Goal: Task Accomplishment & Management: Use online tool/utility

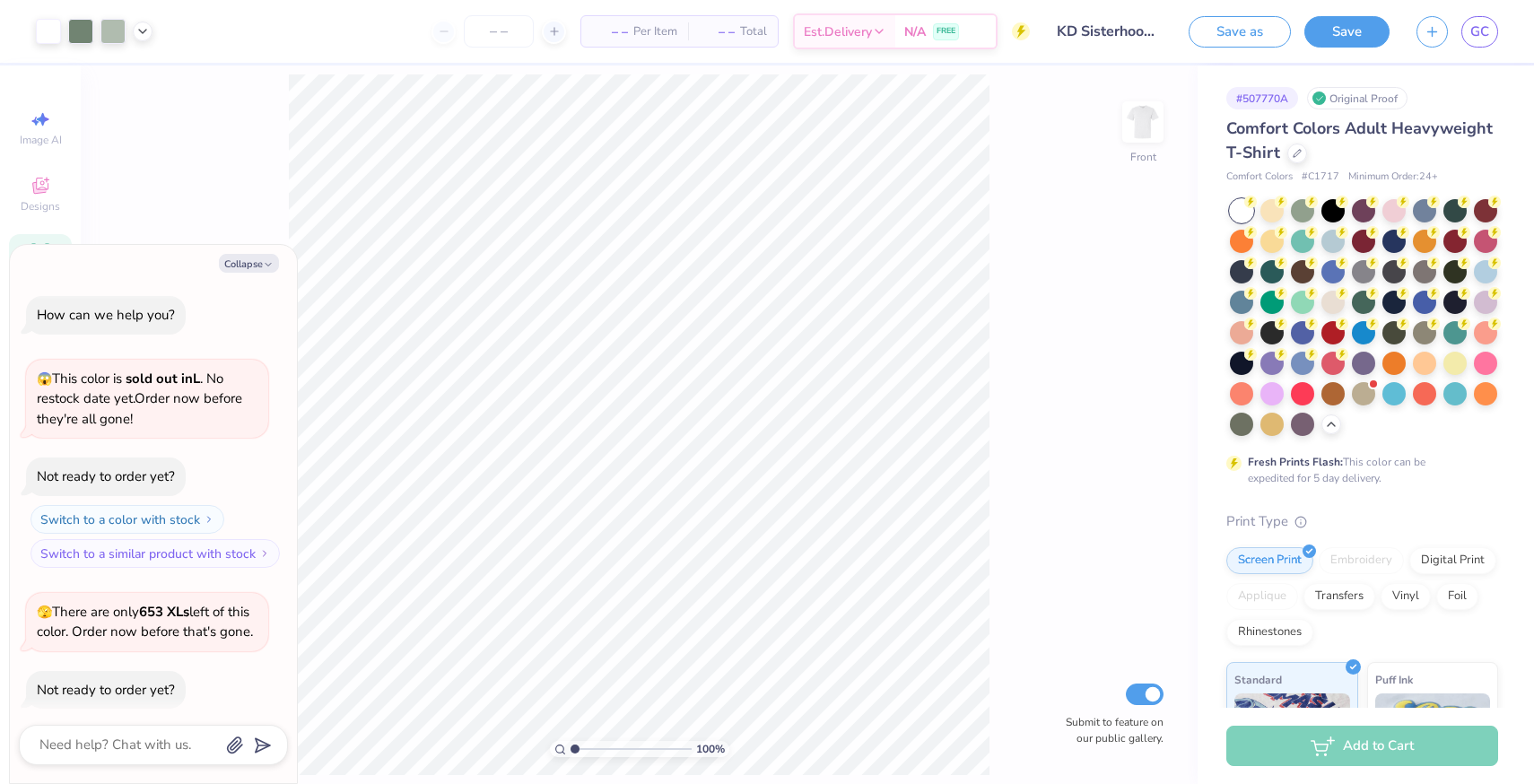
scroll to position [450, 0]
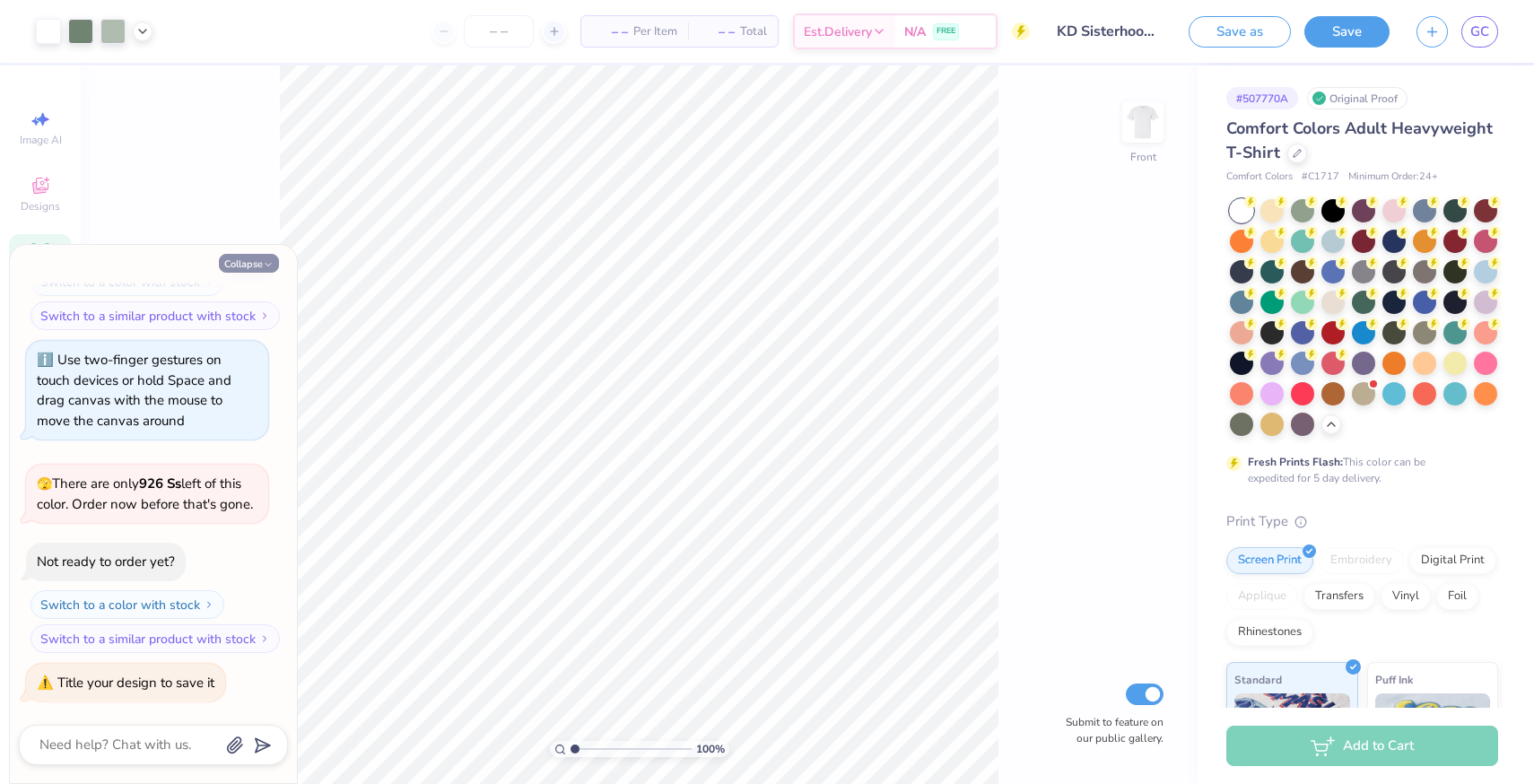
click at [263, 261] on icon "button" at bounding box center [268, 264] width 11 height 11
type textarea "x"
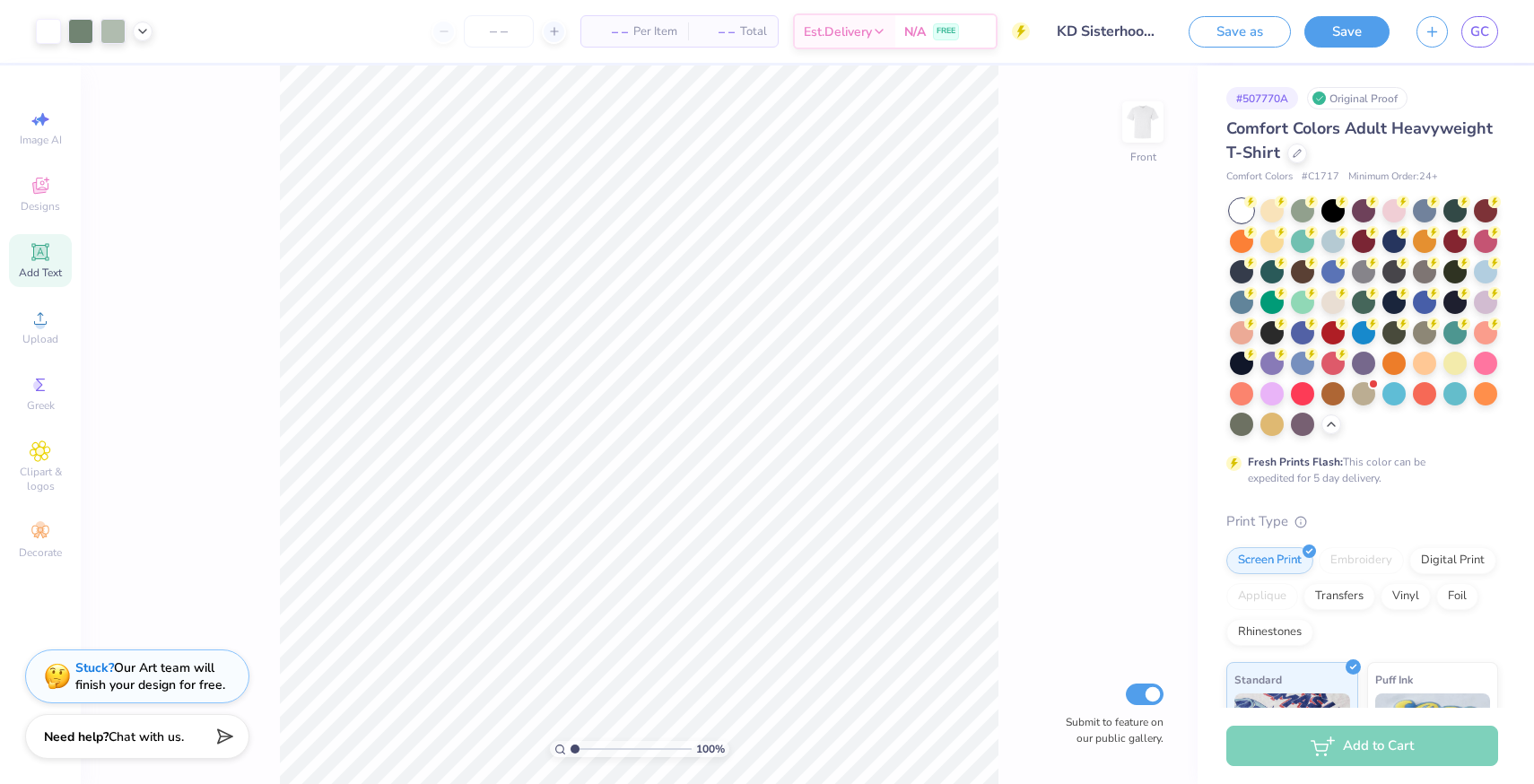
click at [1119, 129] on div "100 % Front Submit to feature on our public gallery." at bounding box center [639, 425] width 1116 height 718
click at [1133, 127] on img at bounding box center [1143, 121] width 72 height 72
click at [1144, 122] on img at bounding box center [1143, 121] width 72 height 72
click at [1139, 119] on img at bounding box center [1143, 121] width 72 height 72
click at [1133, 120] on img at bounding box center [1143, 121] width 72 height 72
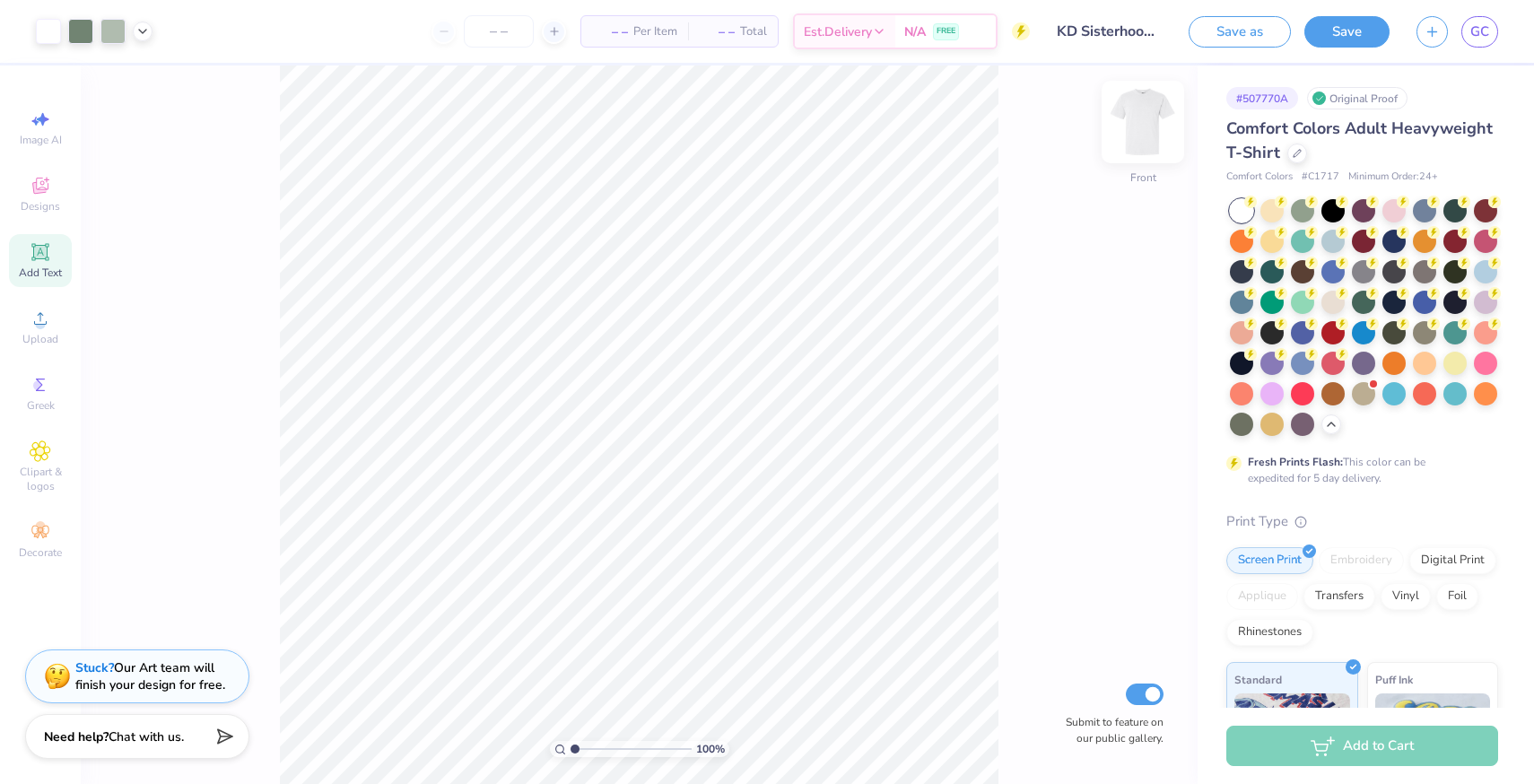
click at [1119, 123] on img at bounding box center [1143, 121] width 72 height 72
click at [1295, 152] on icon at bounding box center [1297, 151] width 7 height 7
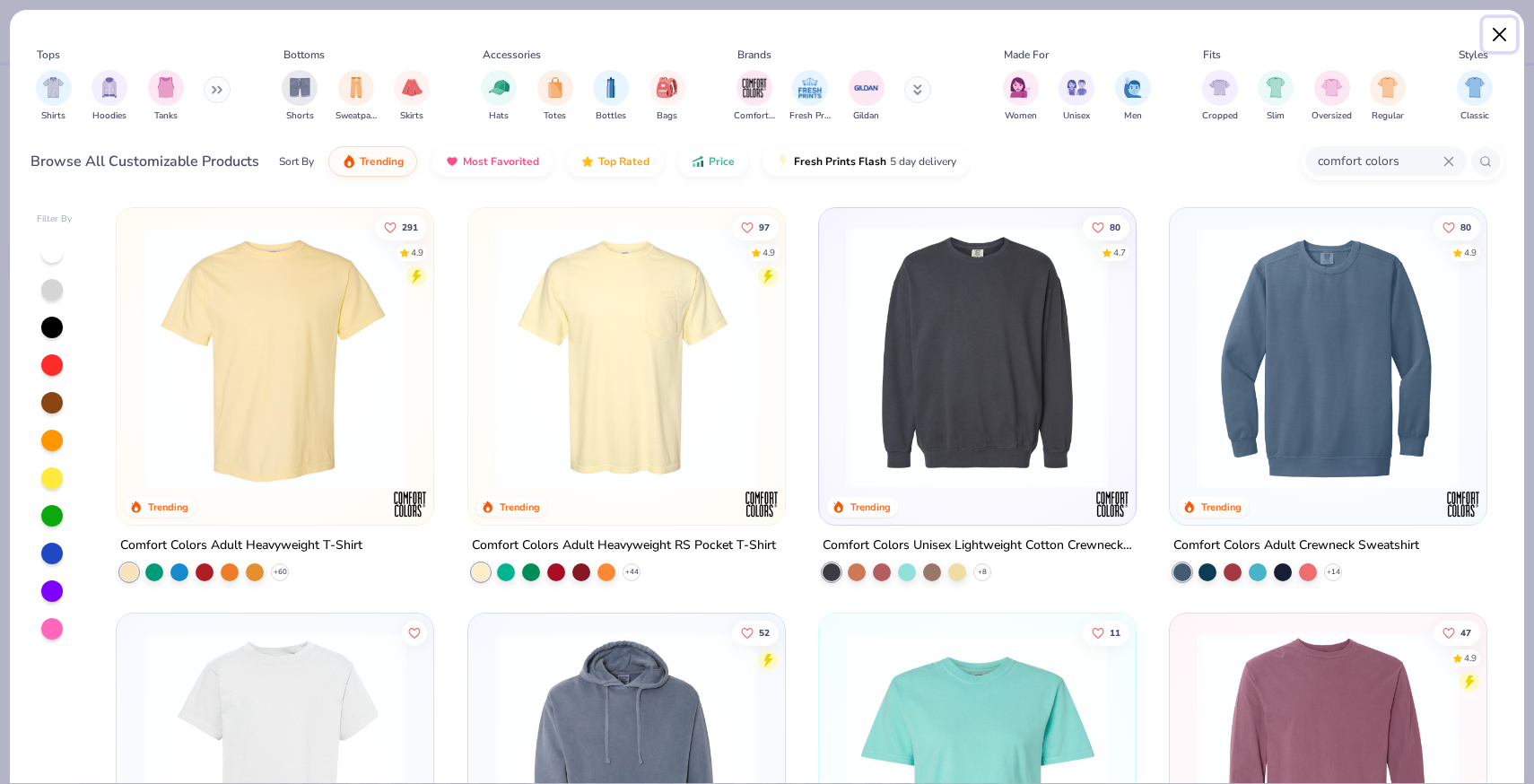
click at [1492, 35] on button "Close" at bounding box center [1499, 35] width 34 height 34
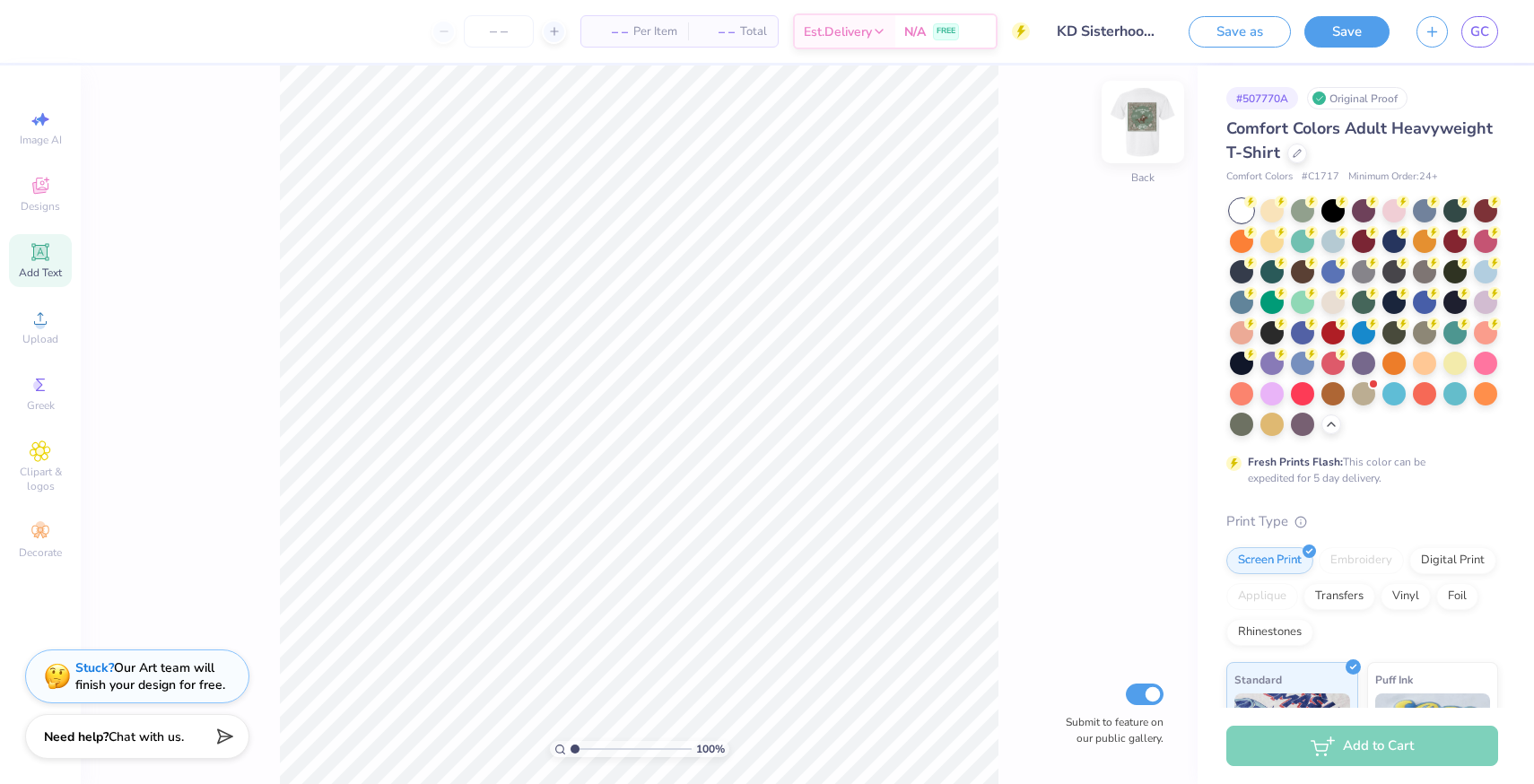
click at [1146, 133] on img at bounding box center [1143, 121] width 72 height 72
click at [1154, 138] on img at bounding box center [1143, 121] width 72 height 72
click at [64, 263] on div "Add Text" at bounding box center [40, 261] width 63 height 53
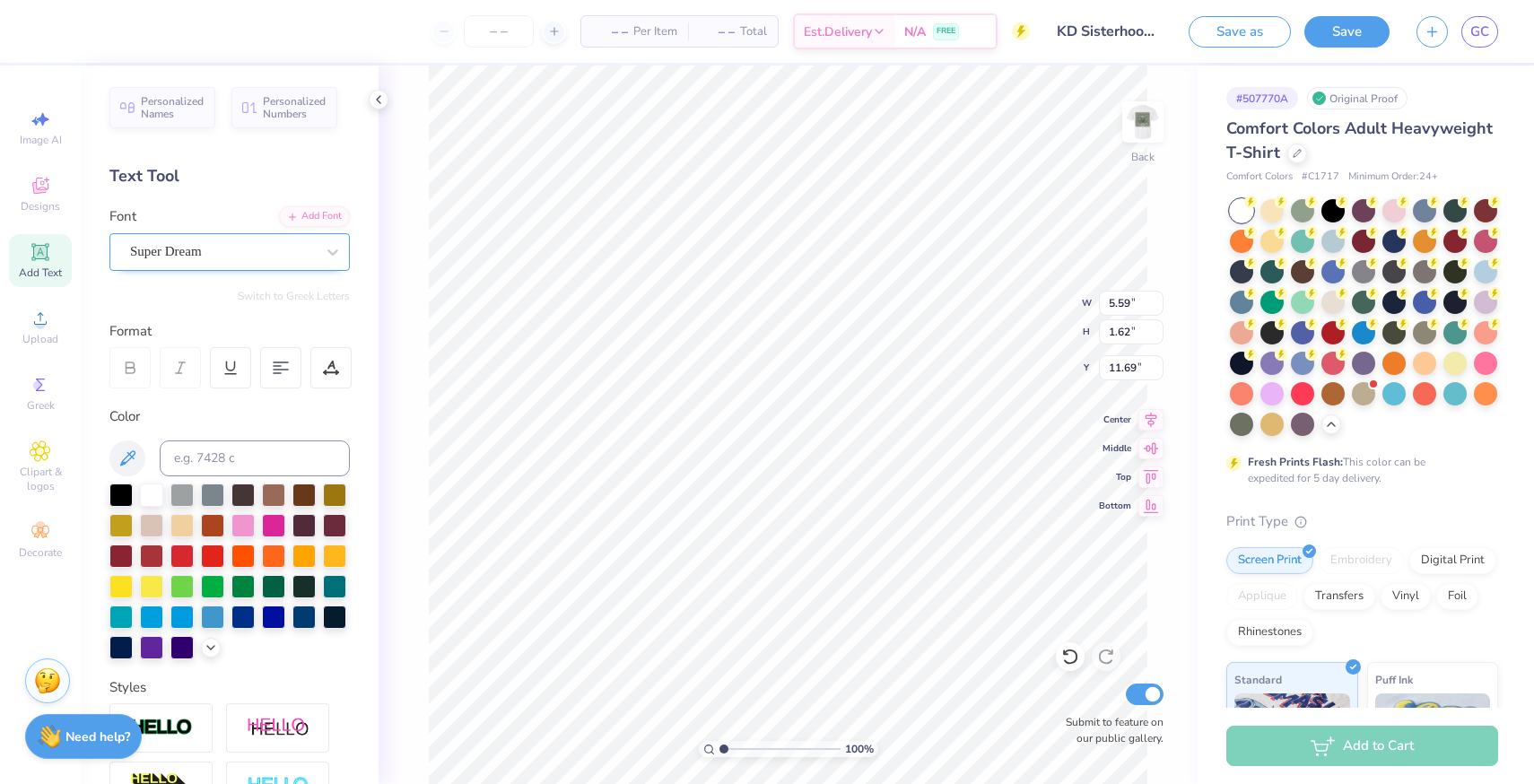
click at [191, 256] on div "Super Dream" at bounding box center [223, 252] width 189 height 27
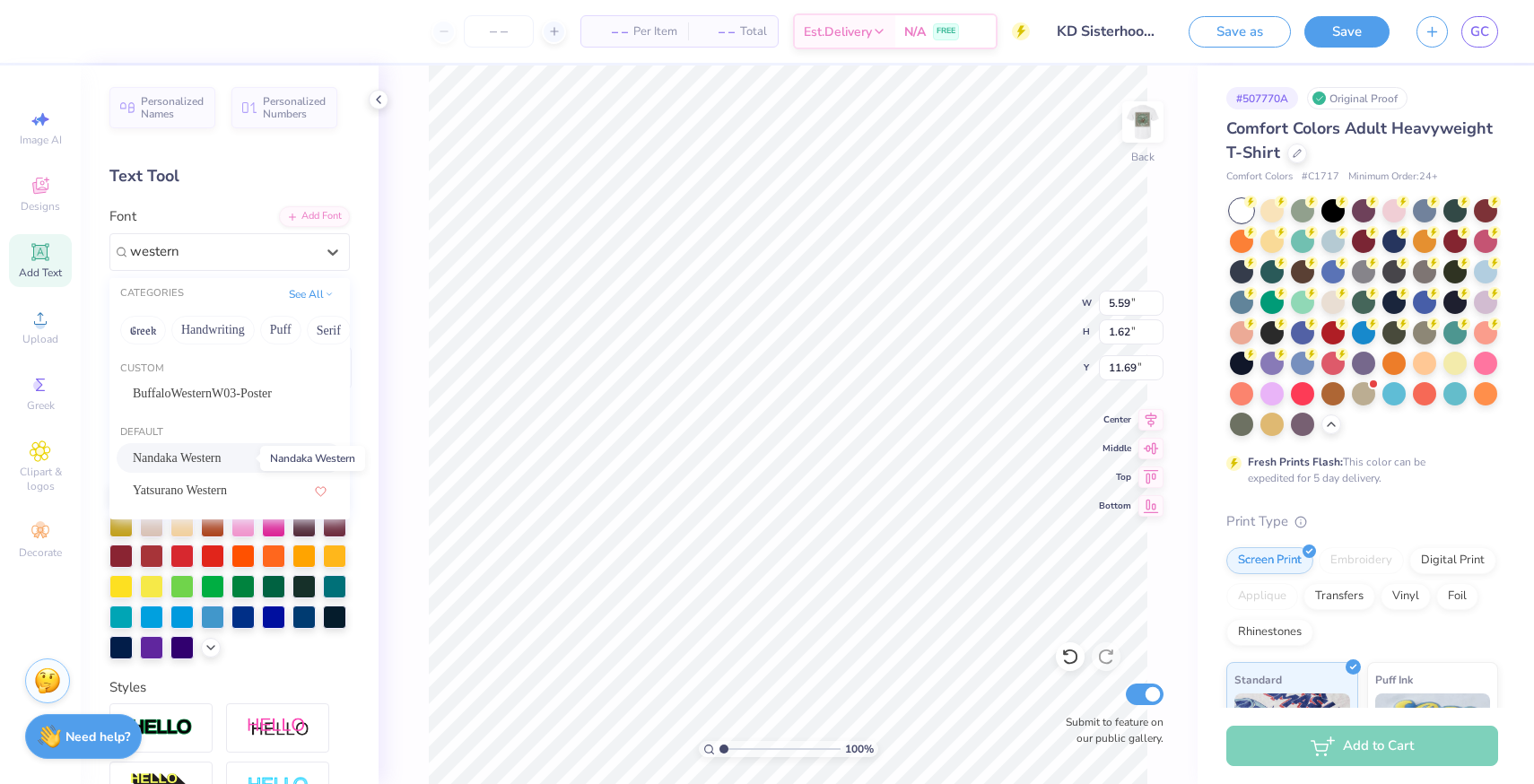
click at [222, 459] on span "Nandaka Western" at bounding box center [177, 458] width 88 height 19
type input "western"
type input "5.39"
type input "1.82"
type input "11.59"
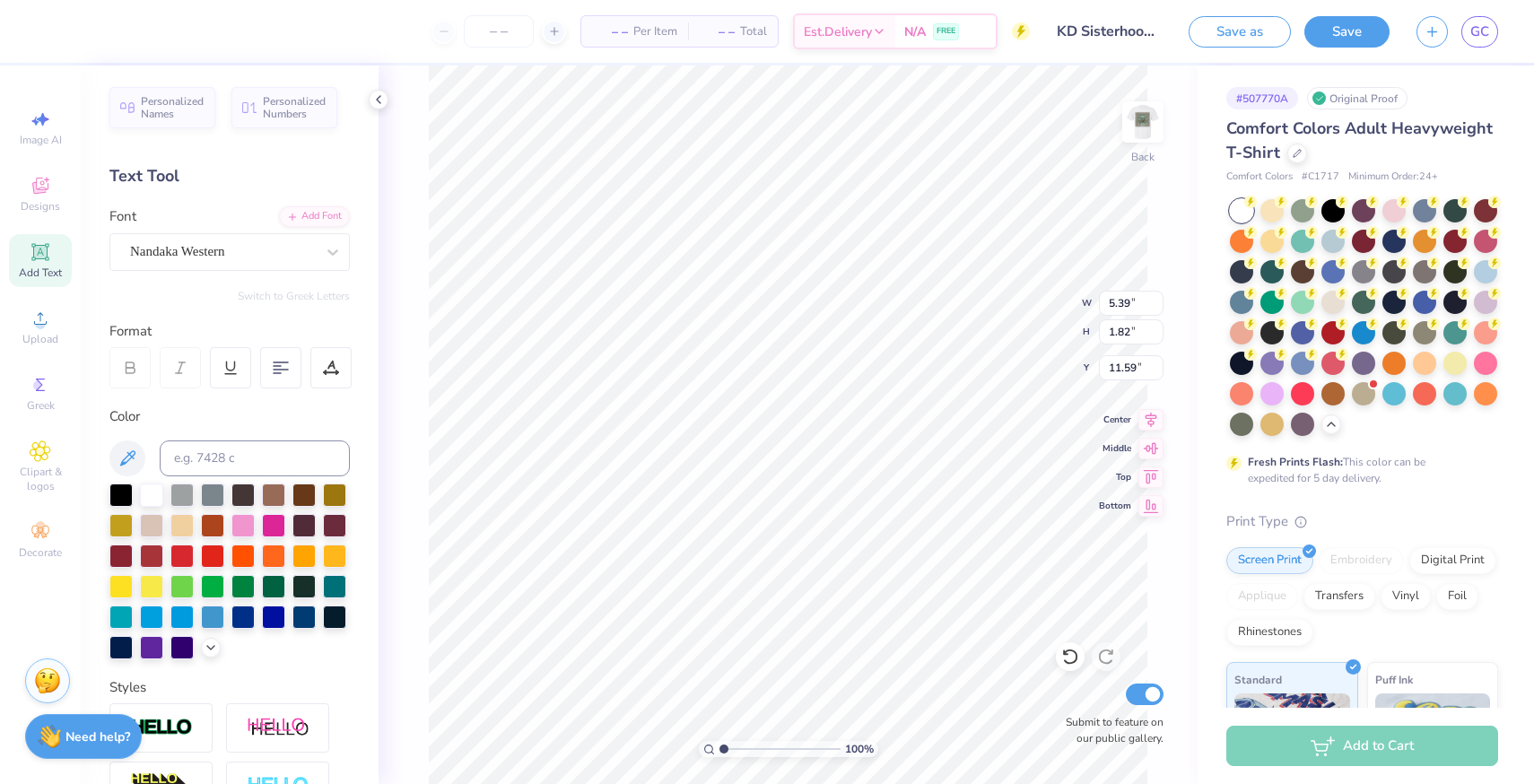
type textarea "Kappa Delta"
click at [230, 460] on input at bounding box center [254, 458] width 191 height 36
type input "5625"
click at [259, 463] on input at bounding box center [254, 458] width 191 height 36
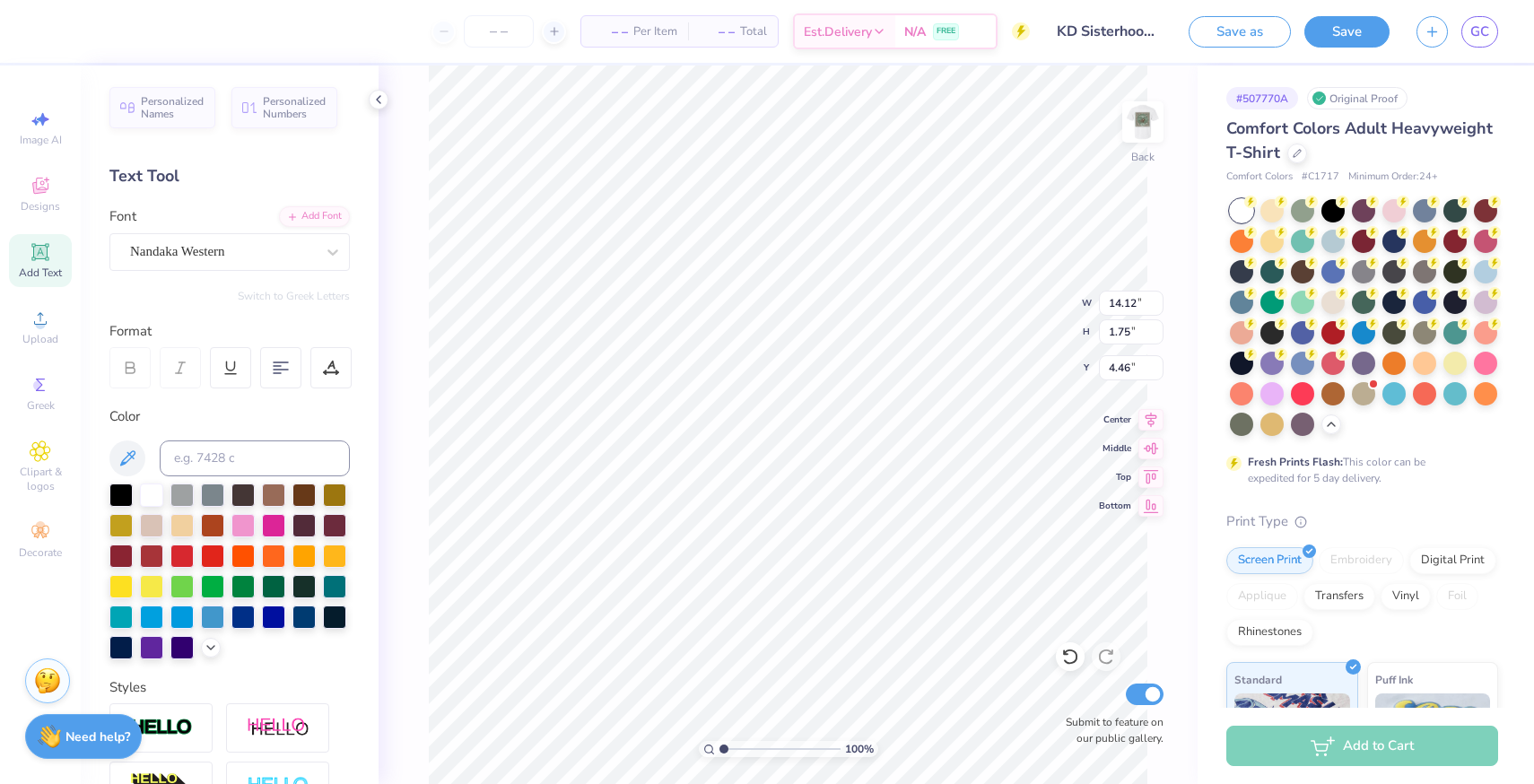
type input "4.46"
type input "4.45"
type input "11.50"
type input "1.43"
type input "4.40"
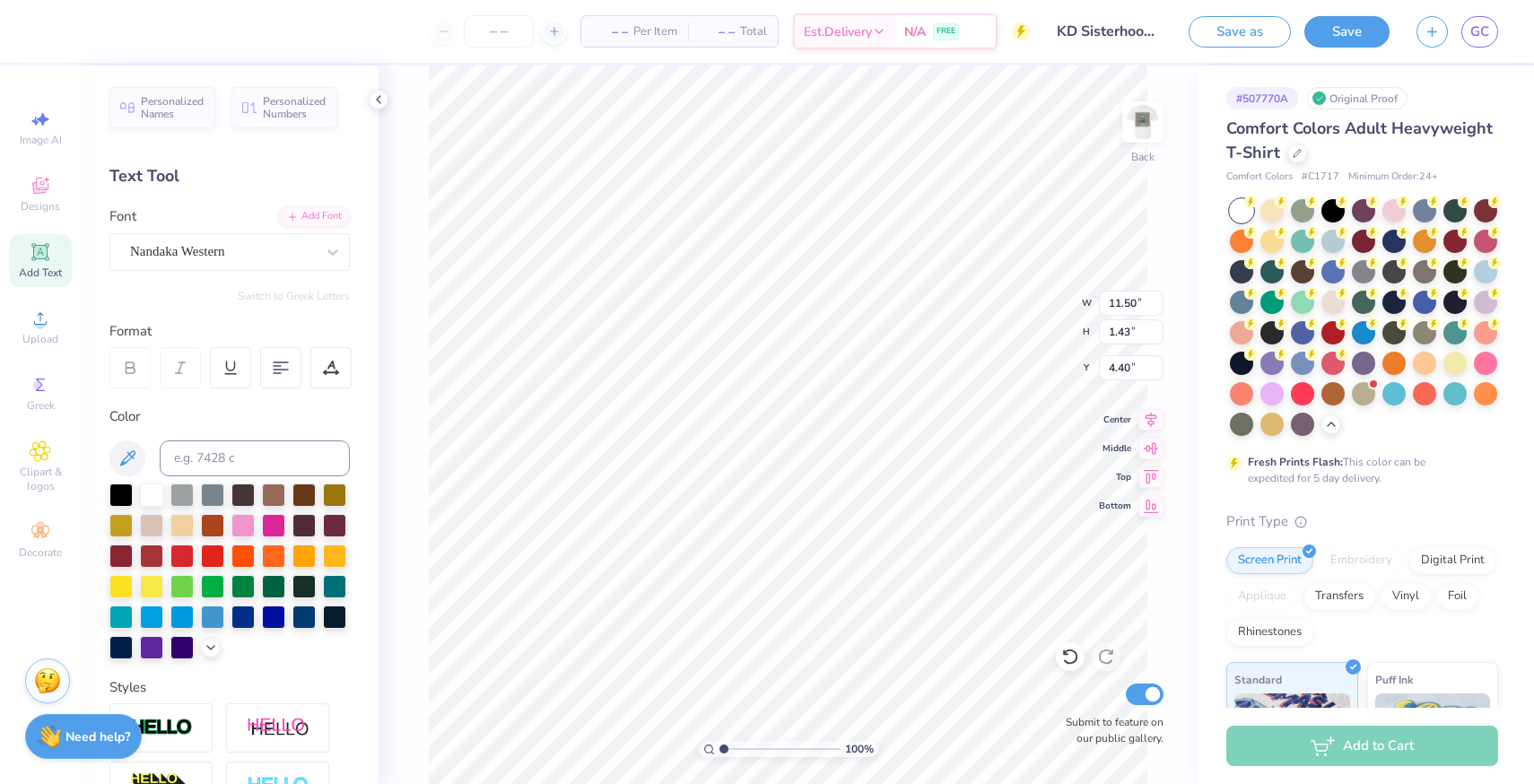
type input "6.32"
type textarea "K"
type textarea "Fall 2025"
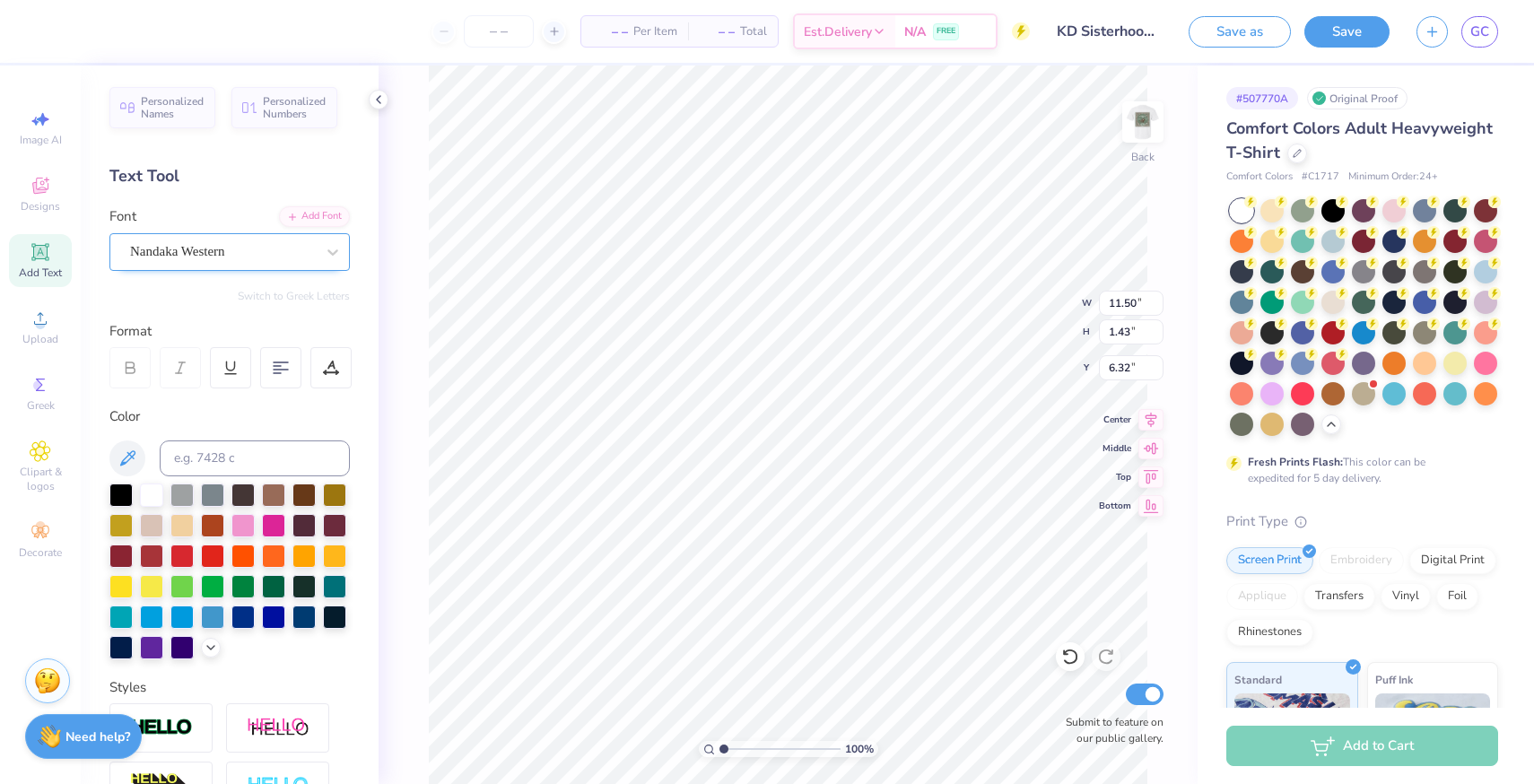
click at [215, 263] on div at bounding box center [223, 252] width 185 height 25
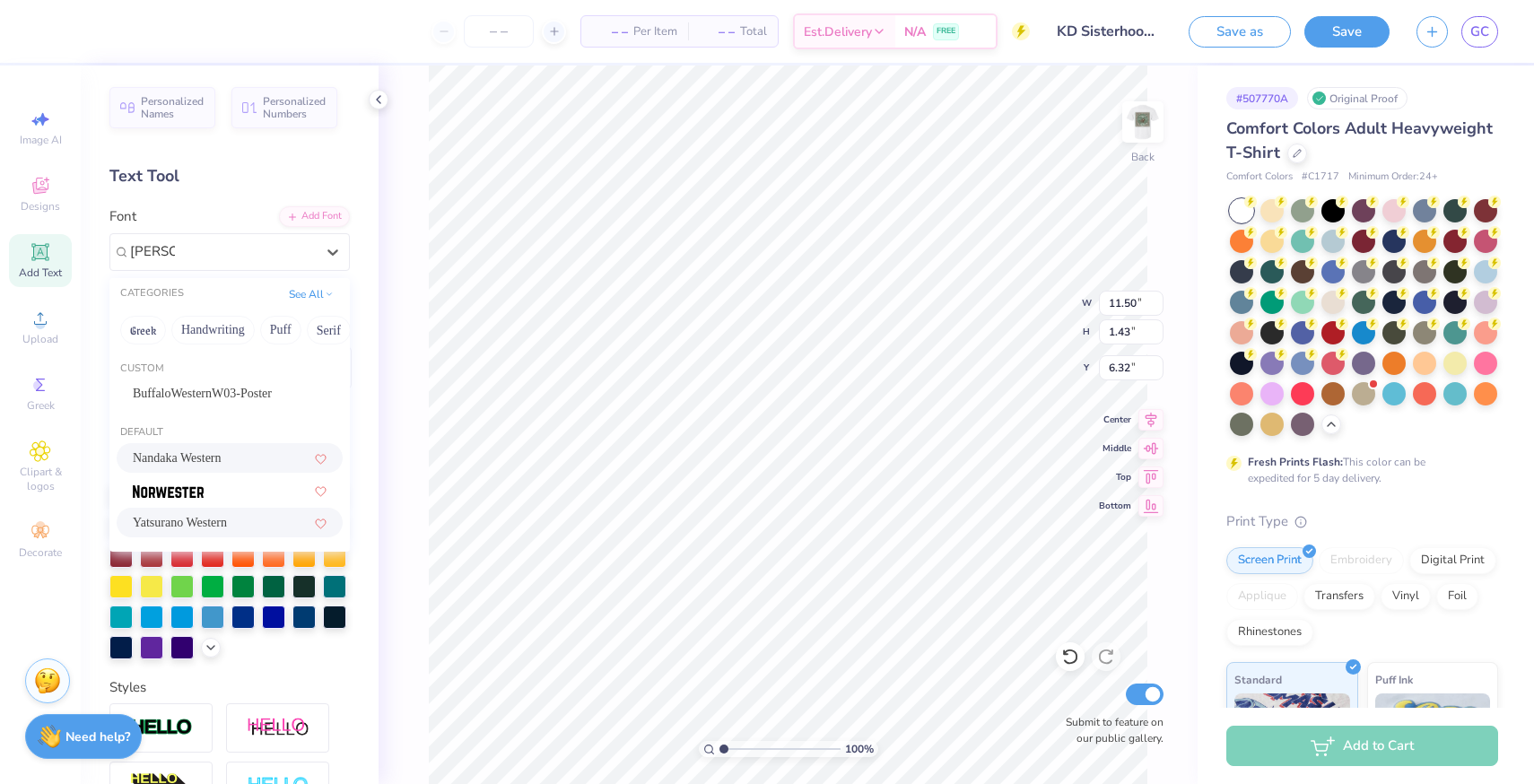
click at [261, 524] on div "Yatsurano Western" at bounding box center [230, 522] width 193 height 19
type input "wester"
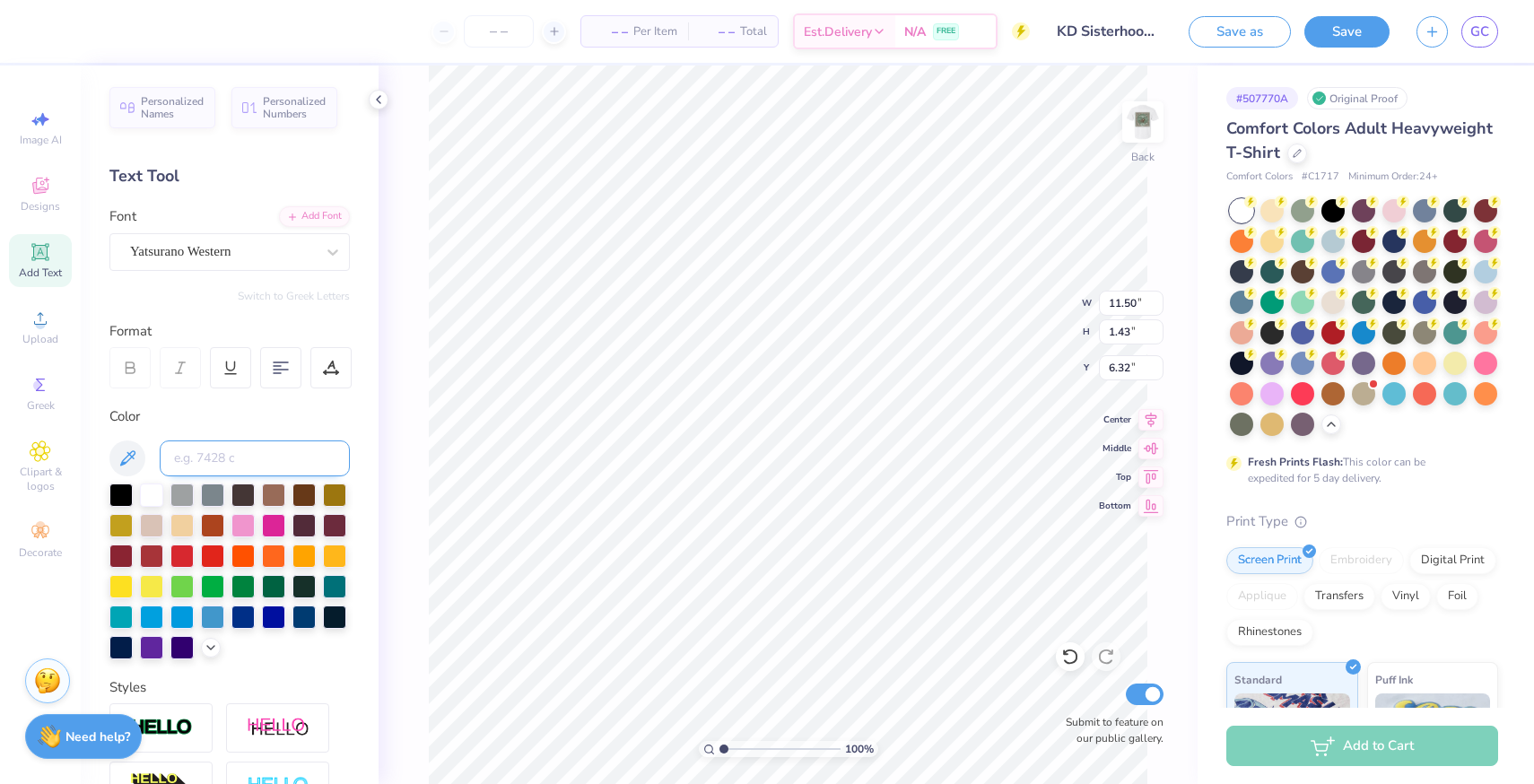
click at [209, 450] on input at bounding box center [254, 458] width 191 height 36
type input "5655C"
type input "3.93"
type input "0.81"
type input "6.29"
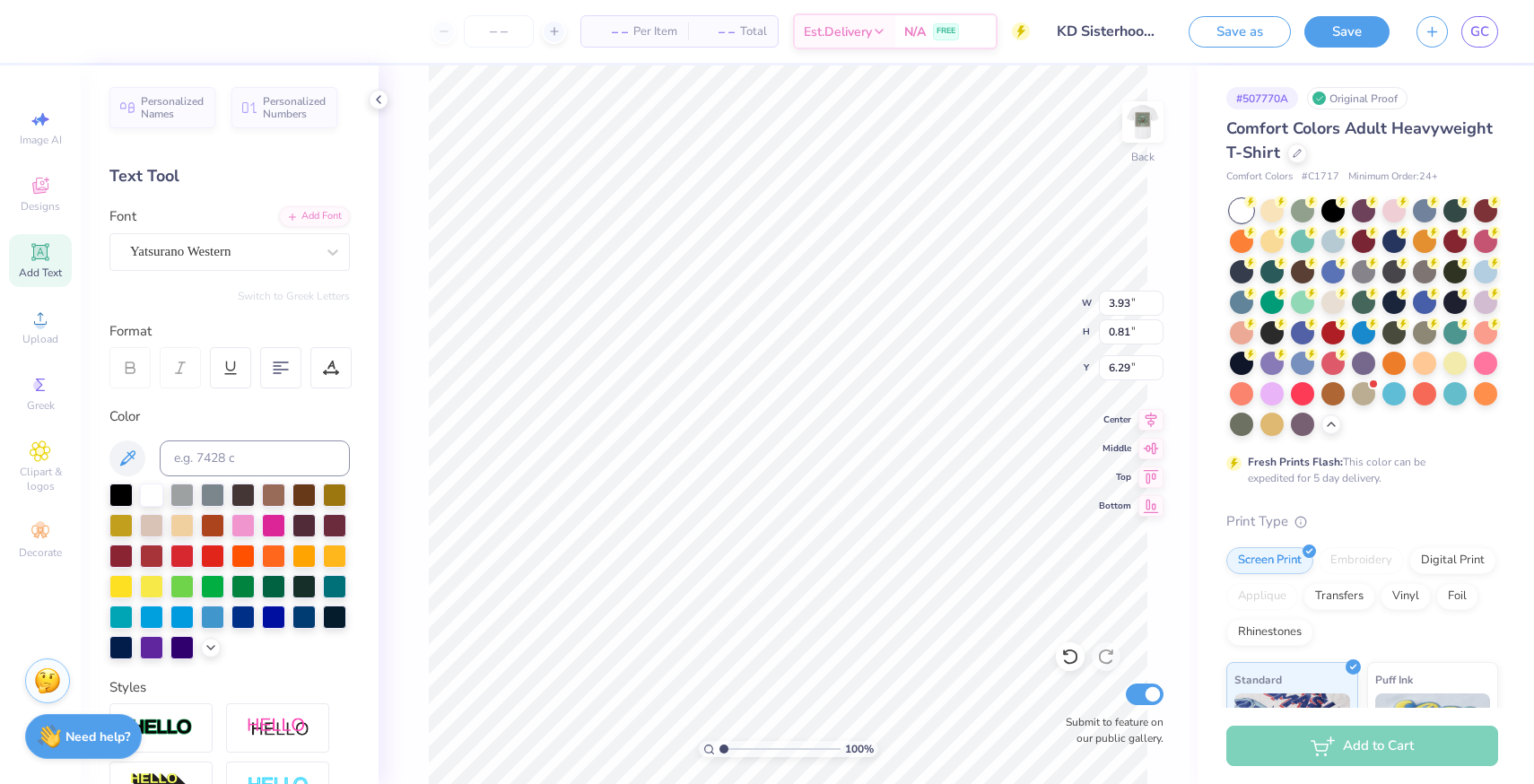
type input "3.71"
type input "0.77"
type input "6.53"
click at [236, 245] on div "Yatsurano Western" at bounding box center [223, 252] width 189 height 27
type input "7.98"
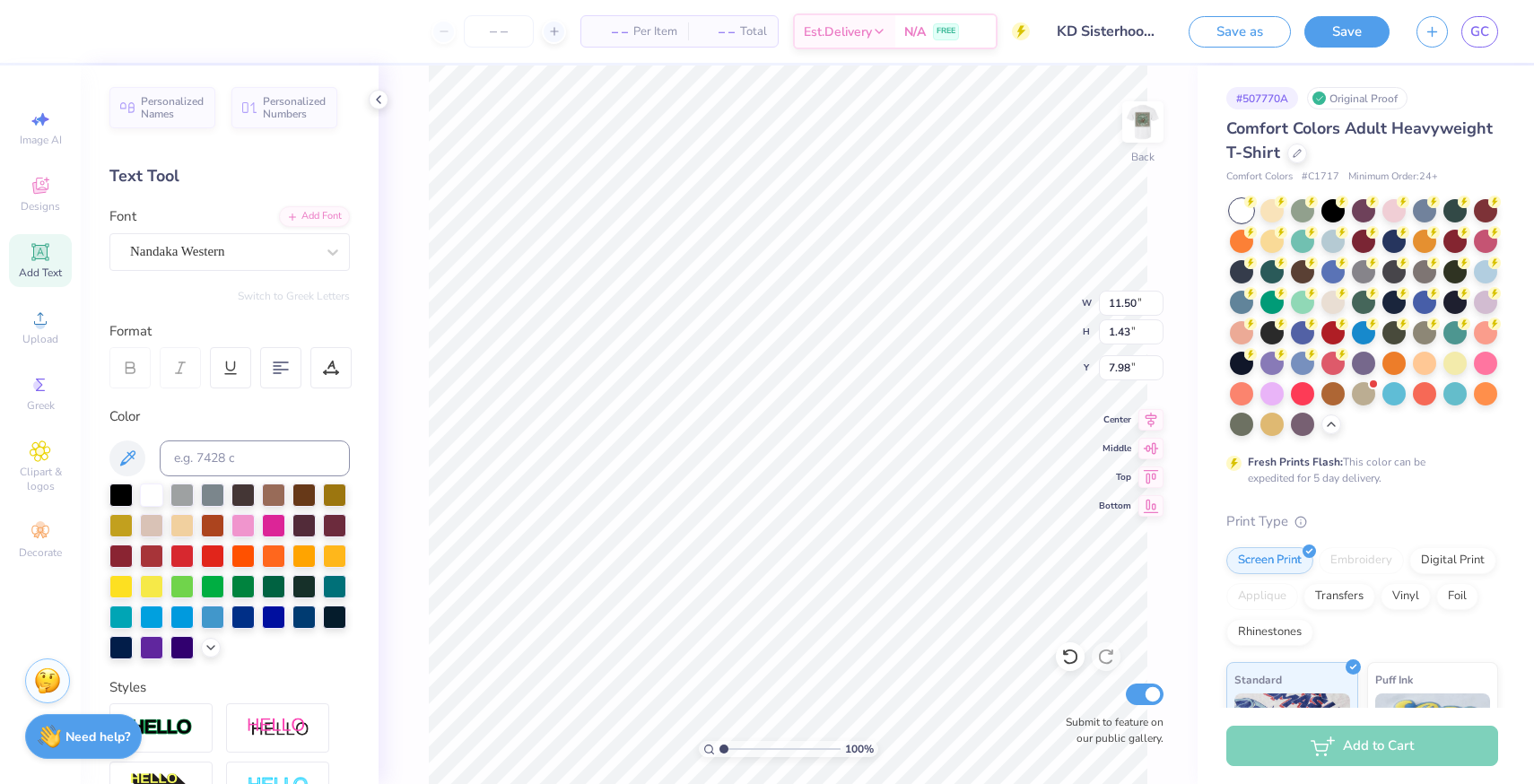
scroll to position [0, 0]
type textarea "K"
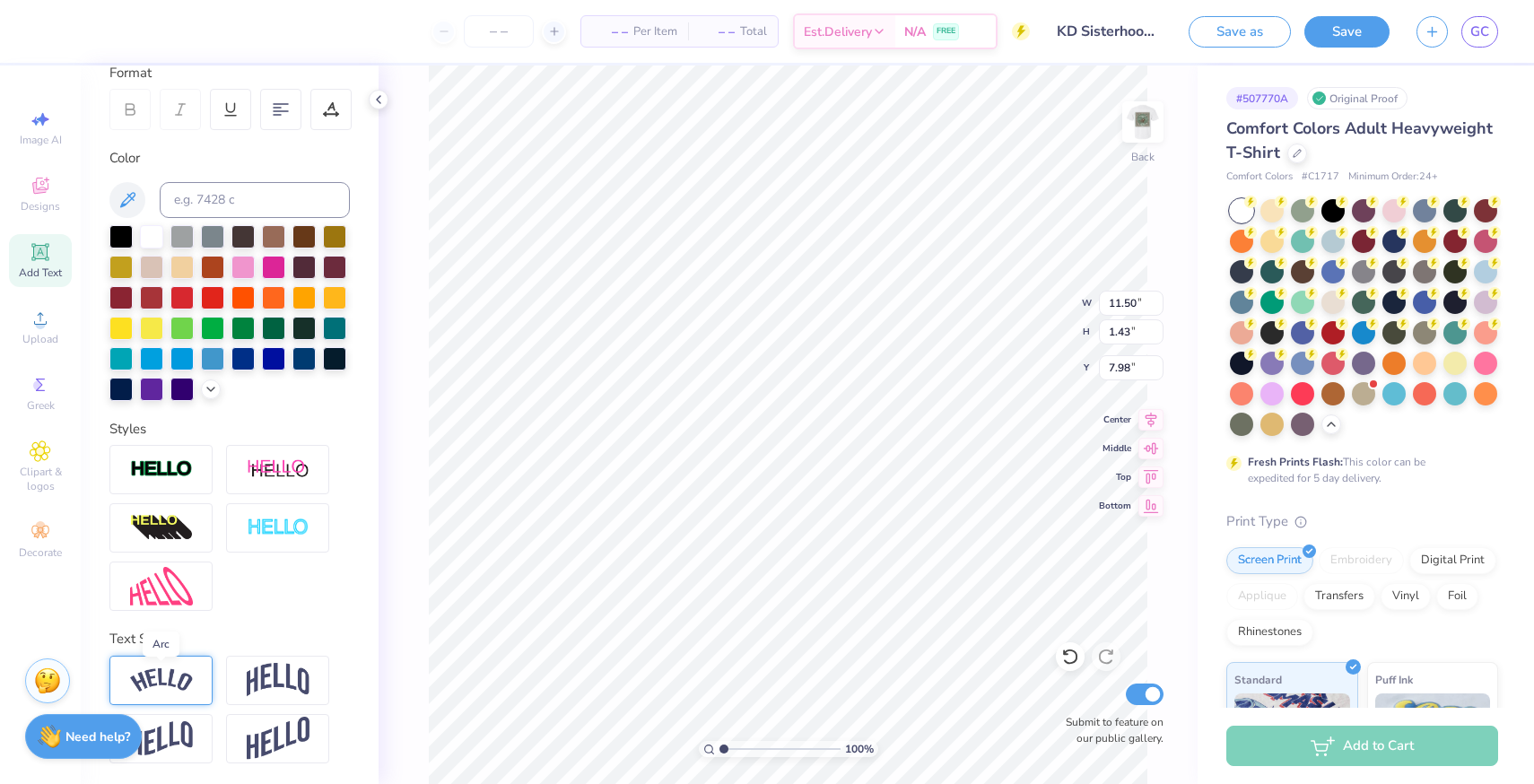
type textarea "Sisterhood retreat"
click at [185, 676] on img at bounding box center [161, 680] width 63 height 25
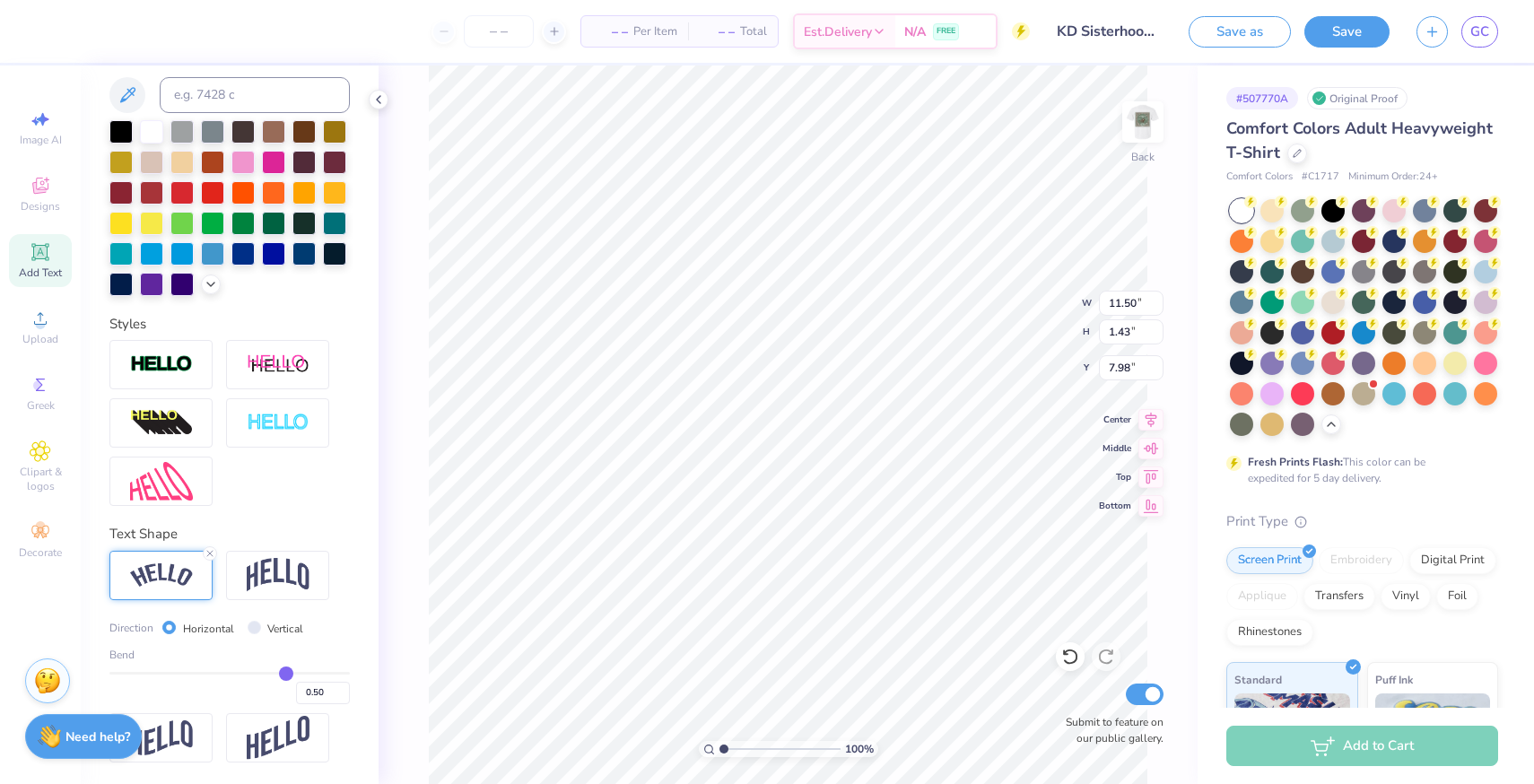
type input "0.51"
type input "0.49"
type input "0.47"
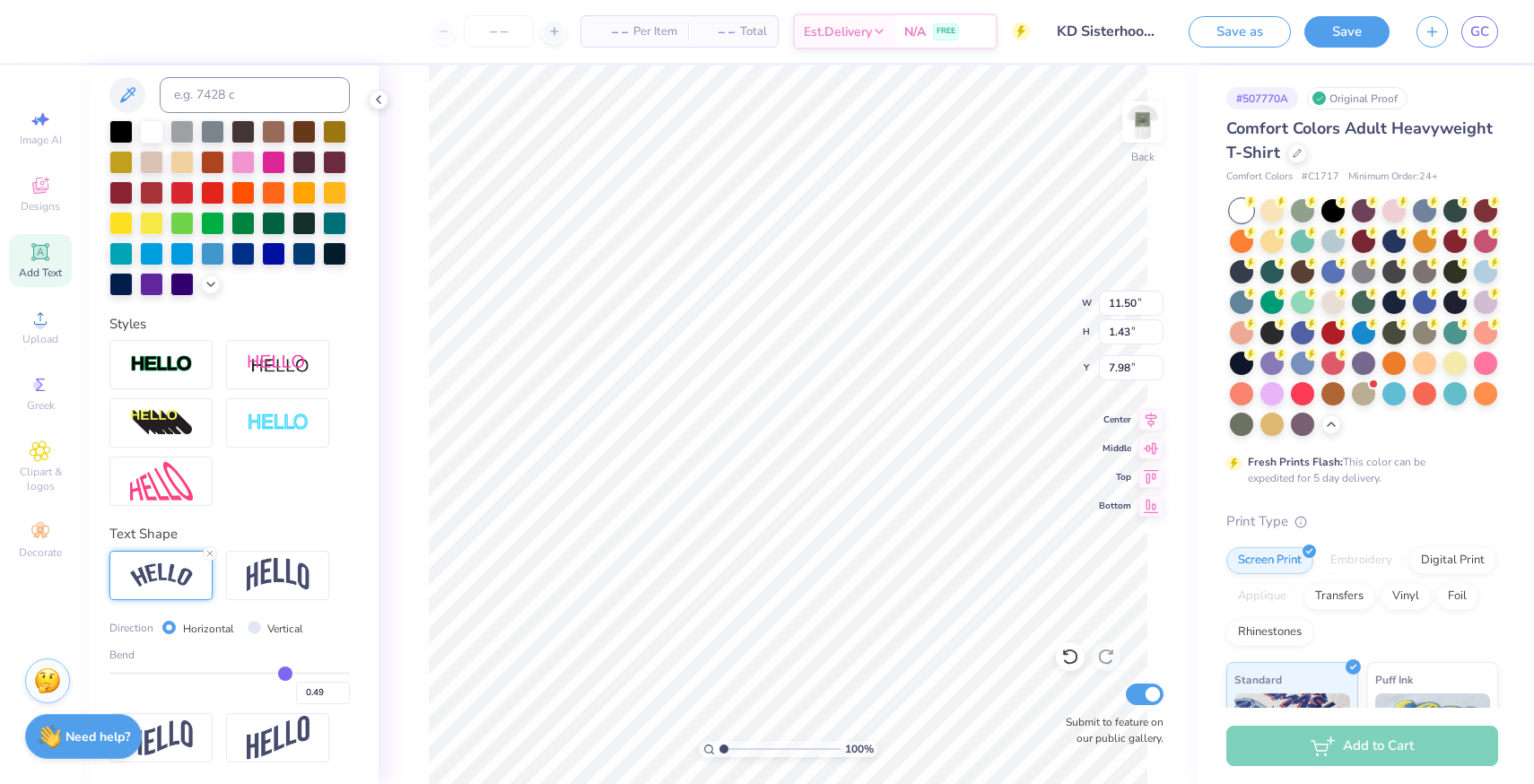
type input "0.47"
type input "0.44"
type input "0.42"
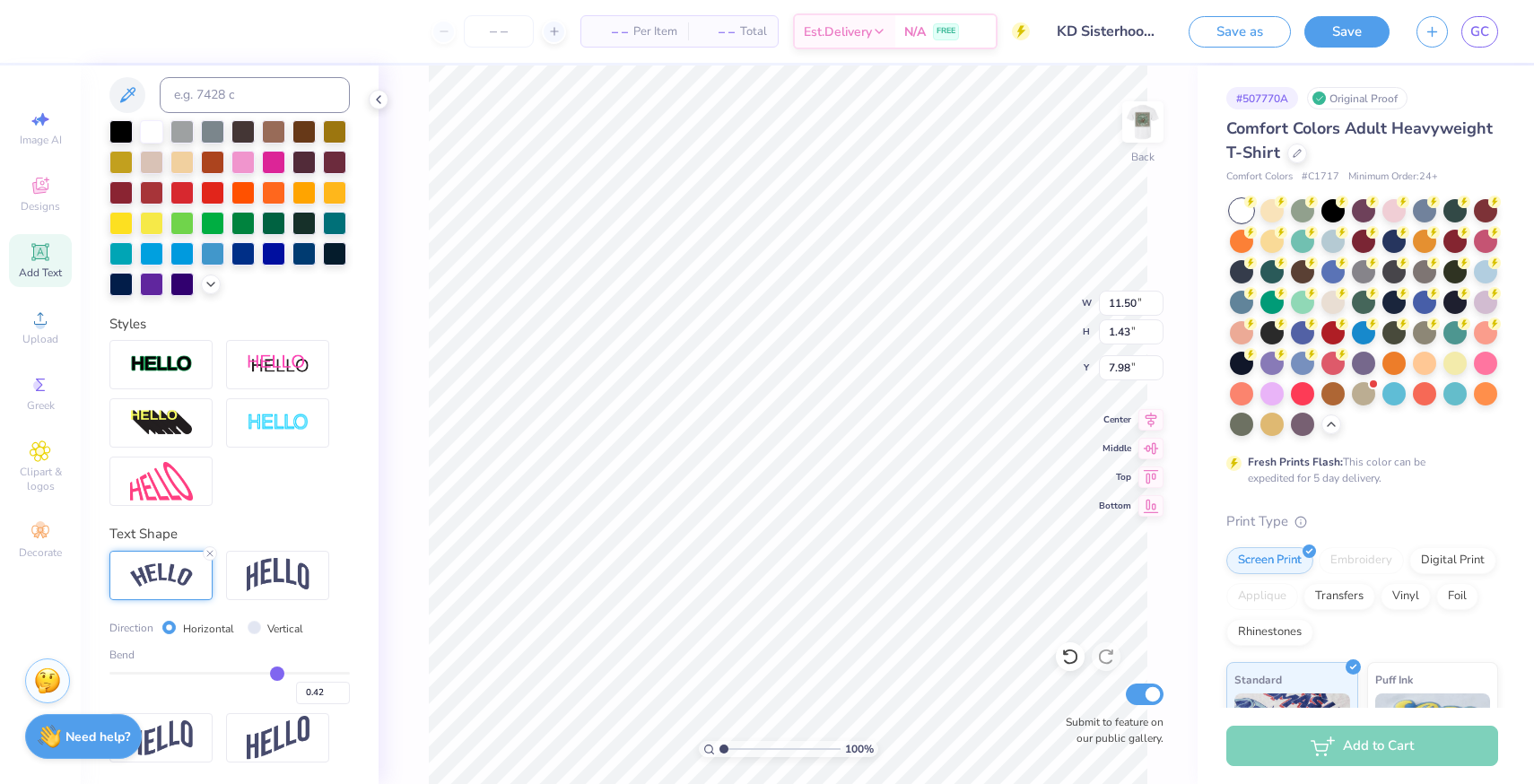
type input "0.39"
type input "0.36"
type input "0.33"
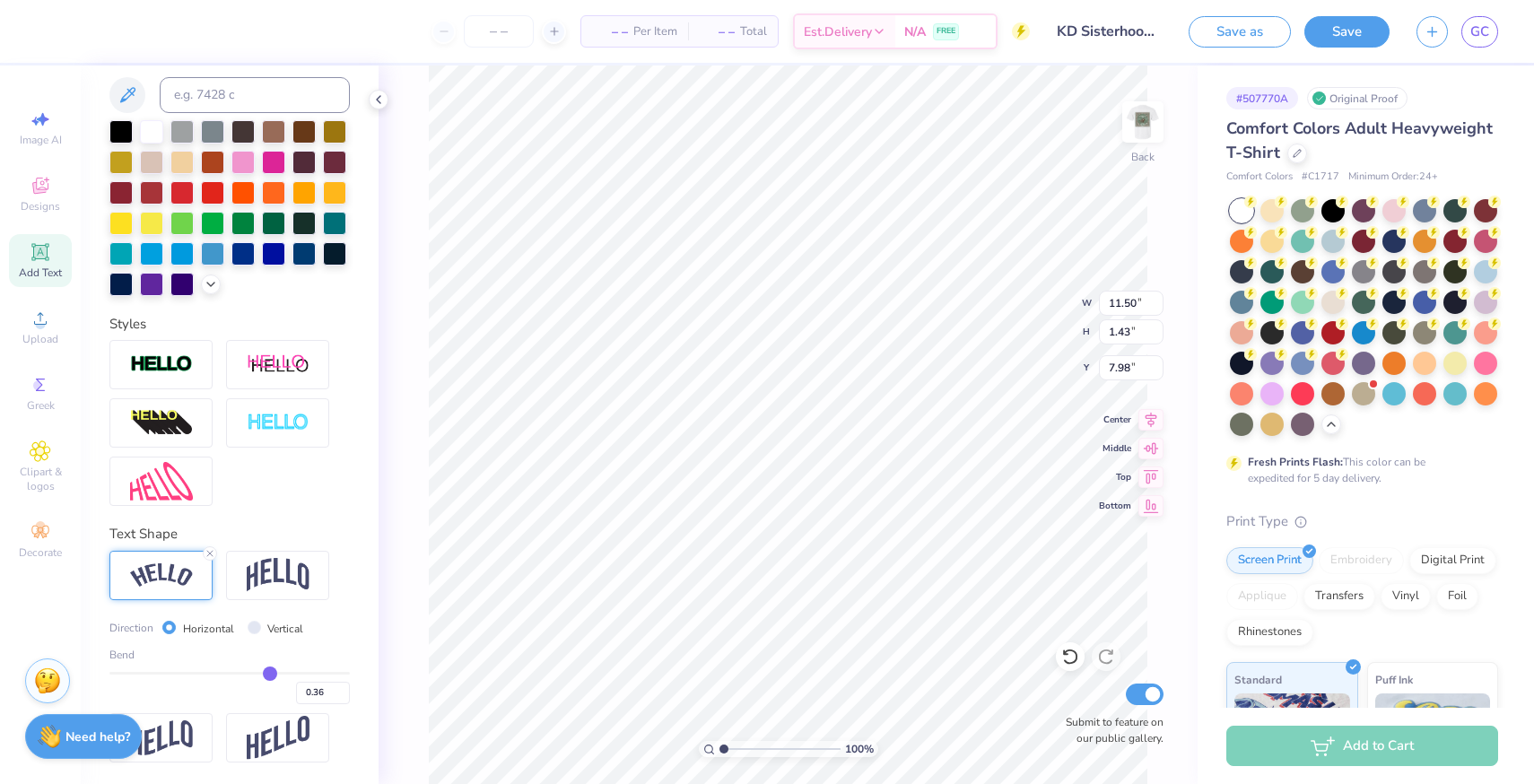
type input "0.33"
type input "0.3"
type input "0.30"
type input "0.26"
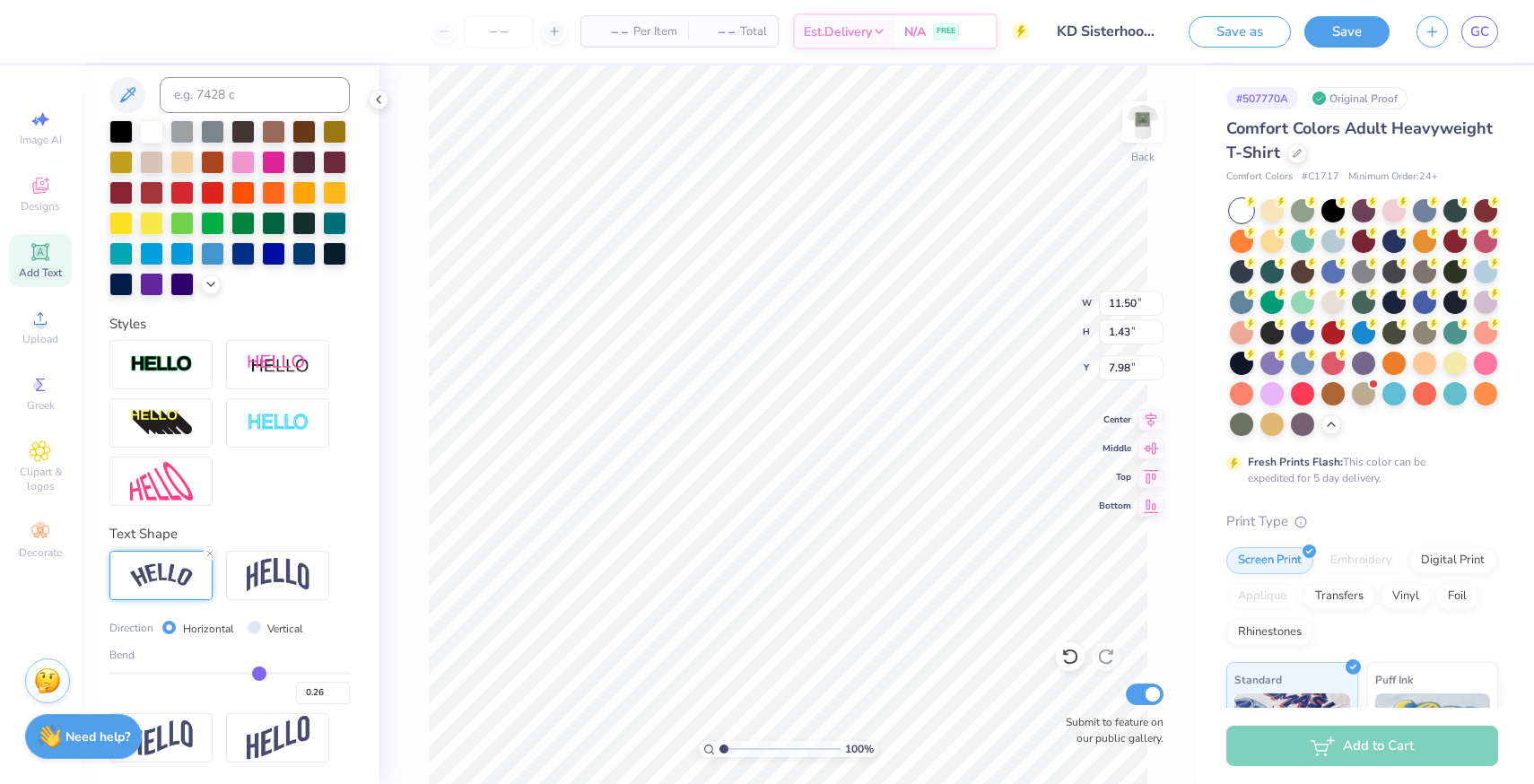
type input "0.24"
type input "0.22"
type input "0.21"
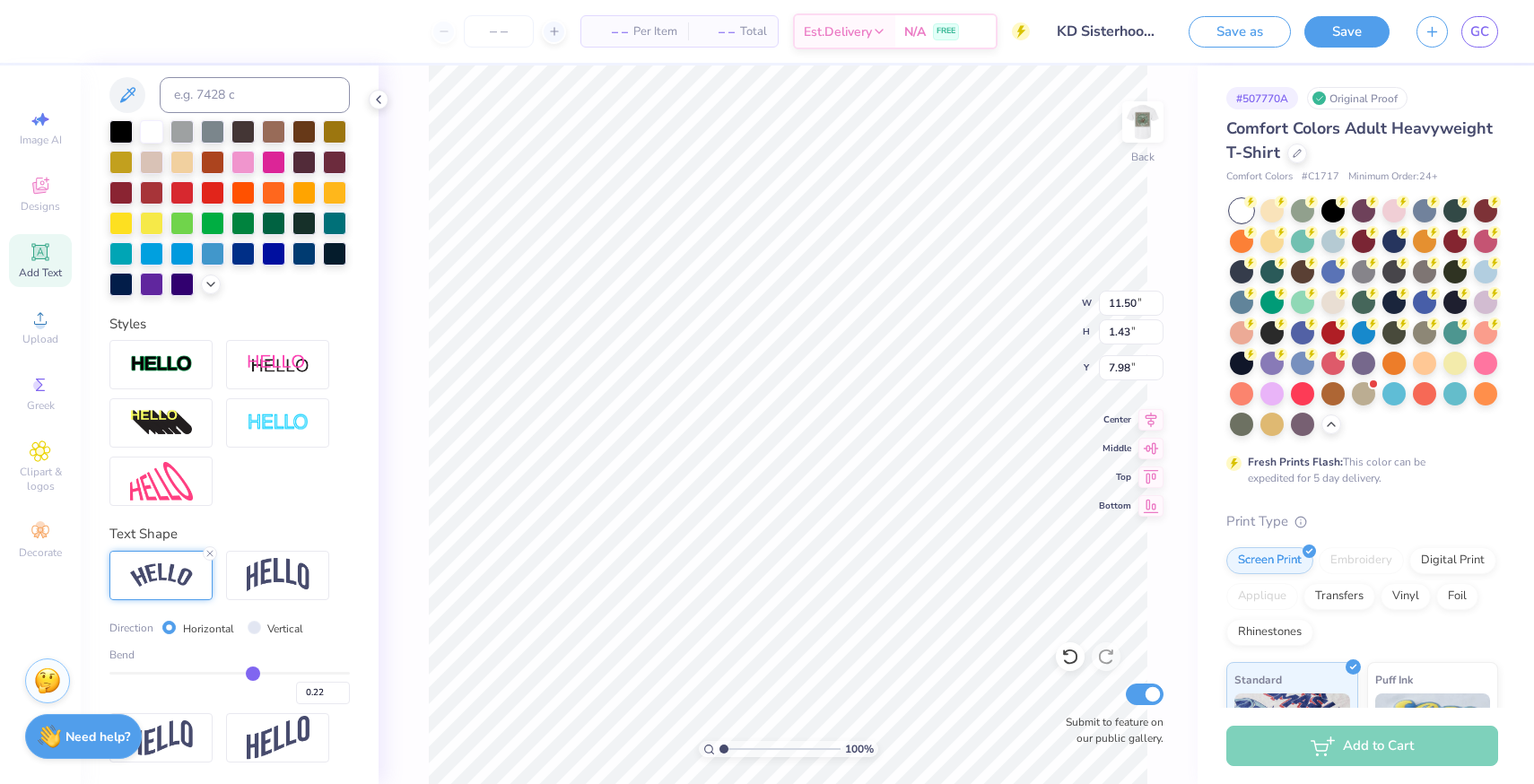
type input "0.21"
type input "0.19"
type input "0.18"
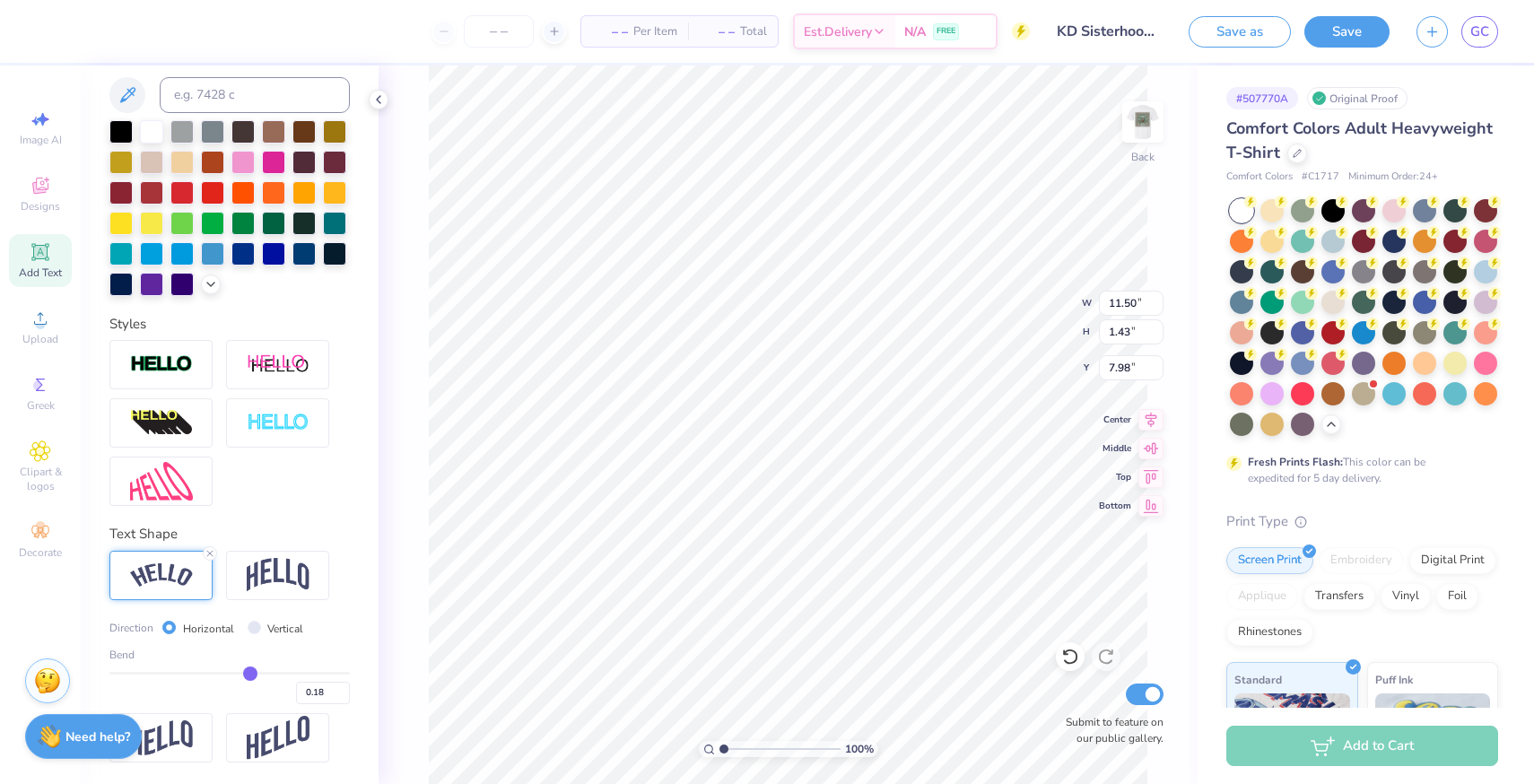
type input "0.16"
type input "0.15"
type input "0.14"
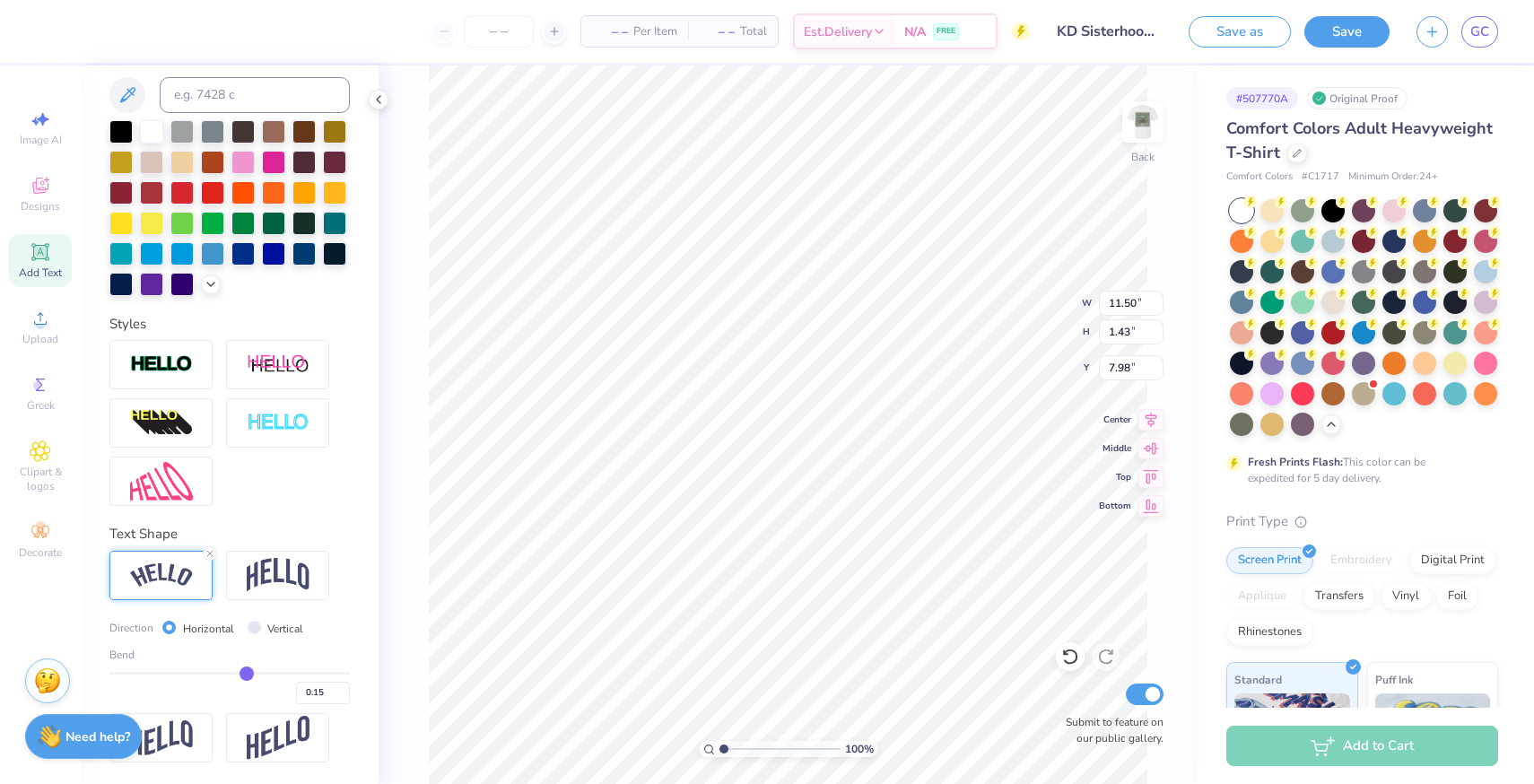
type input "0.14"
type input "0.13"
type input "0.11"
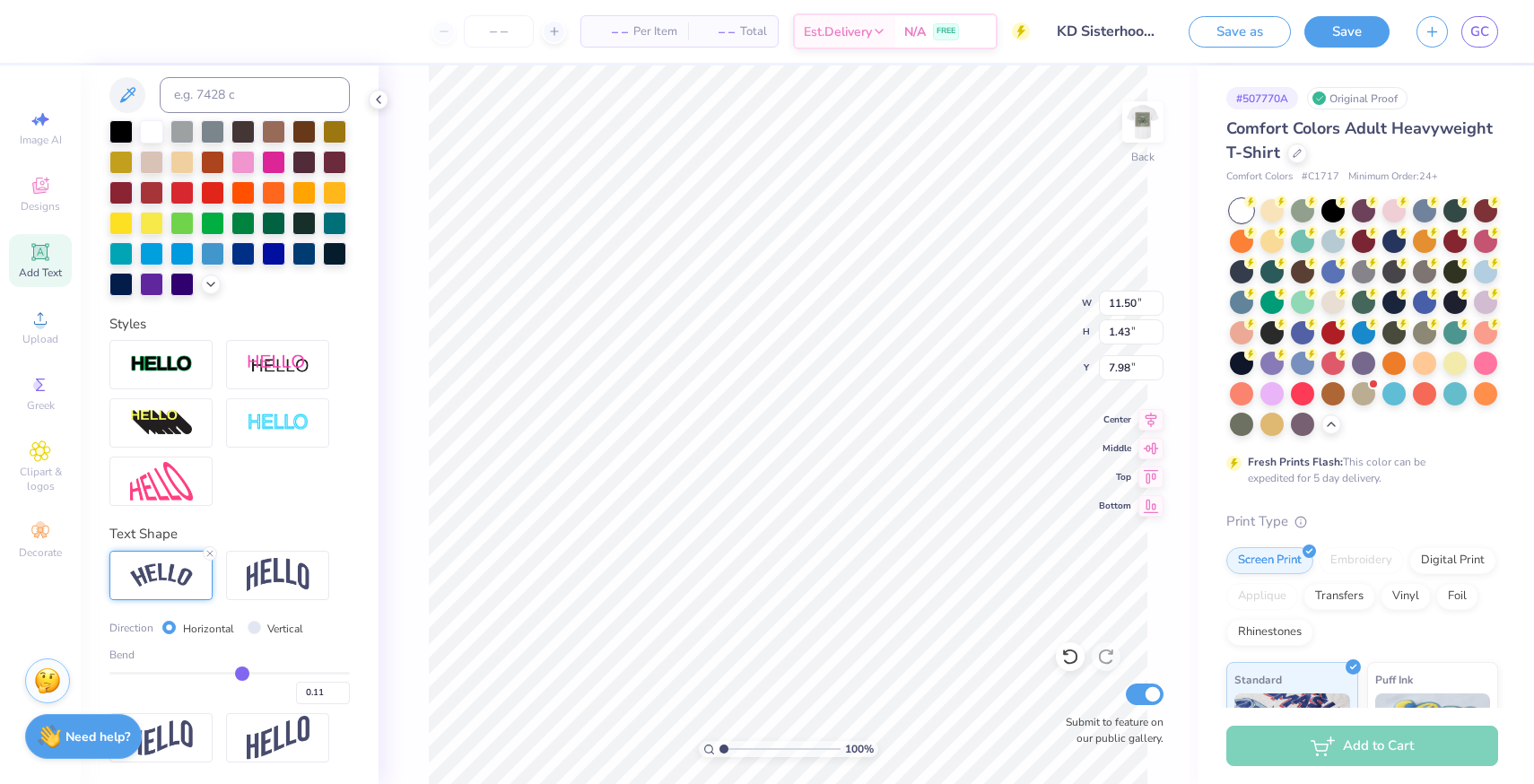
type input "0.1"
type input "0.10"
type input "0.09"
type input "0.08"
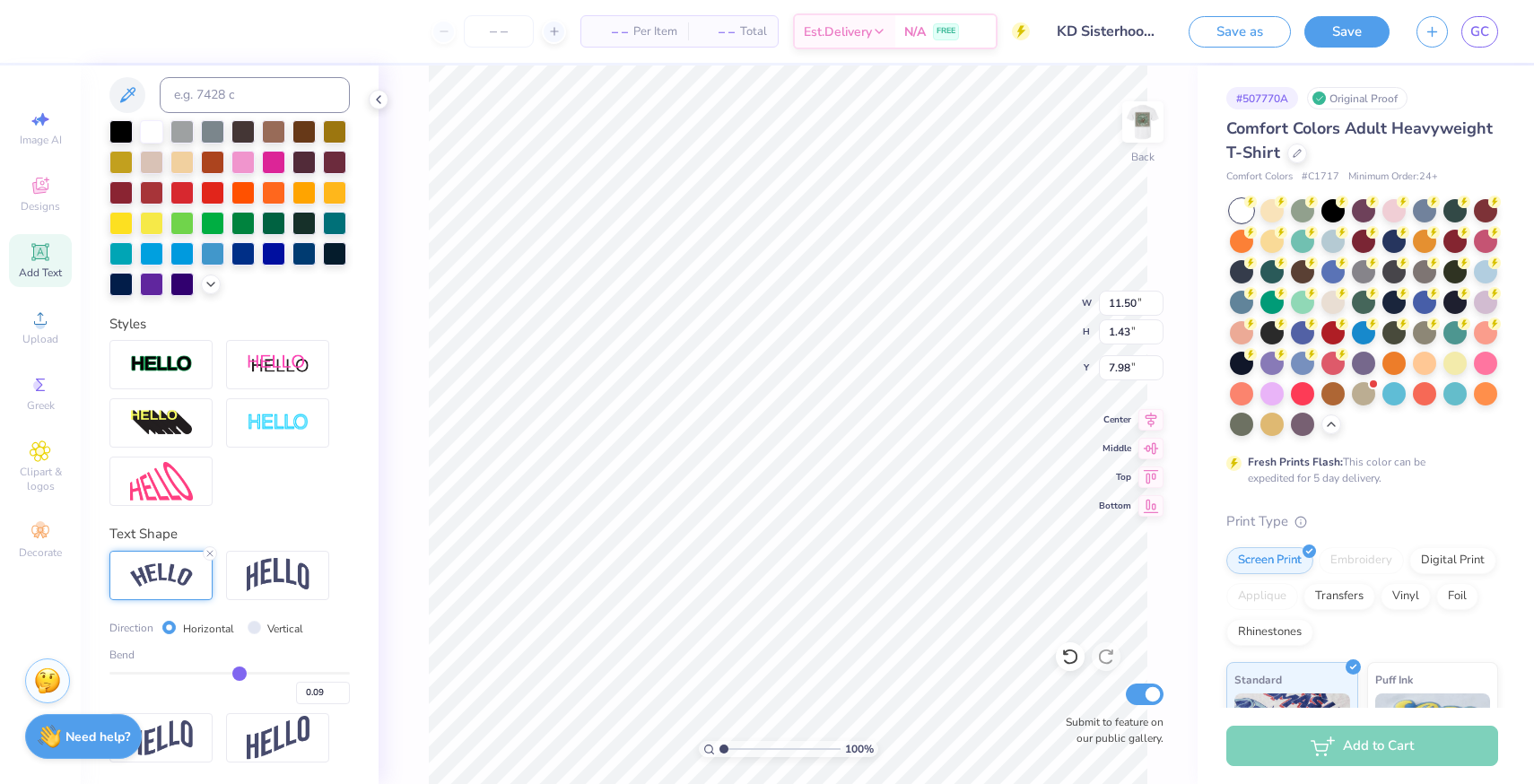
type input "0.08"
type input "0.07"
type input "0.06"
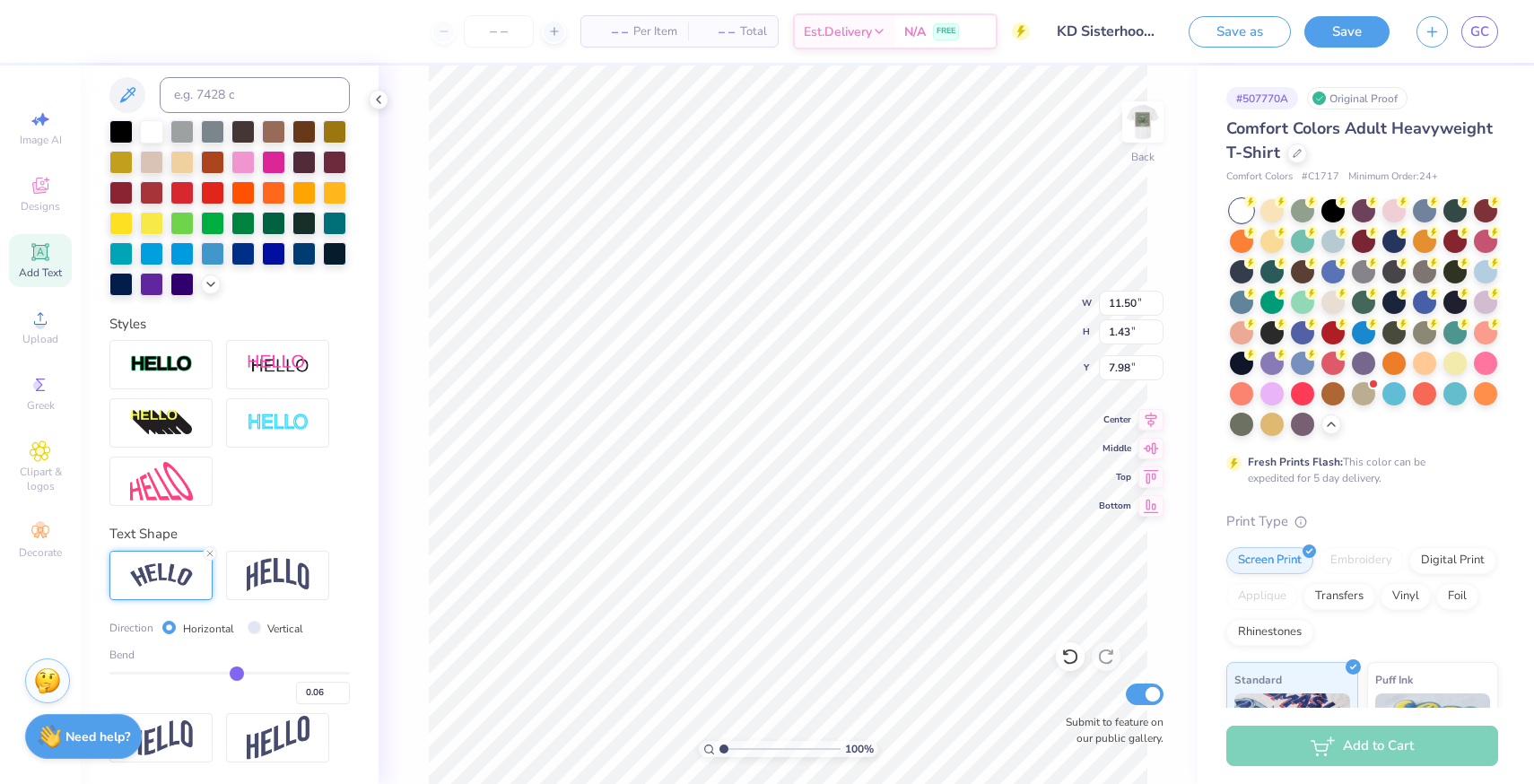
type input "0.05"
type input "0.04"
type input "0.03"
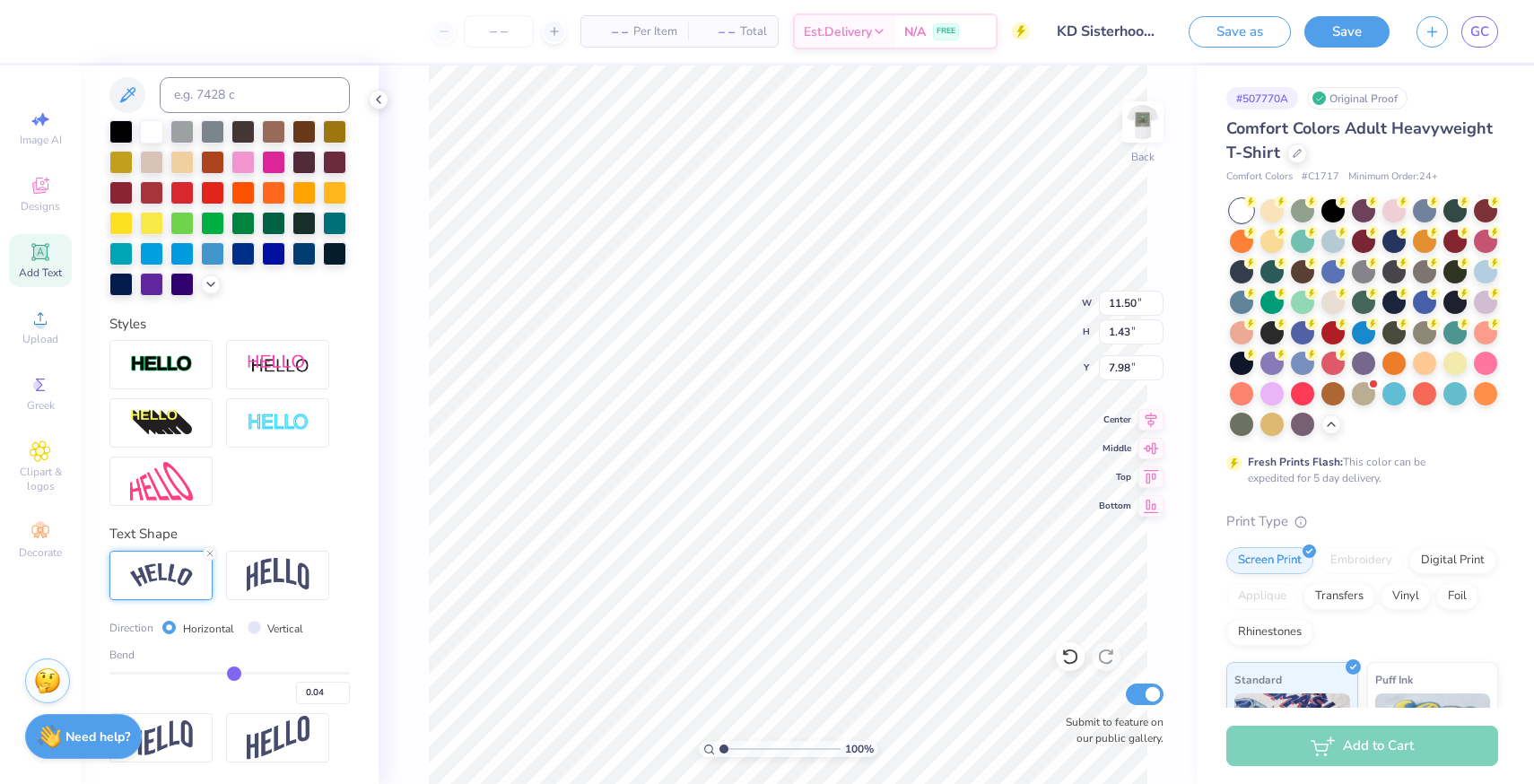
type input "0.03"
type input "0.02"
type input "0.01"
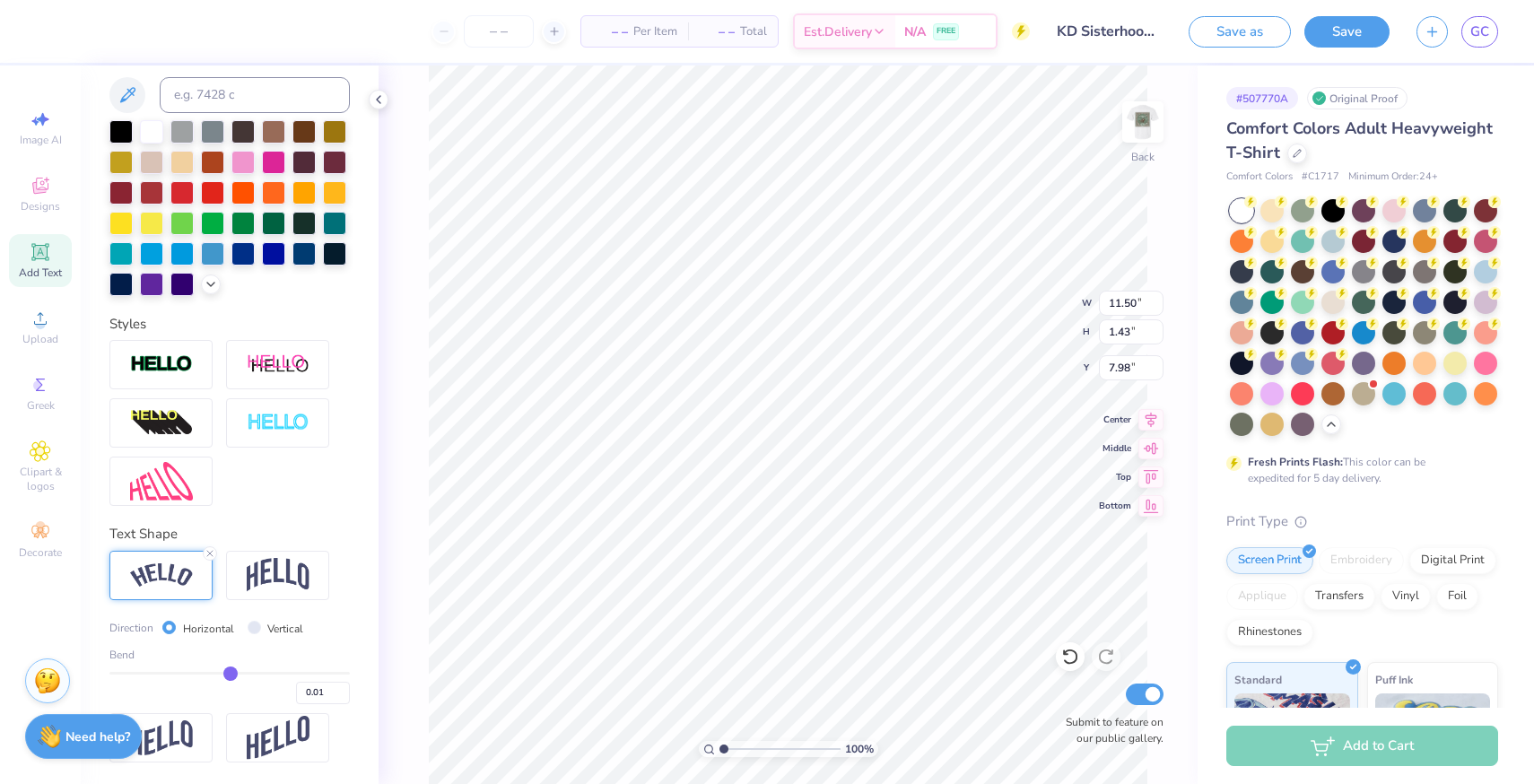
type input "0"
type input "0.00"
type input "-0.01"
type input "-0.02"
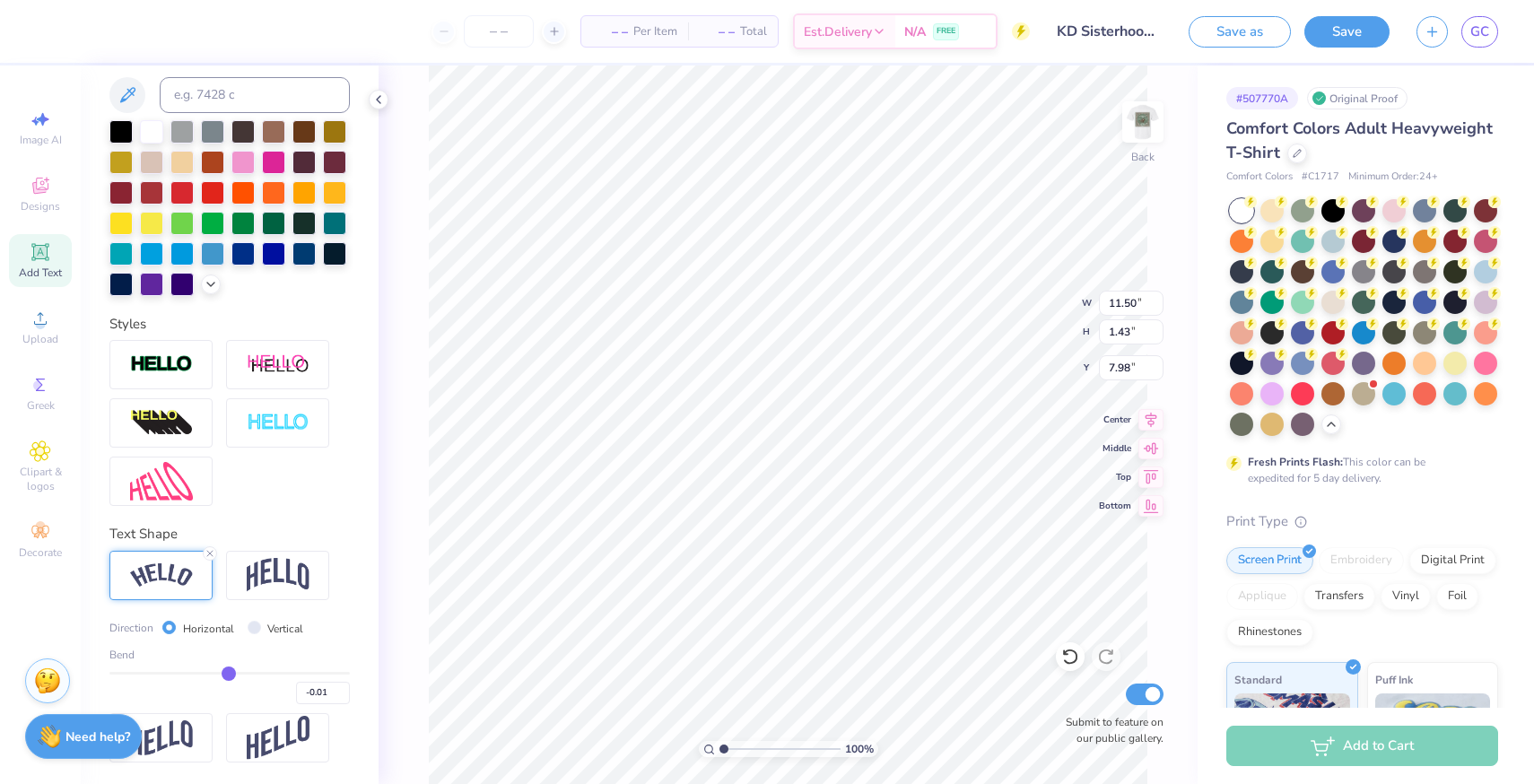
type input "-0.02"
type input "-0.03"
type input "-0.05"
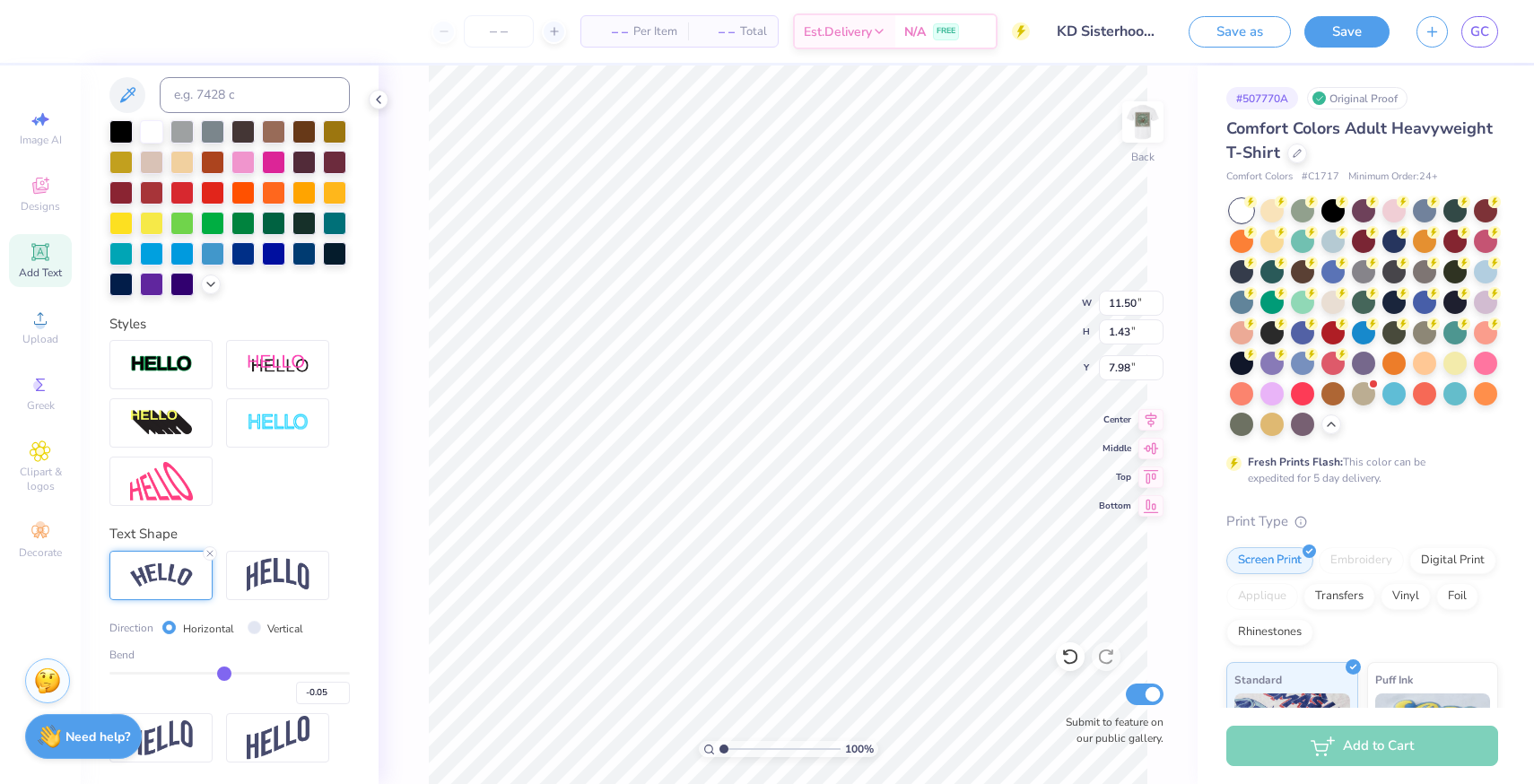
type input "-0.06"
type input "-0.07"
type input "-0.08"
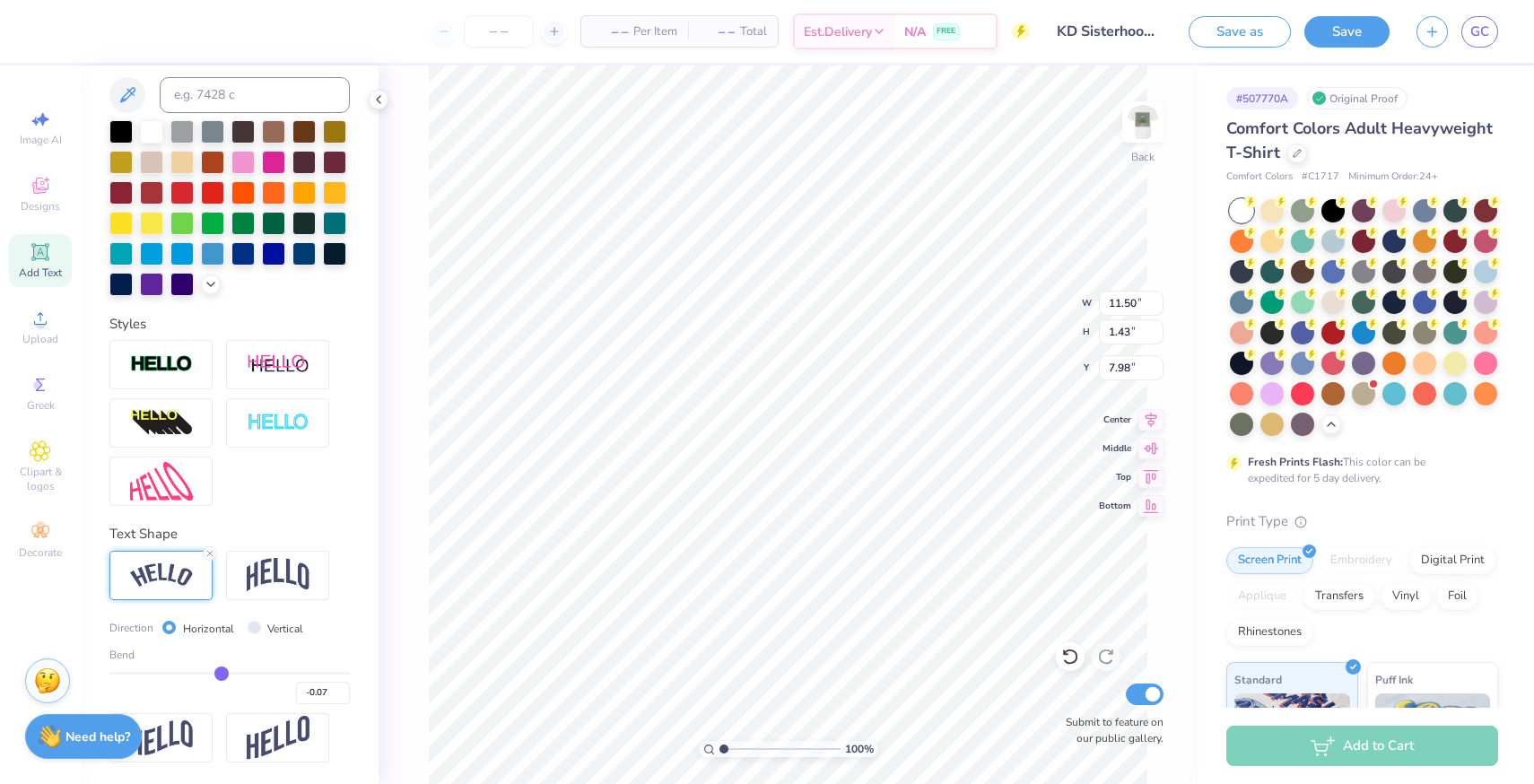
type input "-0.08"
type input "-0.13"
type input "-0.14"
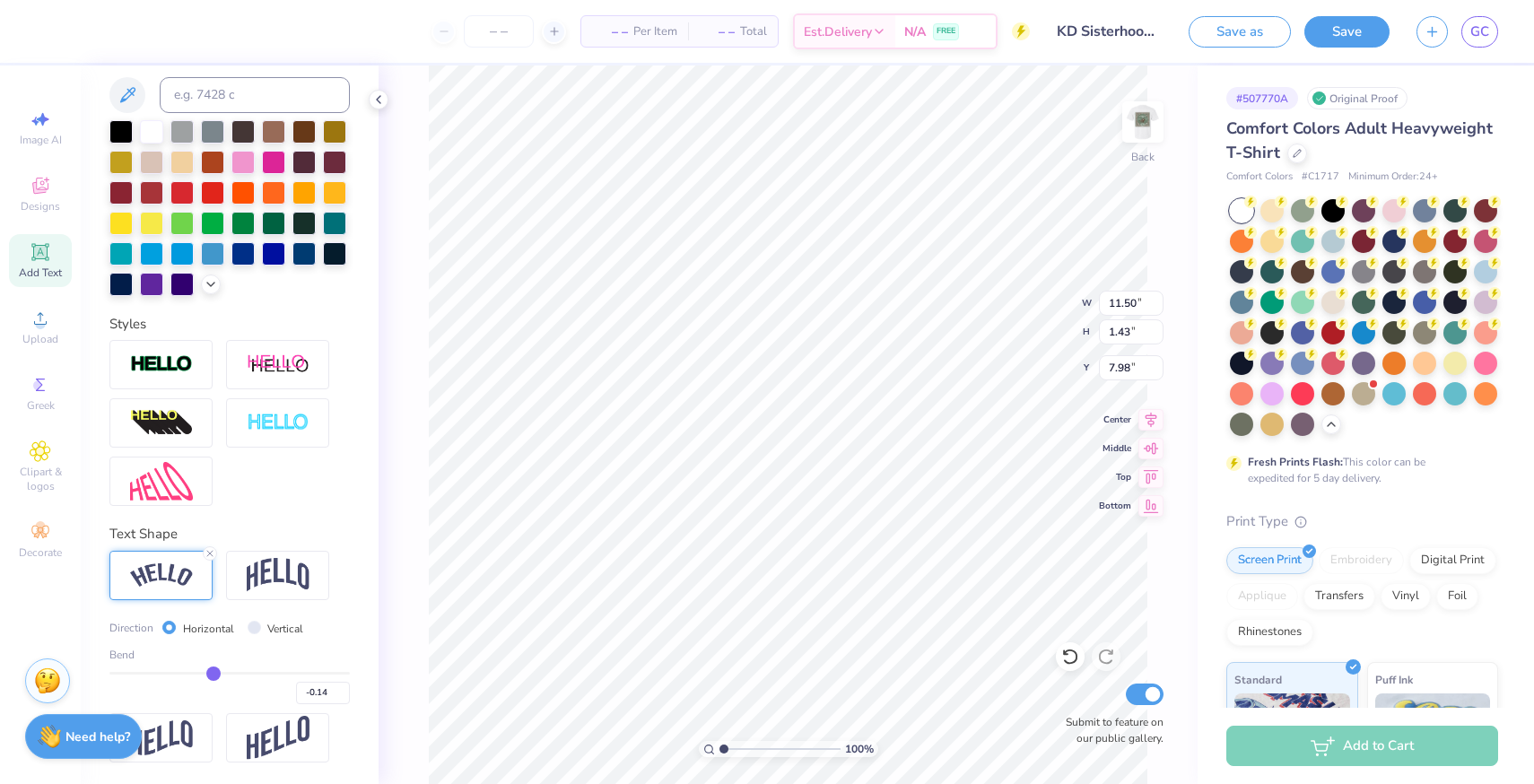
type input "-0.16"
type input "-0.17"
type input "-0.18"
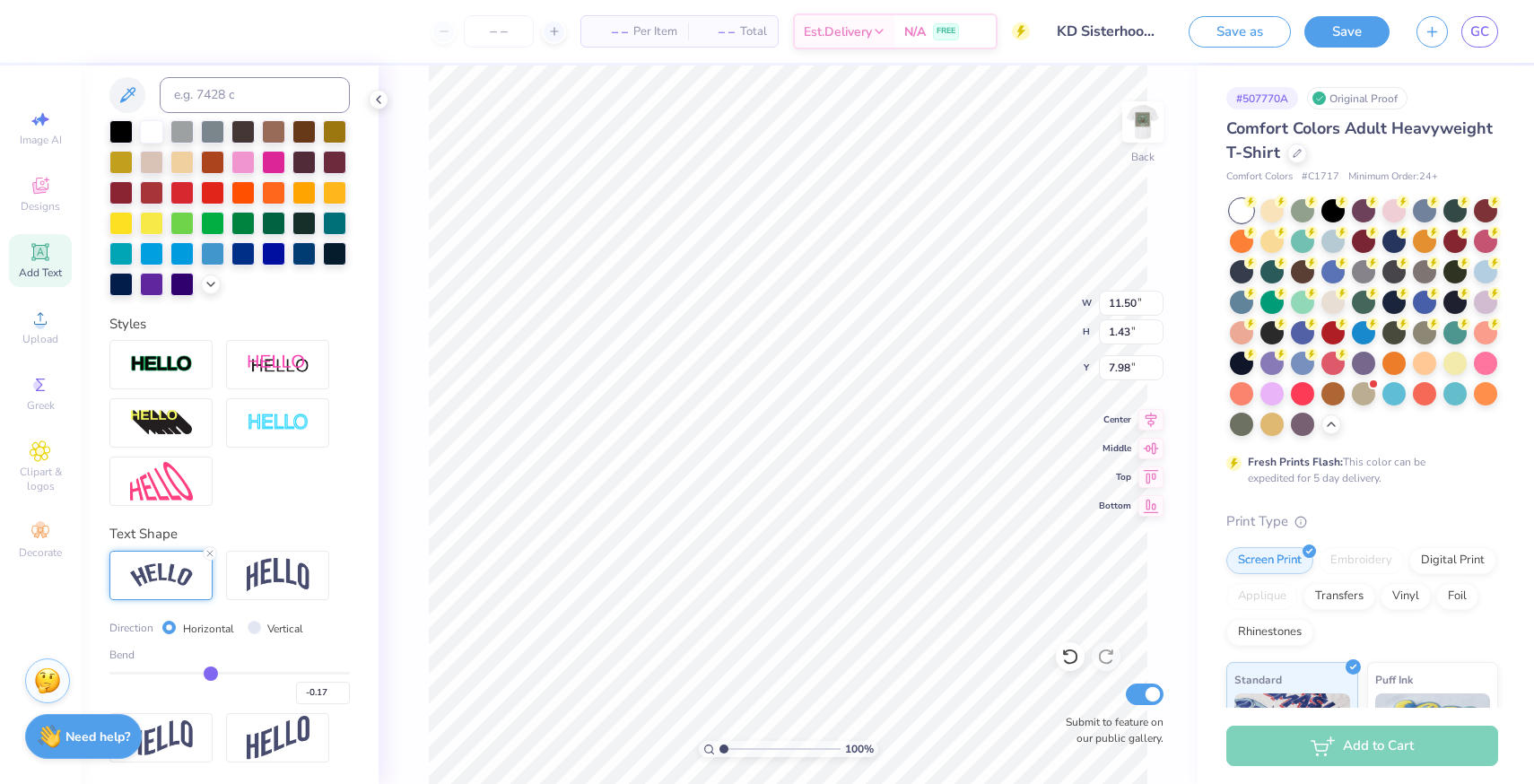
type input "-0.18"
type input "-0.2"
type input "-0.20"
type input "-0.21"
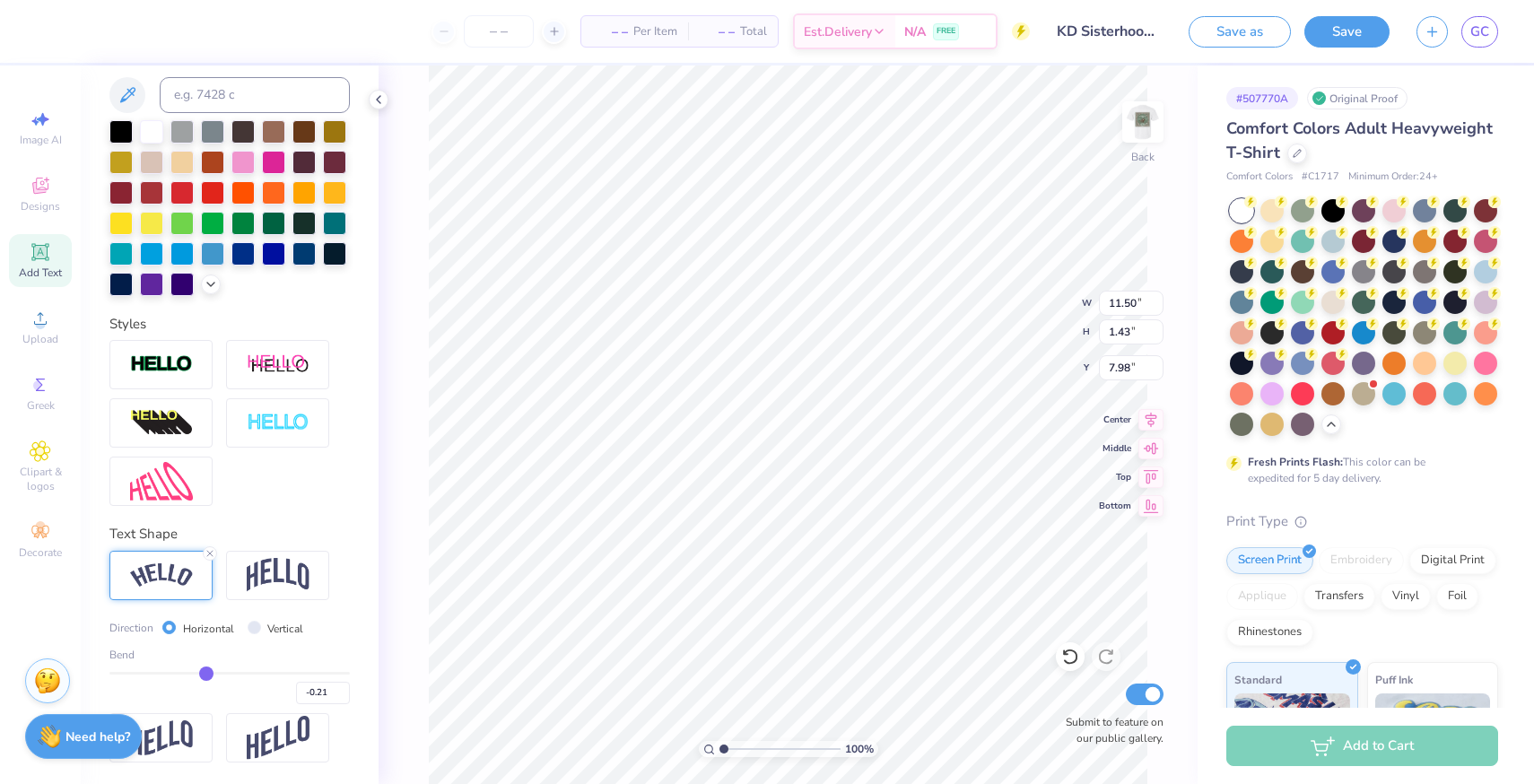
type input "-0.23"
type input "-0.26"
type input "-0.28"
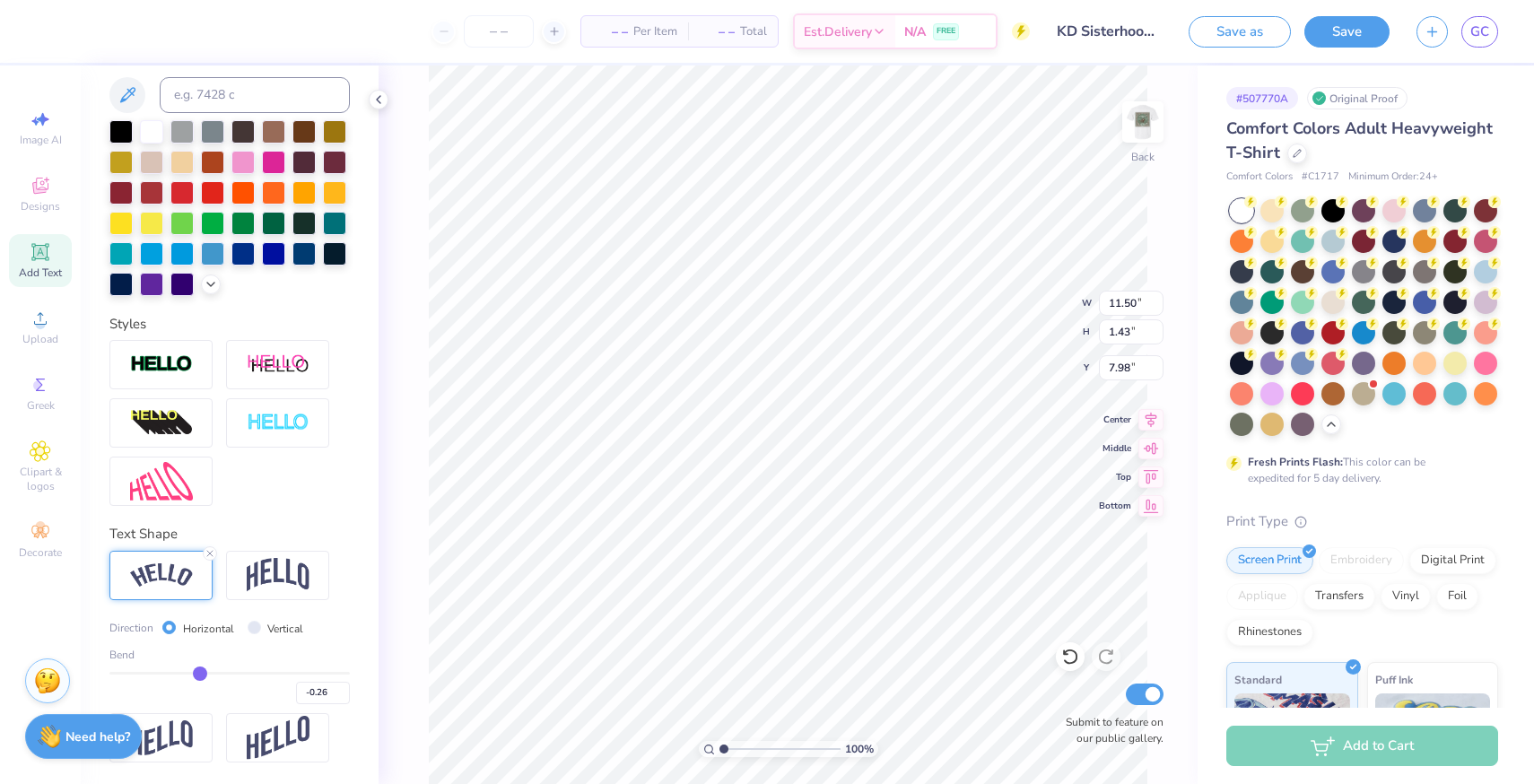
type input "-0.28"
type input "-0.3"
type input "-0.30"
type input "-0.31"
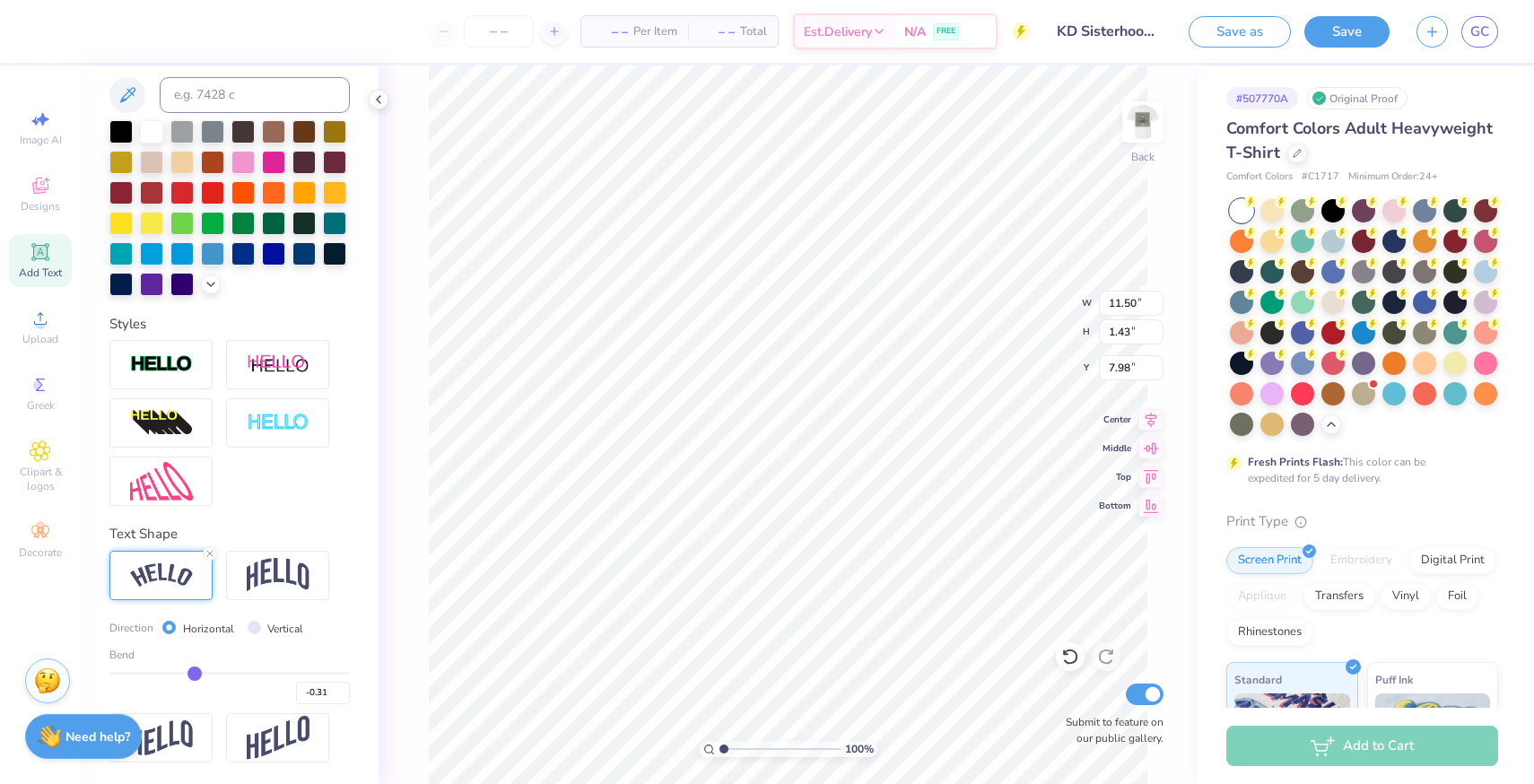
type input "-0.34"
type input "-0.35"
type input "-0.37"
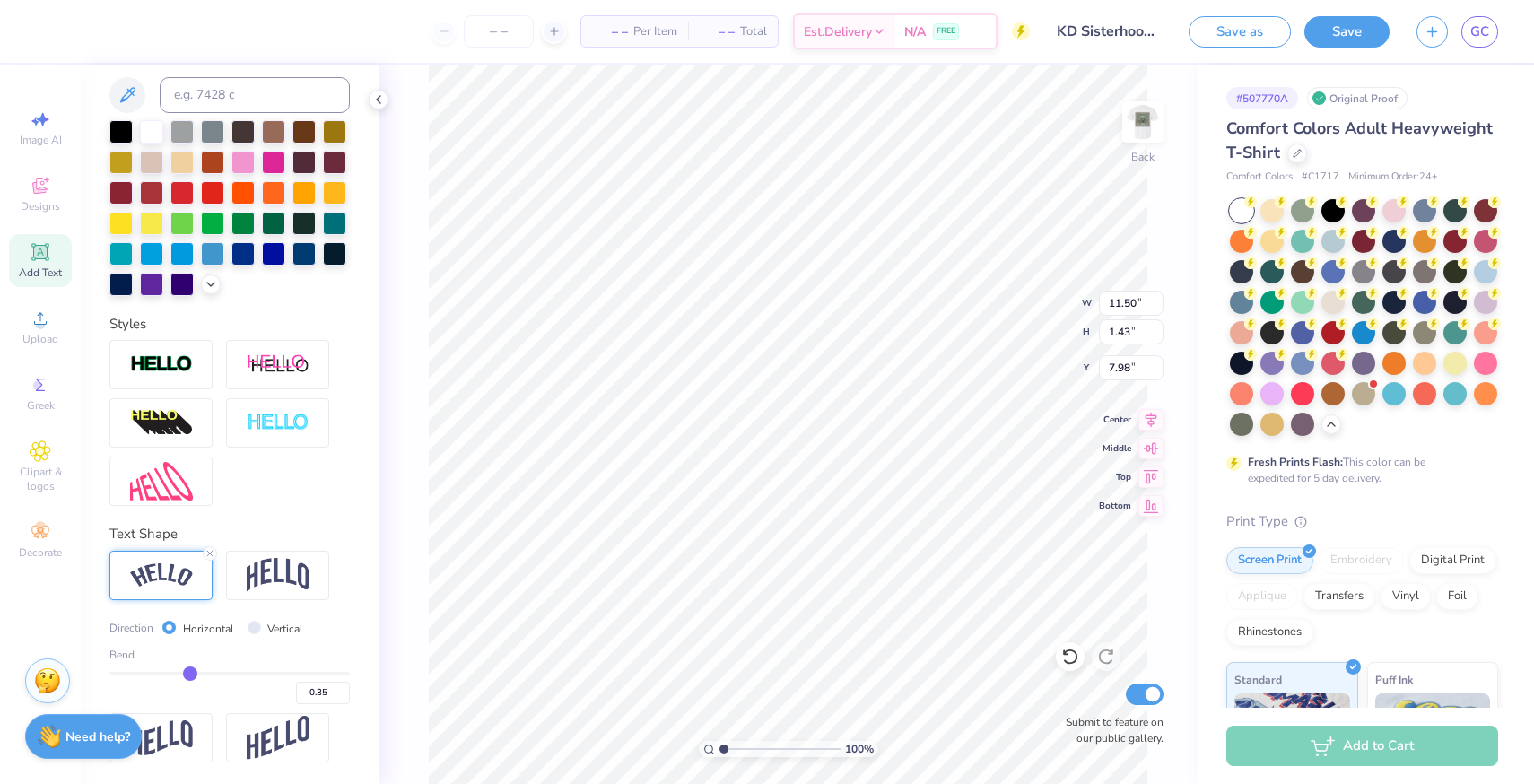
type input "-0.37"
type input "-0.38"
type input "-0.4"
type input "-0.40"
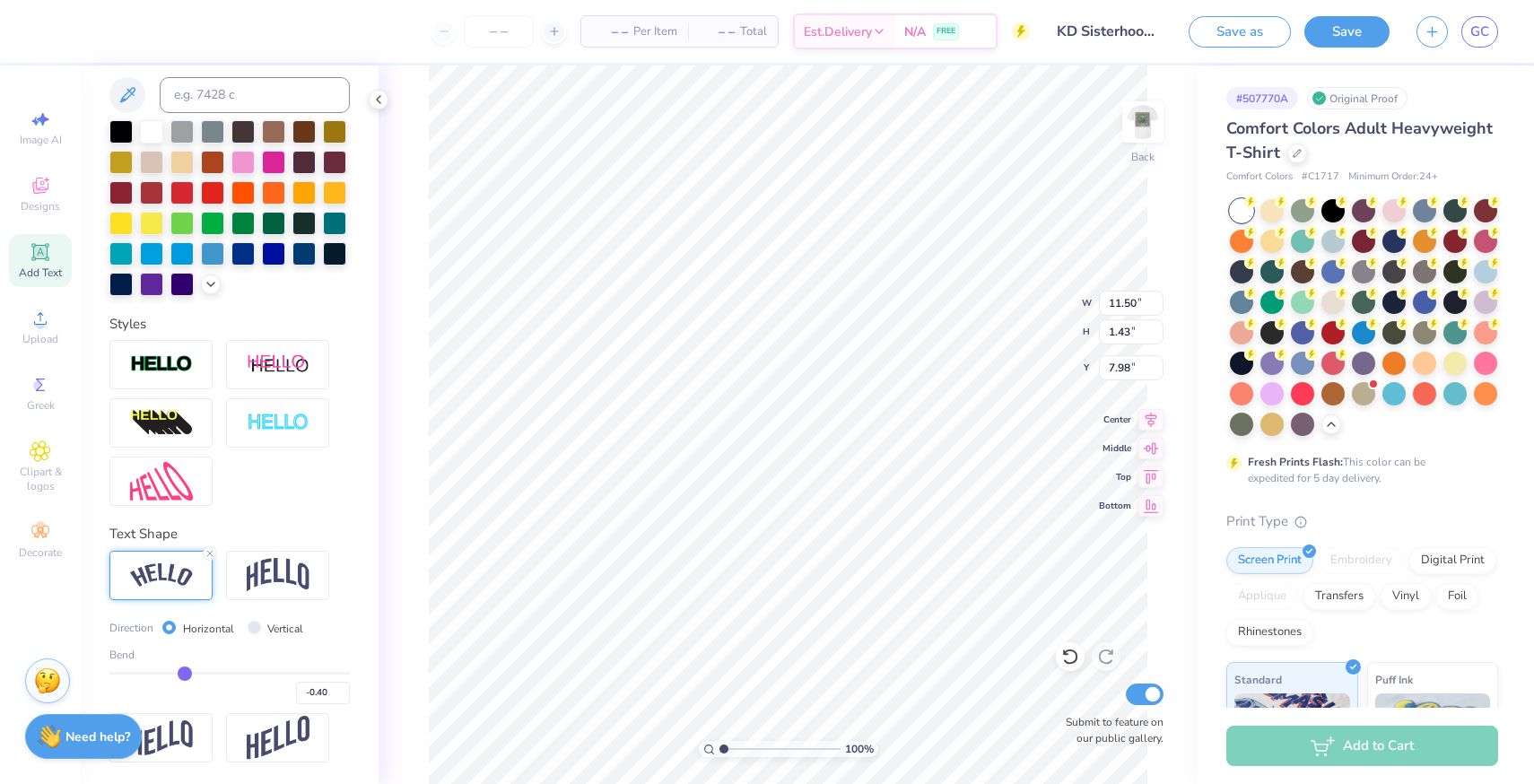
type input "-0.42"
type input "-0.43"
type input "-0.44"
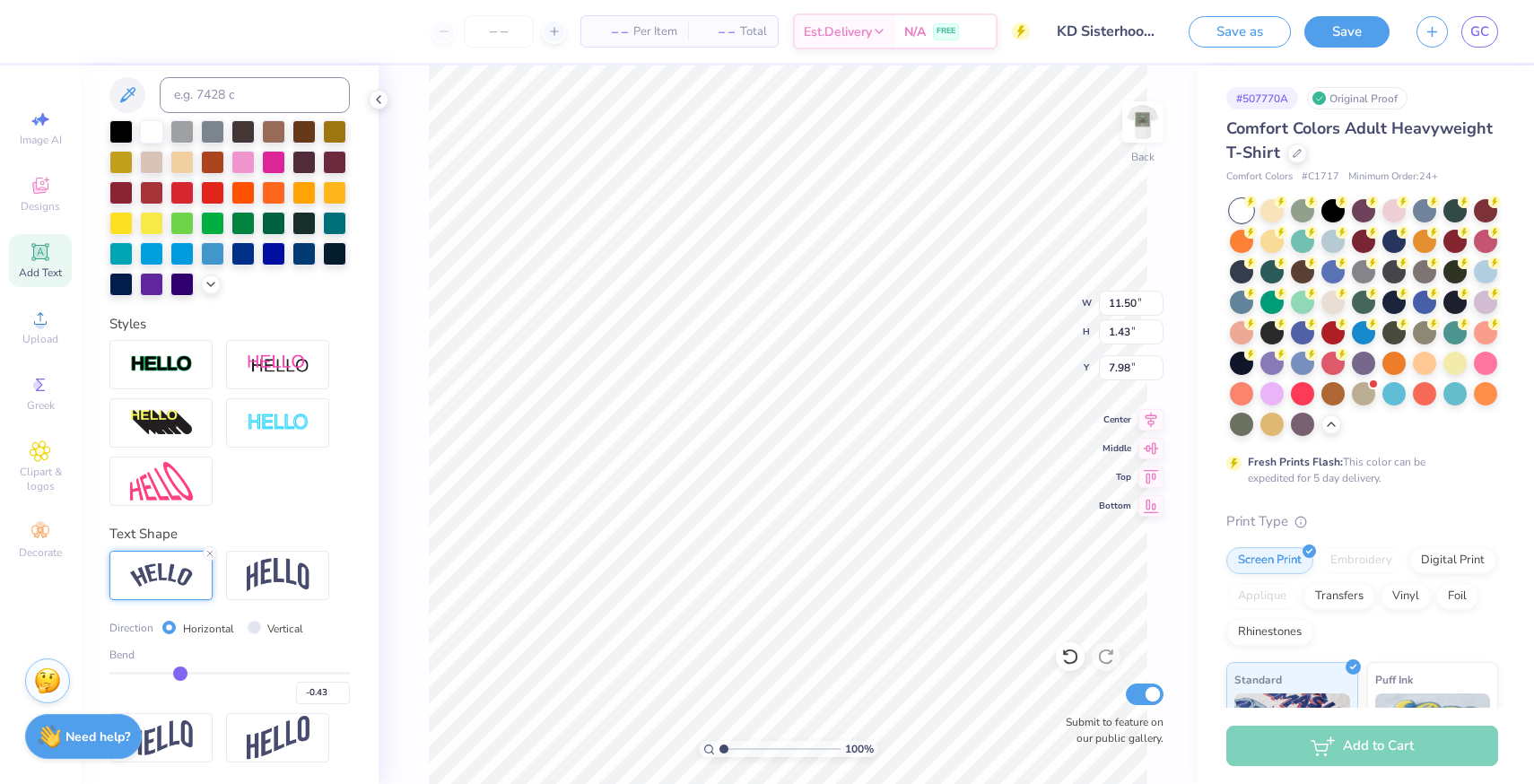
type input "-0.44"
drag, startPoint x: 288, startPoint y: 675, endPoint x: 181, endPoint y: 674, distance: 107.0
click at [181, 674] on input "range" at bounding box center [230, 673] width 241 height 3
type input "-0.43"
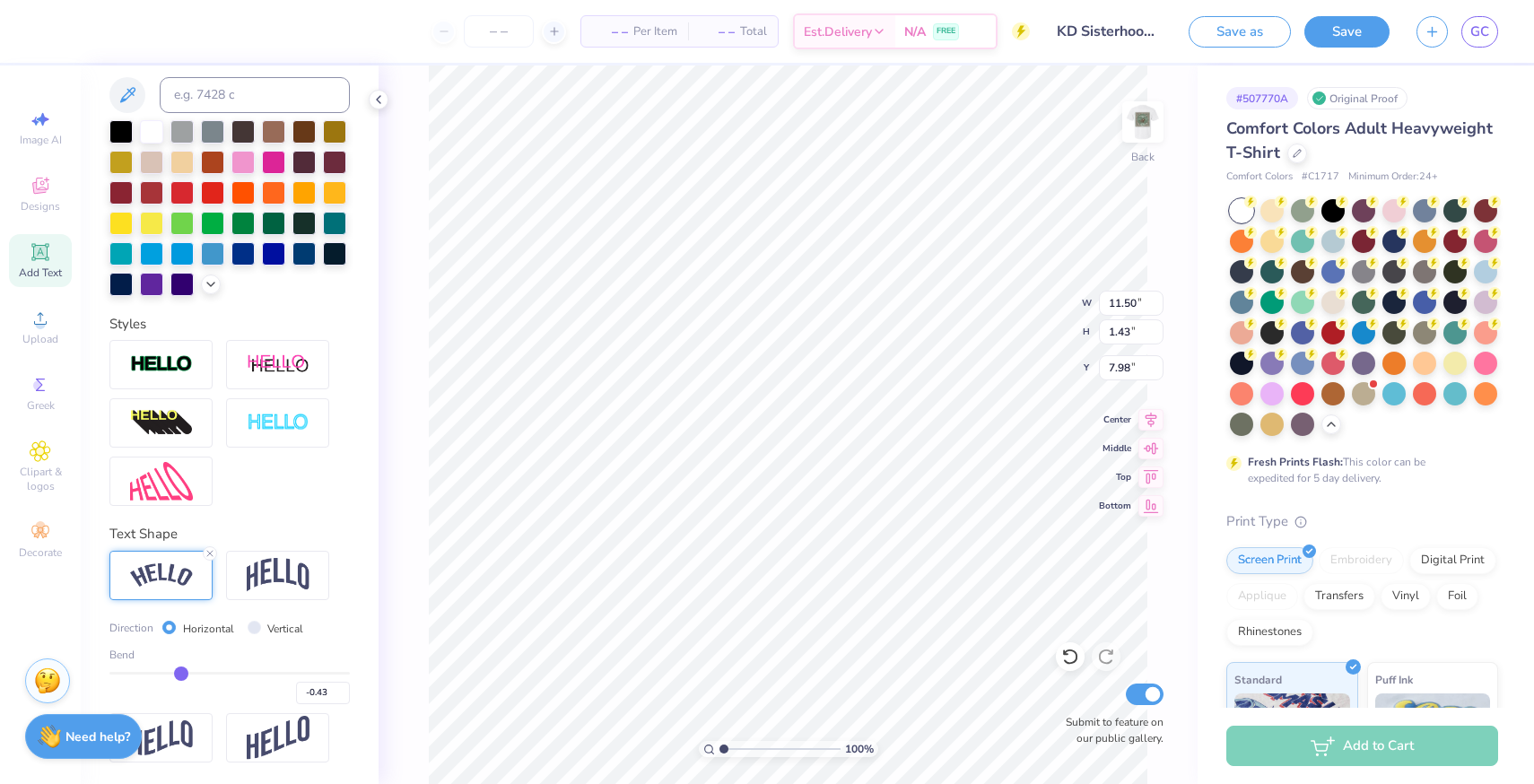
type input "-0.41"
type input "-0.38"
type input "-0.35"
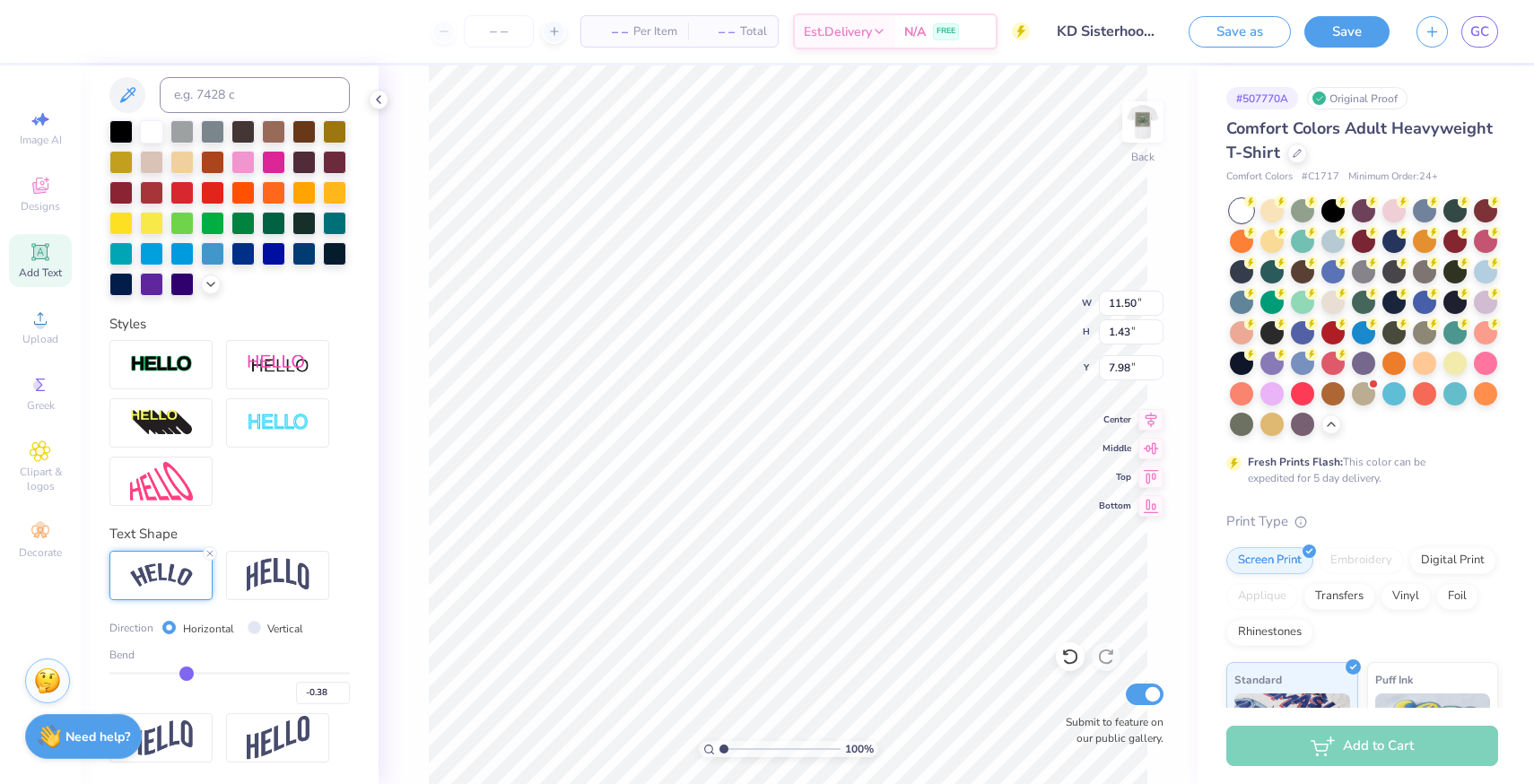
type input "-0.35"
type input "-0.33"
type input "-0.28"
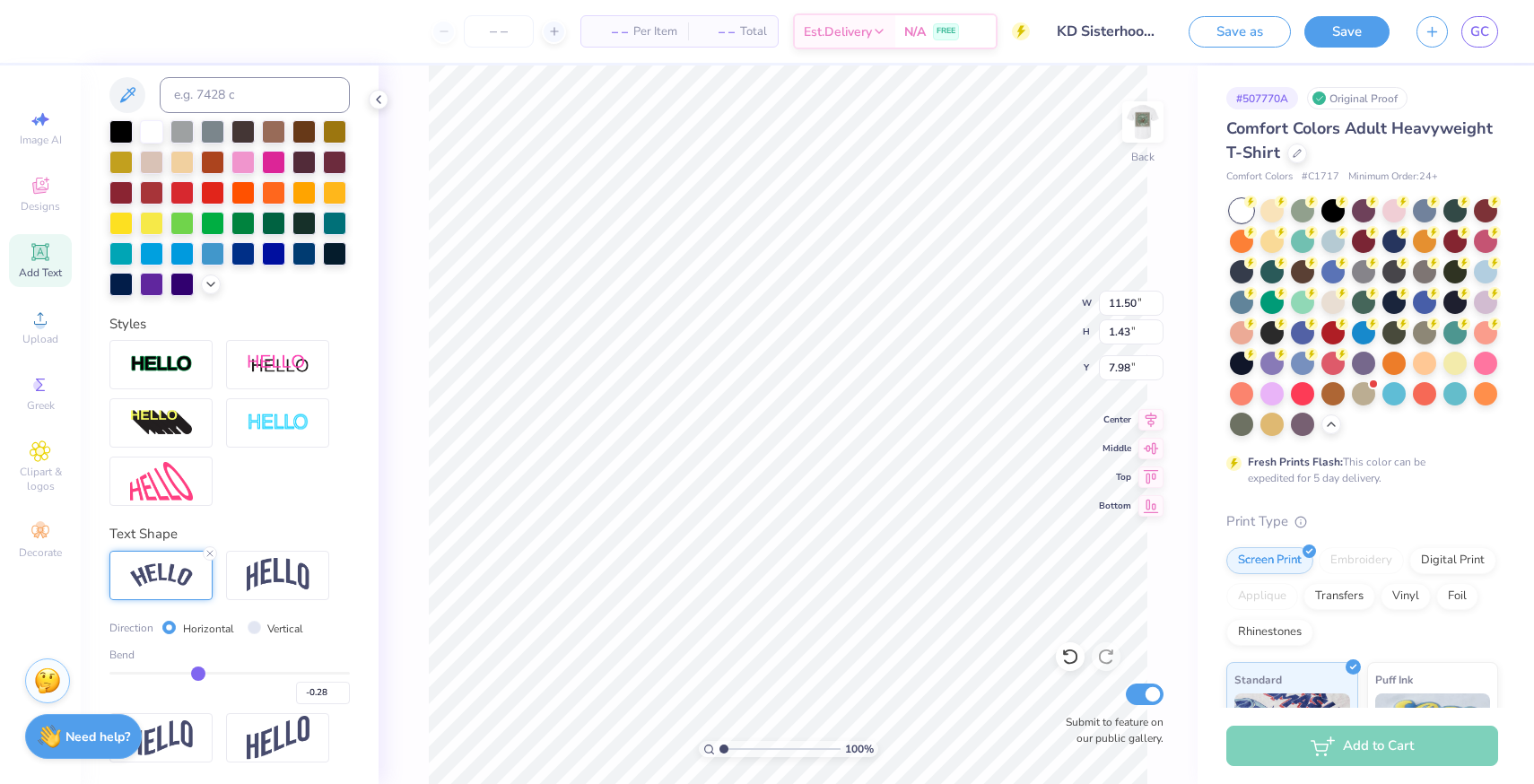
type input "-0.25"
type input "-0.22"
type input "-0.18"
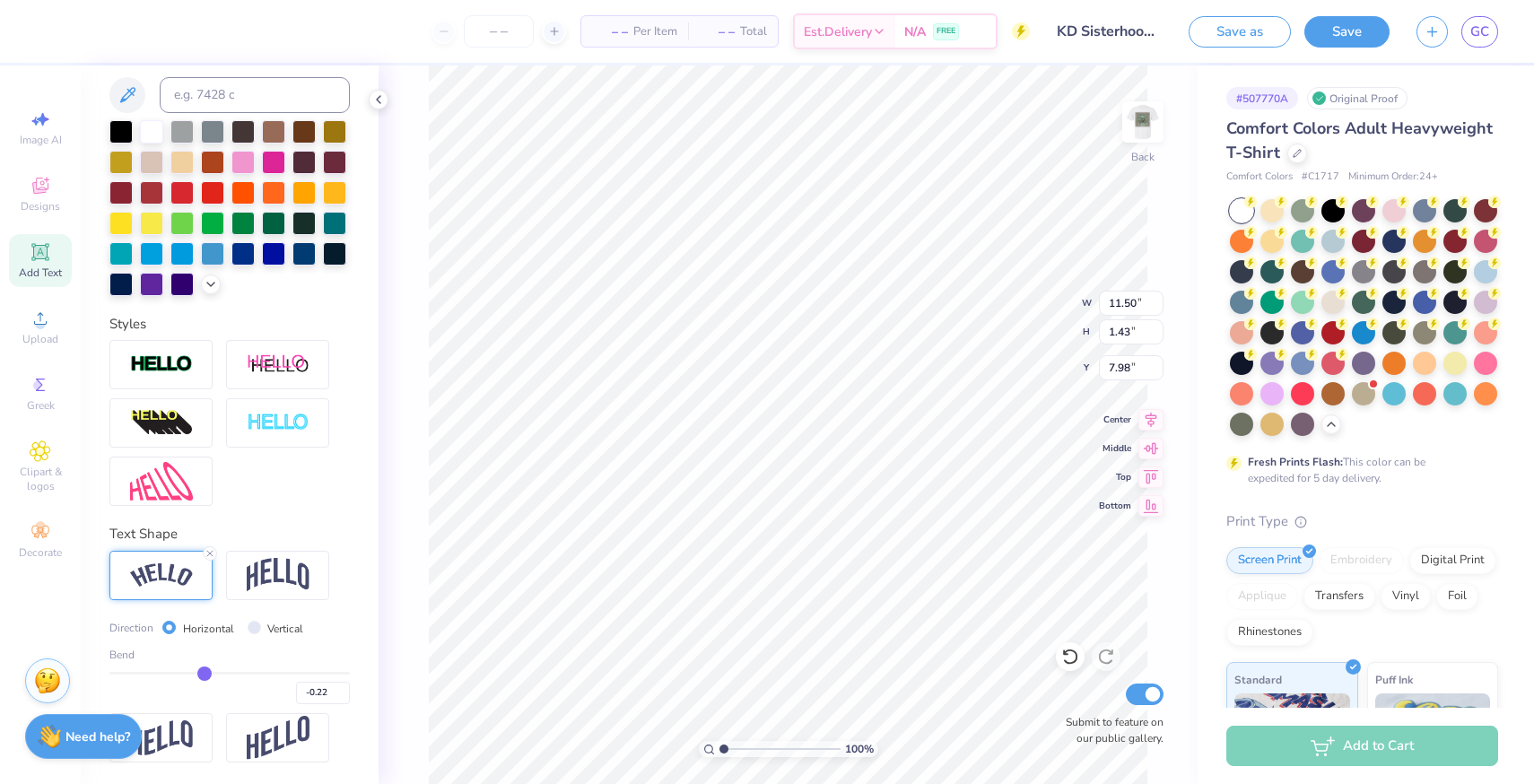
type input "-0.18"
type input "-0.14"
type input "-0.12"
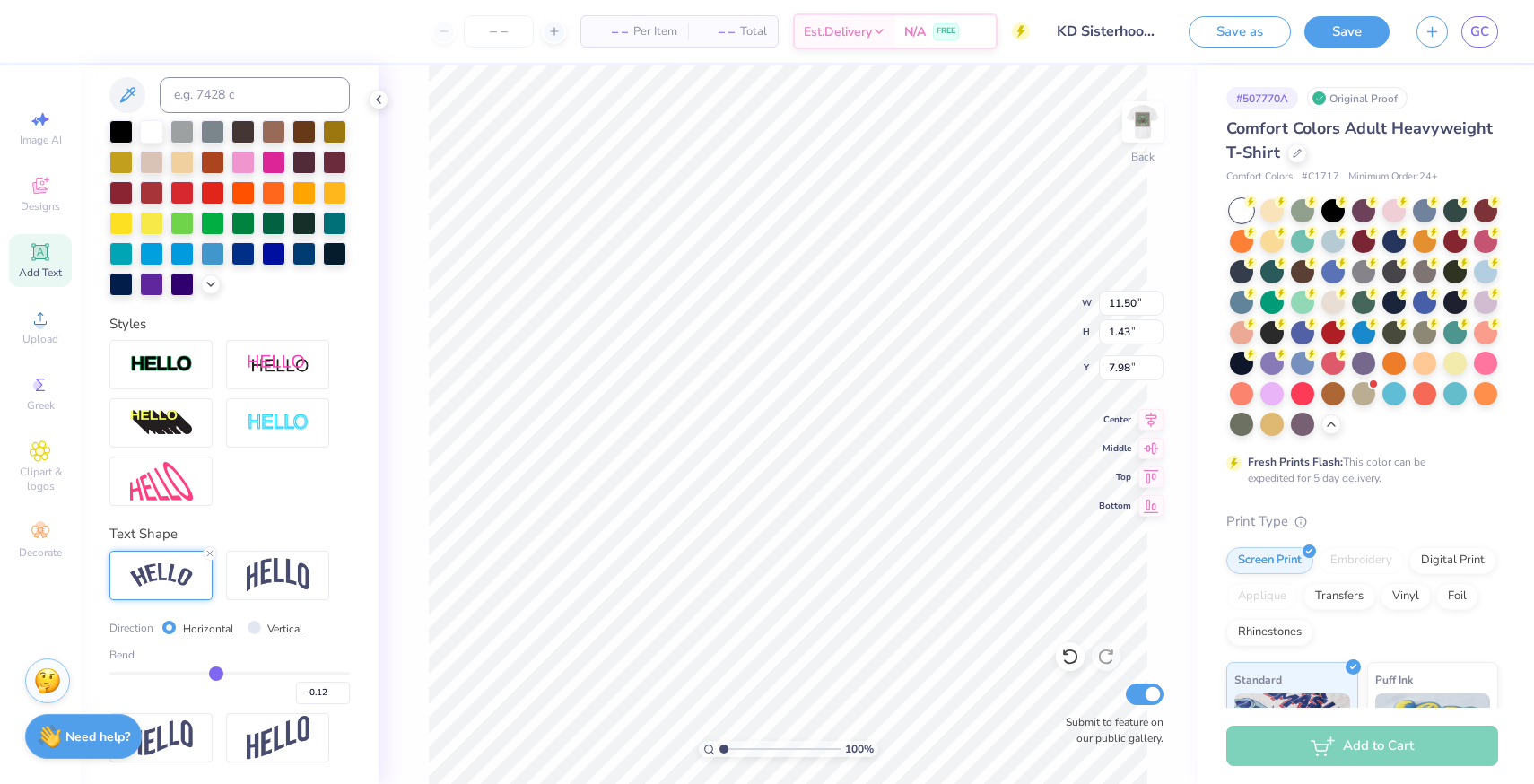
type input "-0.09"
type input "-0.07"
type input "-0.05"
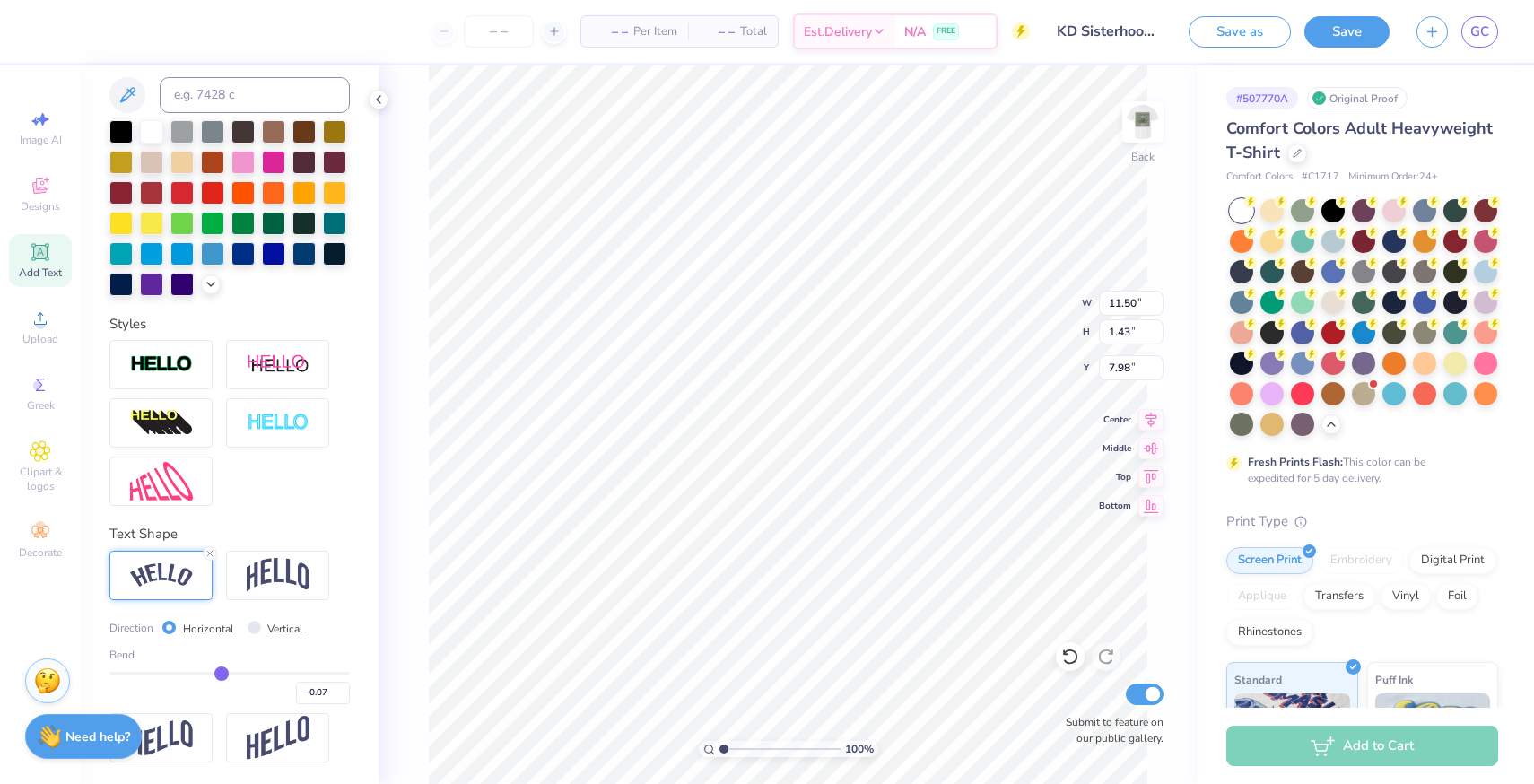
type input "-0.05"
type input "-0.04"
type input "-0.03"
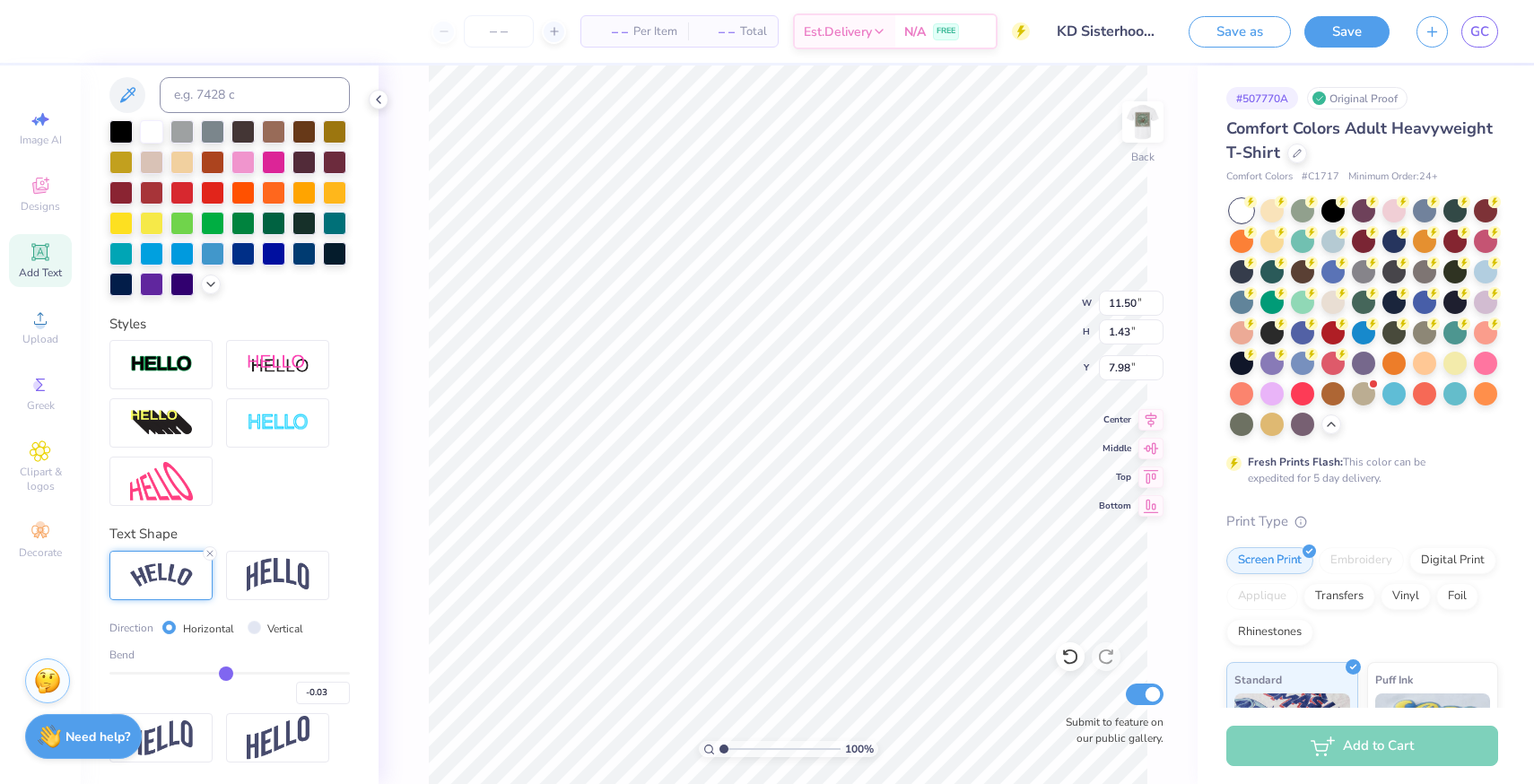
type input "-0.01"
type input "0"
type input "0.00"
type input "0.01"
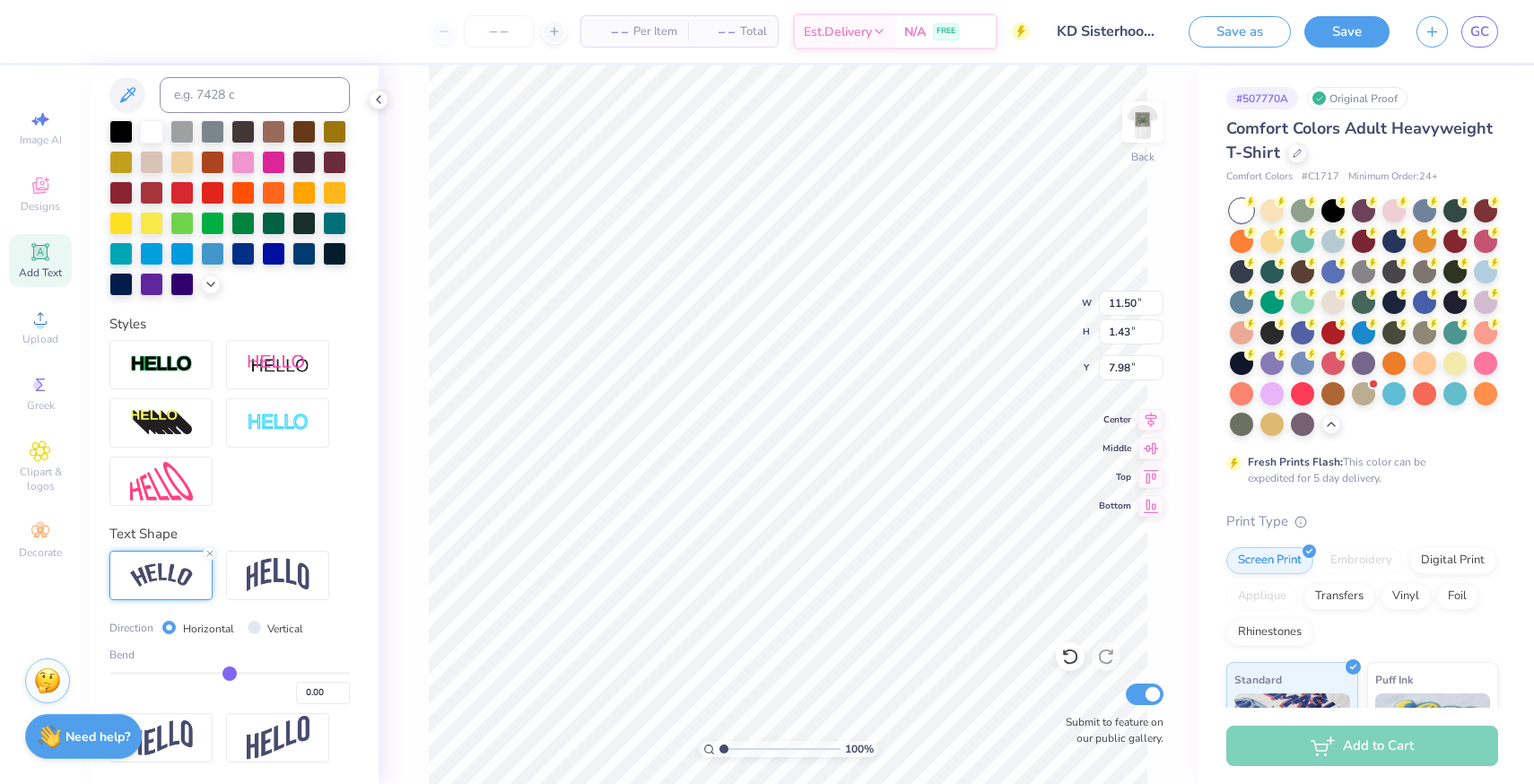
type input "0.01"
type input "0.03"
type input "0.04"
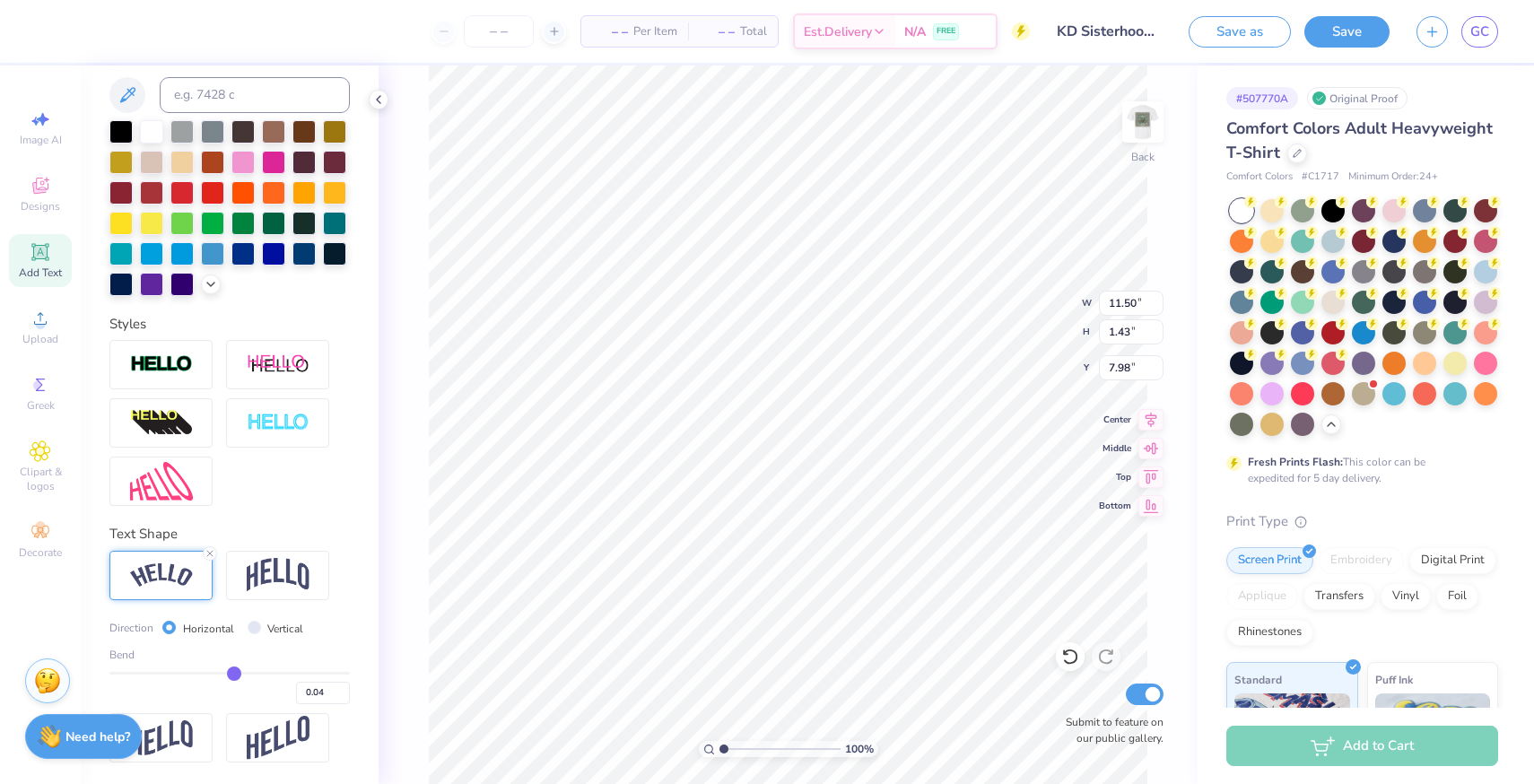
type input "0.05"
type input "0.06"
drag, startPoint x: 181, startPoint y: 674, endPoint x: 236, endPoint y: 673, distance: 55.0
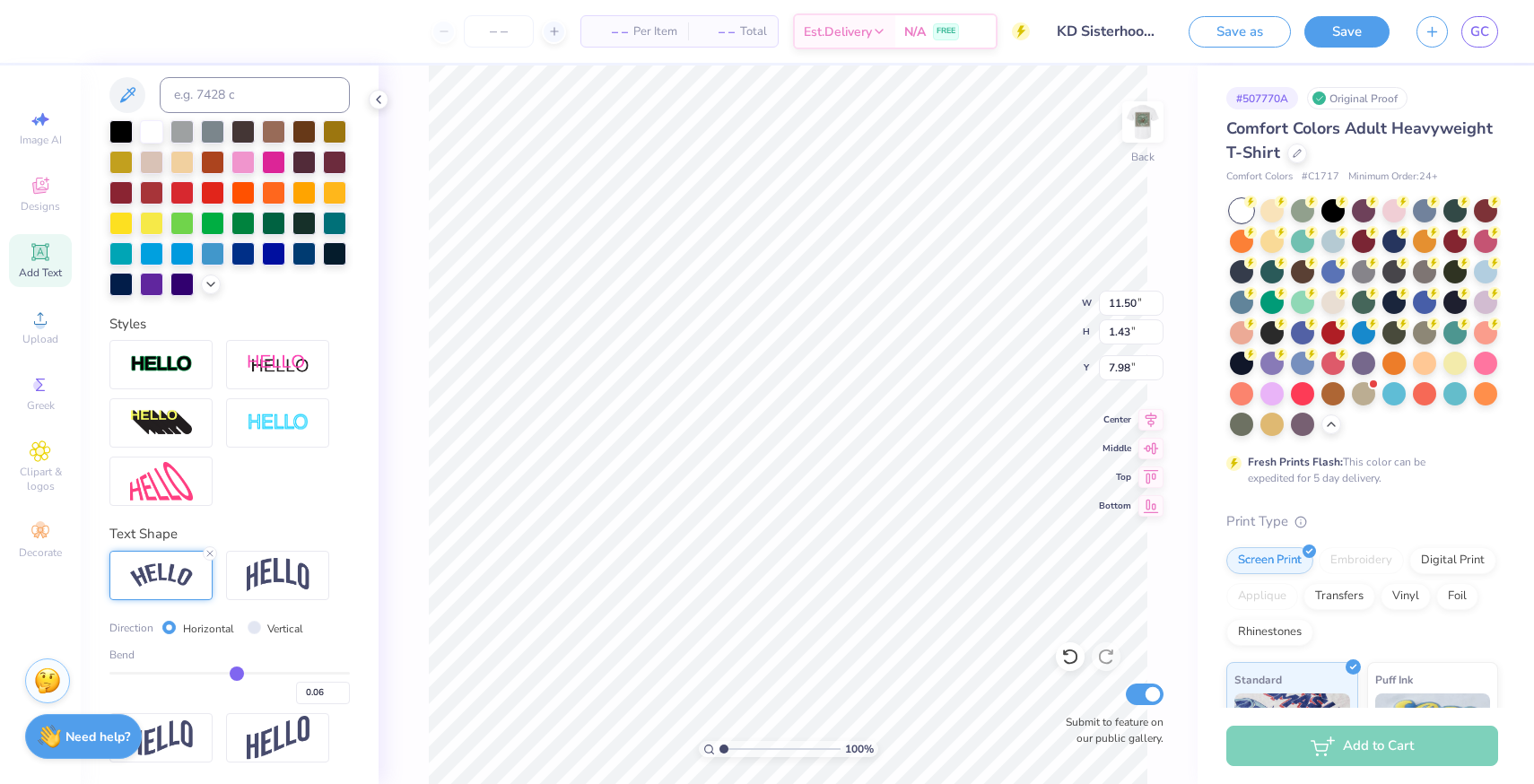
click at [236, 673] on input "range" at bounding box center [230, 673] width 241 height 3
type input "0.08"
type input "0.11"
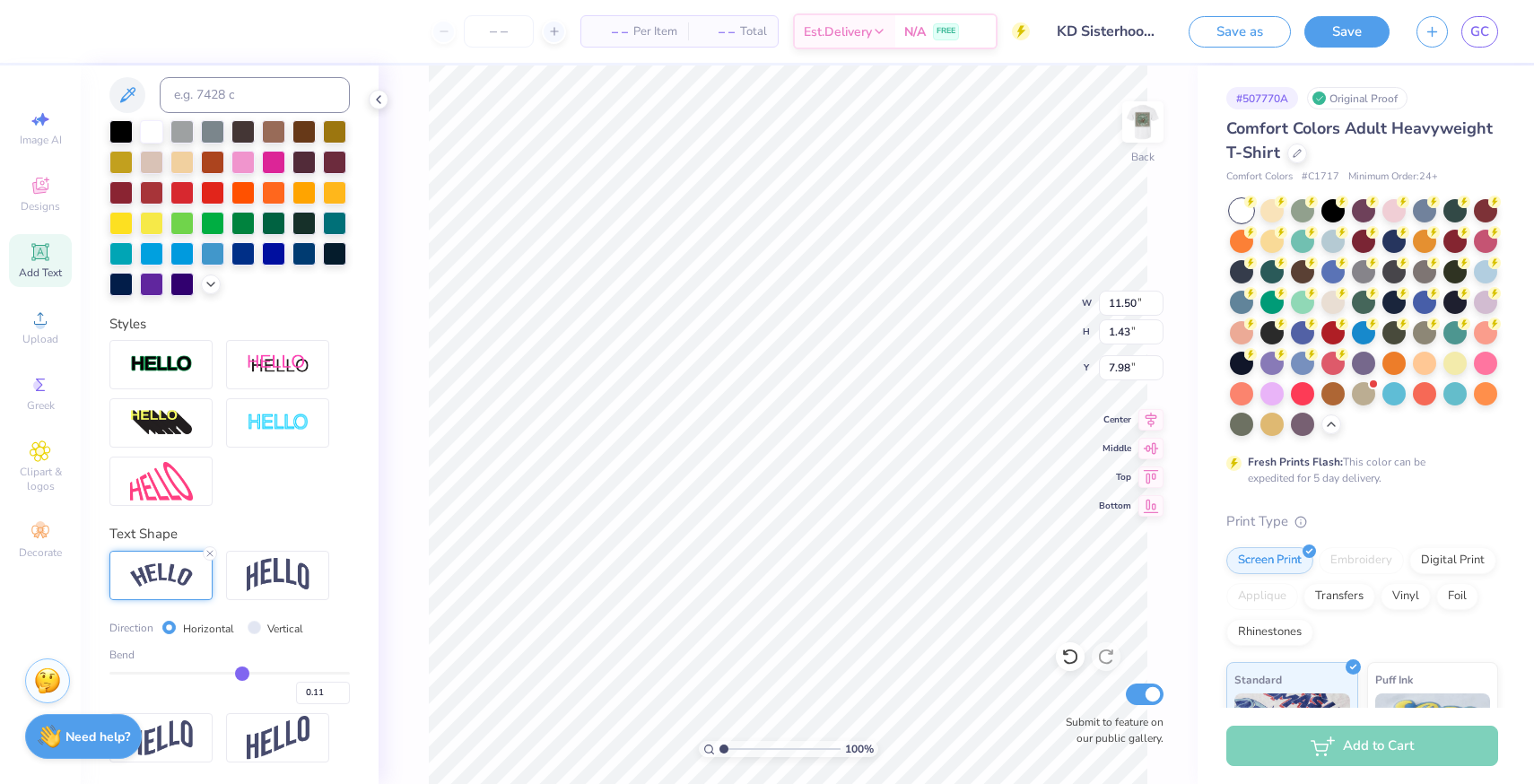
type input "0.13"
type input "0.18"
drag, startPoint x: 236, startPoint y: 673, endPoint x: 262, endPoint y: 673, distance: 26.0
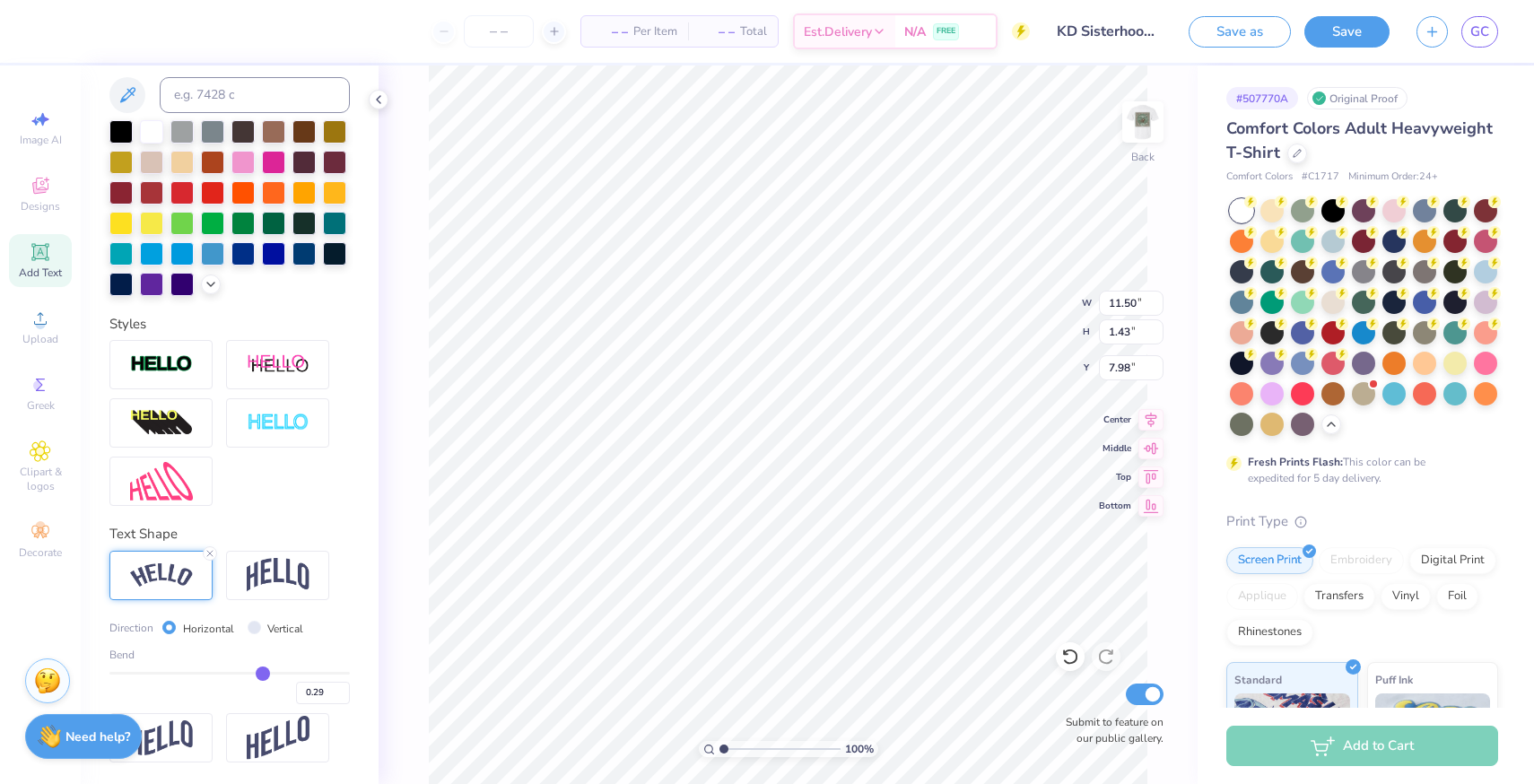
click at [262, 673] on input "range" at bounding box center [230, 673] width 241 height 3
drag, startPoint x: 252, startPoint y: 673, endPoint x: 279, endPoint y: 673, distance: 27.0
click at [279, 673] on input "range" at bounding box center [230, 673] width 241 height 3
click at [287, 672] on input "range" at bounding box center [230, 673] width 241 height 3
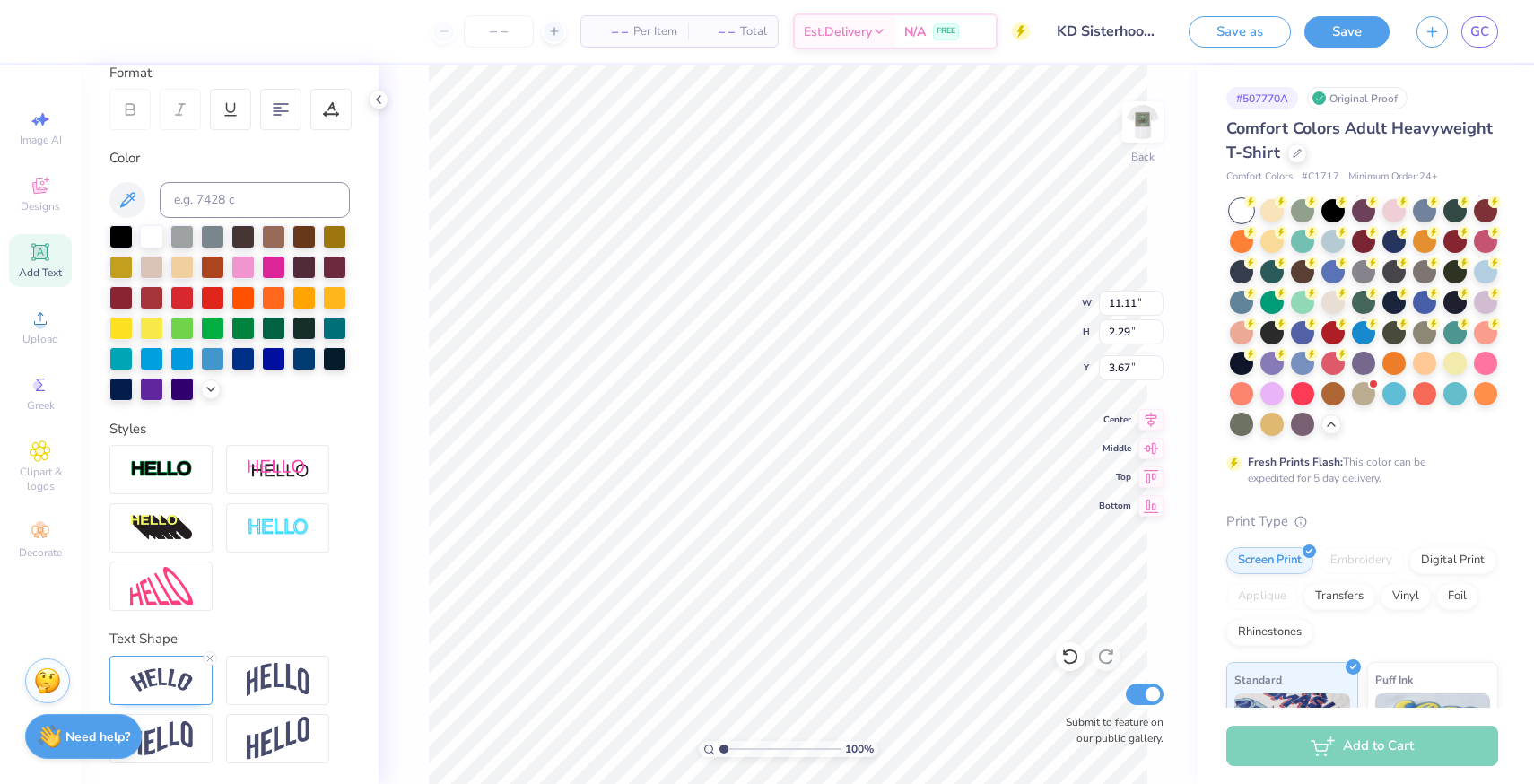
click at [1004, 323] on div "100 % Back W 11.11 11.11 " H 2.29 2.29 " Y 3.67 3.67 " Center Middle Top Bottom…" at bounding box center [788, 425] width 819 height 718
click at [777, 750] on input "range" at bounding box center [780, 748] width 121 height 16
drag, startPoint x: 776, startPoint y: 745, endPoint x: 732, endPoint y: 748, distance: 44.1
click at [732, 748] on input "range" at bounding box center [780, 748] width 121 height 16
click at [274, 611] on div "Personalized Names Personalized Numbers Text Tool Add Font Font Nandaka Western…" at bounding box center [230, 425] width 298 height 718
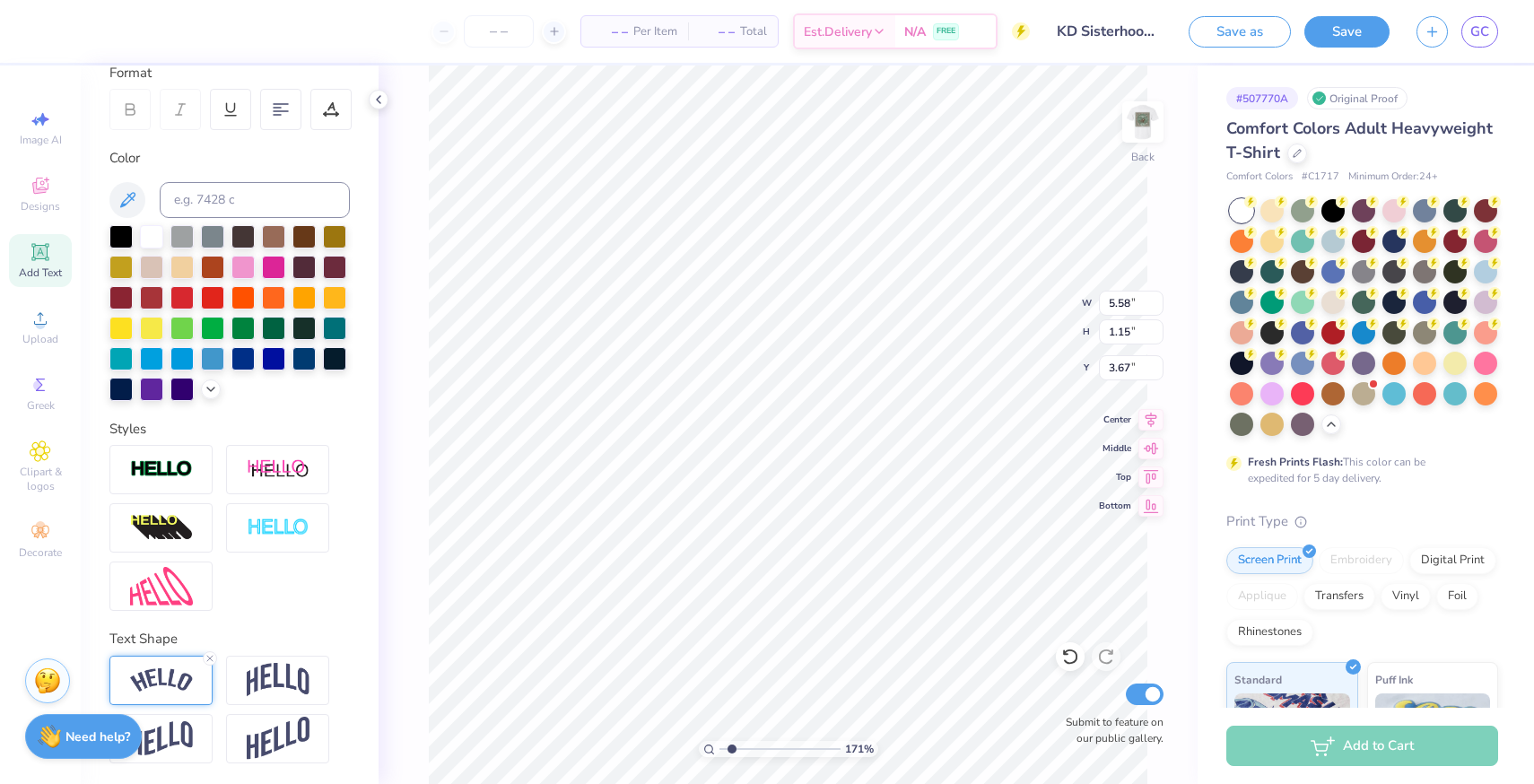
click at [182, 678] on img at bounding box center [161, 680] width 63 height 25
drag, startPoint x: 286, startPoint y: 776, endPoint x: 297, endPoint y: 776, distance: 11.0
click at [297, 765] on input "range" at bounding box center [230, 778] width 241 height 3
click at [277, 624] on div "Personalized Names Personalized Numbers Text Tool Add Font Font Nandaka Western…" at bounding box center [230, 425] width 298 height 718
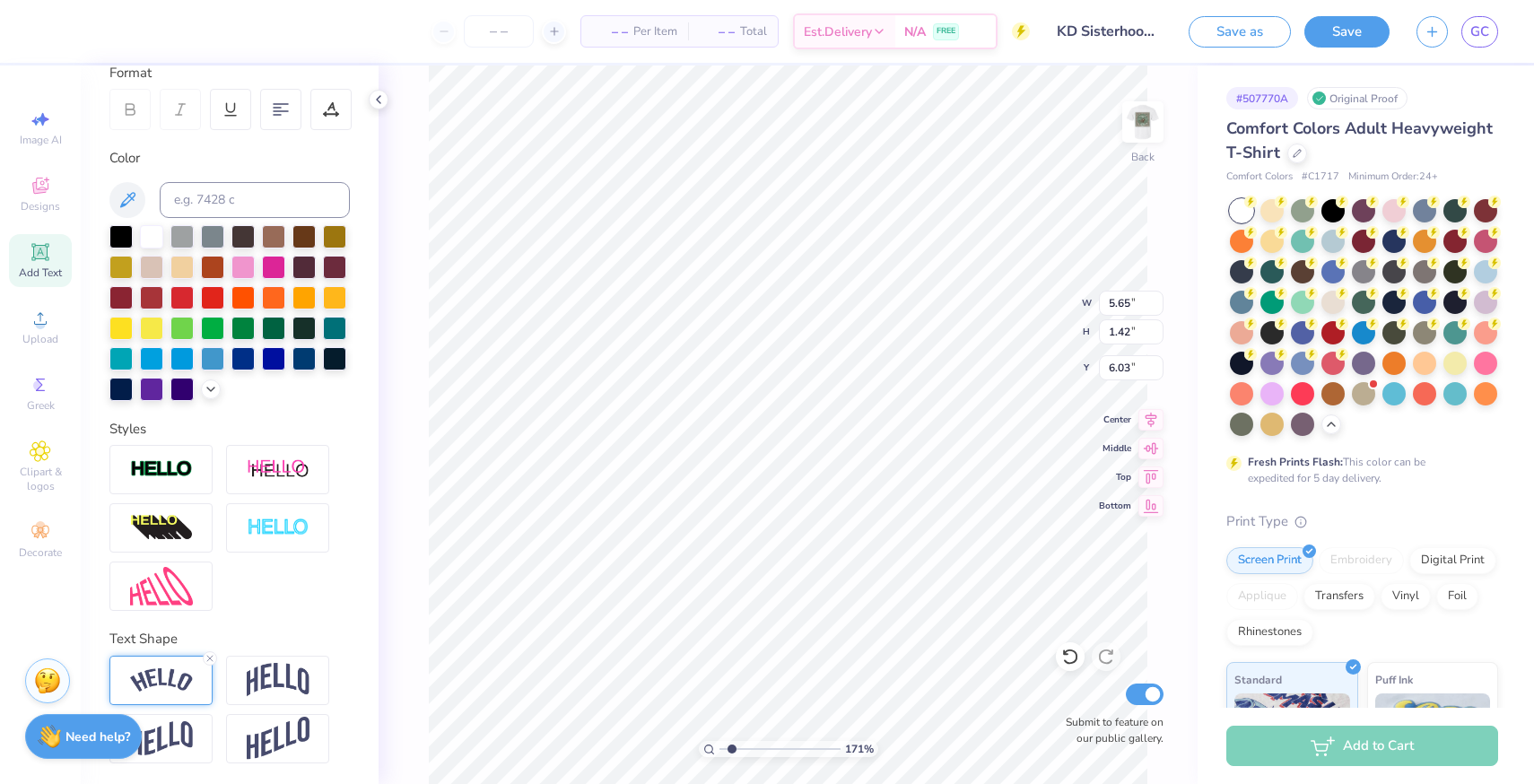
click at [160, 686] on img at bounding box center [161, 680] width 63 height 25
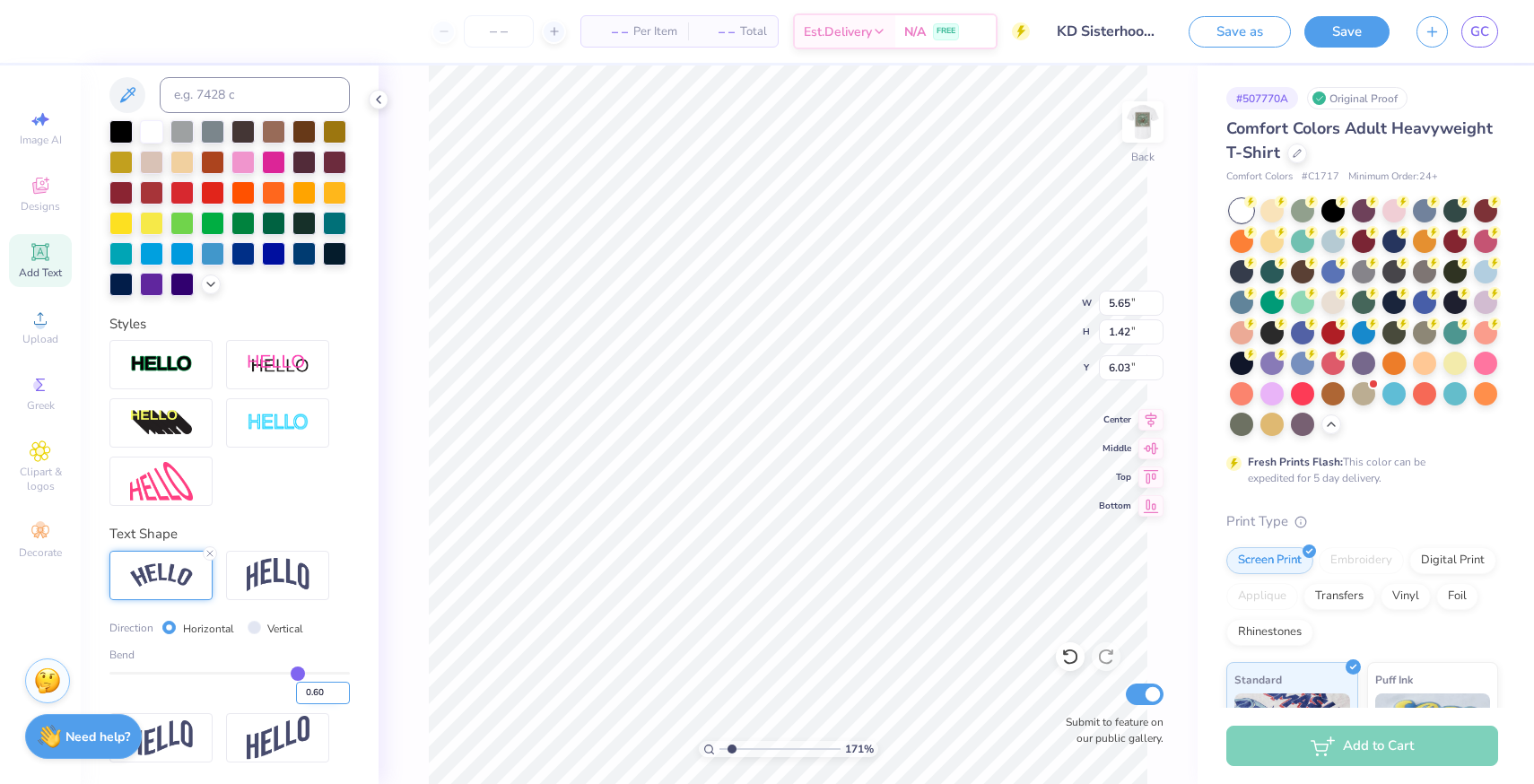
click at [306, 693] on input "0.60" at bounding box center [323, 692] width 54 height 23
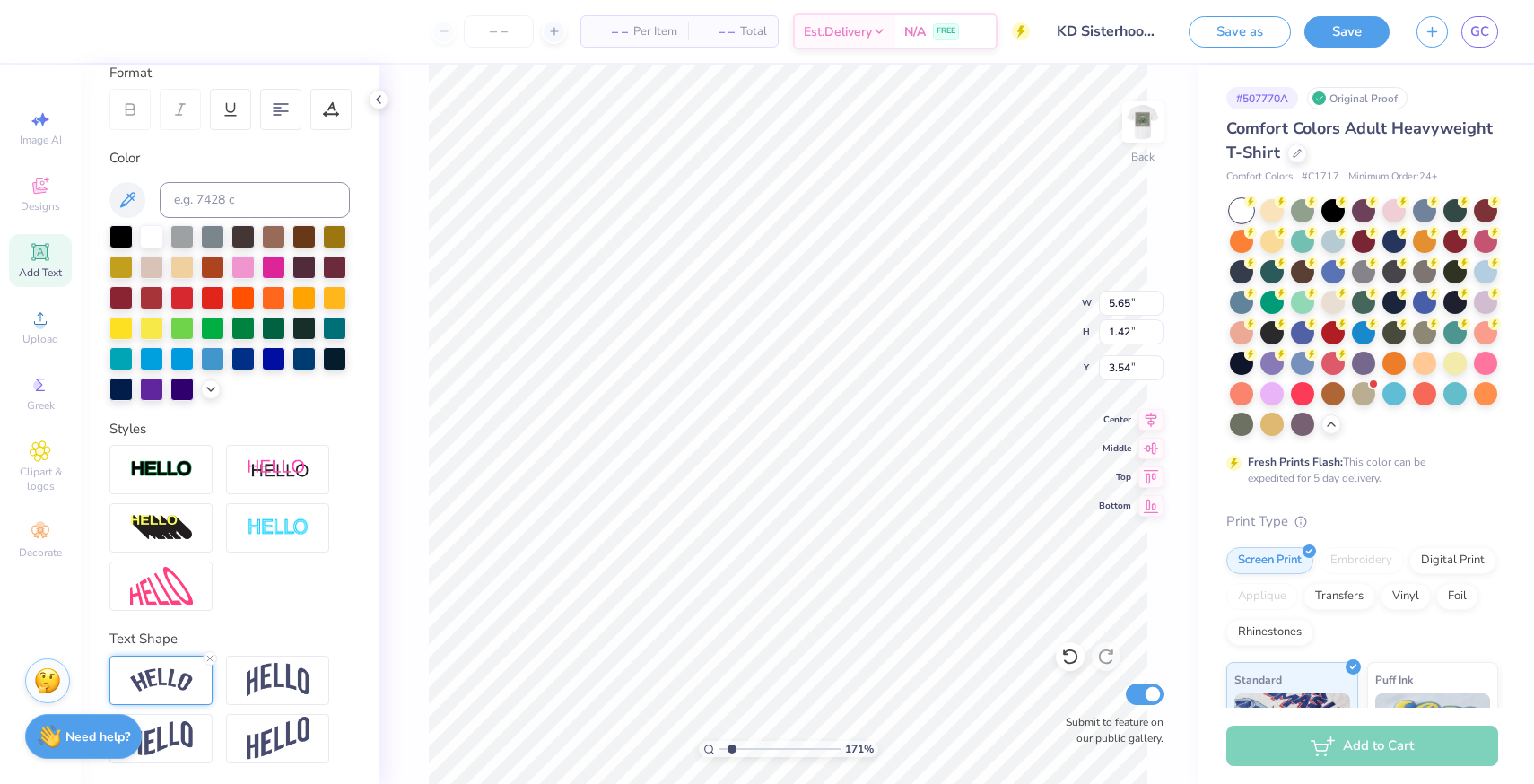
click at [197, 684] on div at bounding box center [161, 680] width 103 height 49
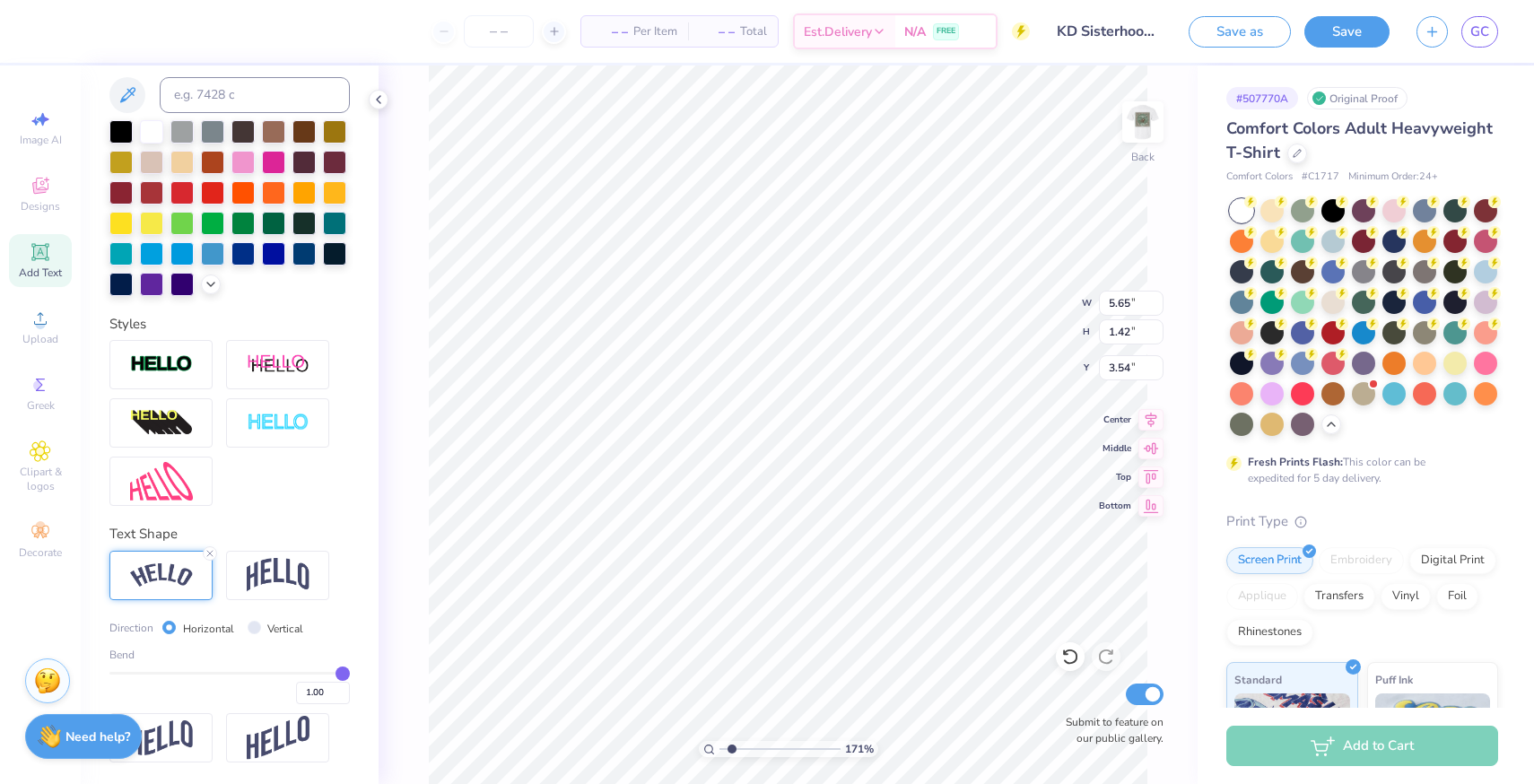
drag, startPoint x: 300, startPoint y: 674, endPoint x: 346, endPoint y: 670, distance: 46.2
click at [346, 672] on input "range" at bounding box center [230, 673] width 241 height 3
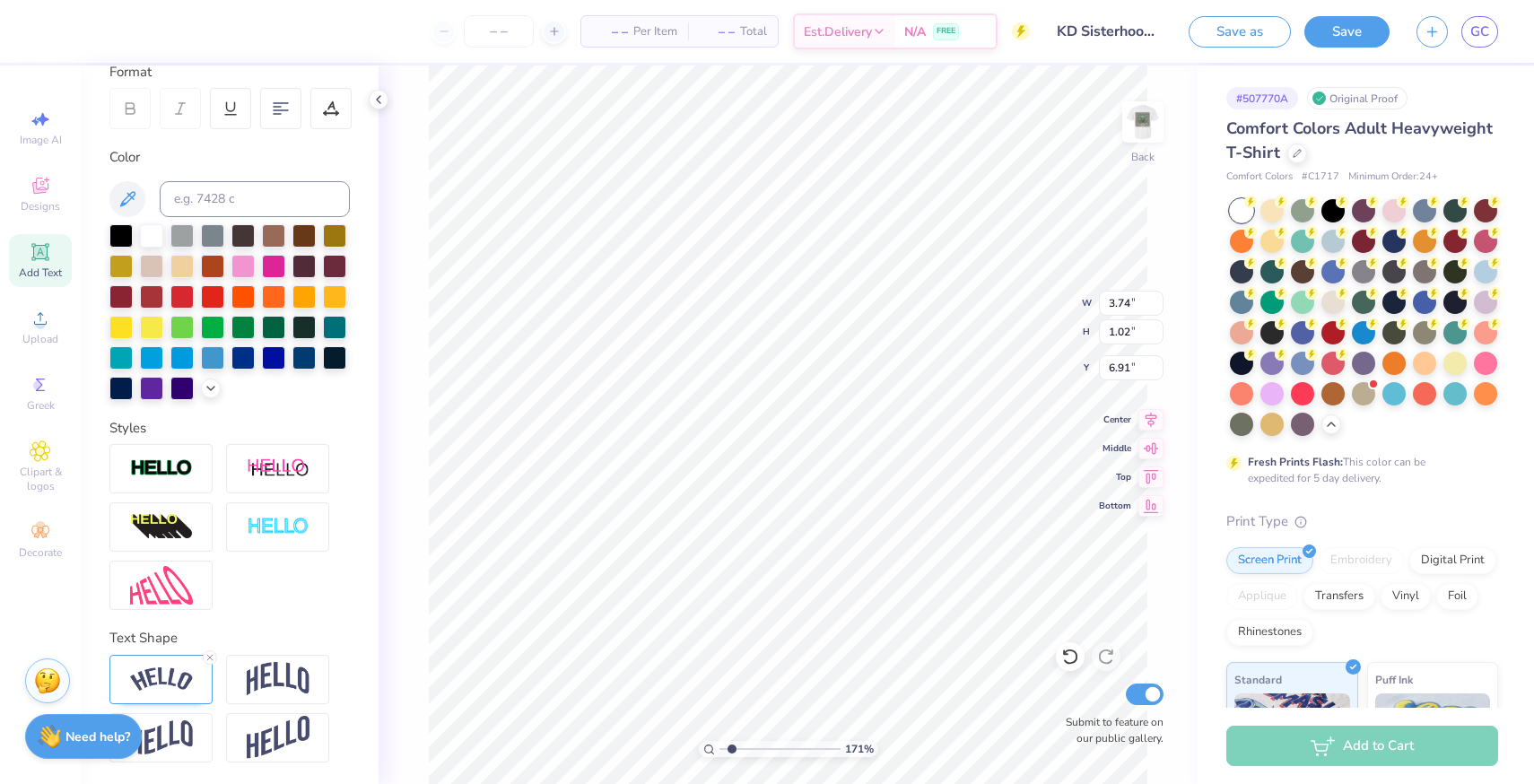
scroll to position [258, 0]
click at [172, 694] on div at bounding box center [161, 680] width 103 height 49
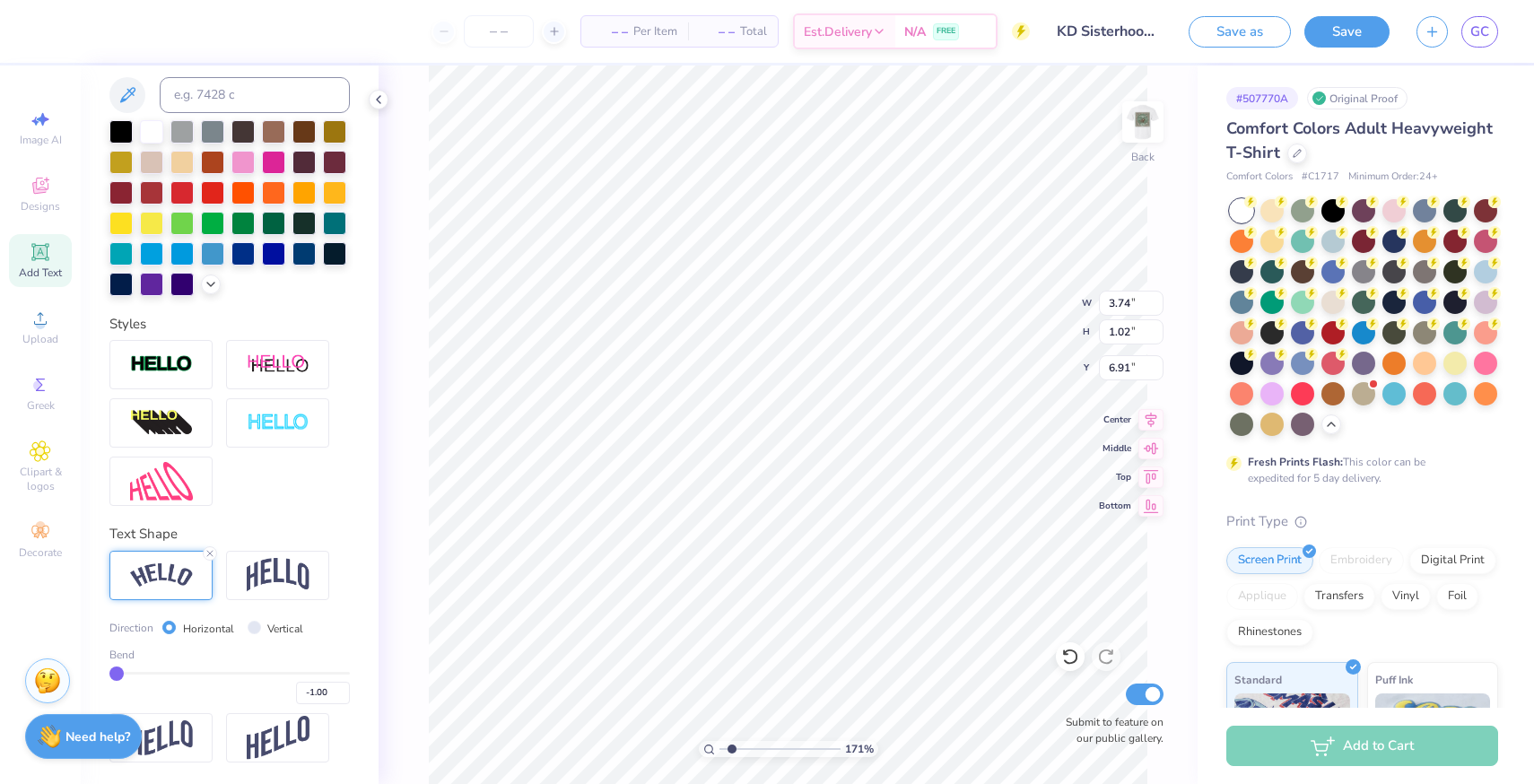
drag, startPoint x: 161, startPoint y: 669, endPoint x: 88, endPoint y: 669, distance: 73.0
click at [109, 672] on input "range" at bounding box center [230, 673] width 241 height 3
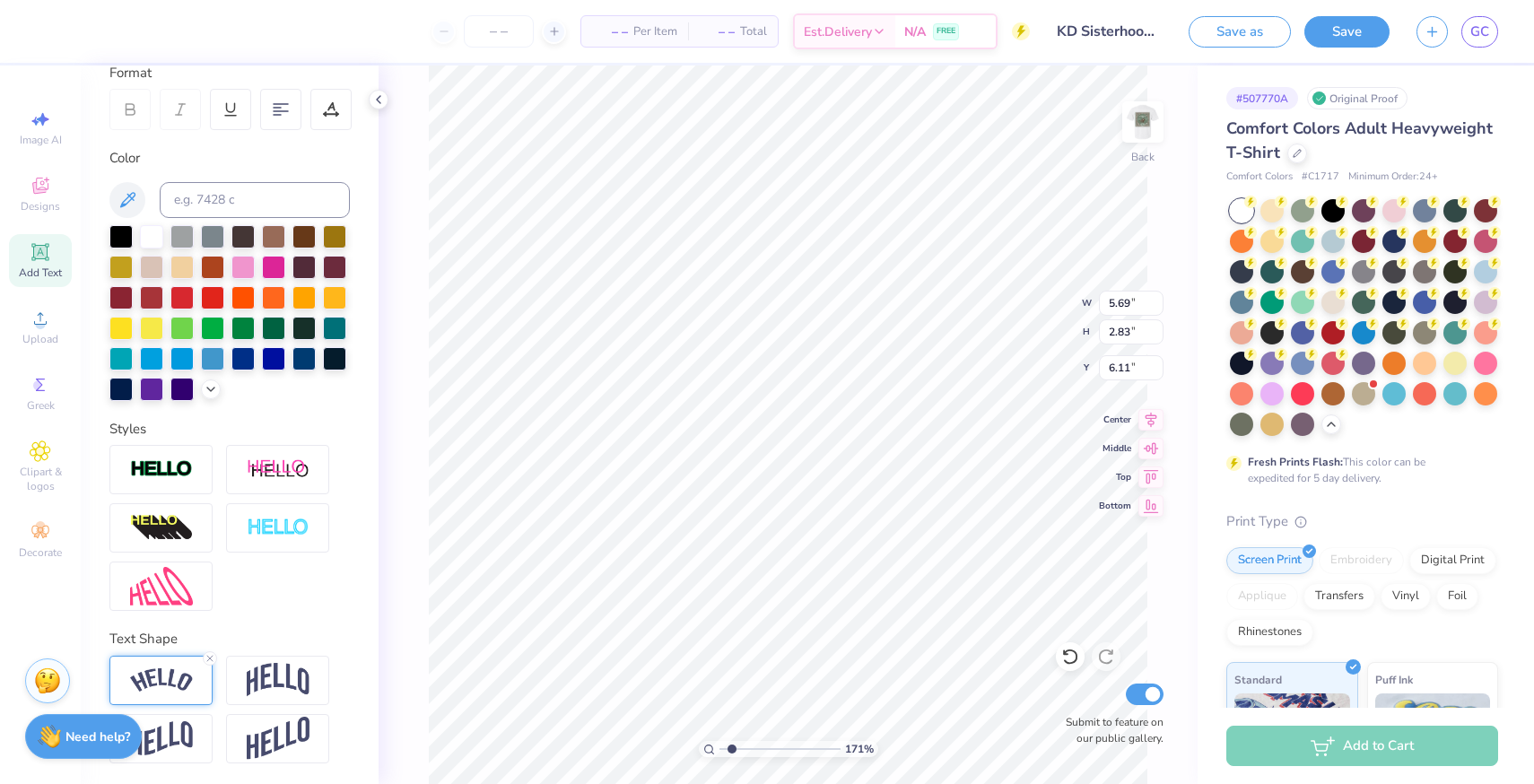
click at [181, 684] on img at bounding box center [161, 680] width 63 height 25
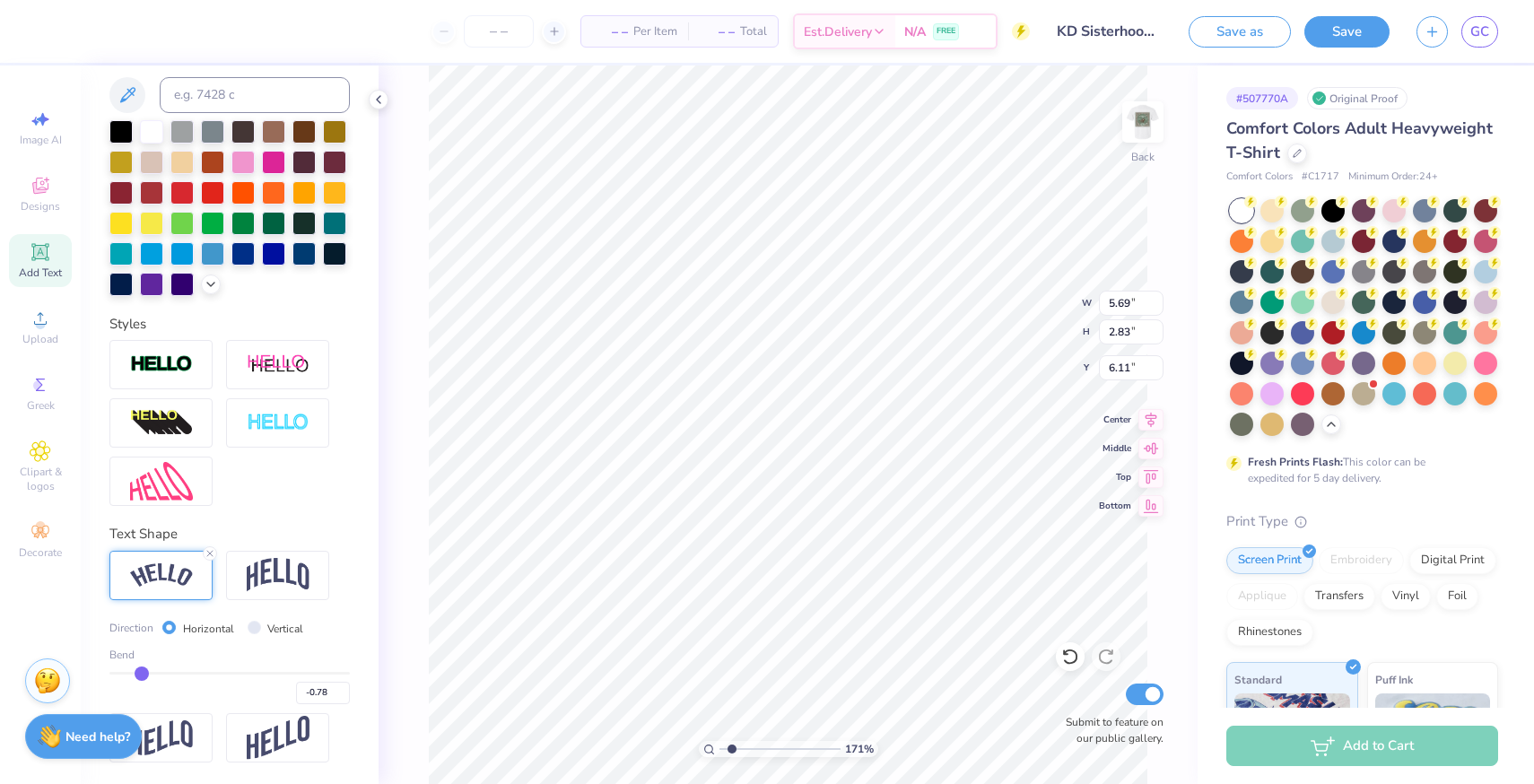
drag, startPoint x: 117, startPoint y: 676, endPoint x: 159, endPoint y: 674, distance: 42.0
click at [150, 675] on input "range" at bounding box center [230, 673] width 241 height 3
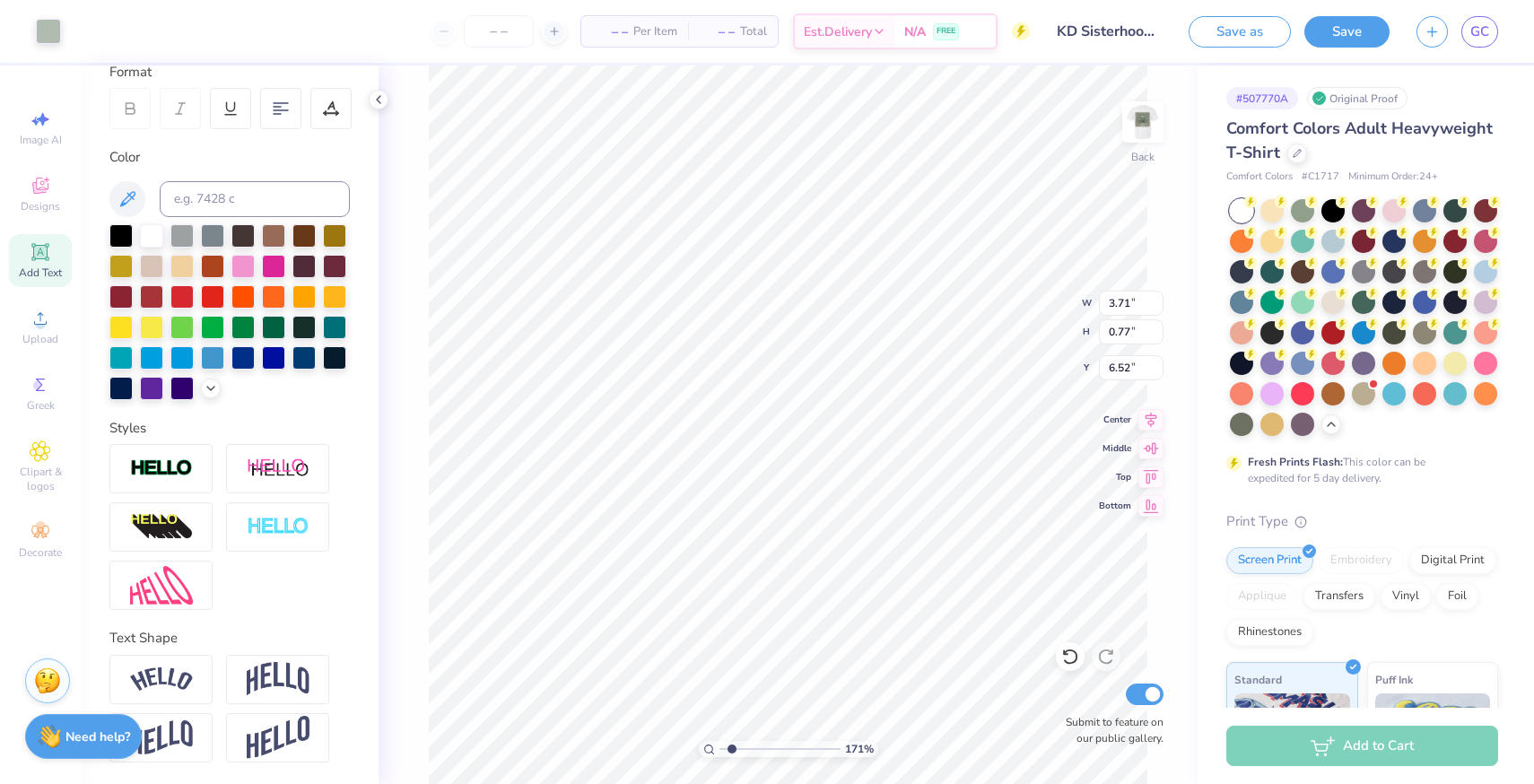
scroll to position [258, 0]
click at [144, 678] on img at bounding box center [161, 680] width 63 height 25
click at [158, 680] on img at bounding box center [161, 680] width 63 height 25
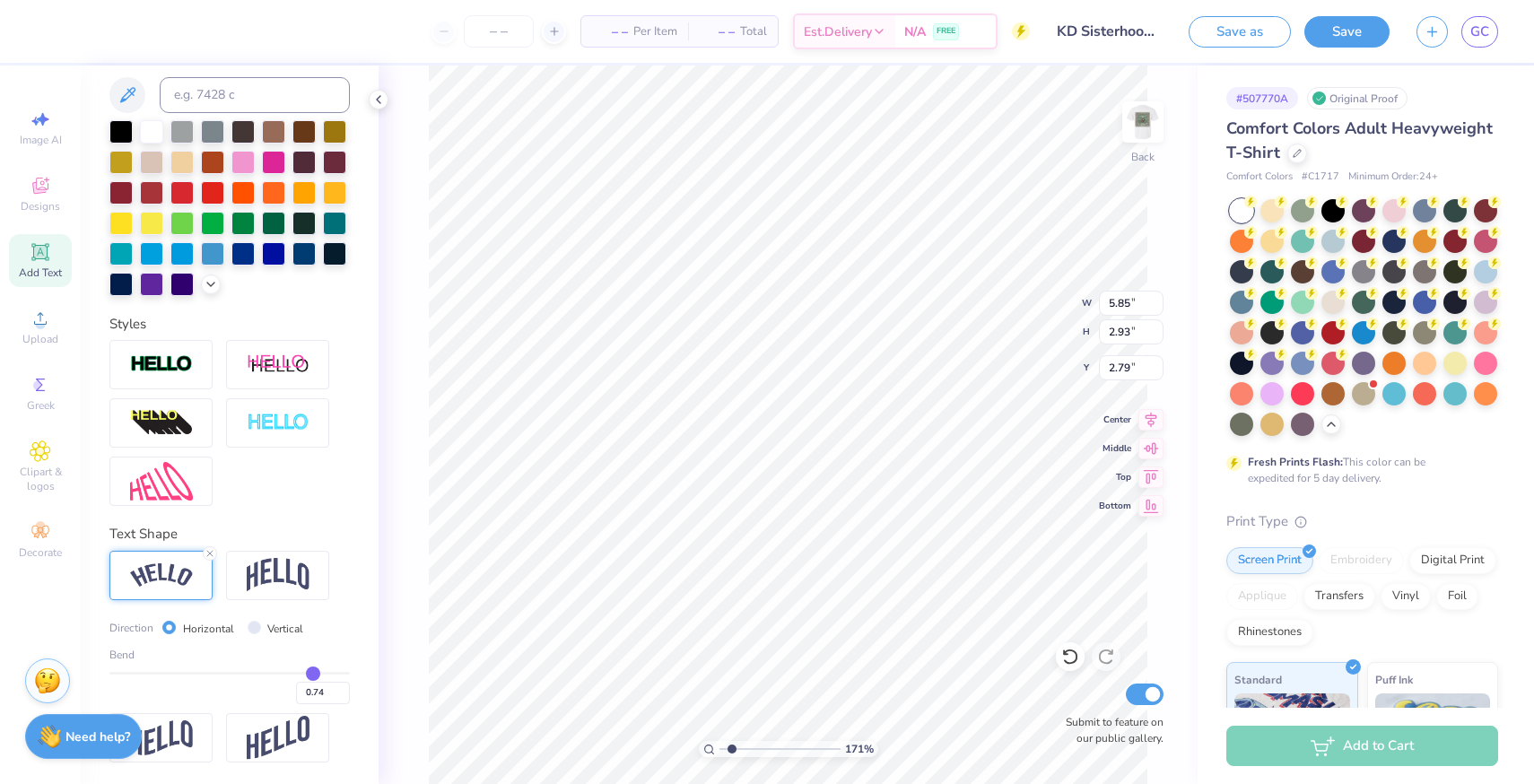
drag, startPoint x: 342, startPoint y: 674, endPoint x: 317, endPoint y: 676, distance: 25.1
click at [317, 675] on input "range" at bounding box center [230, 673] width 241 height 3
click at [328, 694] on input "0.78" at bounding box center [323, 692] width 54 height 23
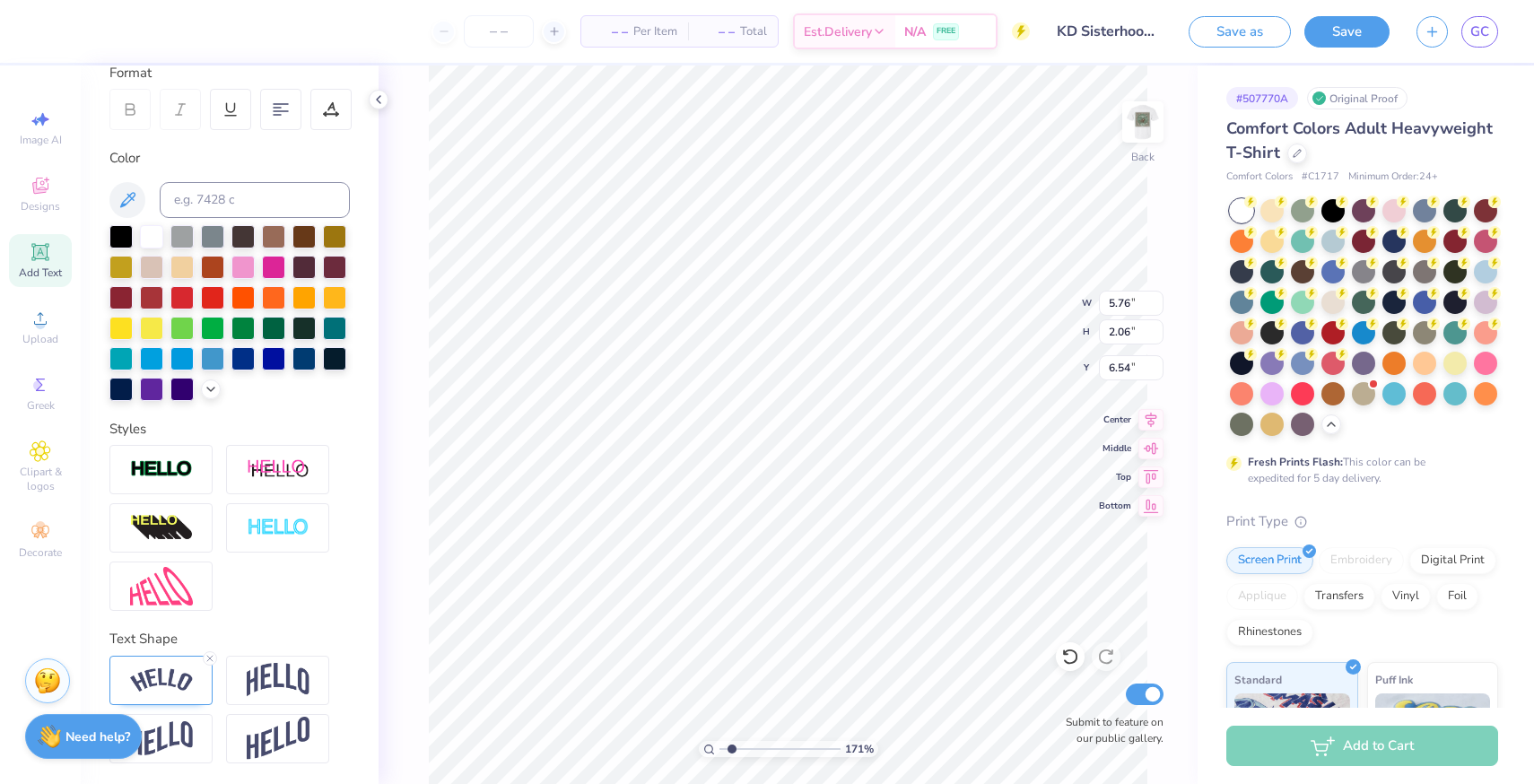
scroll to position [0, 5]
click at [164, 680] on img at bounding box center [161, 680] width 63 height 25
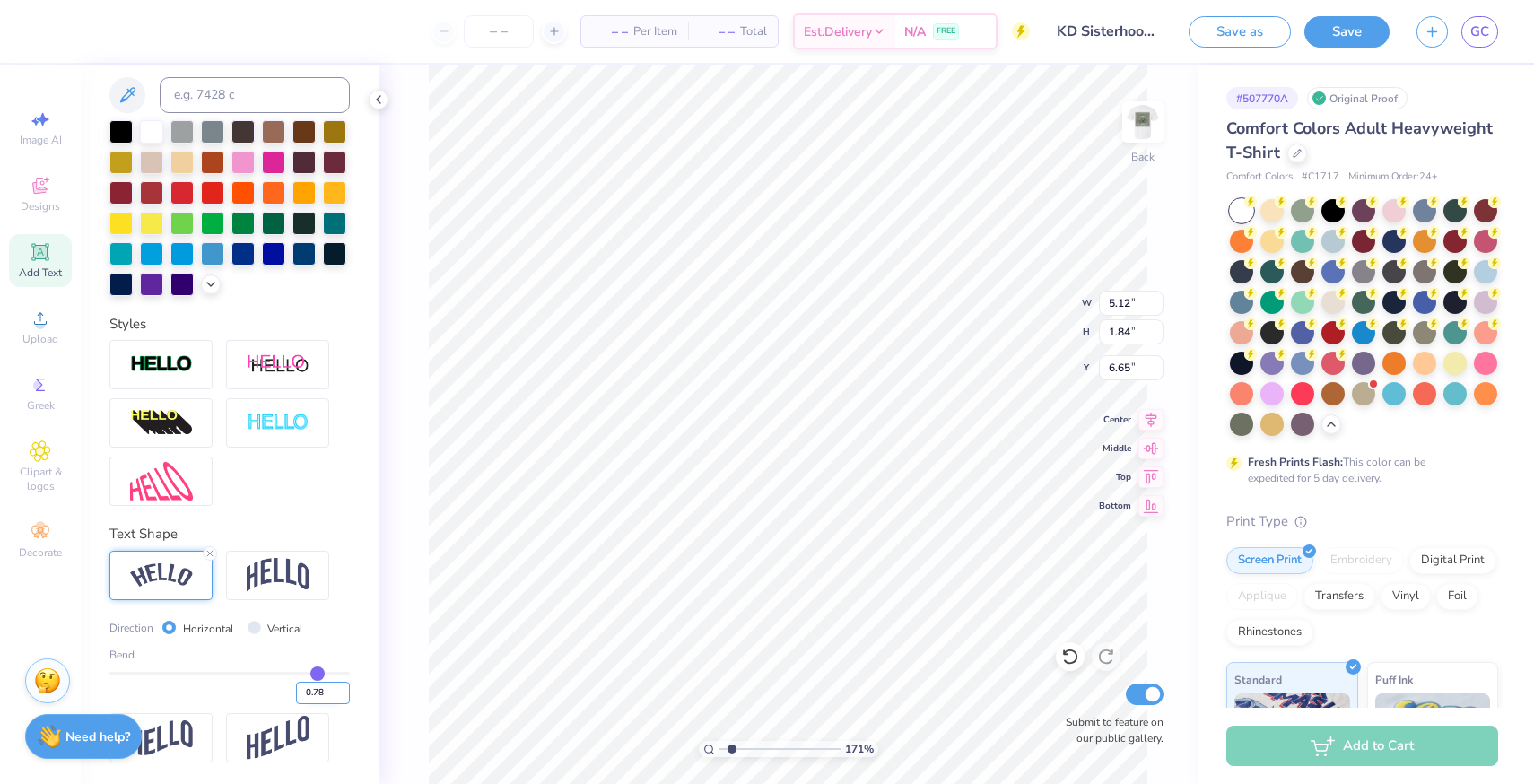
click at [304, 691] on input "0.78" at bounding box center [323, 692] width 54 height 23
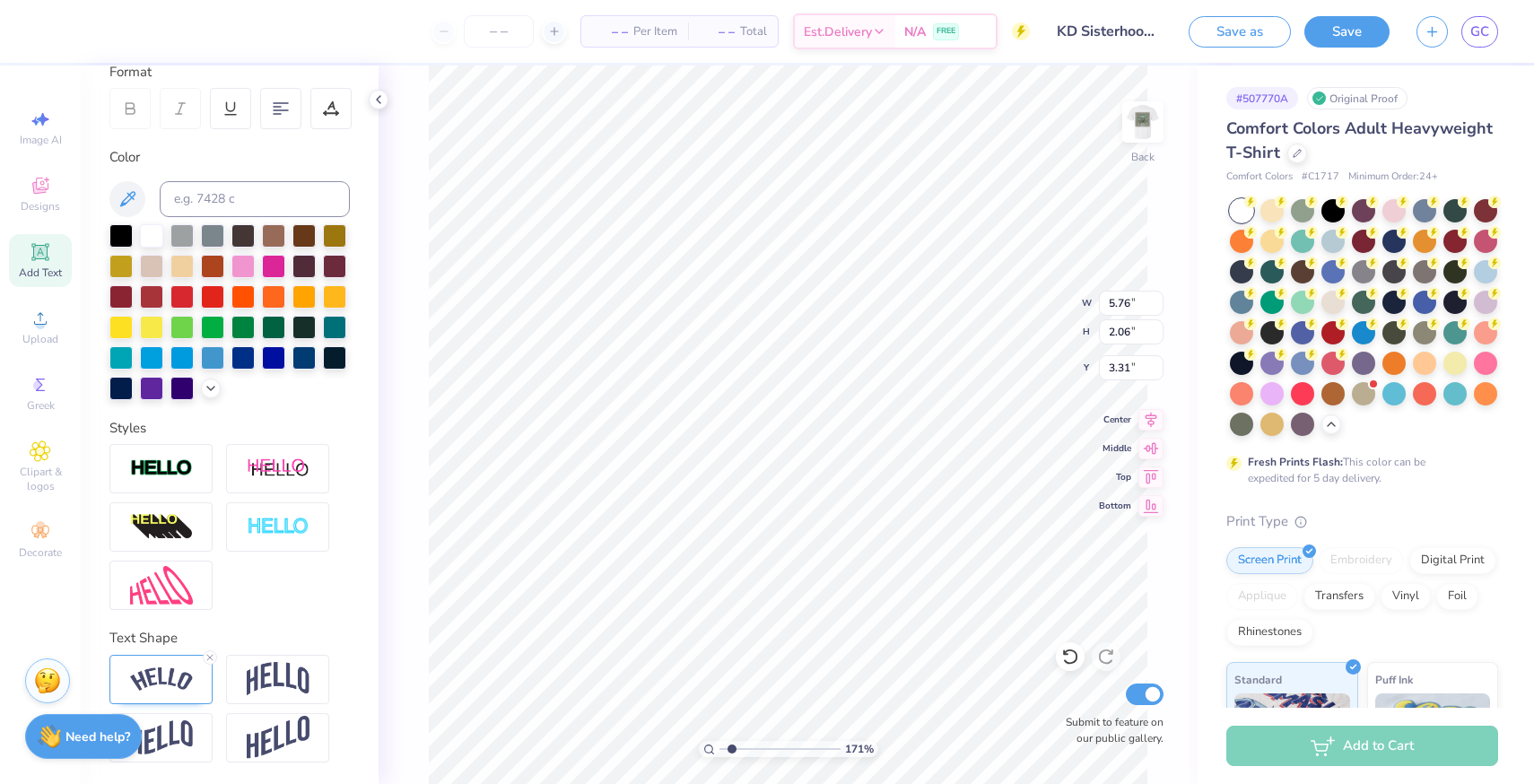
scroll to position [258, 0]
click at [42, 193] on icon at bounding box center [40, 186] width 22 height 22
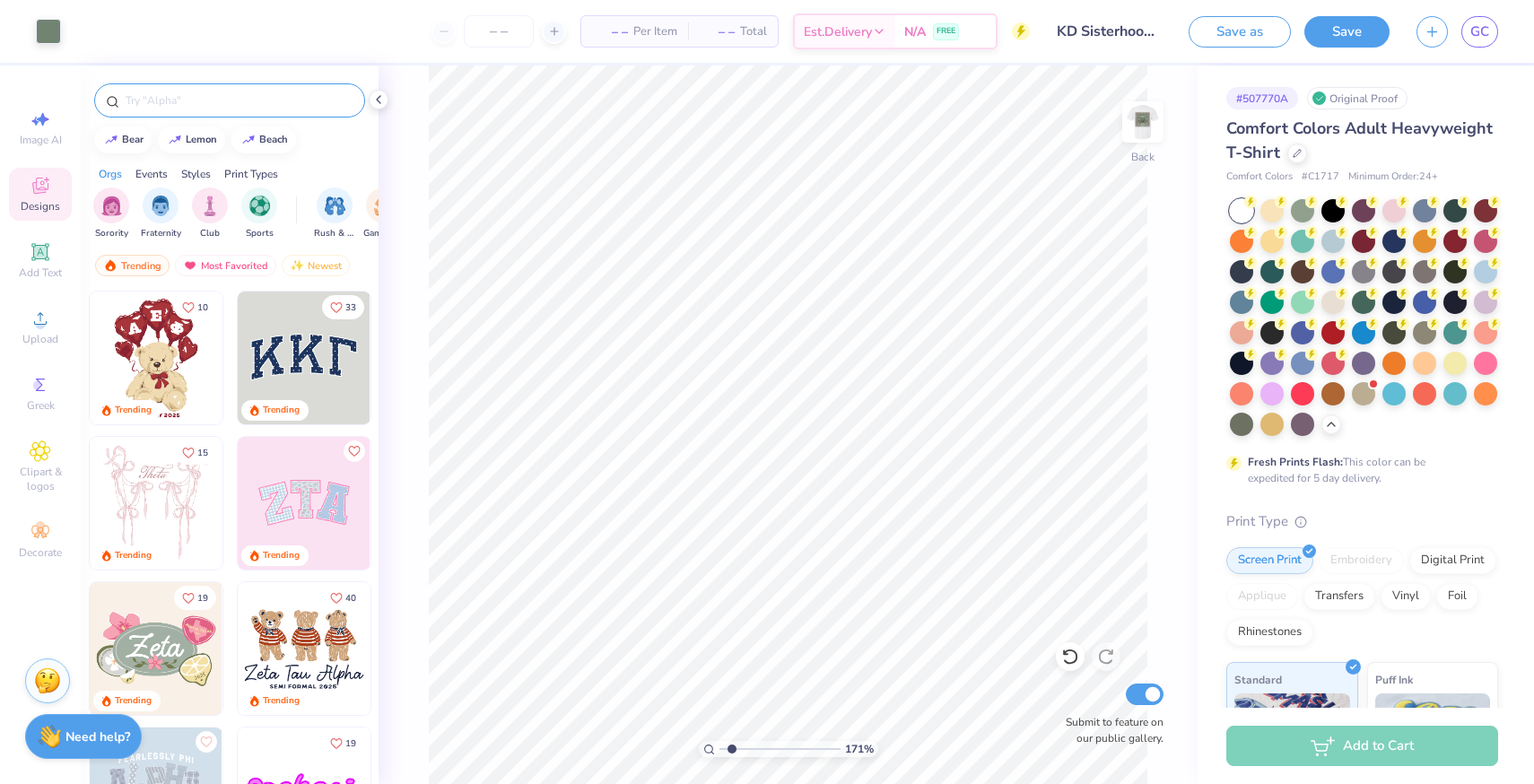
click at [194, 106] on input "text" at bounding box center [239, 100] width 230 height 18
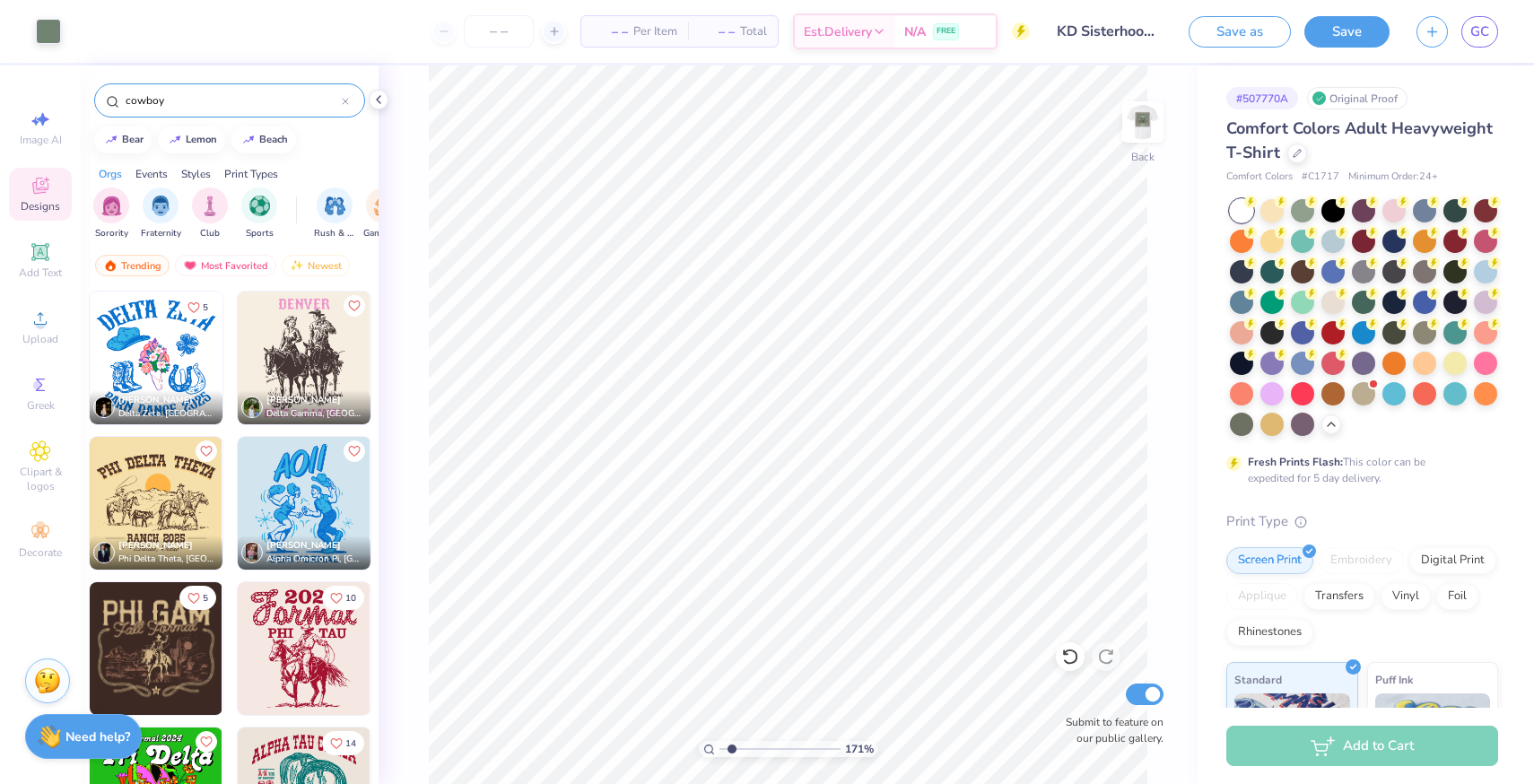
scroll to position [3198, 0]
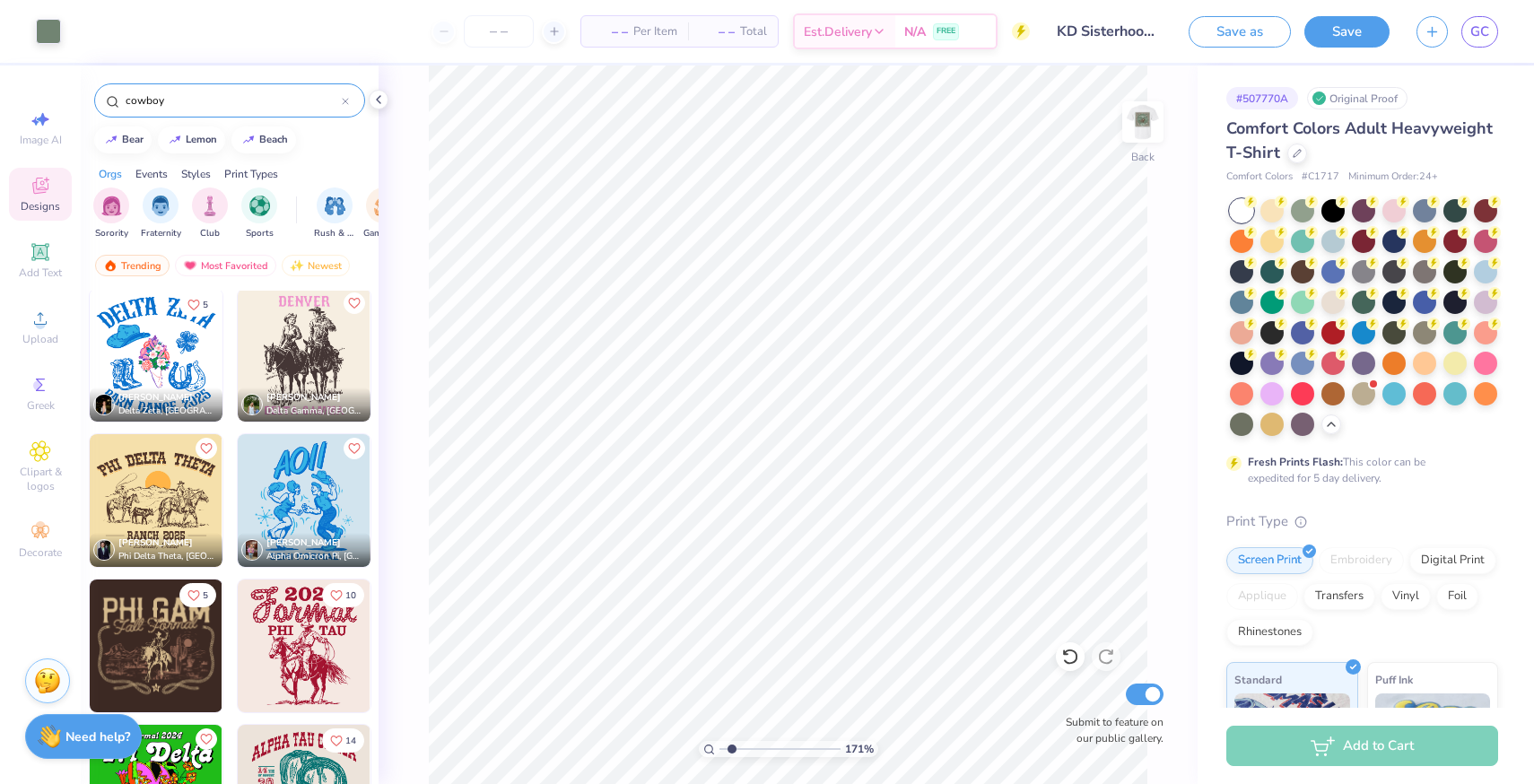
click at [179, 365] on img at bounding box center [156, 356] width 133 height 133
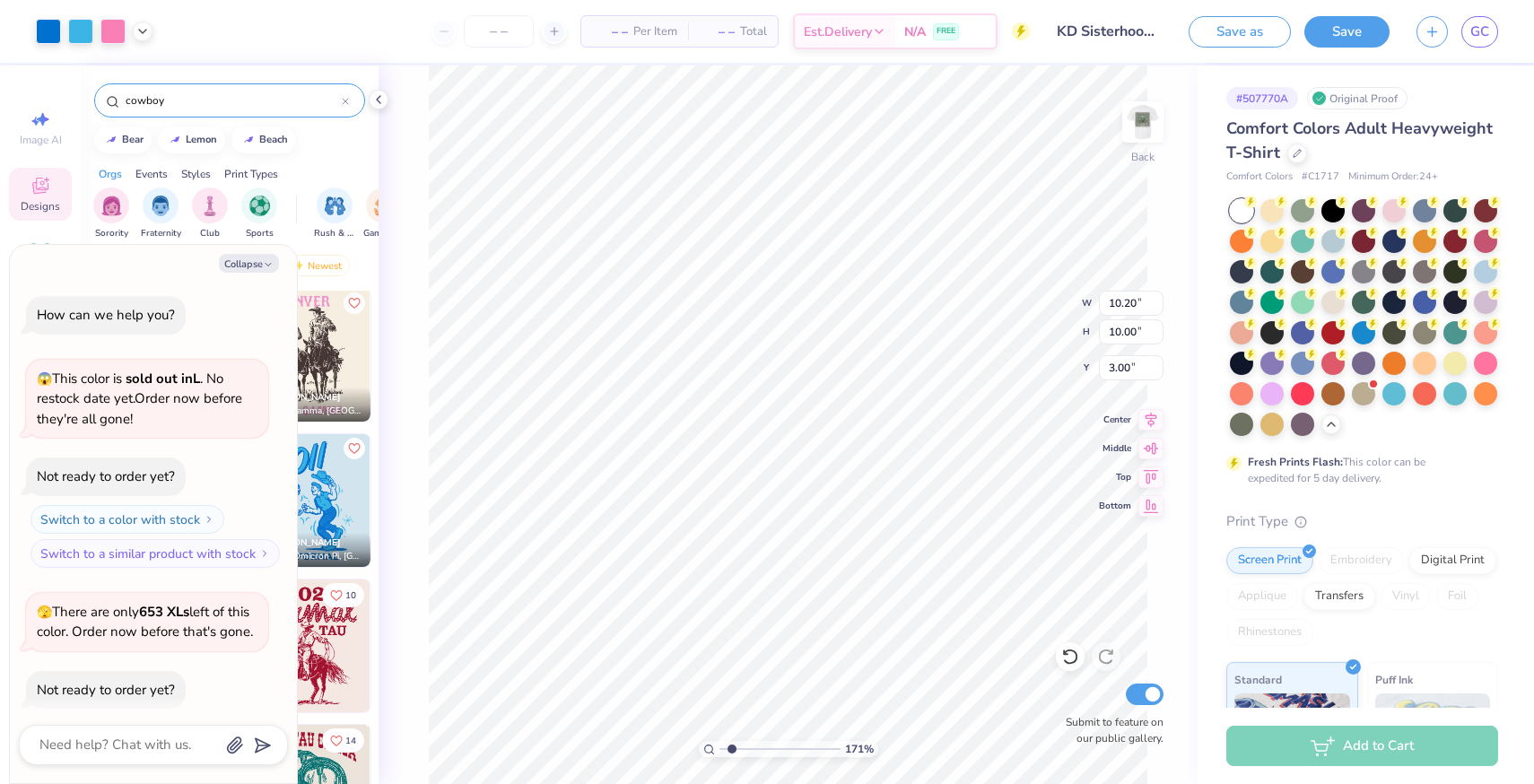
scroll to position [627, 0]
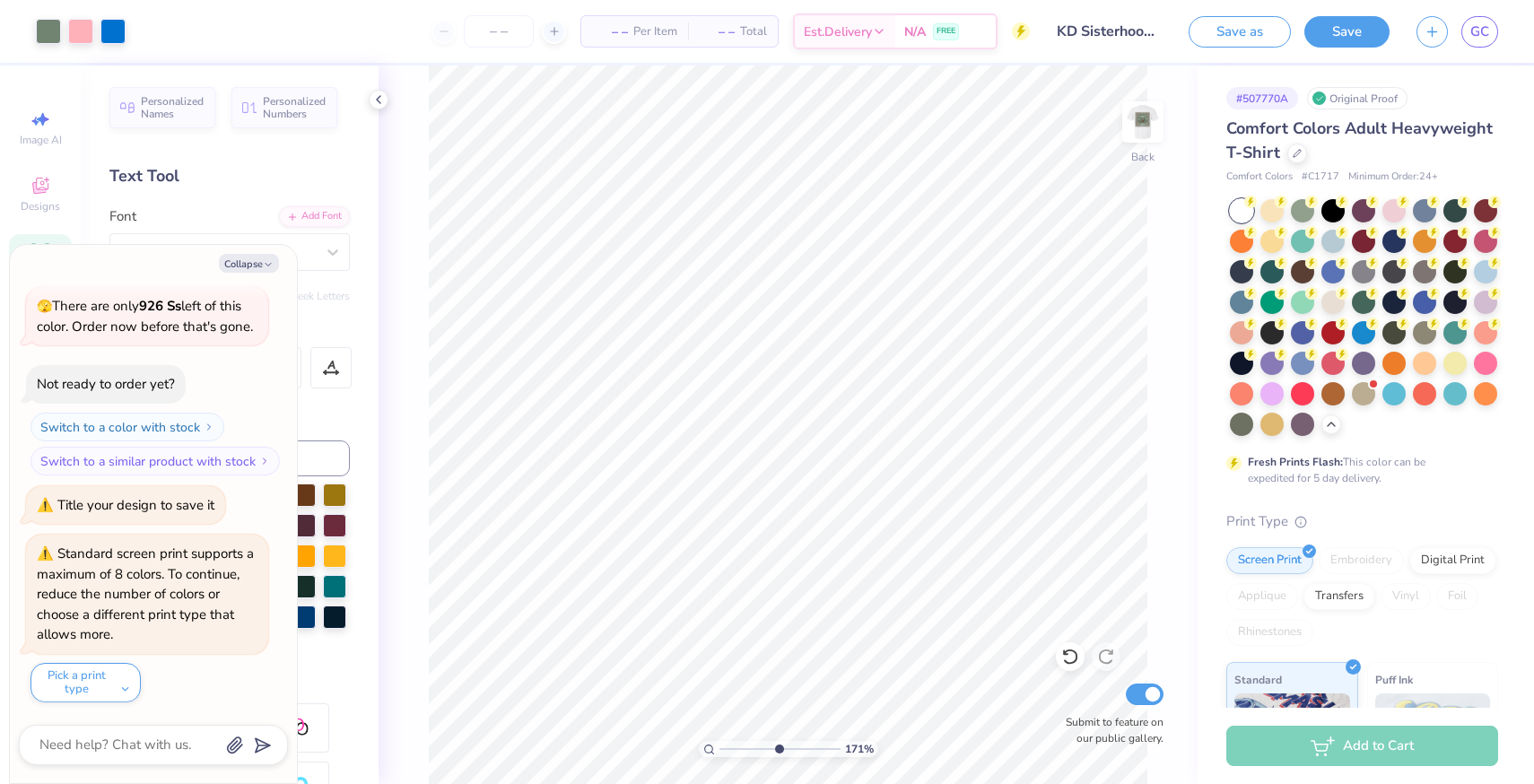
click at [777, 747] on input "range" at bounding box center [780, 748] width 121 height 16
drag, startPoint x: 776, startPoint y: 749, endPoint x: 730, endPoint y: 748, distance: 46.0
click at [730, 748] on input "range" at bounding box center [780, 748] width 121 height 16
click at [51, 34] on div at bounding box center [48, 30] width 26 height 26
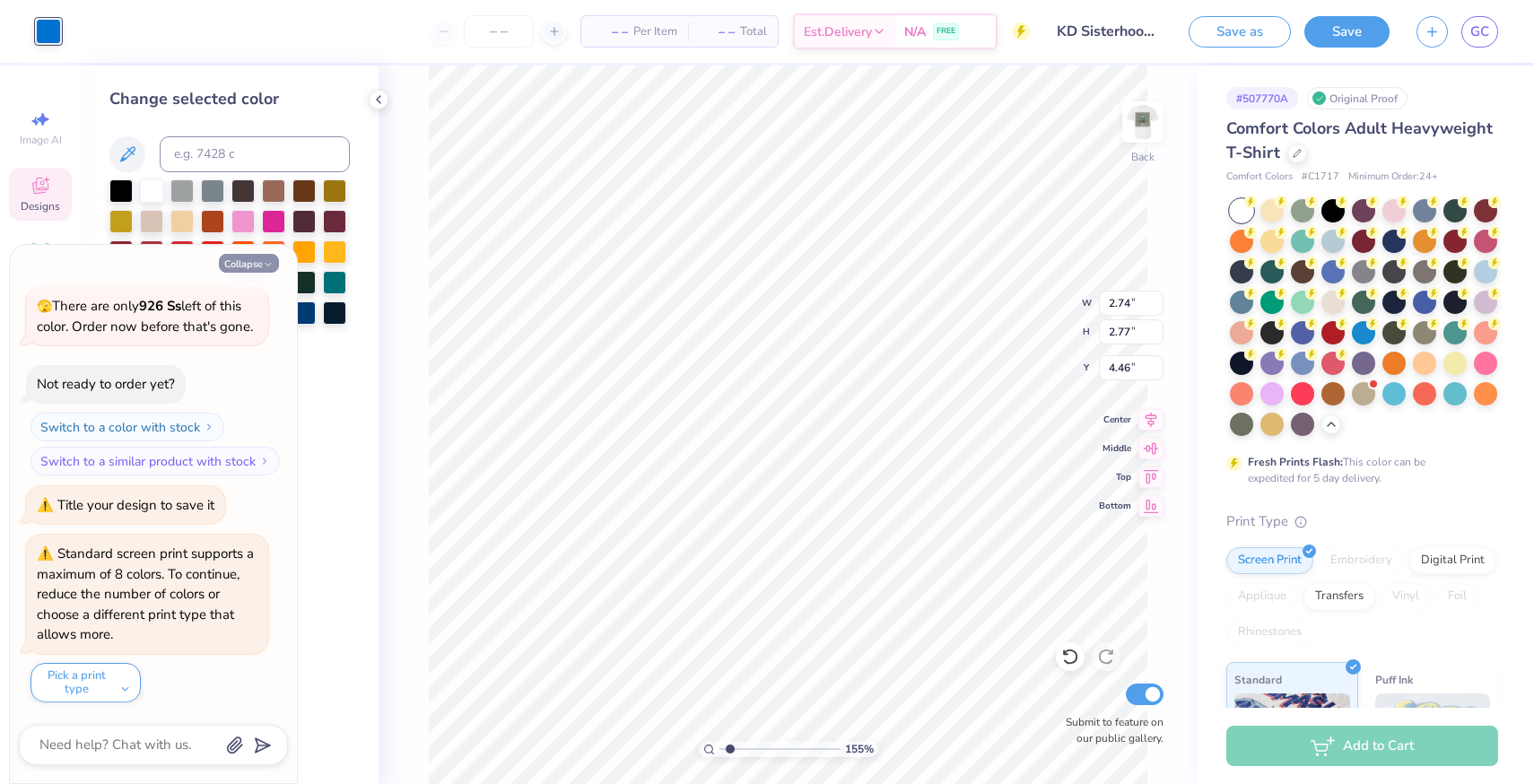
click at [263, 263] on icon "button" at bounding box center [268, 264] width 11 height 11
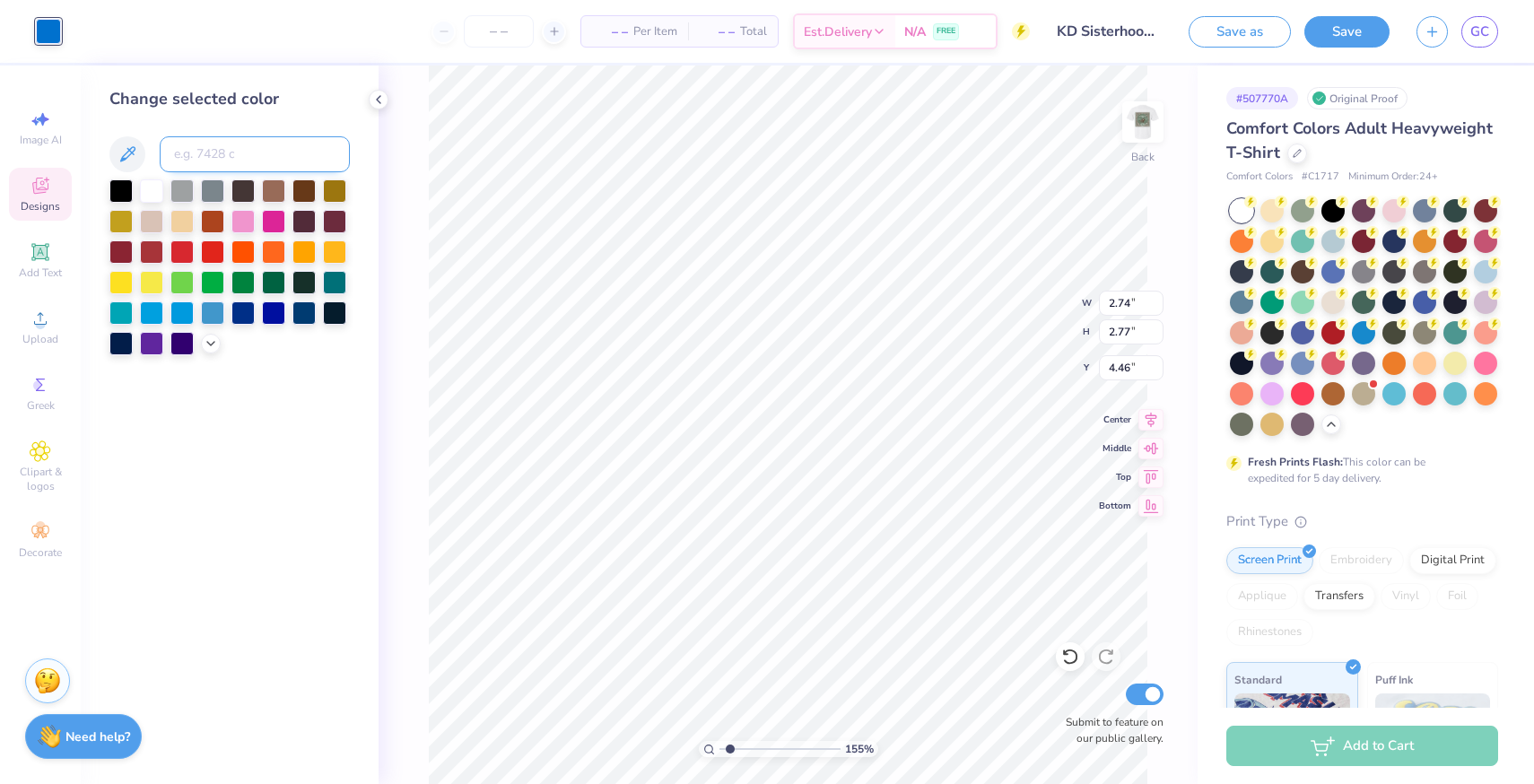
click at [235, 161] on input at bounding box center [254, 153] width 191 height 36
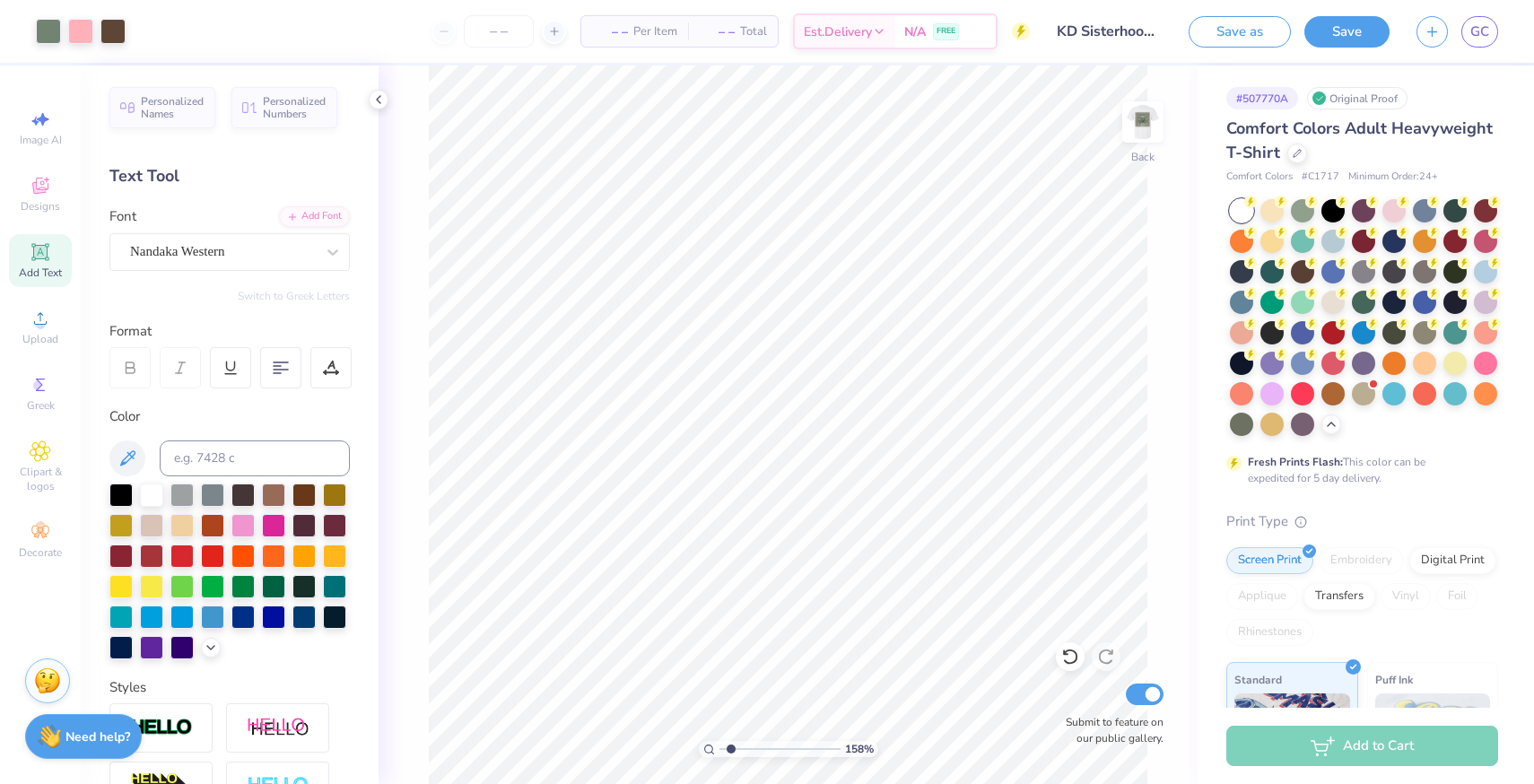
click at [731, 754] on input "range" at bounding box center [780, 748] width 121 height 16
click at [39, 201] on span "Designs" at bounding box center [40, 206] width 39 height 15
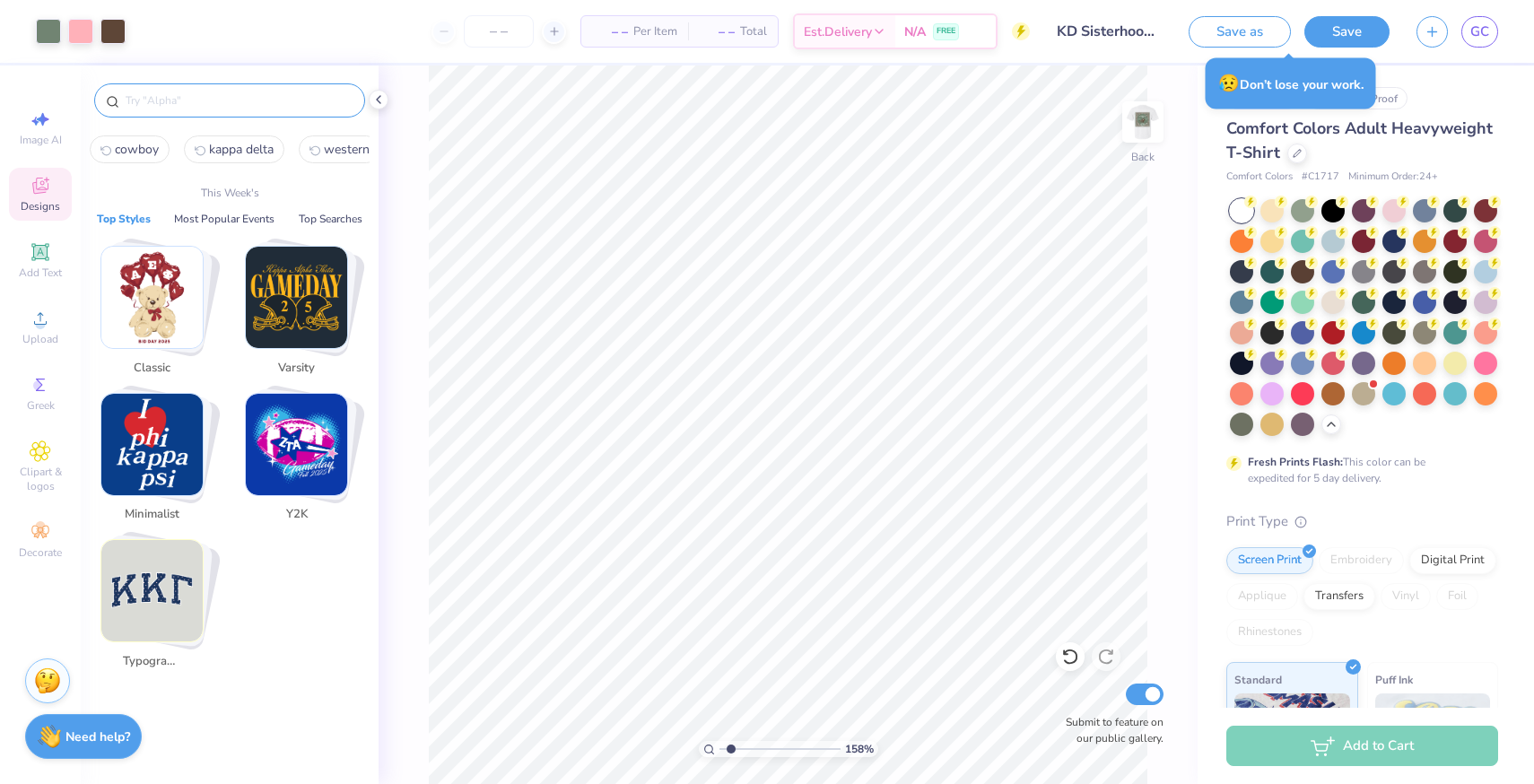
click at [171, 104] on input "text" at bounding box center [239, 100] width 230 height 18
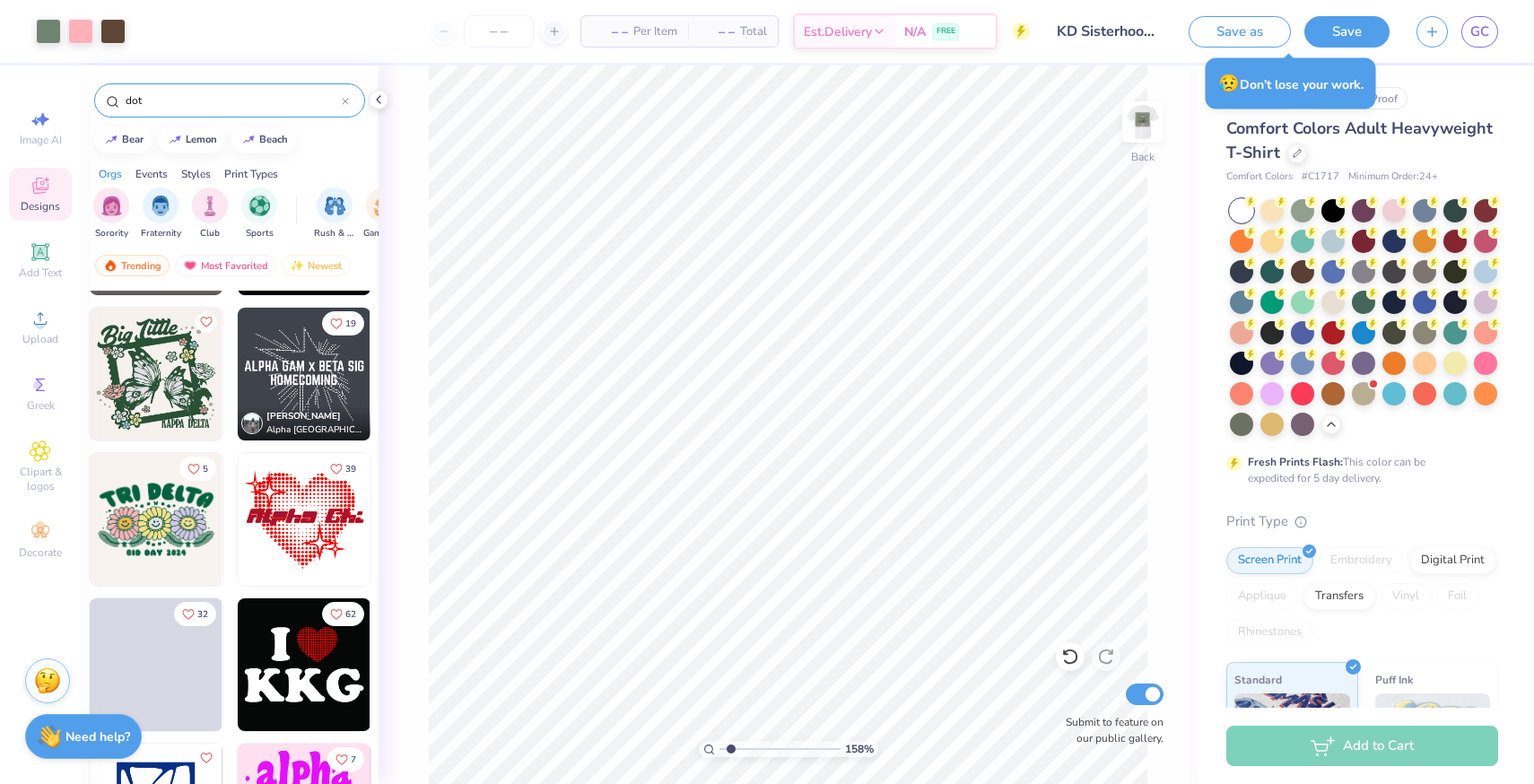
scroll to position [1315, 0]
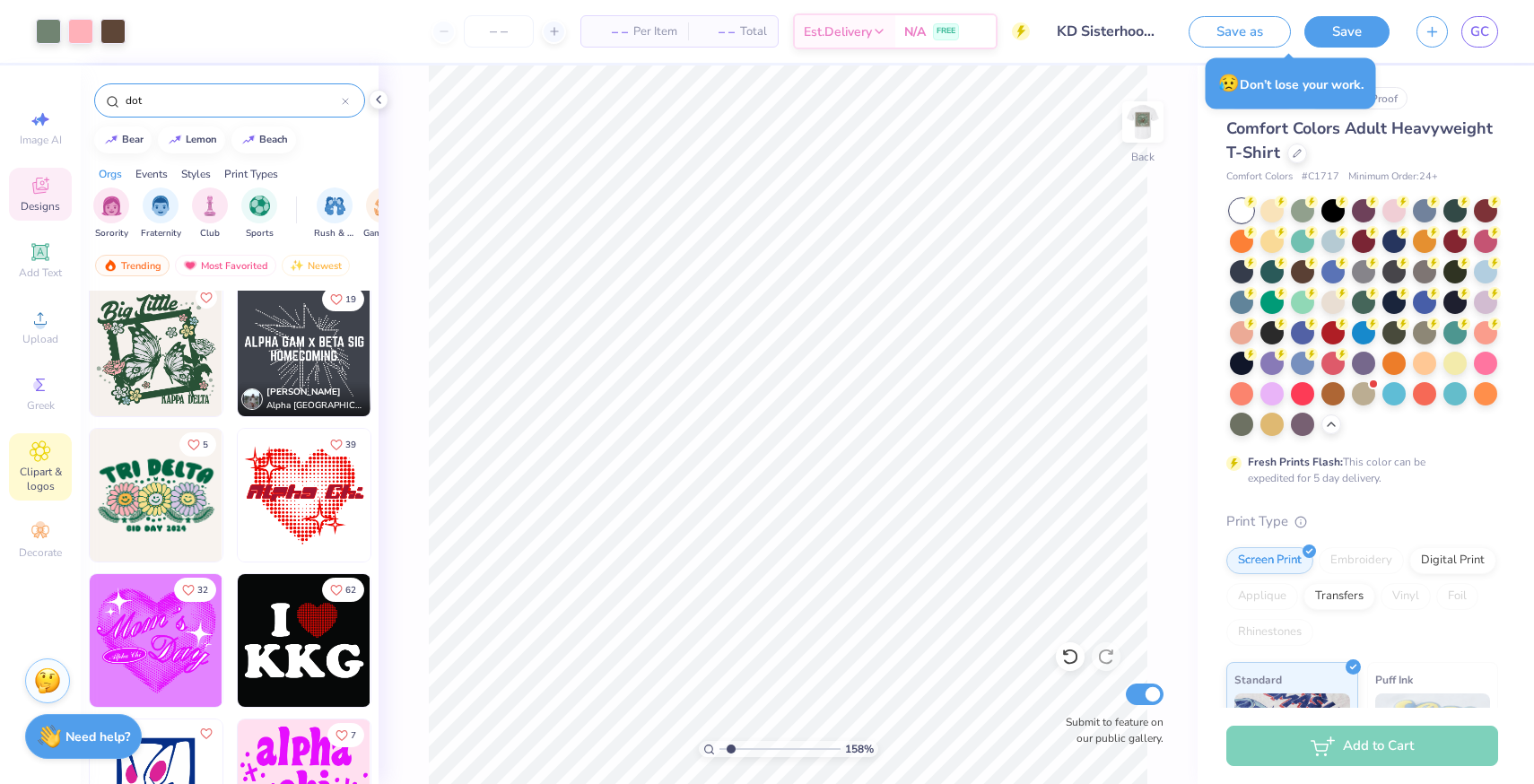
click at [31, 463] on div "Clipart & logos" at bounding box center [40, 467] width 63 height 67
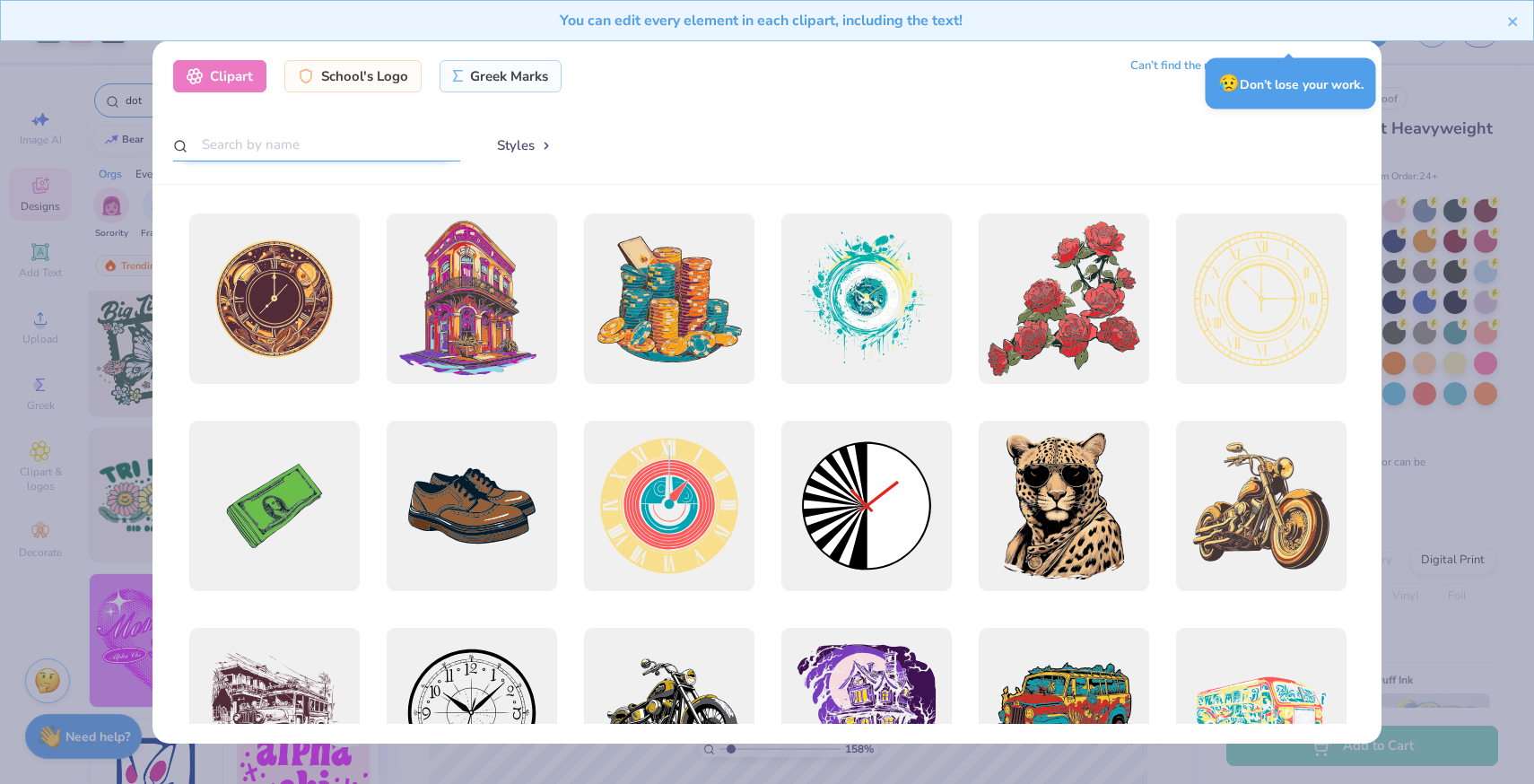
click at [319, 150] on input "text" at bounding box center [316, 145] width 287 height 33
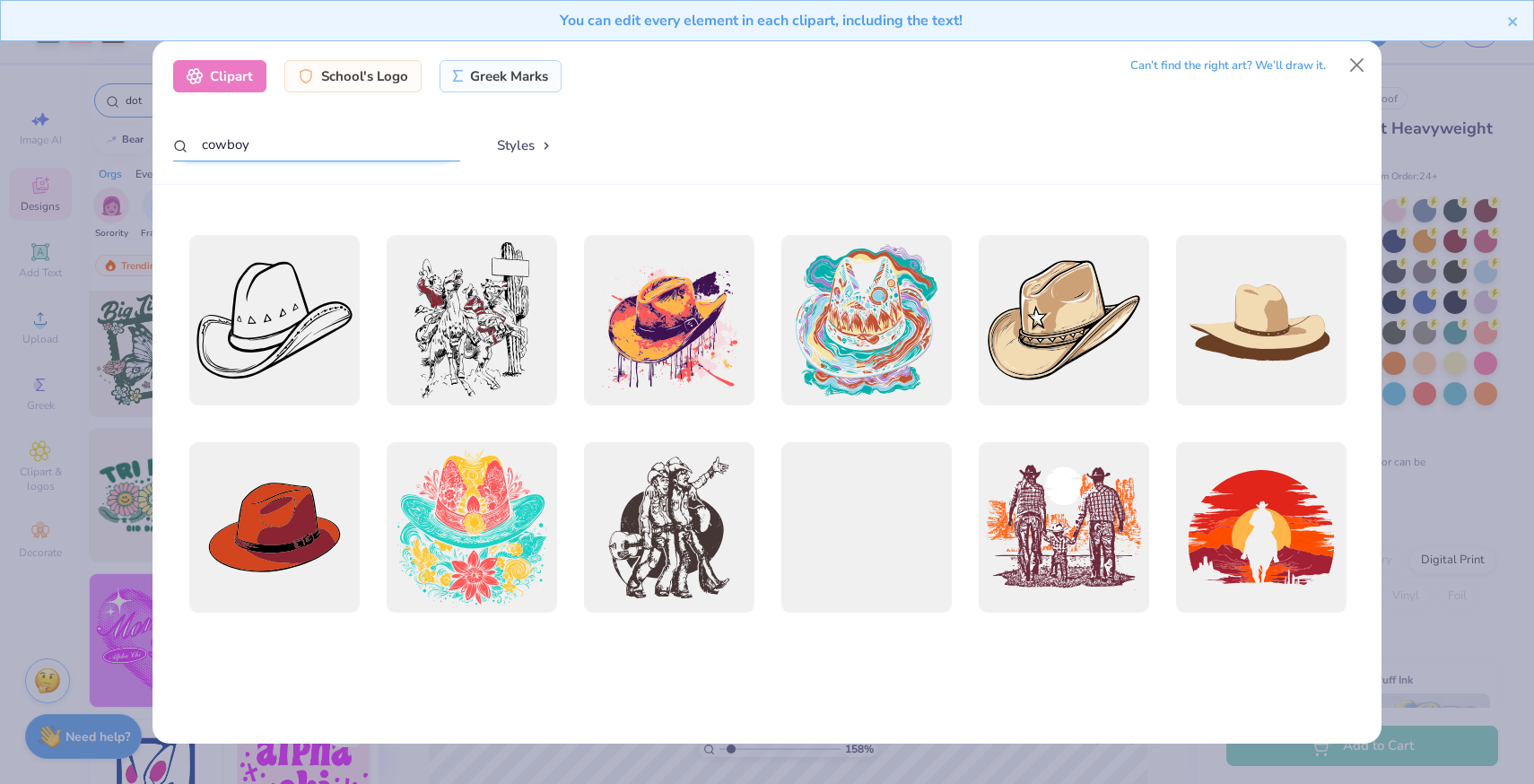
scroll to position [0, 0]
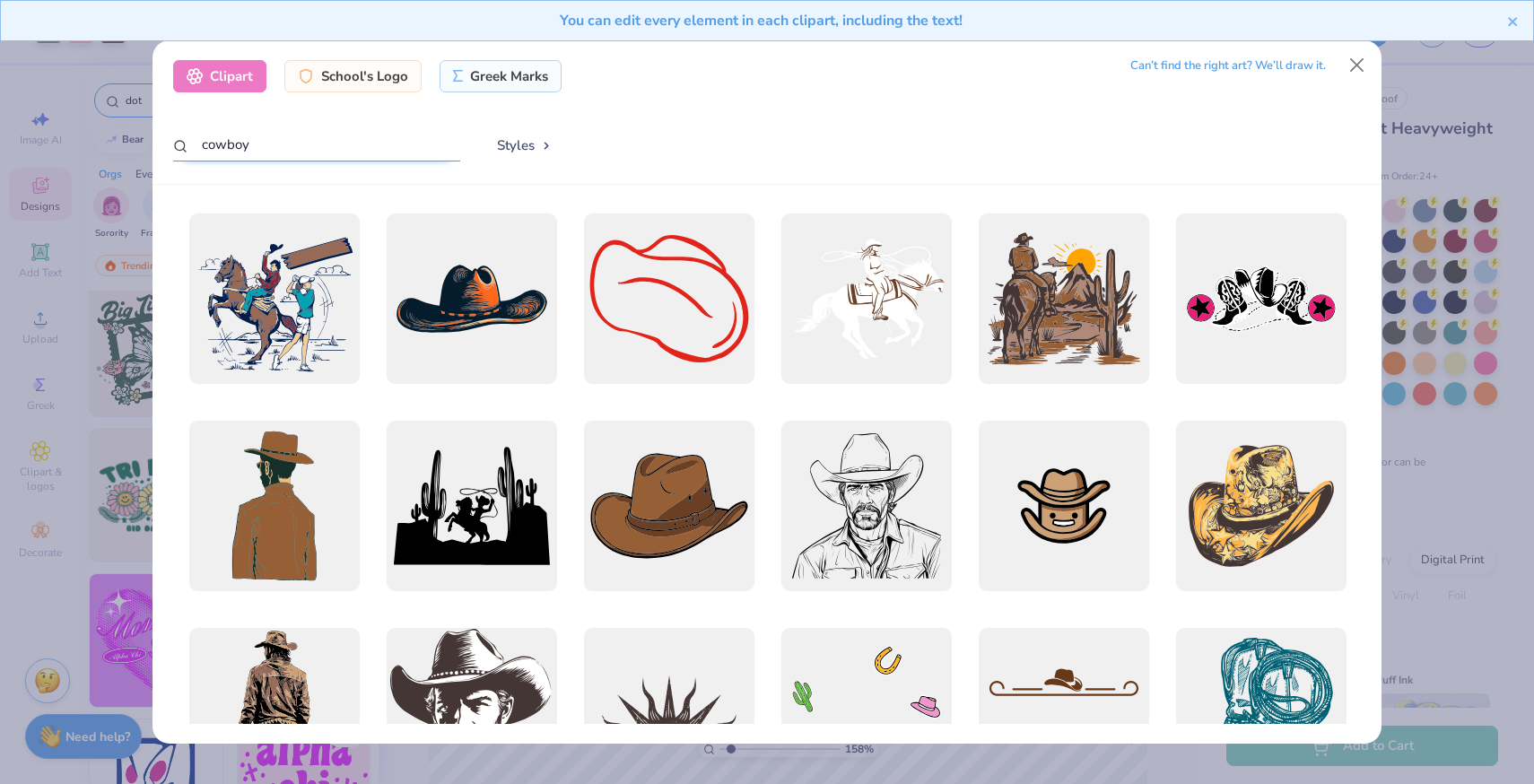
click at [265, 148] on input "cowboy" at bounding box center [316, 145] width 287 height 33
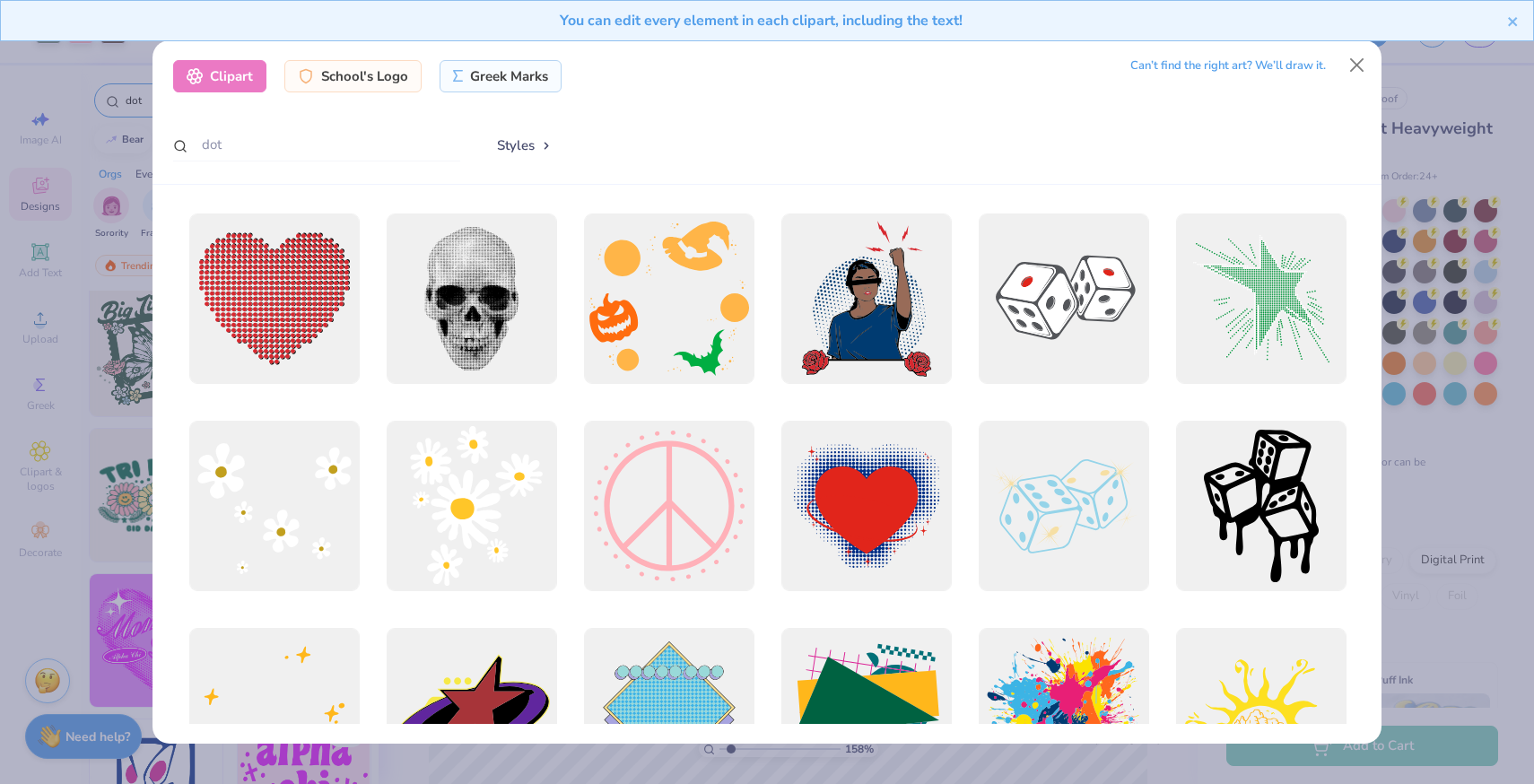
click at [234, 162] on div "dot" at bounding box center [316, 146] width 287 height 35
click at [233, 140] on input "dot" at bounding box center [316, 145] width 287 height 33
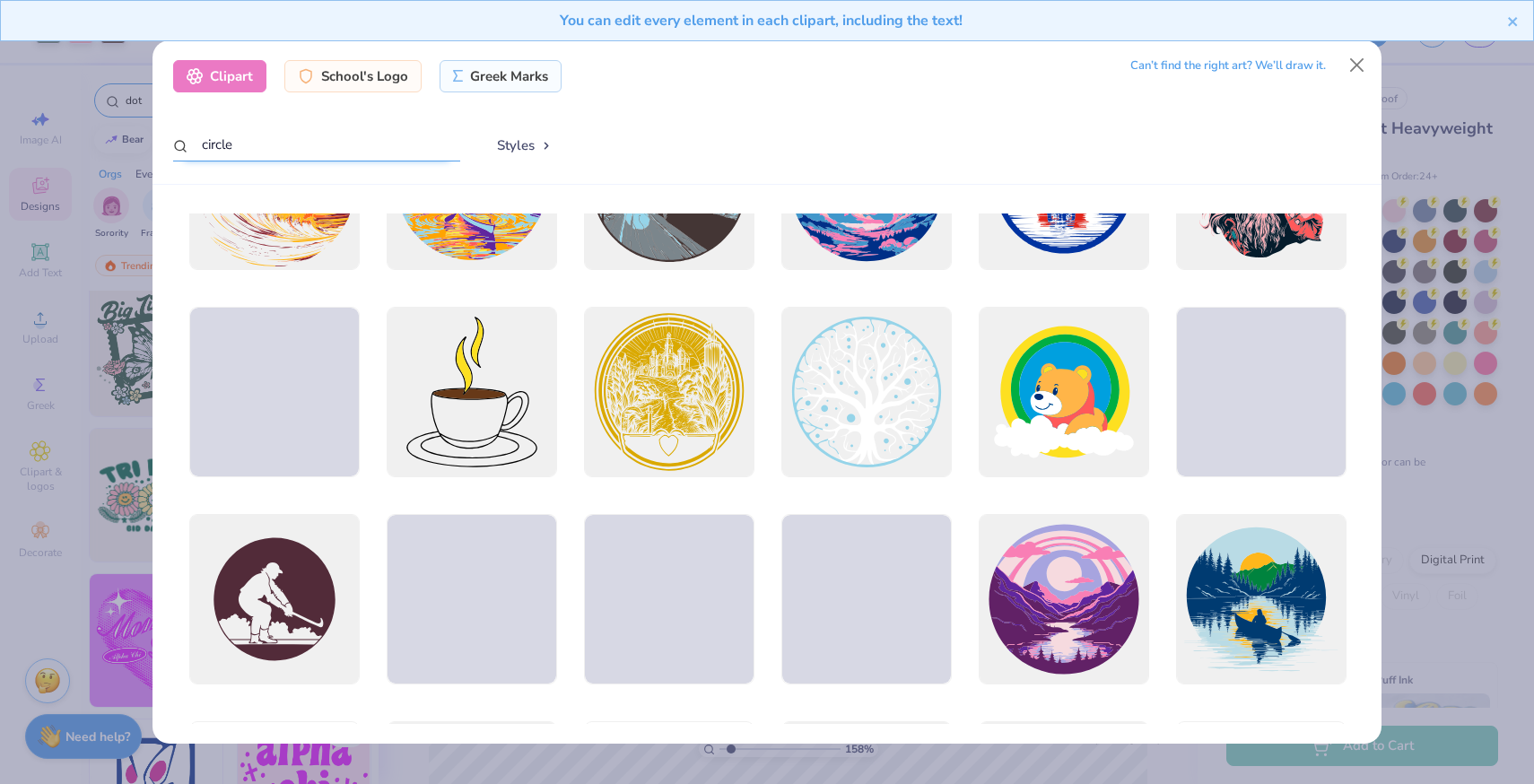
scroll to position [819, 0]
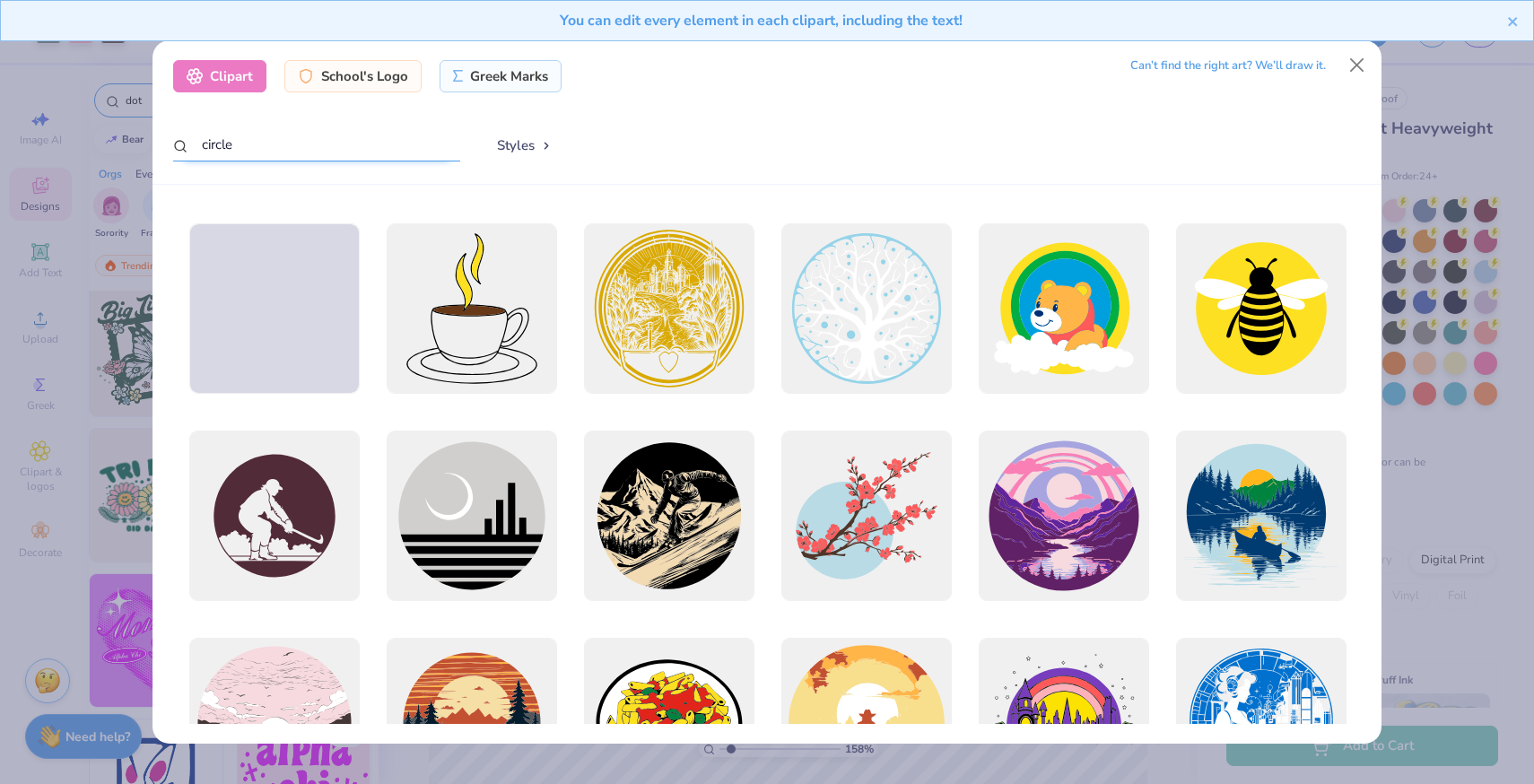
click at [276, 150] on input "circle" at bounding box center [316, 145] width 287 height 33
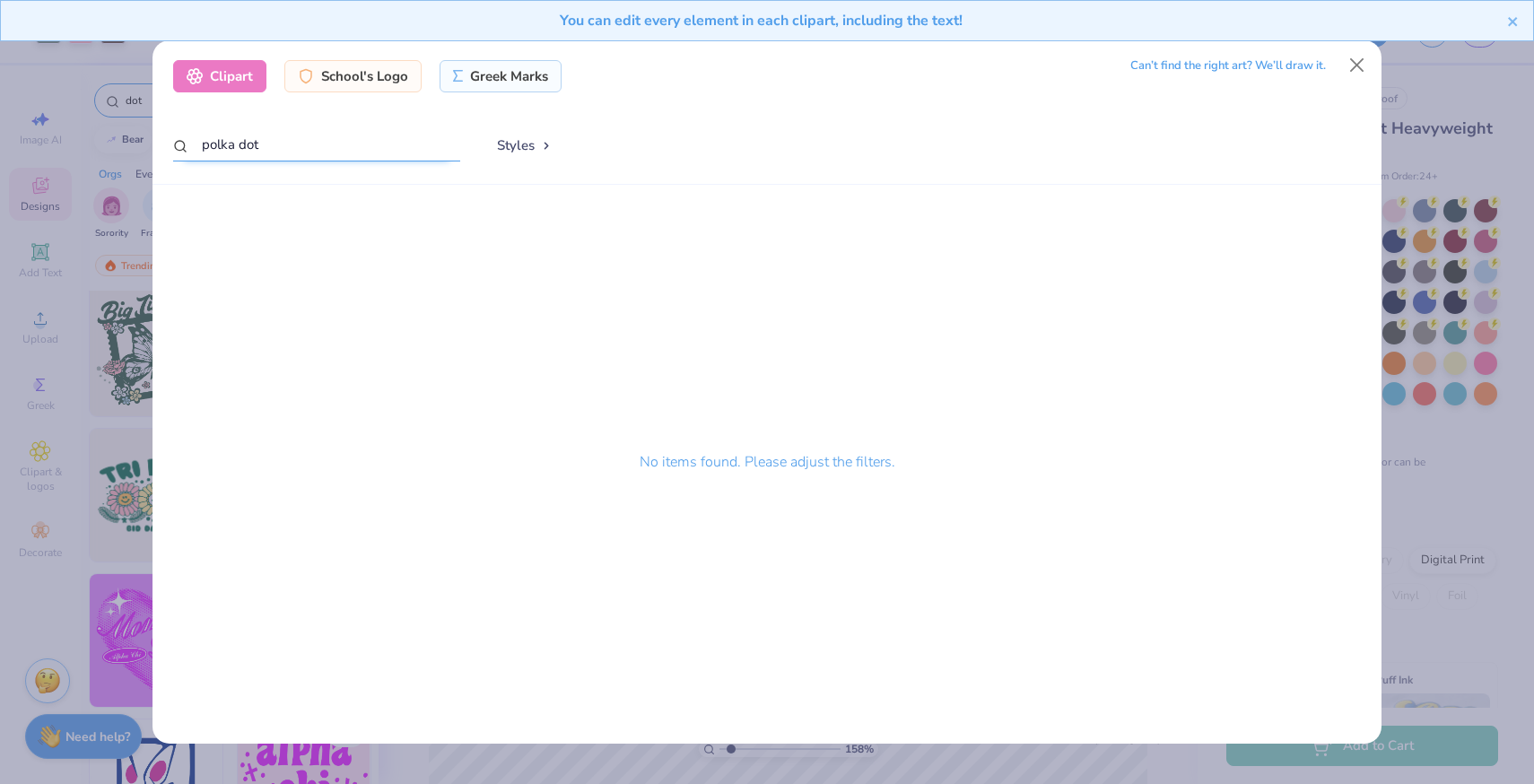
click at [285, 151] on input "polka dot" at bounding box center [316, 145] width 287 height 33
click at [275, 142] on input "polka dot" at bounding box center [316, 145] width 287 height 33
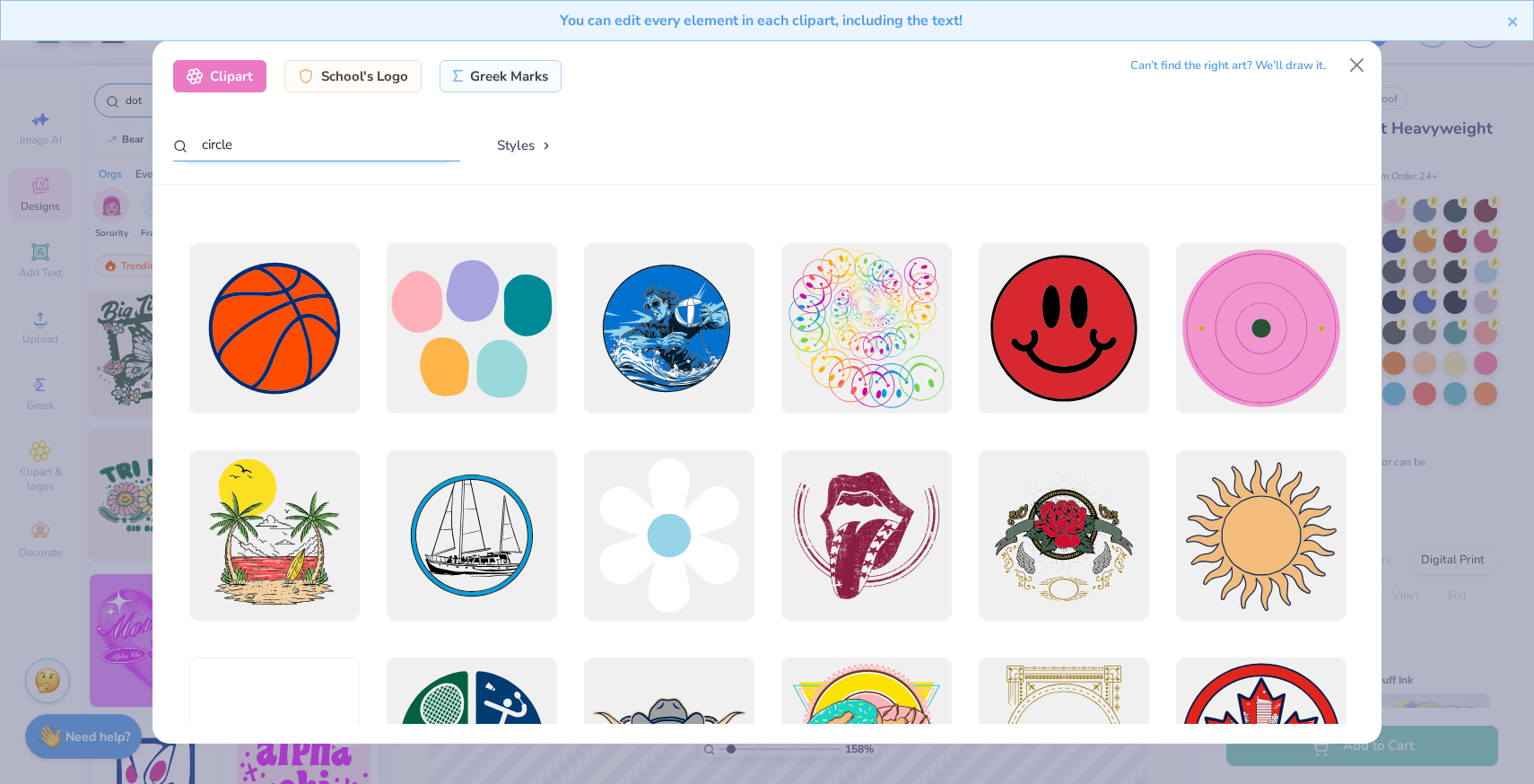
scroll to position [2253, 0]
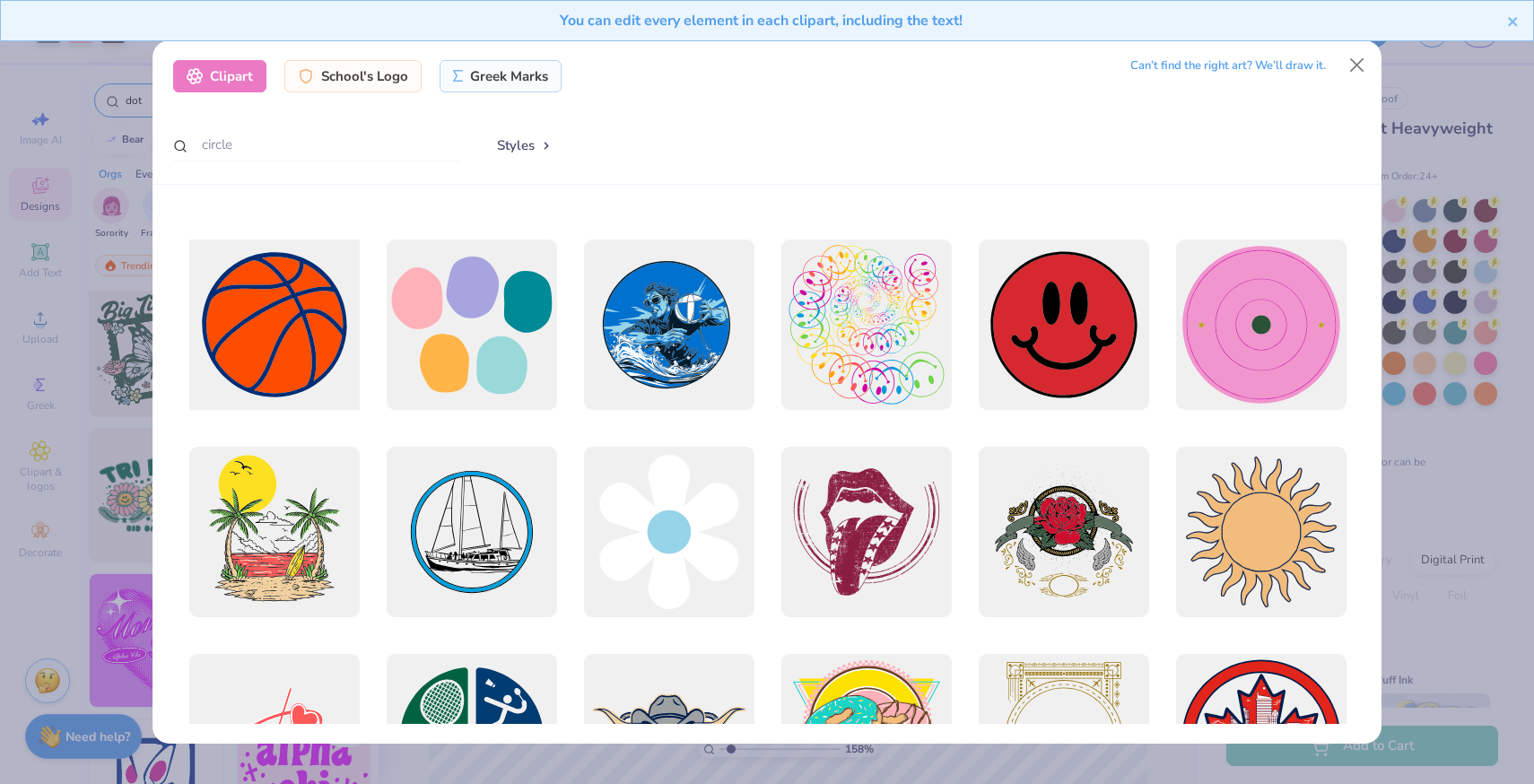
click at [316, 343] on div at bounding box center [275, 325] width 188 height 188
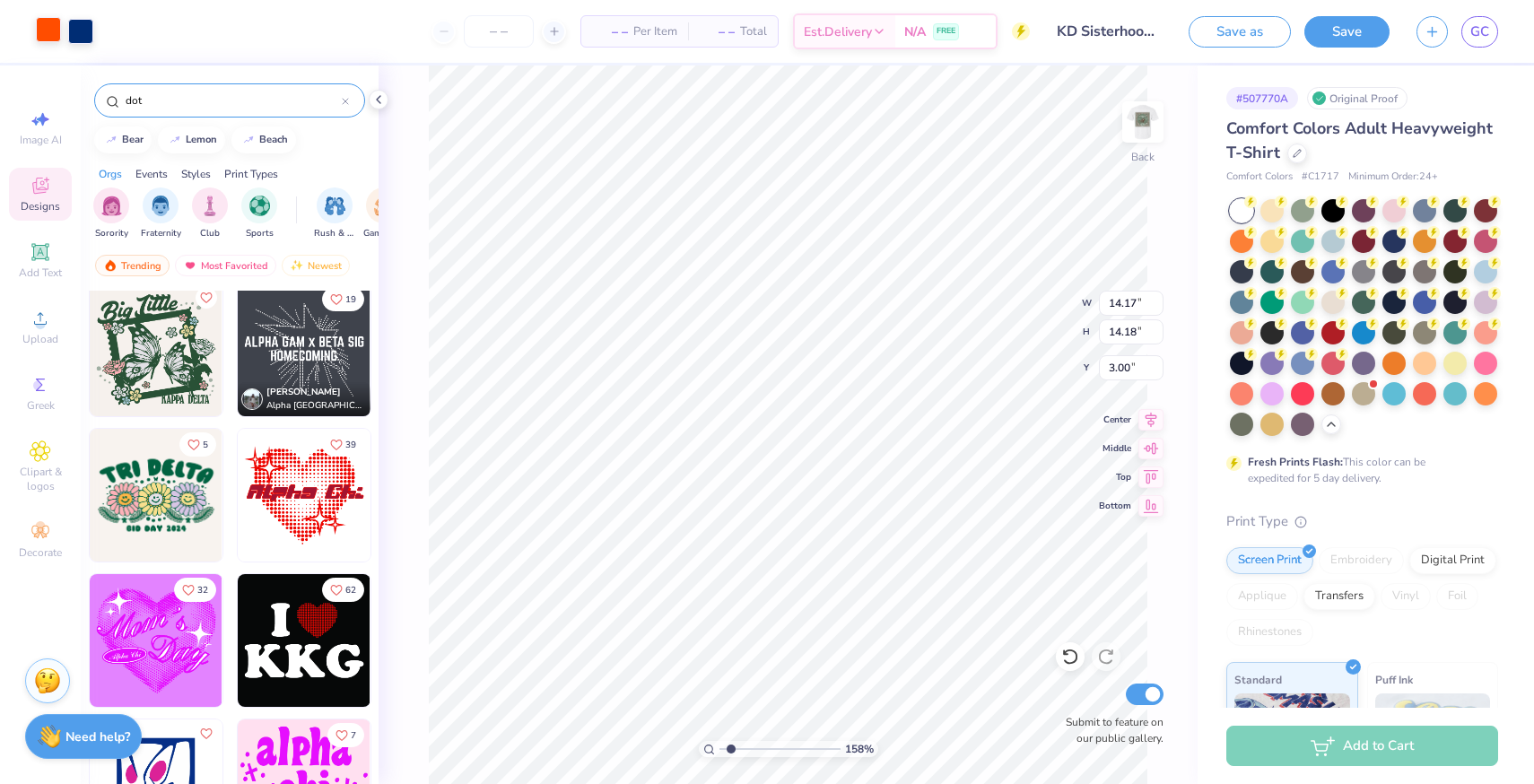
click at [44, 29] on div at bounding box center [48, 30] width 26 height 26
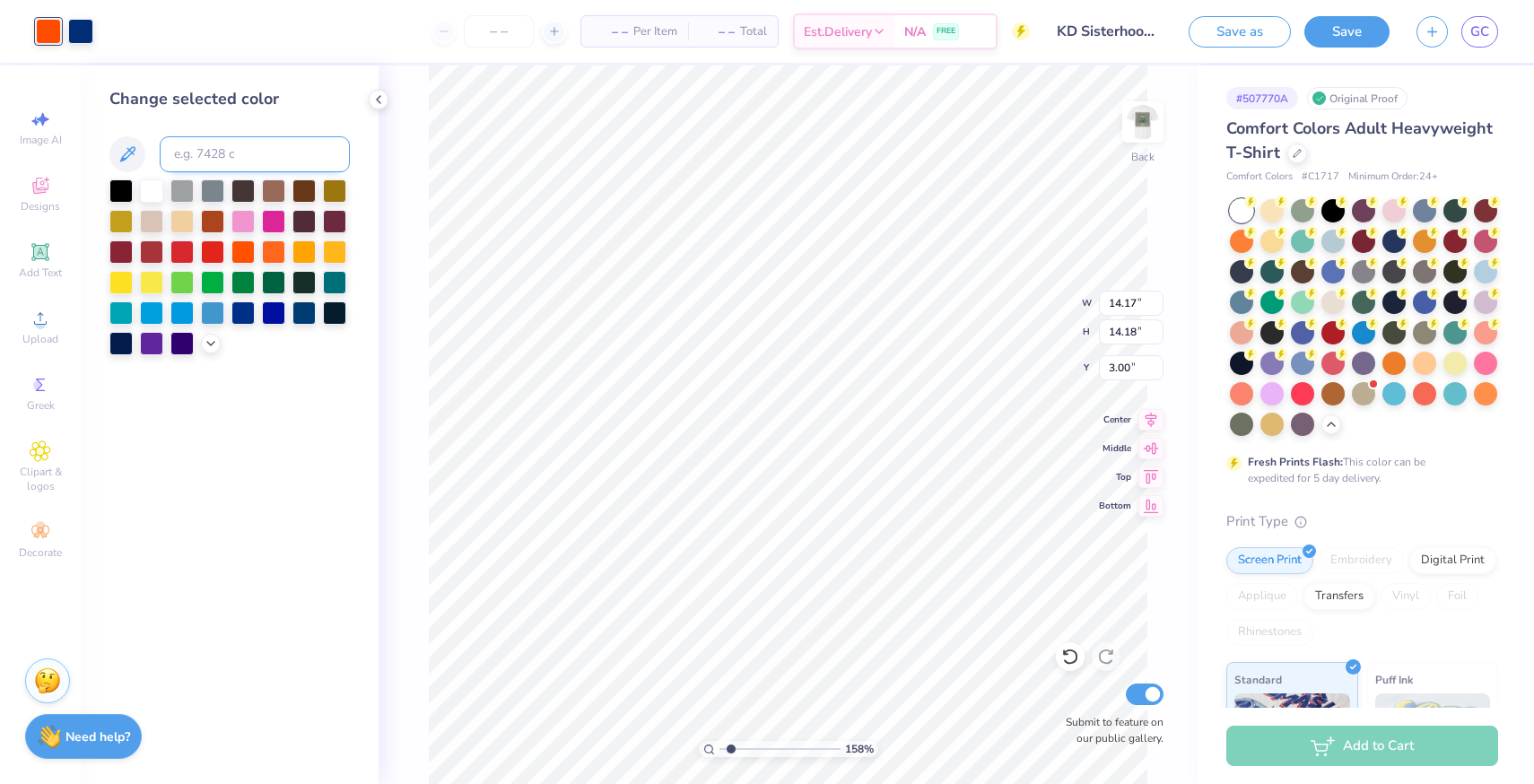
click at [236, 159] on input at bounding box center [254, 153] width 191 height 36
click at [222, 158] on input at bounding box center [254, 153] width 191 height 36
click at [85, 36] on div at bounding box center [81, 30] width 26 height 26
click at [208, 146] on input at bounding box center [254, 153] width 191 height 36
click at [742, 748] on input "range" at bounding box center [780, 748] width 121 height 16
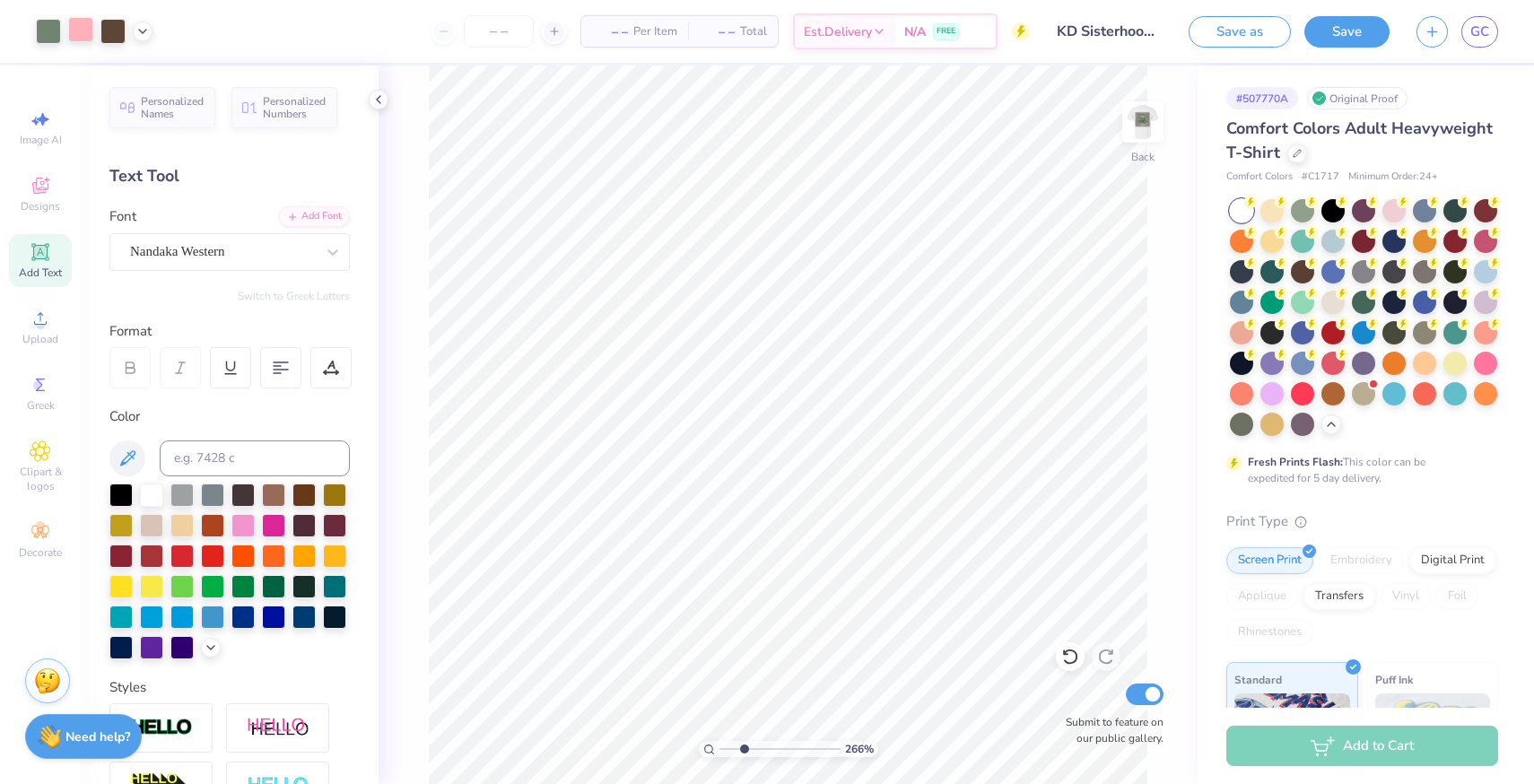
click at [75, 31] on div at bounding box center [81, 30] width 26 height 26
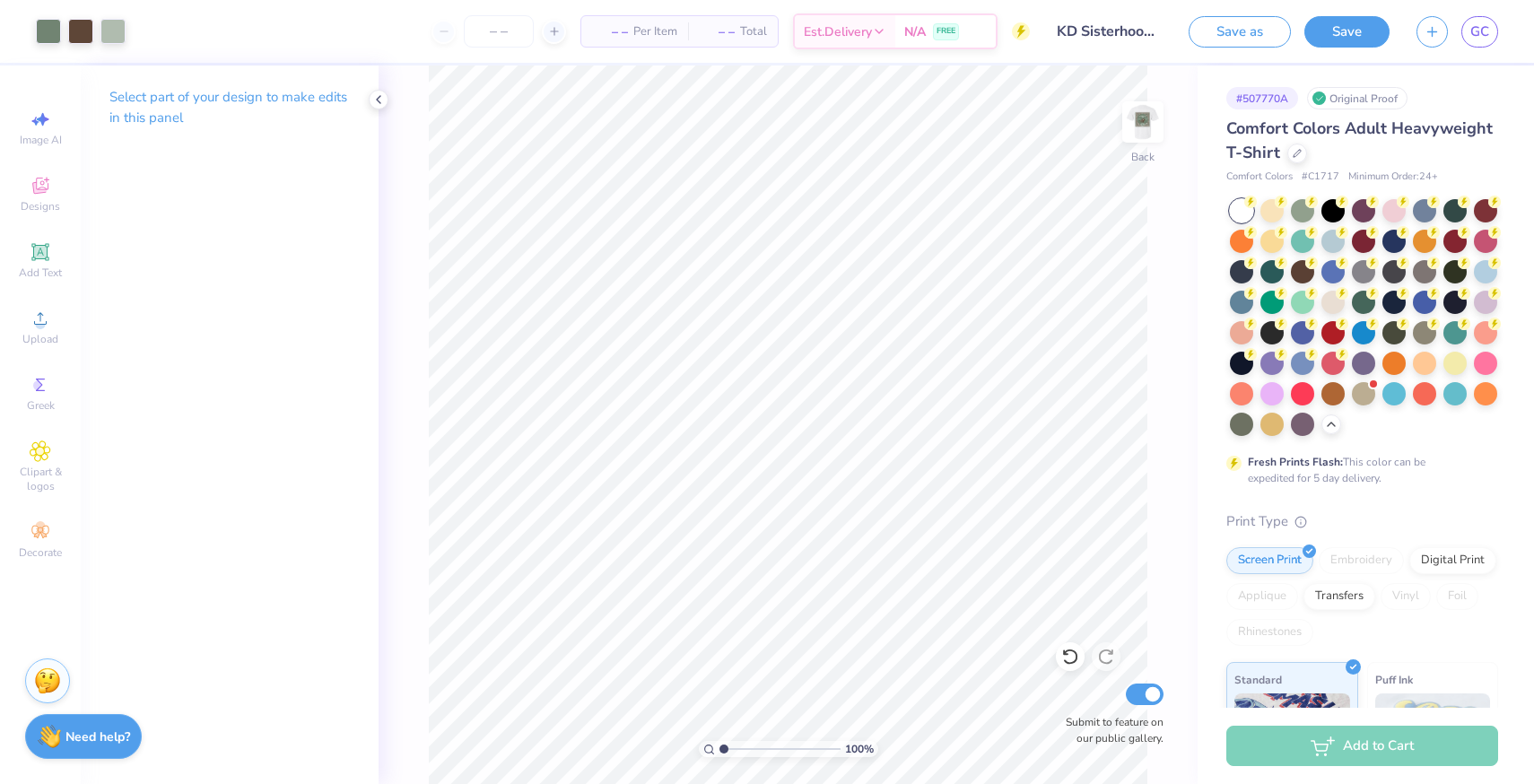
drag, startPoint x: 740, startPoint y: 753, endPoint x: 712, endPoint y: 756, distance: 28.2
click at [720, 756] on input "range" at bounding box center [780, 748] width 121 height 16
click at [726, 750] on input "range" at bounding box center [780, 748] width 121 height 16
click at [1331, 33] on button "Save" at bounding box center [1346, 29] width 85 height 31
click at [381, 100] on icon at bounding box center [378, 99] width 15 height 15
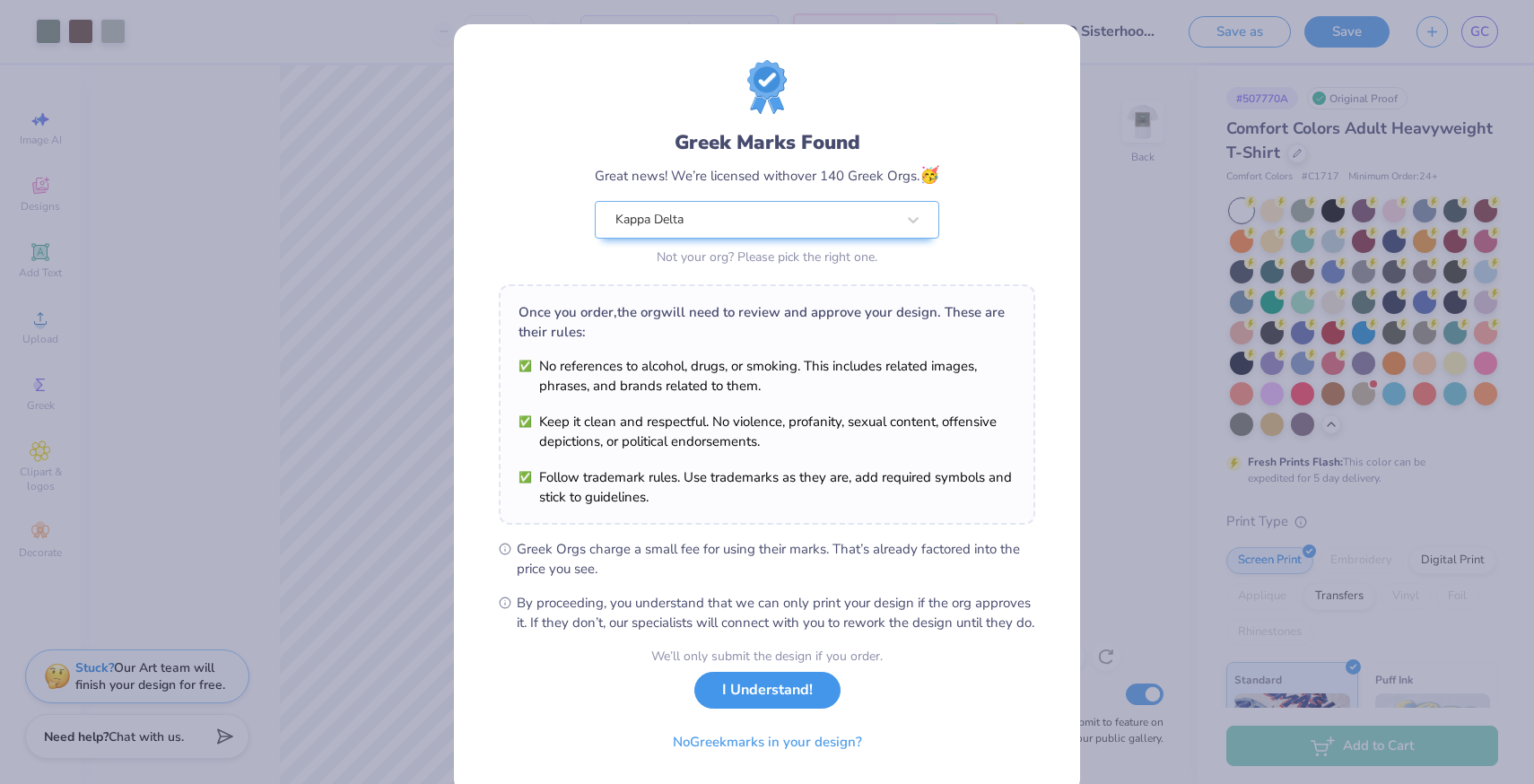
click at [756, 708] on button "I Understand!" at bounding box center [767, 690] width 146 height 36
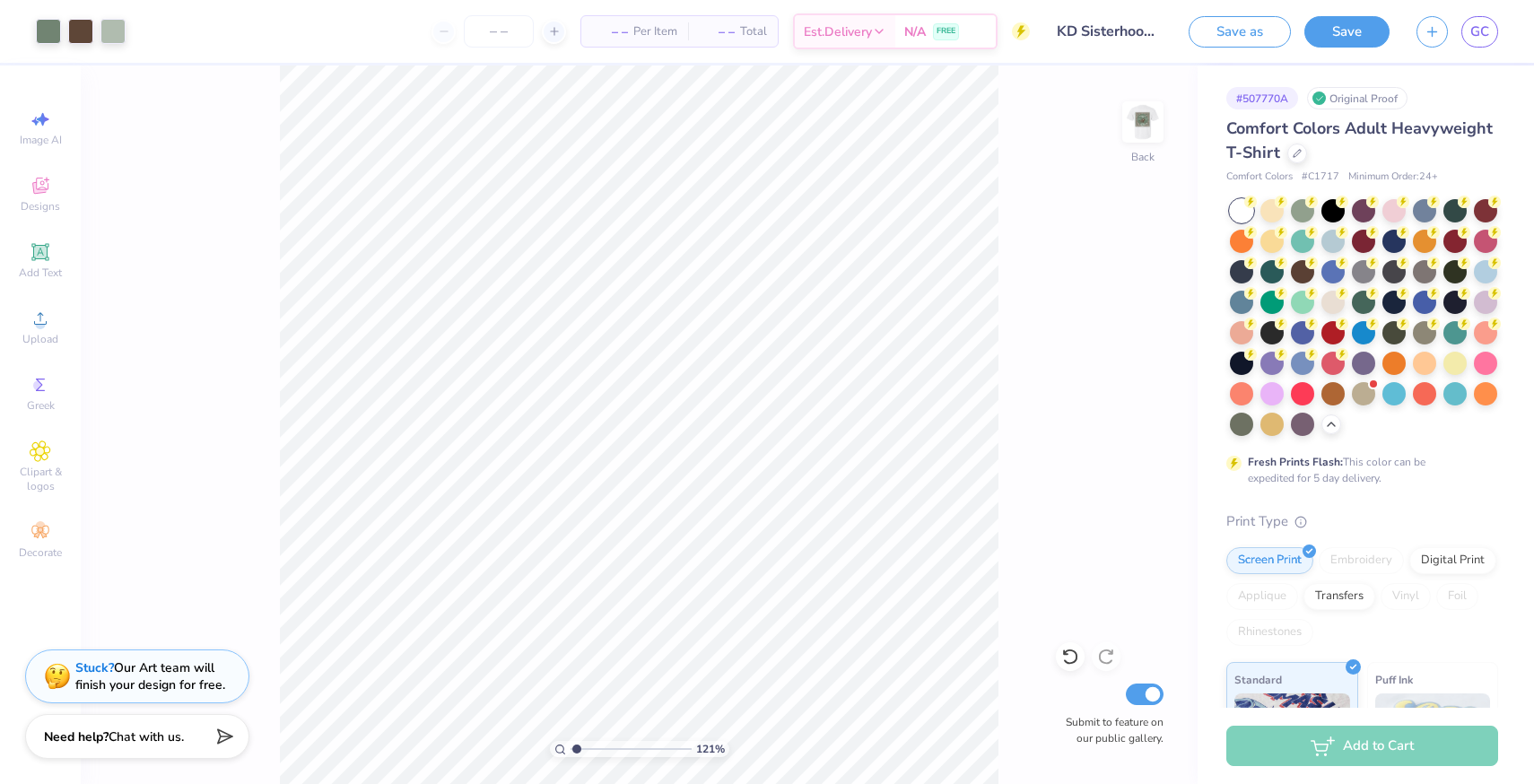
click at [610, 27] on span "– –" at bounding box center [609, 32] width 36 height 19
click at [601, 27] on span "– –" at bounding box center [609, 32] width 36 height 19
click at [555, 33] on line at bounding box center [555, 31] width 0 height 7
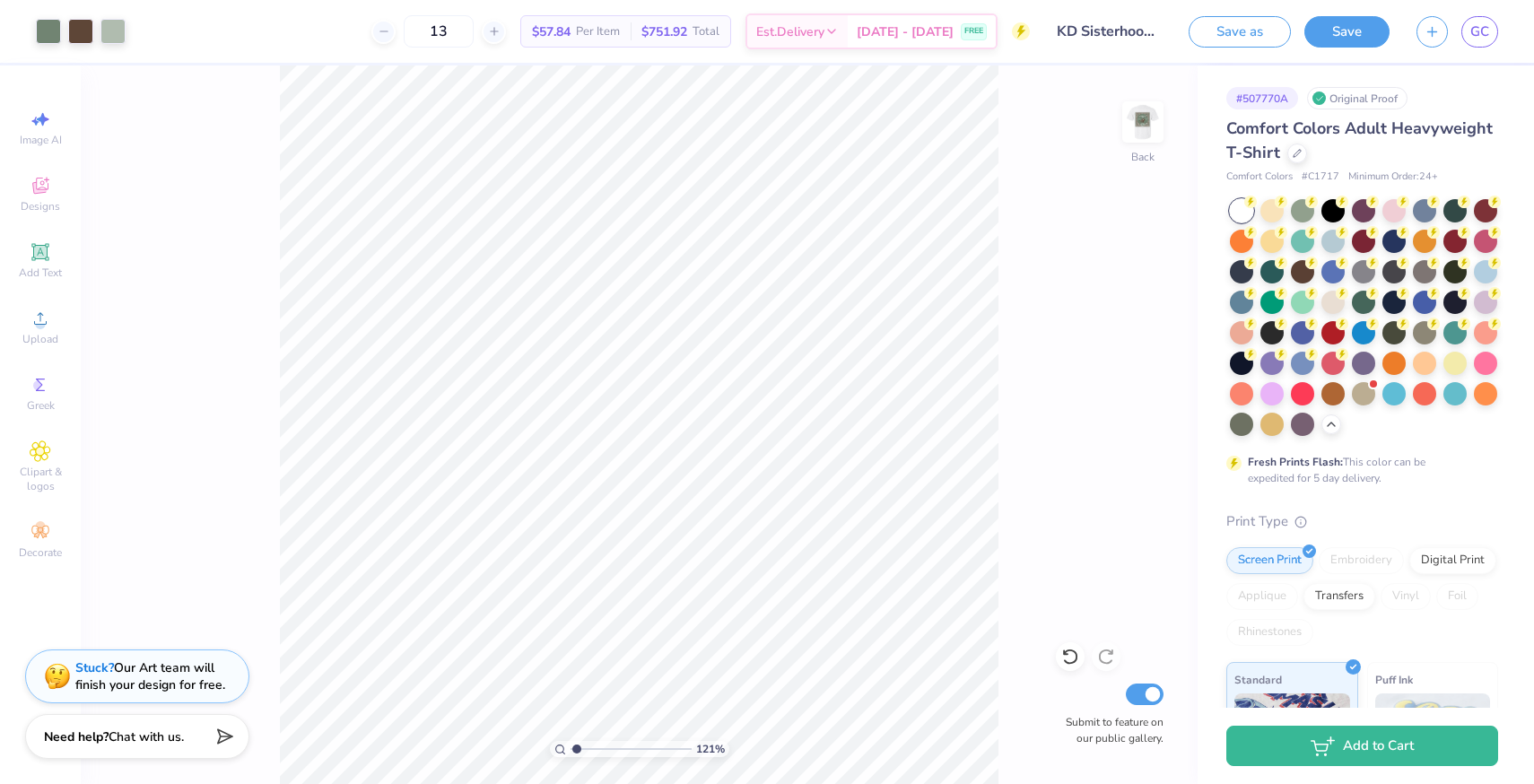
drag, startPoint x: 451, startPoint y: 30, endPoint x: 397, endPoint y: 29, distance: 54.0
click at [397, 29] on div "13" at bounding box center [439, 31] width 135 height 32
click at [618, 746] on input "range" at bounding box center [631, 748] width 121 height 16
drag, startPoint x: 618, startPoint y: 747, endPoint x: 598, endPoint y: 750, distance: 20.2
click at [598, 750] on input "range" at bounding box center [631, 748] width 121 height 16
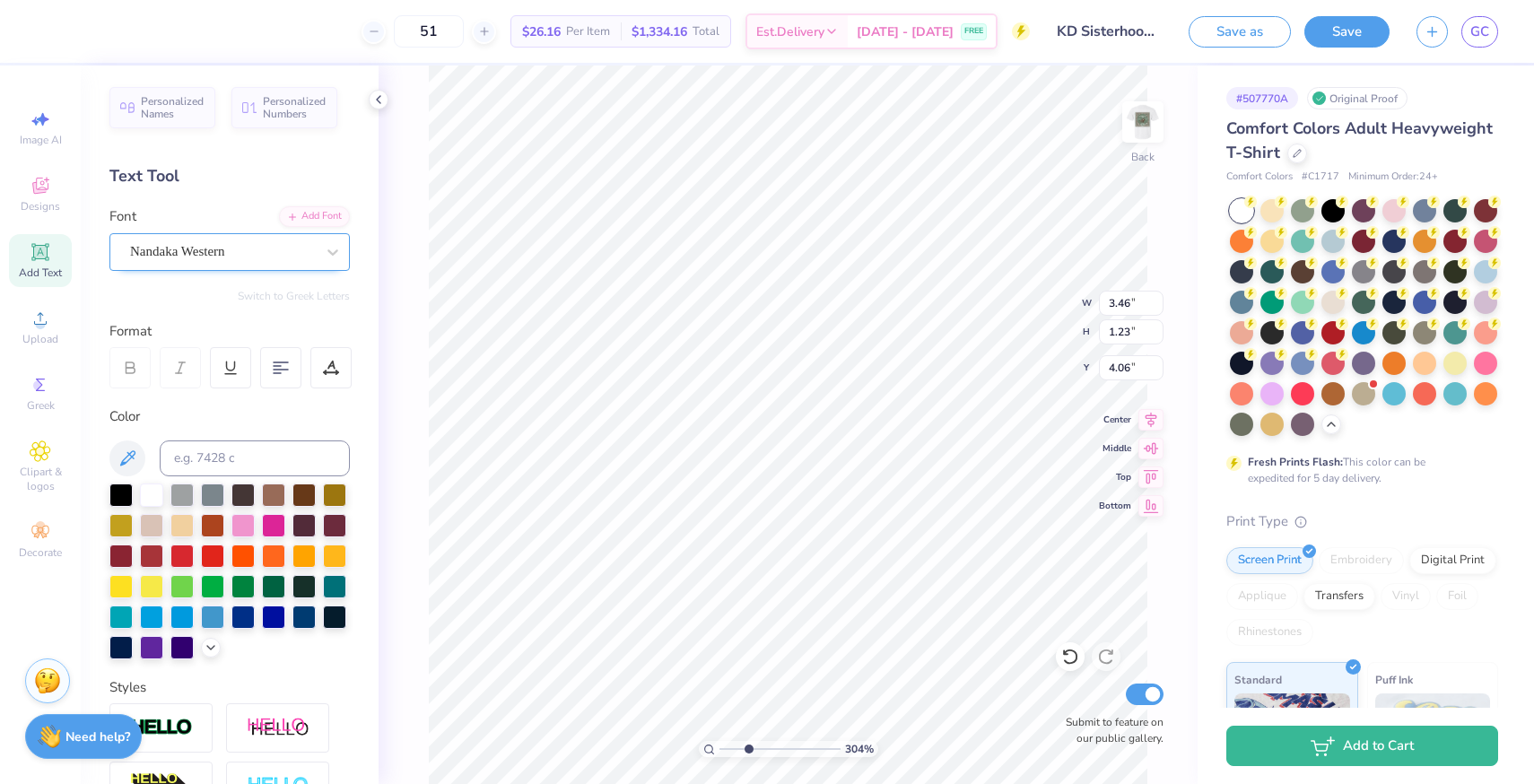
click at [191, 242] on div "Nandaka Western" at bounding box center [223, 252] width 189 height 27
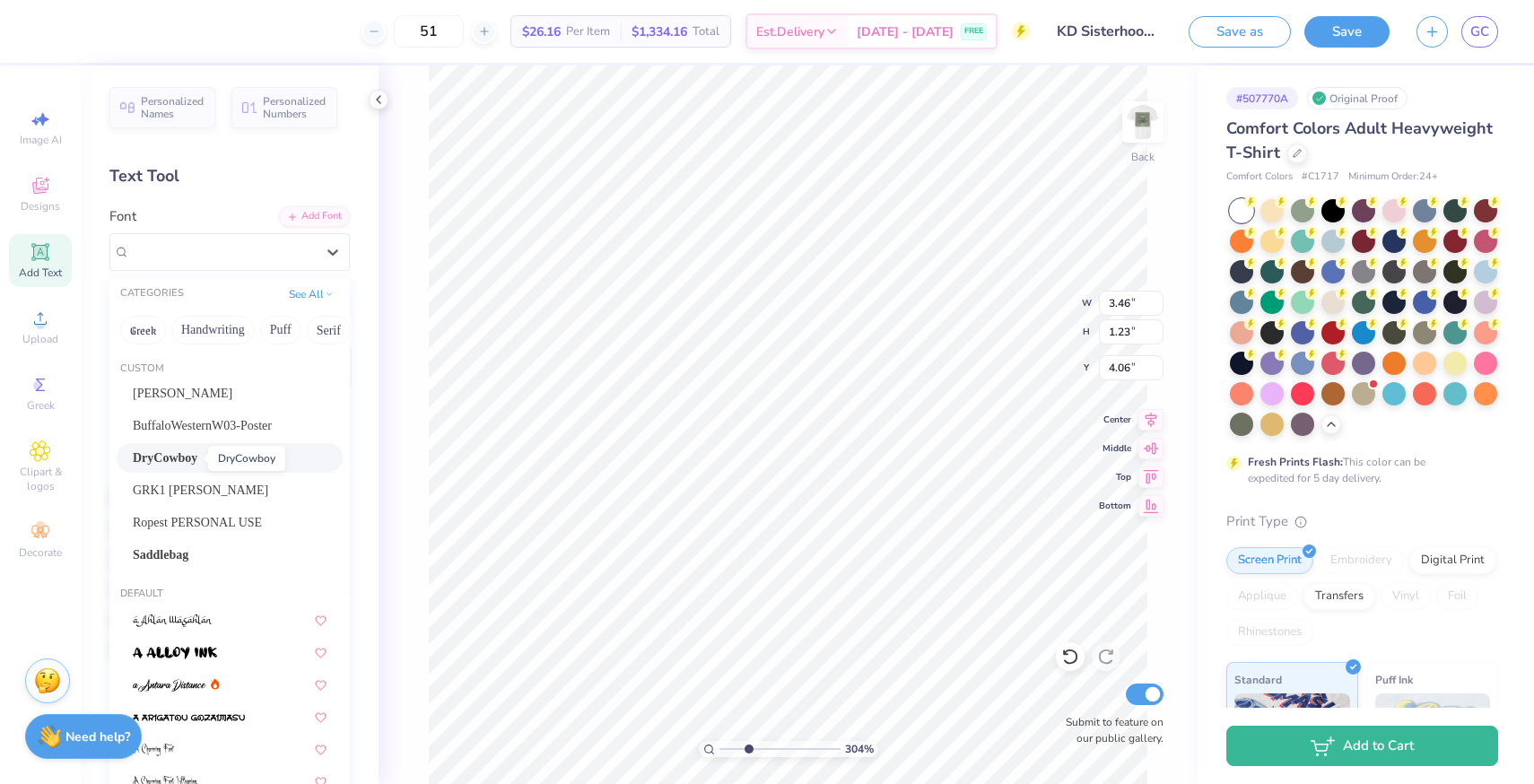
click at [192, 452] on span "DryCowboy" at bounding box center [165, 458] width 65 height 19
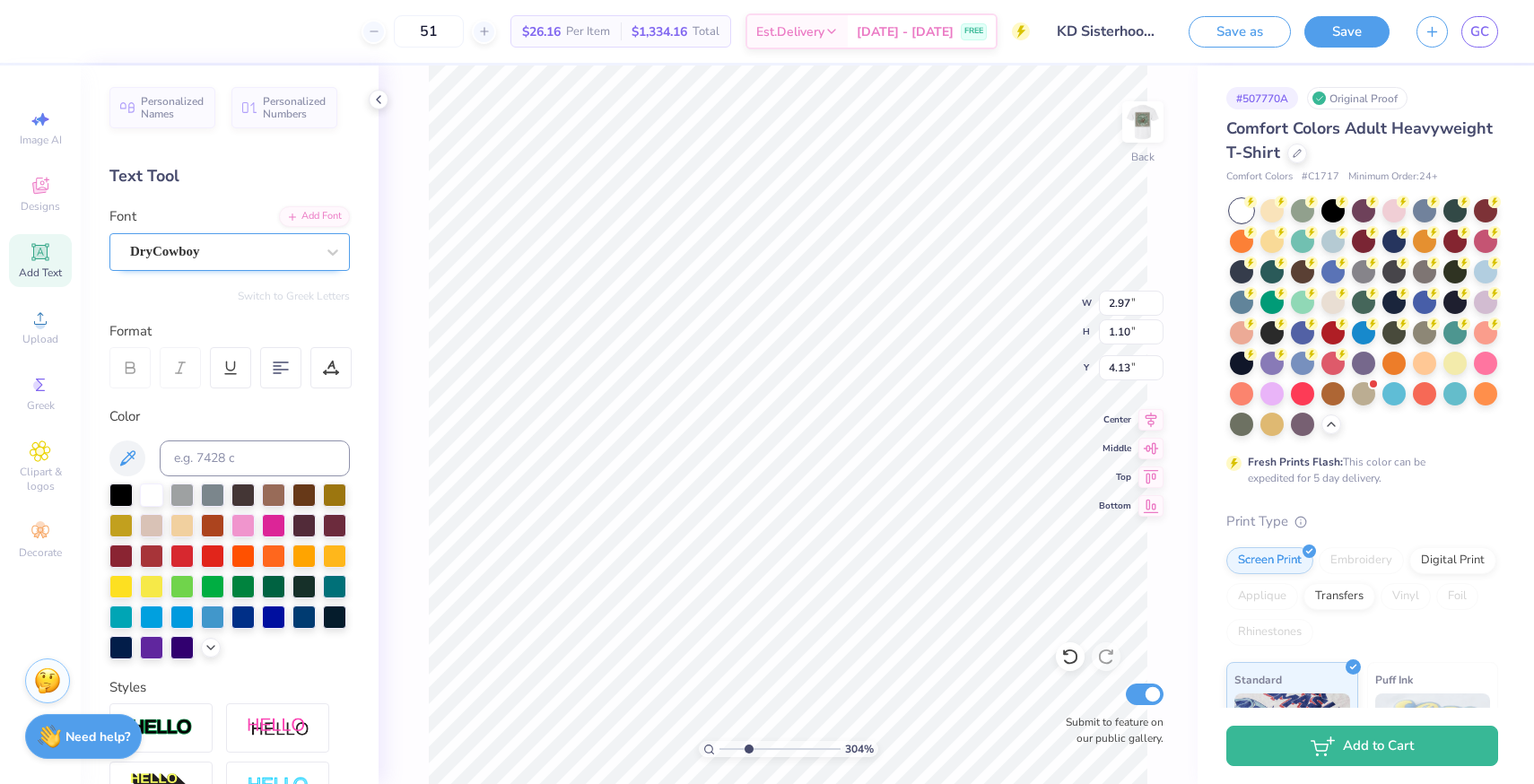
click at [211, 242] on div "DryCowboy" at bounding box center [223, 252] width 189 height 27
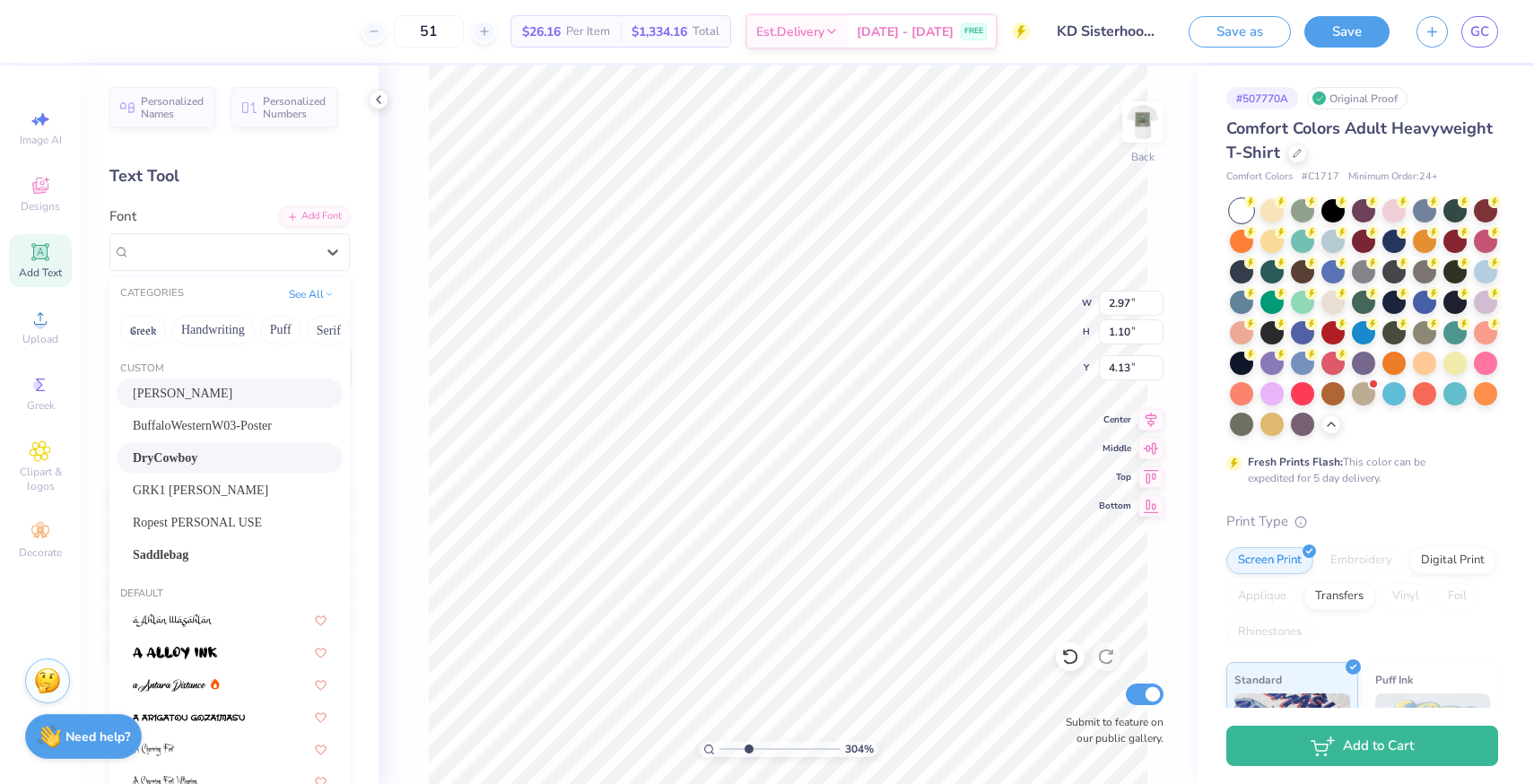
click at [180, 395] on div "Albertson" at bounding box center [230, 393] width 193 height 19
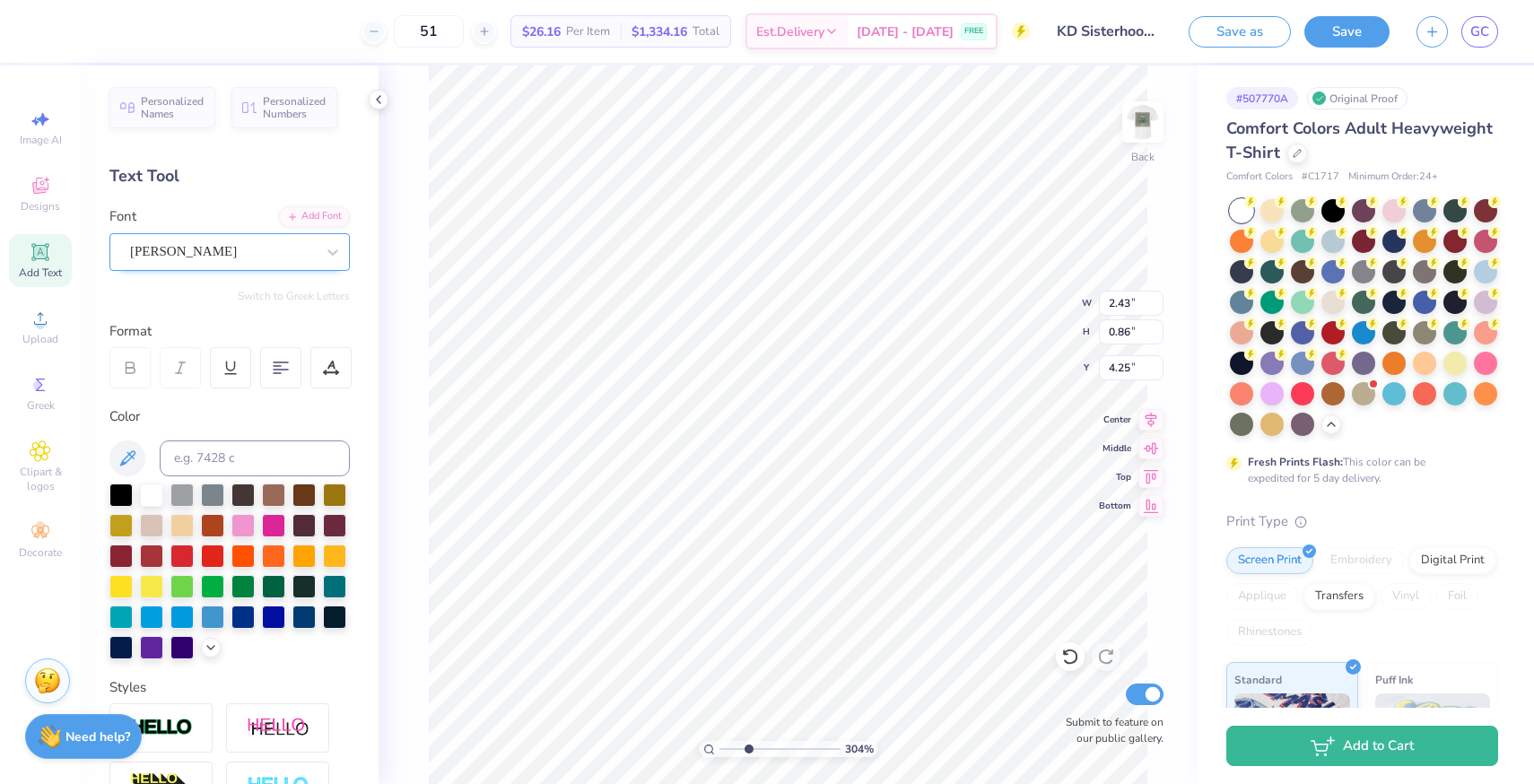
click at [205, 246] on div "Albertson" at bounding box center [223, 252] width 189 height 27
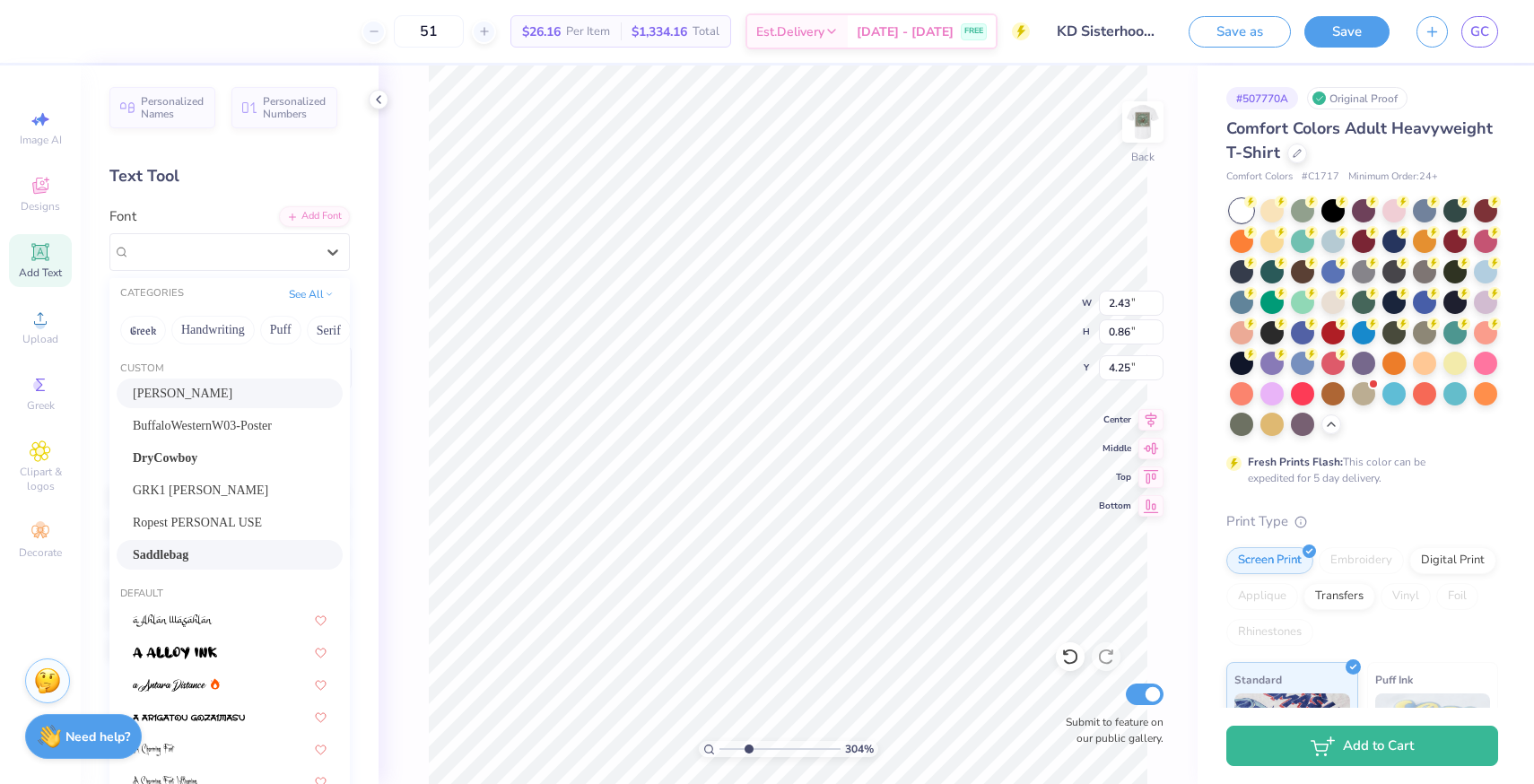
scroll to position [9, 0]
click at [233, 555] on div "Saddlebag" at bounding box center [230, 545] width 193 height 19
click at [195, 259] on div "Saddlebag" at bounding box center [223, 252] width 189 height 27
click at [137, 328] on button "Serif" at bounding box center [130, 329] width 44 height 28
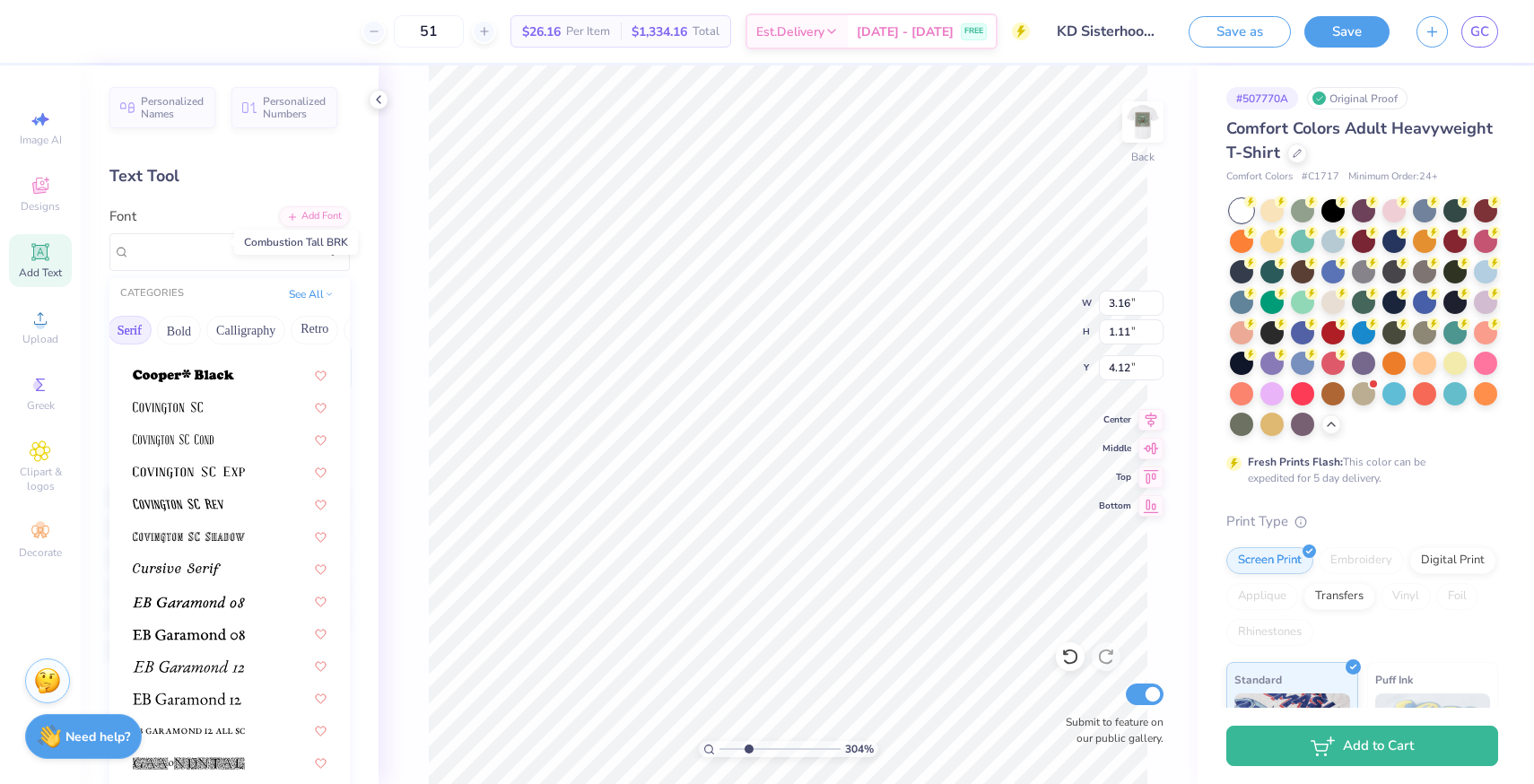
scroll to position [863, 0]
click at [227, 624] on img at bounding box center [189, 629] width 112 height 13
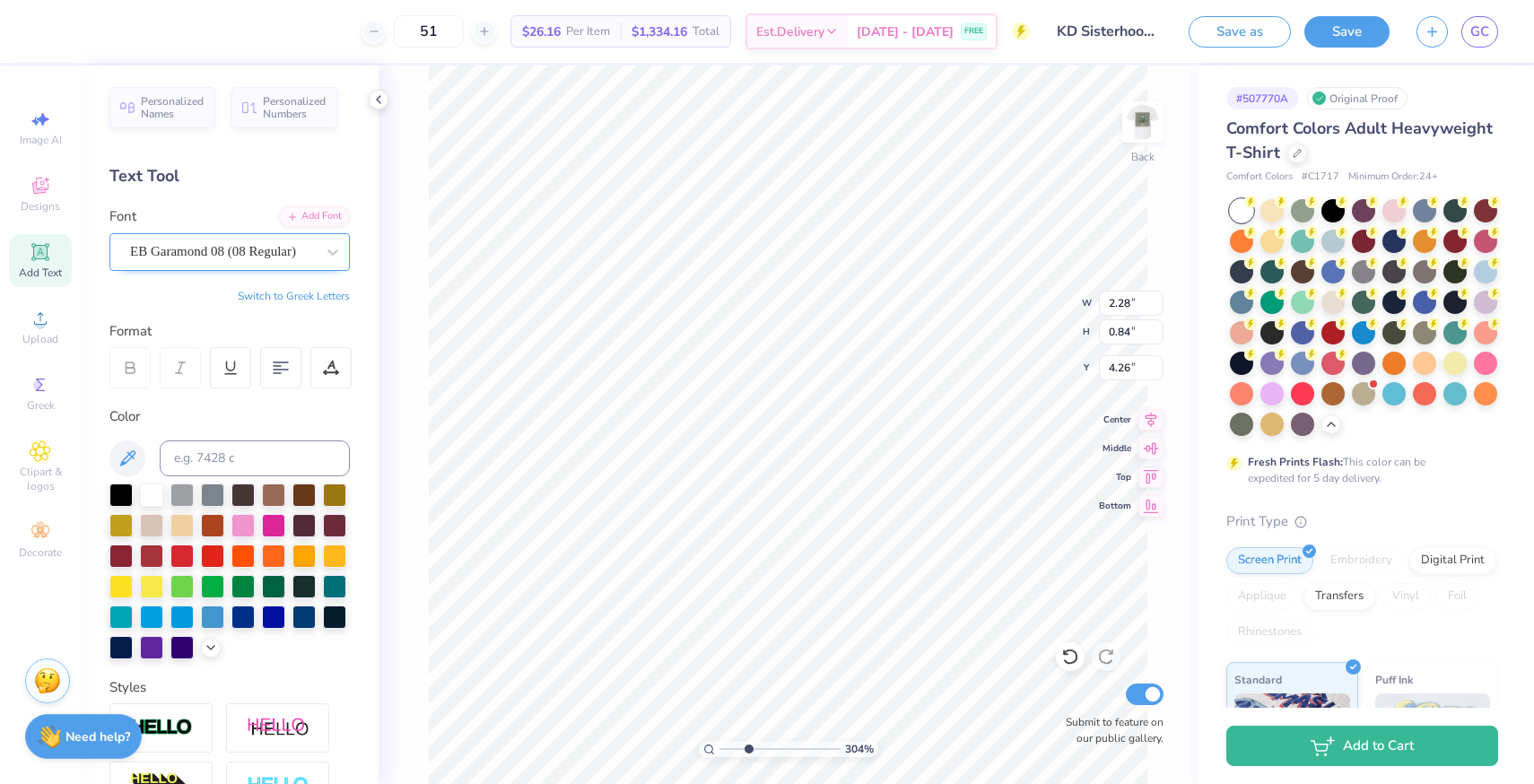
click at [276, 233] on div "EB Garamond 08 (08 Regular)" at bounding box center [230, 252] width 241 height 37
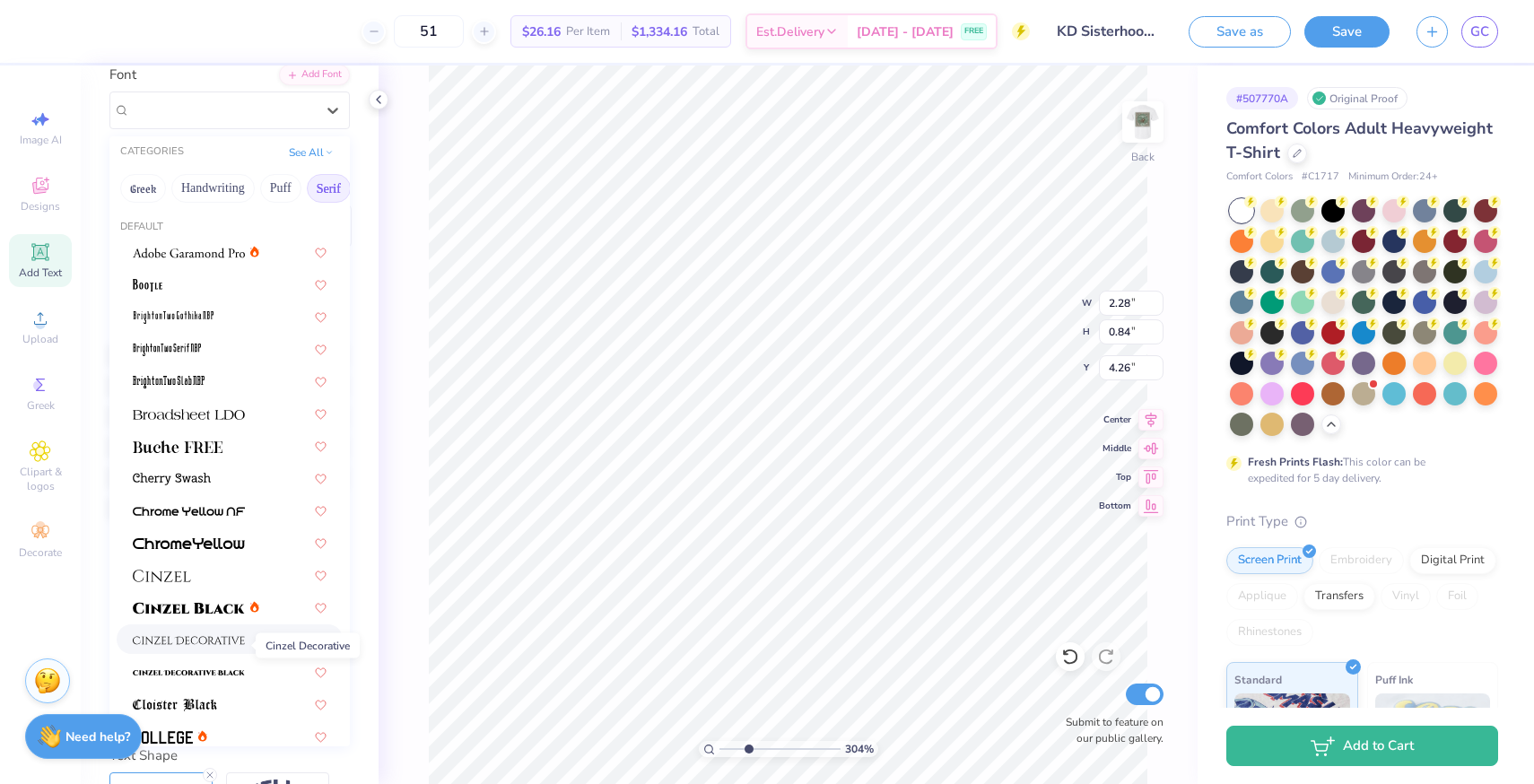
scroll to position [132, 0]
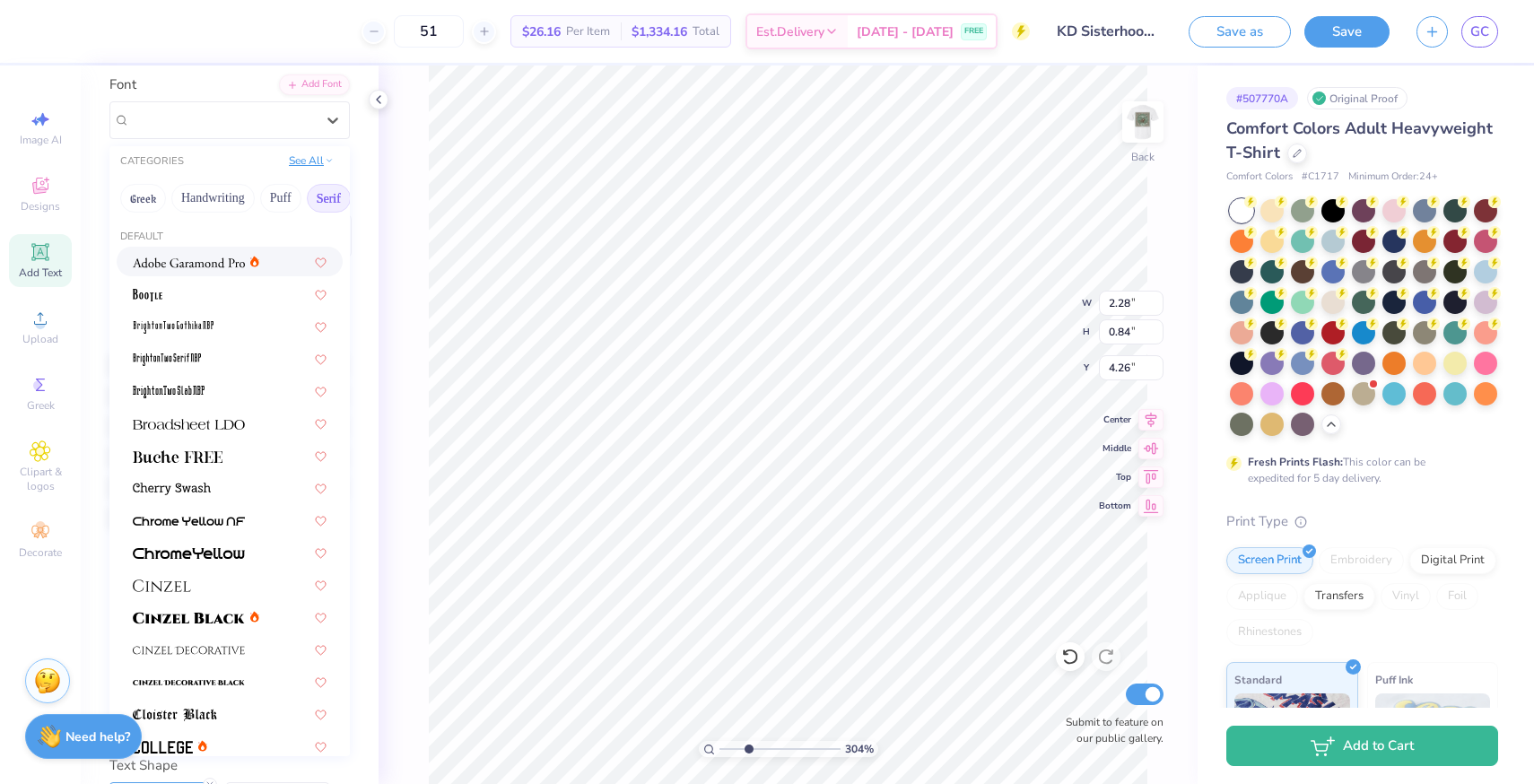
click at [300, 160] on button "See All" at bounding box center [311, 160] width 56 height 18
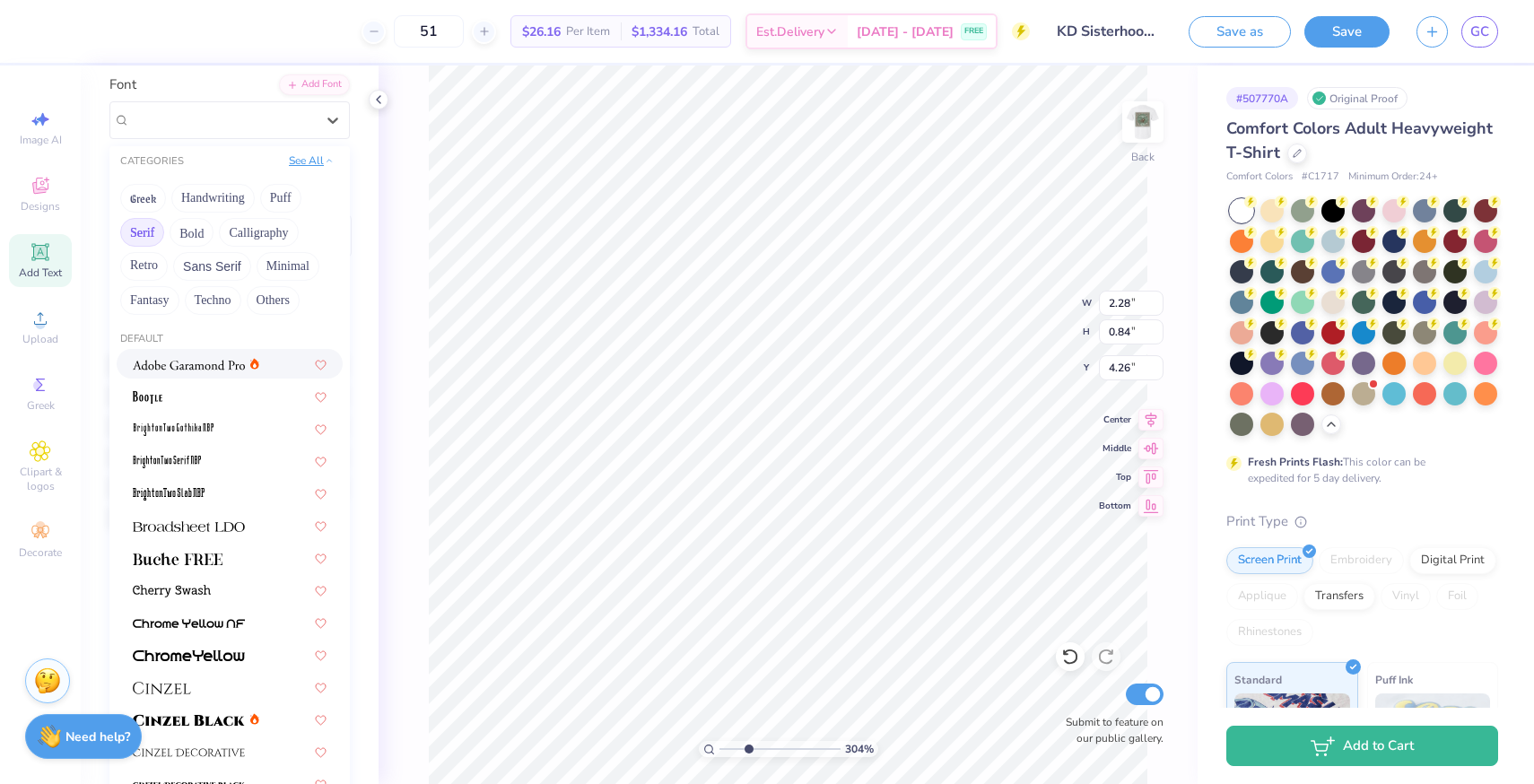
click at [312, 153] on button "See All" at bounding box center [311, 160] width 56 height 18
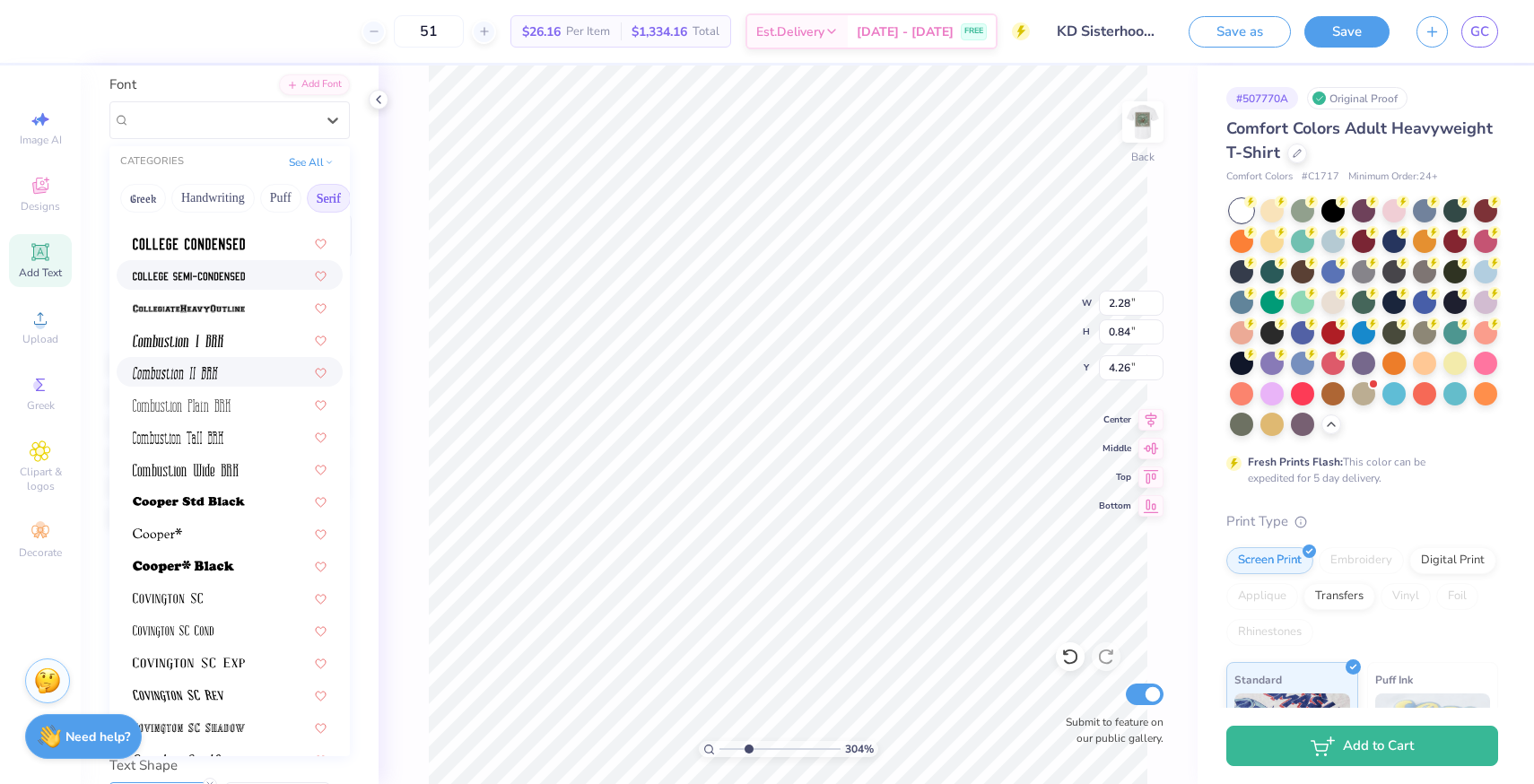
scroll to position [545, 0]
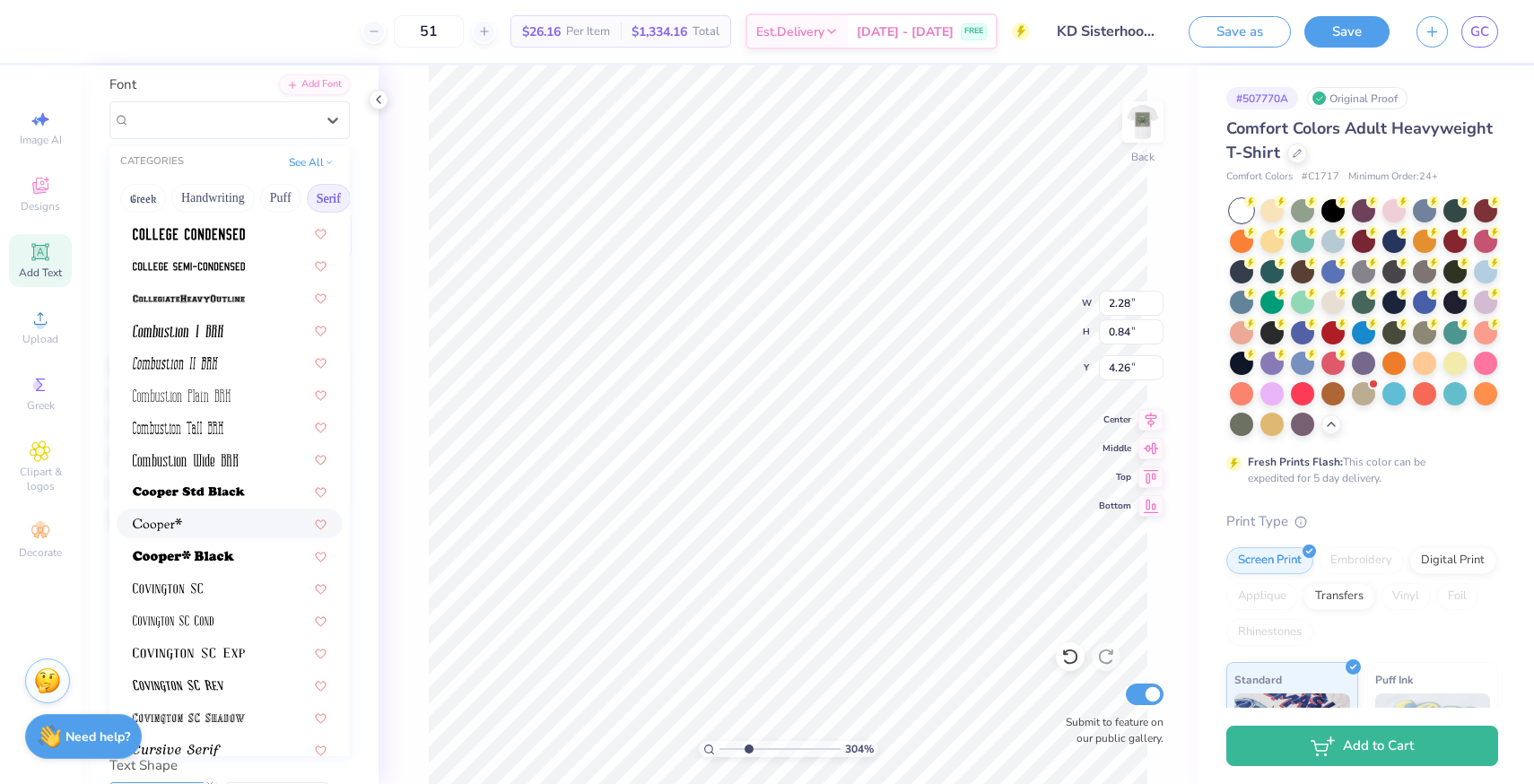
click at [228, 512] on div at bounding box center [230, 523] width 226 height 29
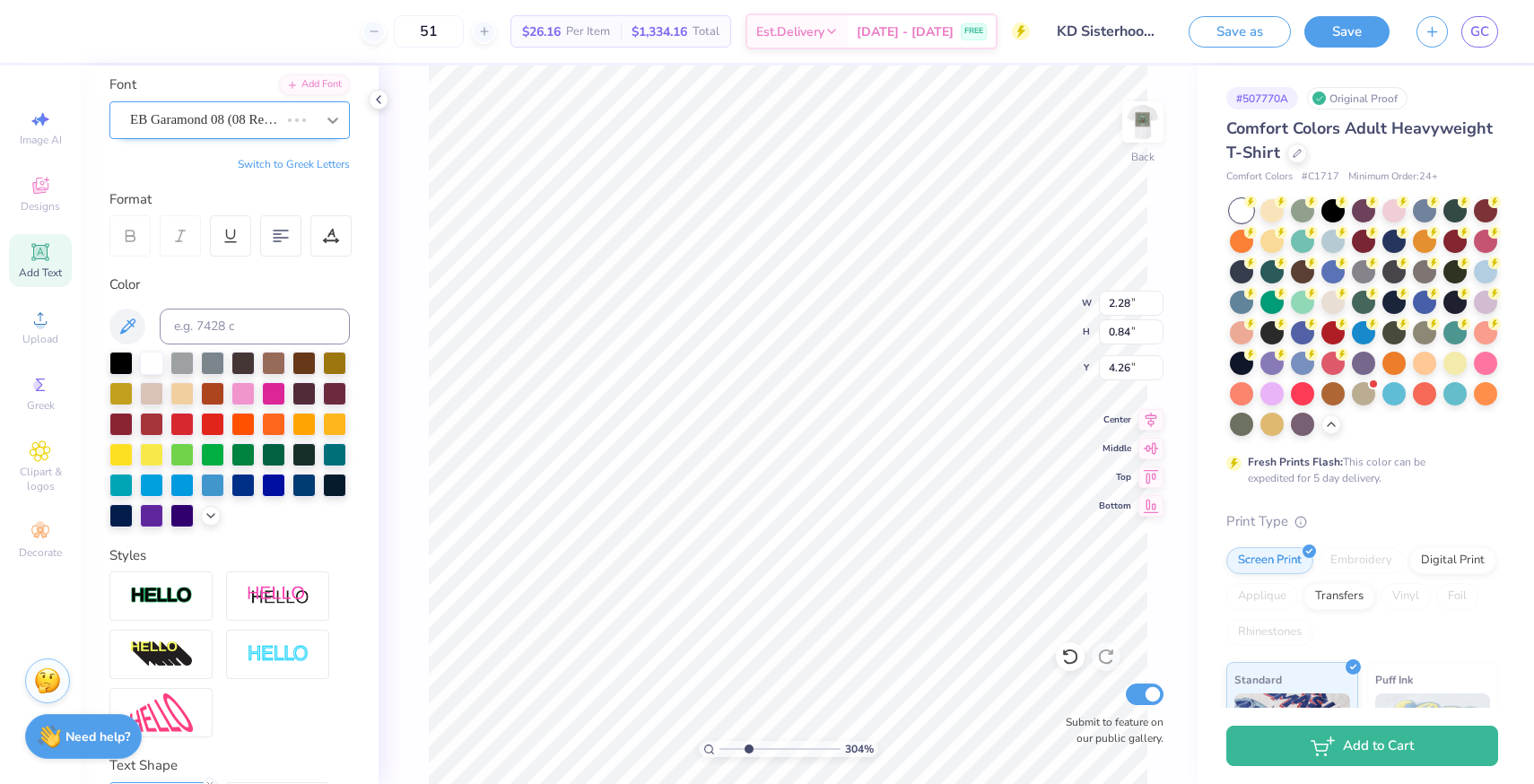
click at [244, 113] on div "EB Garamond 08 (08 Regular)" at bounding box center [204, 119] width 152 height 27
click at [243, 121] on div "EB Garamond 08 (08 Regular)" at bounding box center [204, 119] width 149 height 21
click at [327, 122] on icon at bounding box center [333, 120] width 18 height 18
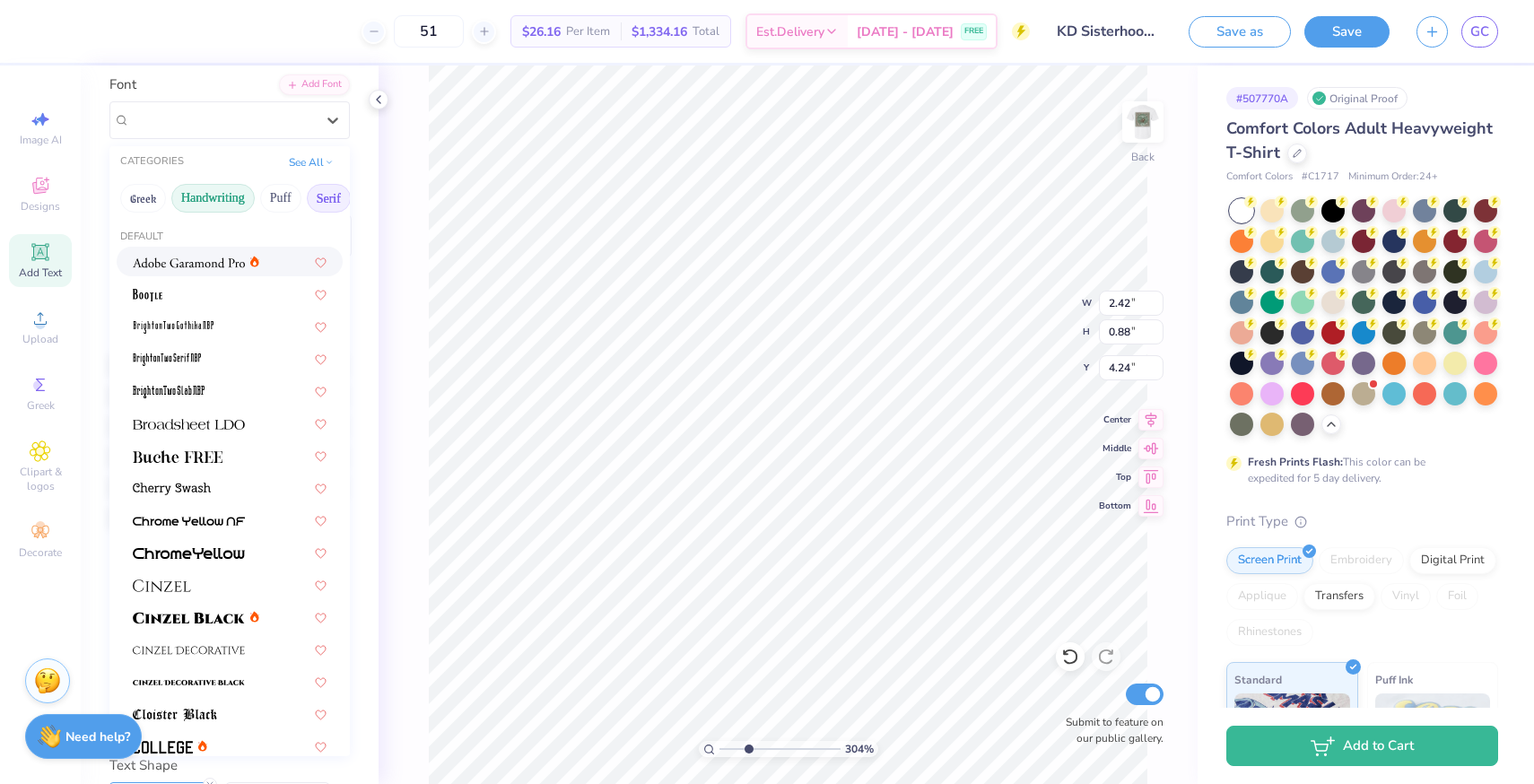
click at [207, 199] on button "Handwriting" at bounding box center [212, 198] width 83 height 28
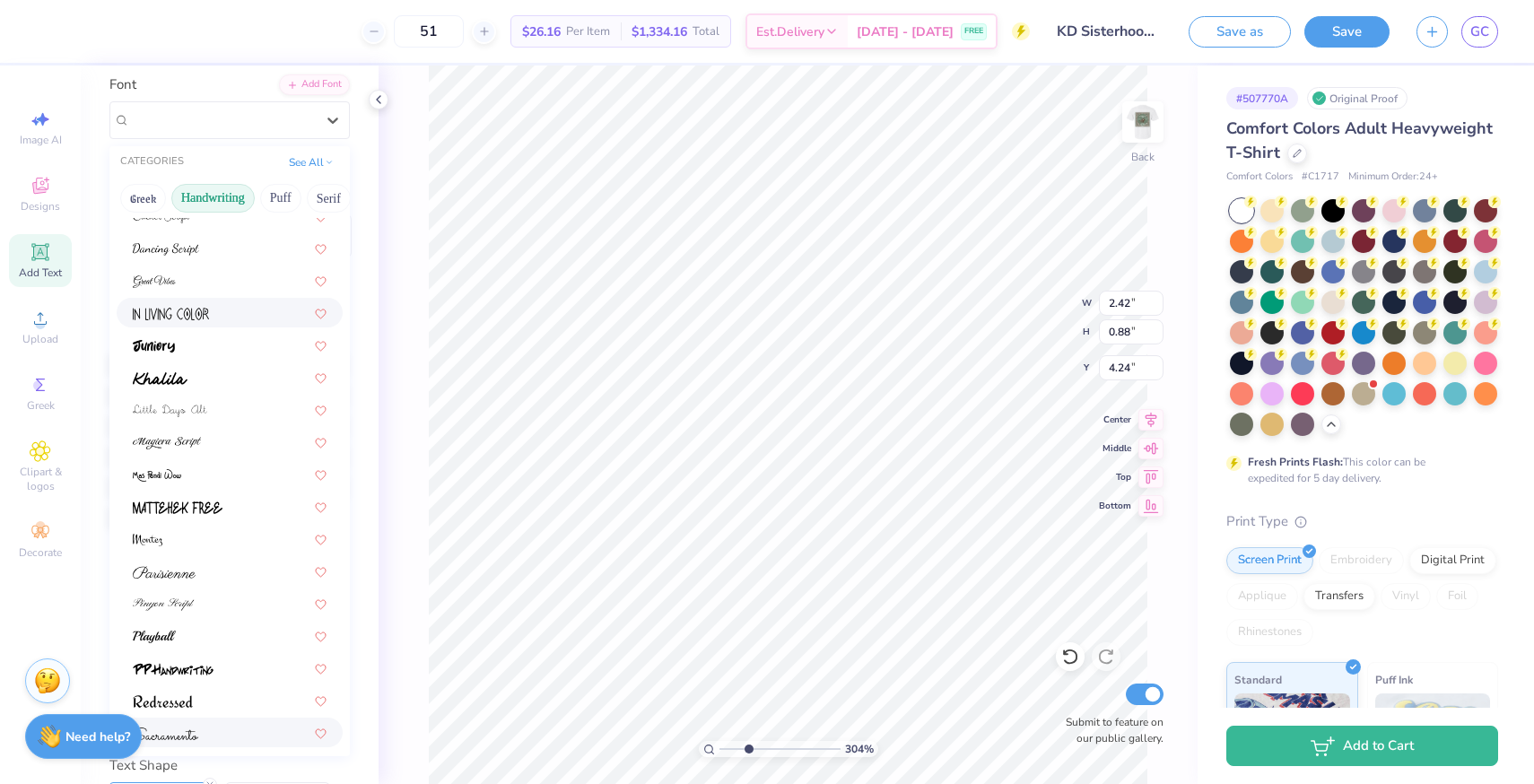
scroll to position [0, 0]
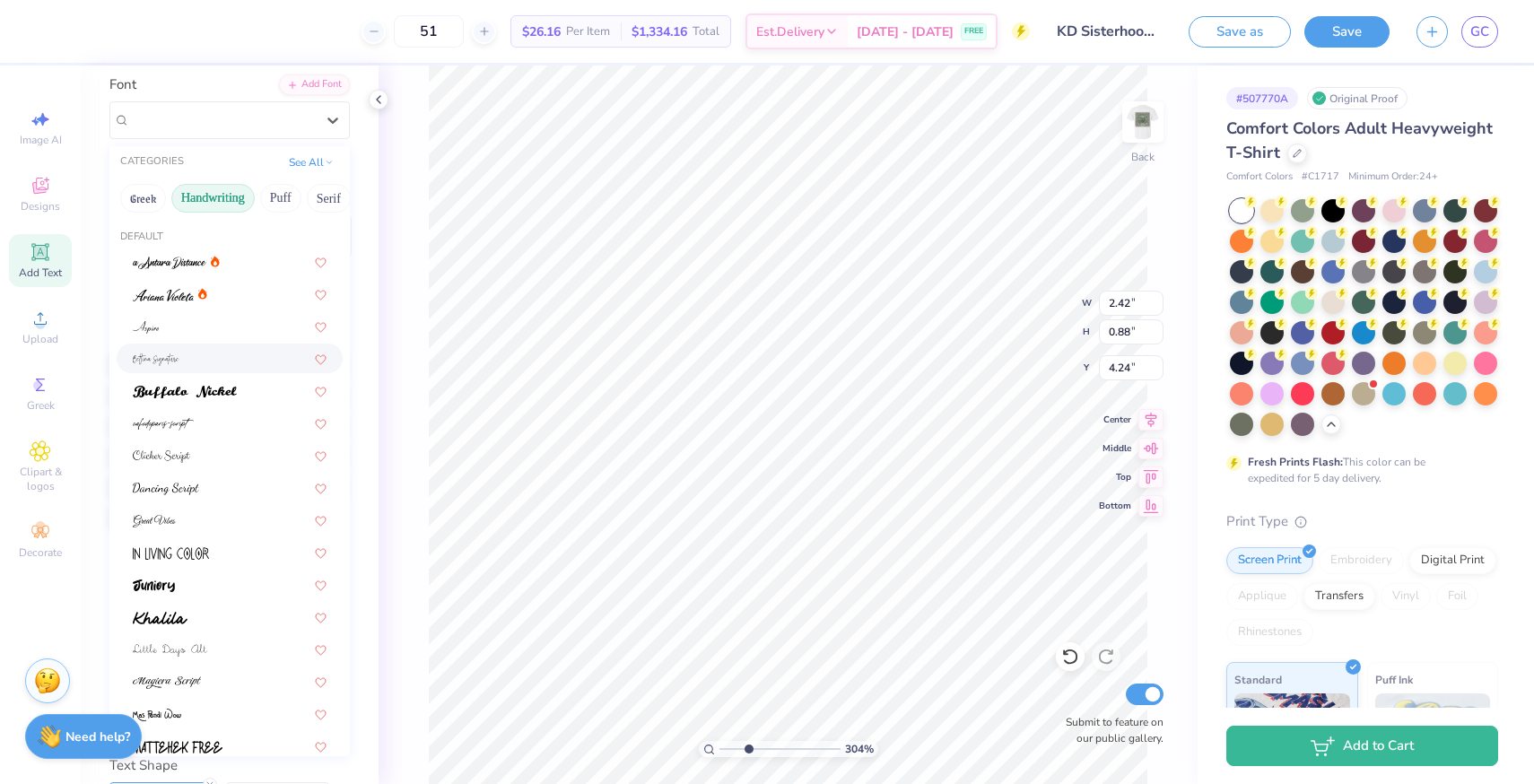
click at [184, 353] on div at bounding box center [230, 358] width 193 height 19
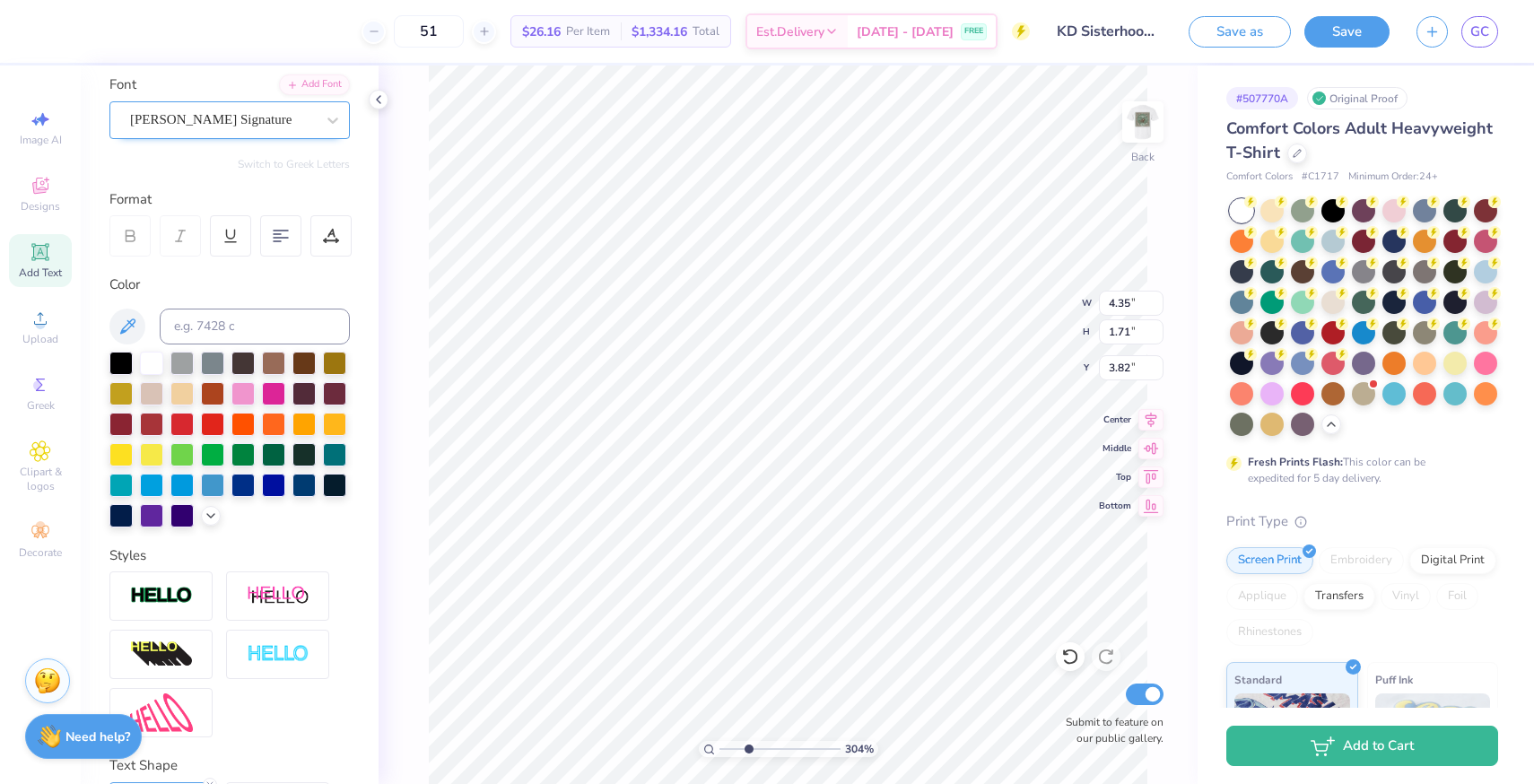
click at [230, 128] on div "Bettina Signature" at bounding box center [223, 119] width 189 height 27
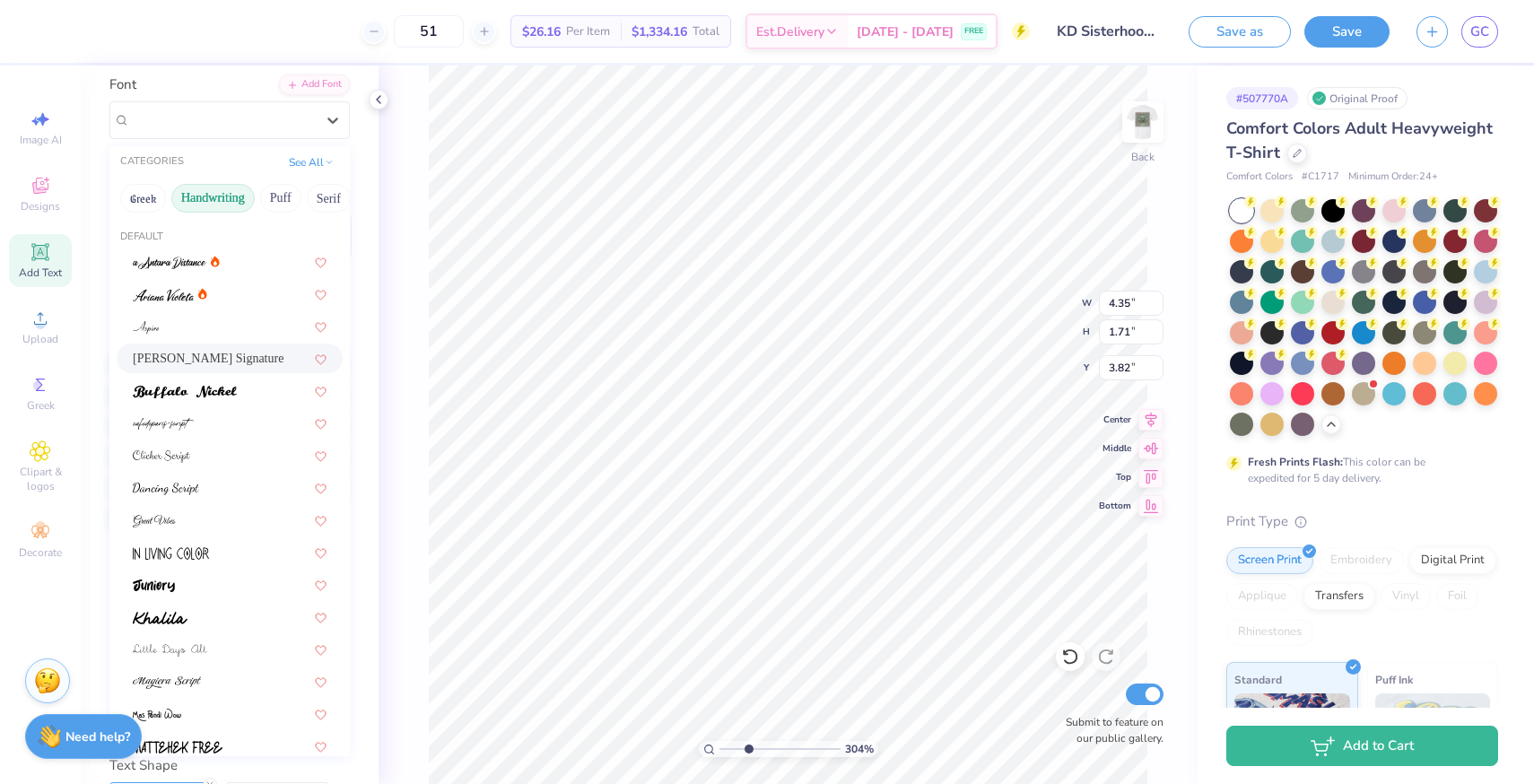
click at [236, 198] on button "Handwriting" at bounding box center [212, 198] width 83 height 28
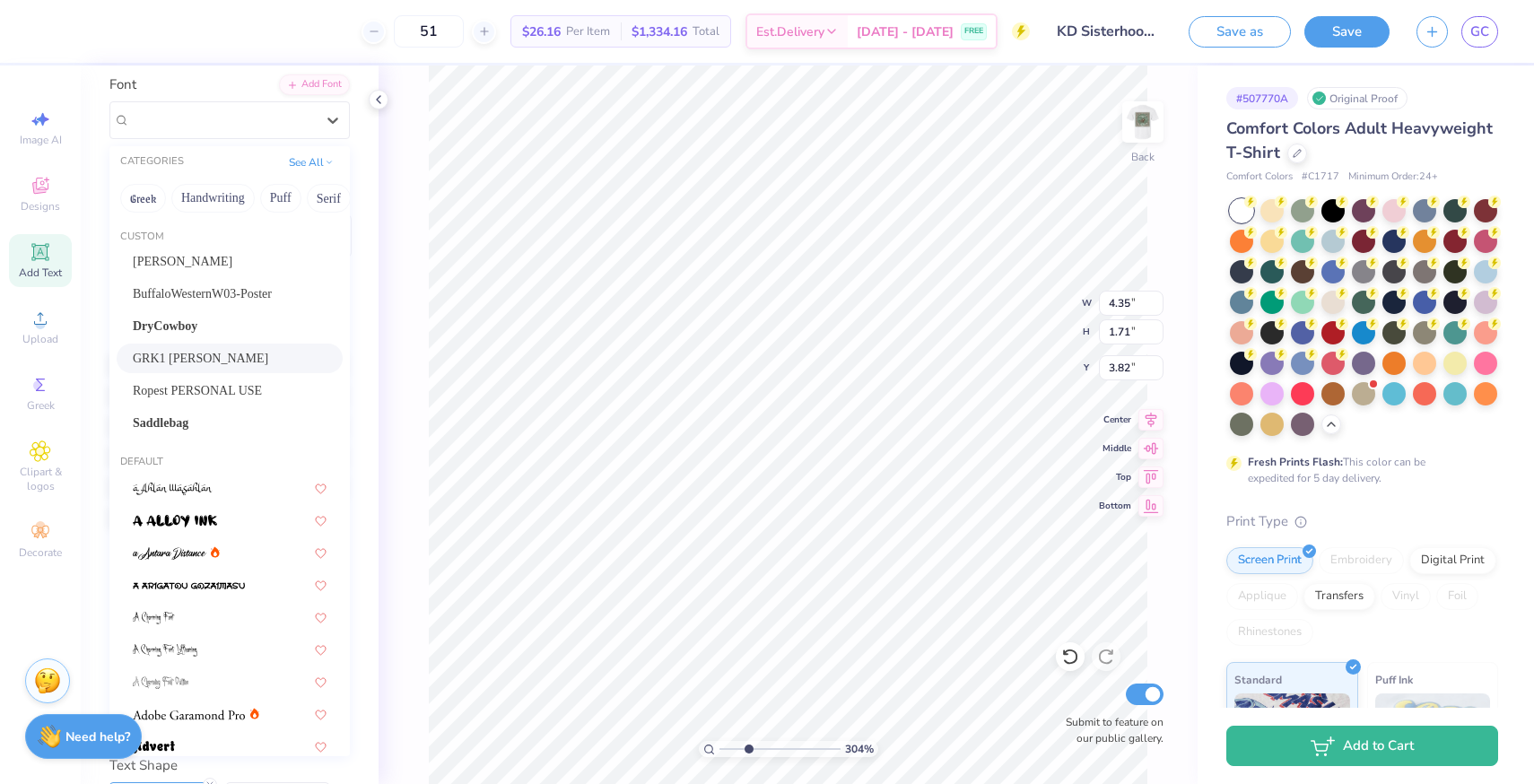
click at [206, 362] on span "GRK1 Albert" at bounding box center [201, 358] width 136 height 19
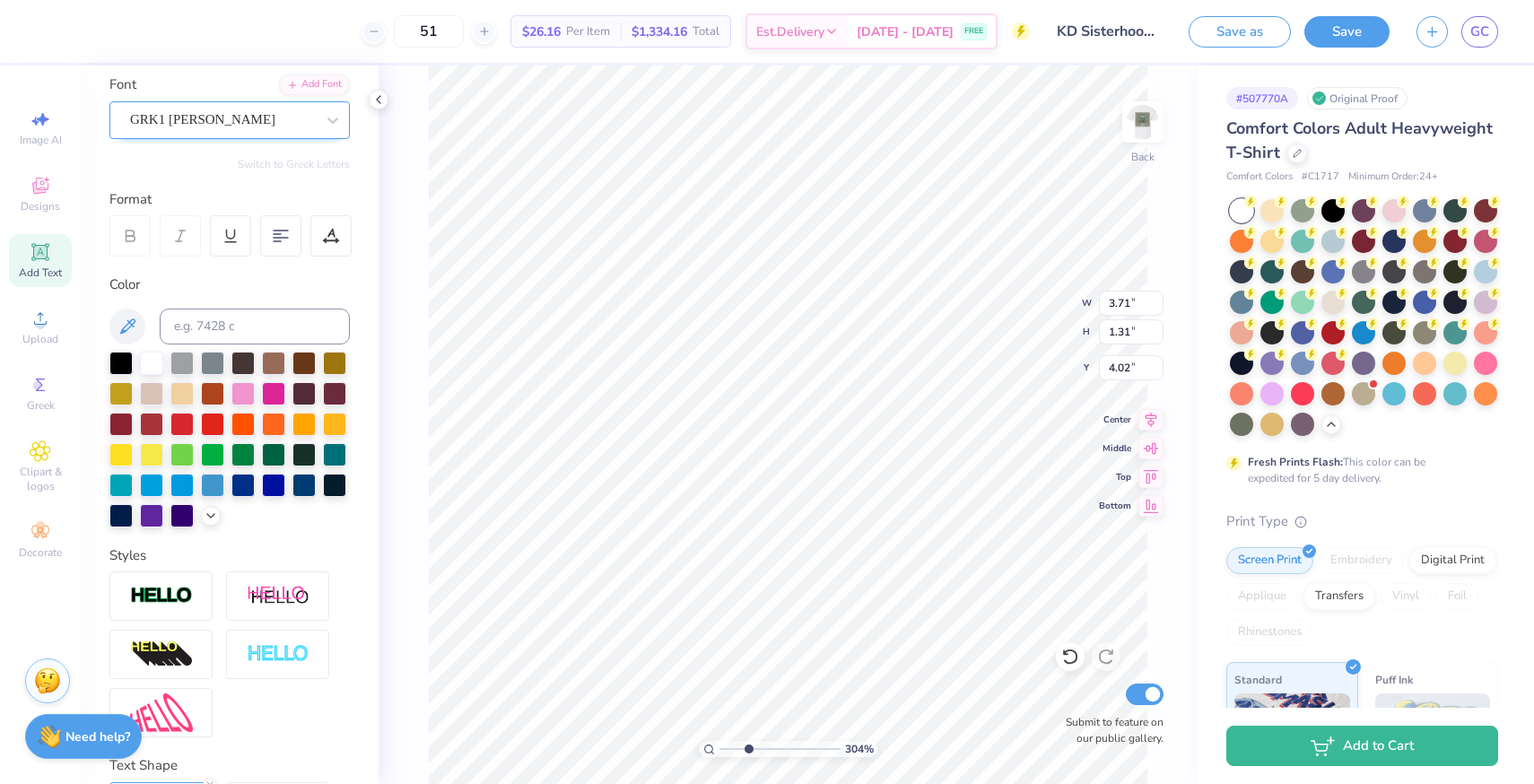
click at [236, 124] on div "GRK1 Albert" at bounding box center [223, 119] width 189 height 27
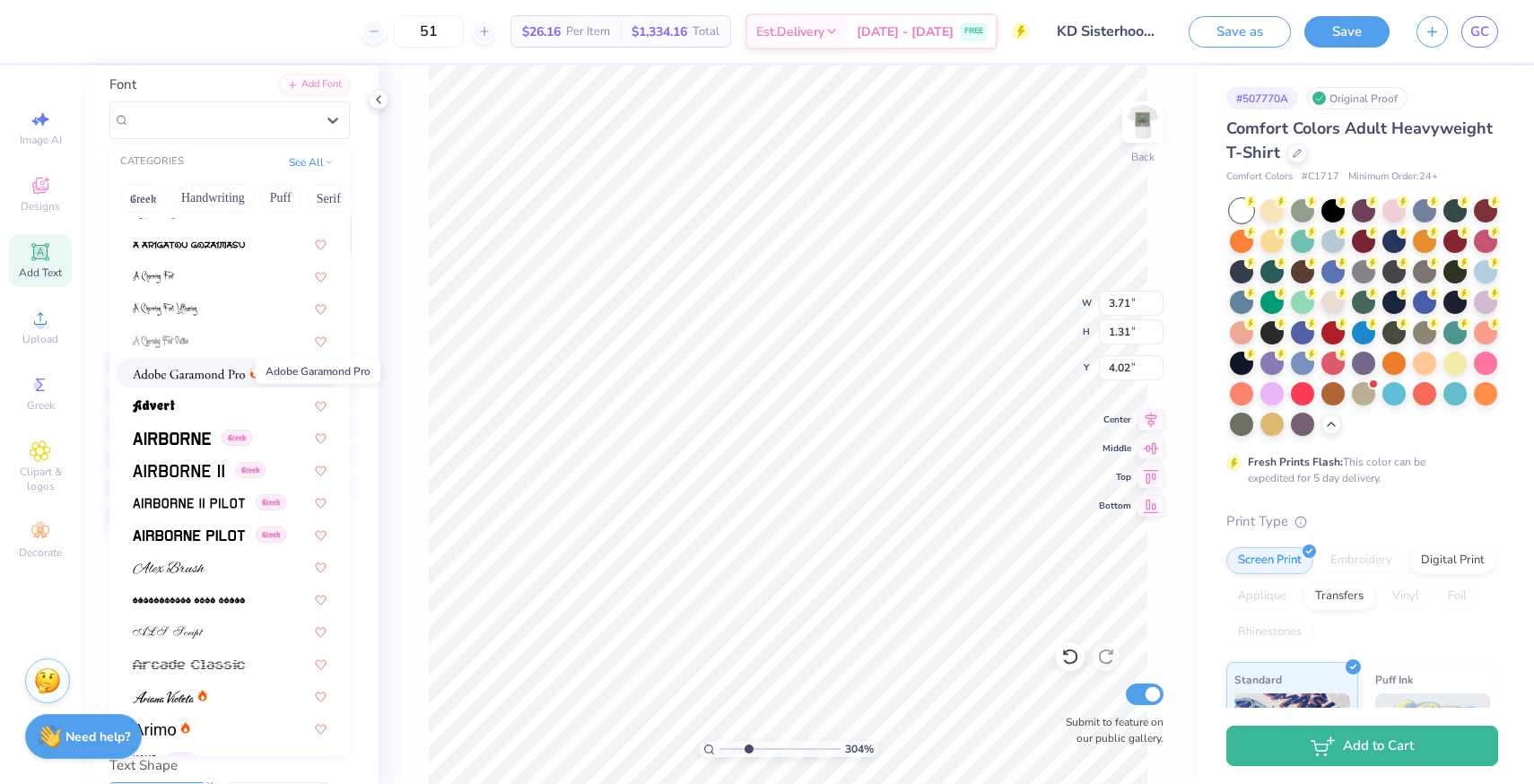
scroll to position [343, 0]
click at [200, 441] on img at bounding box center [172, 437] width 78 height 13
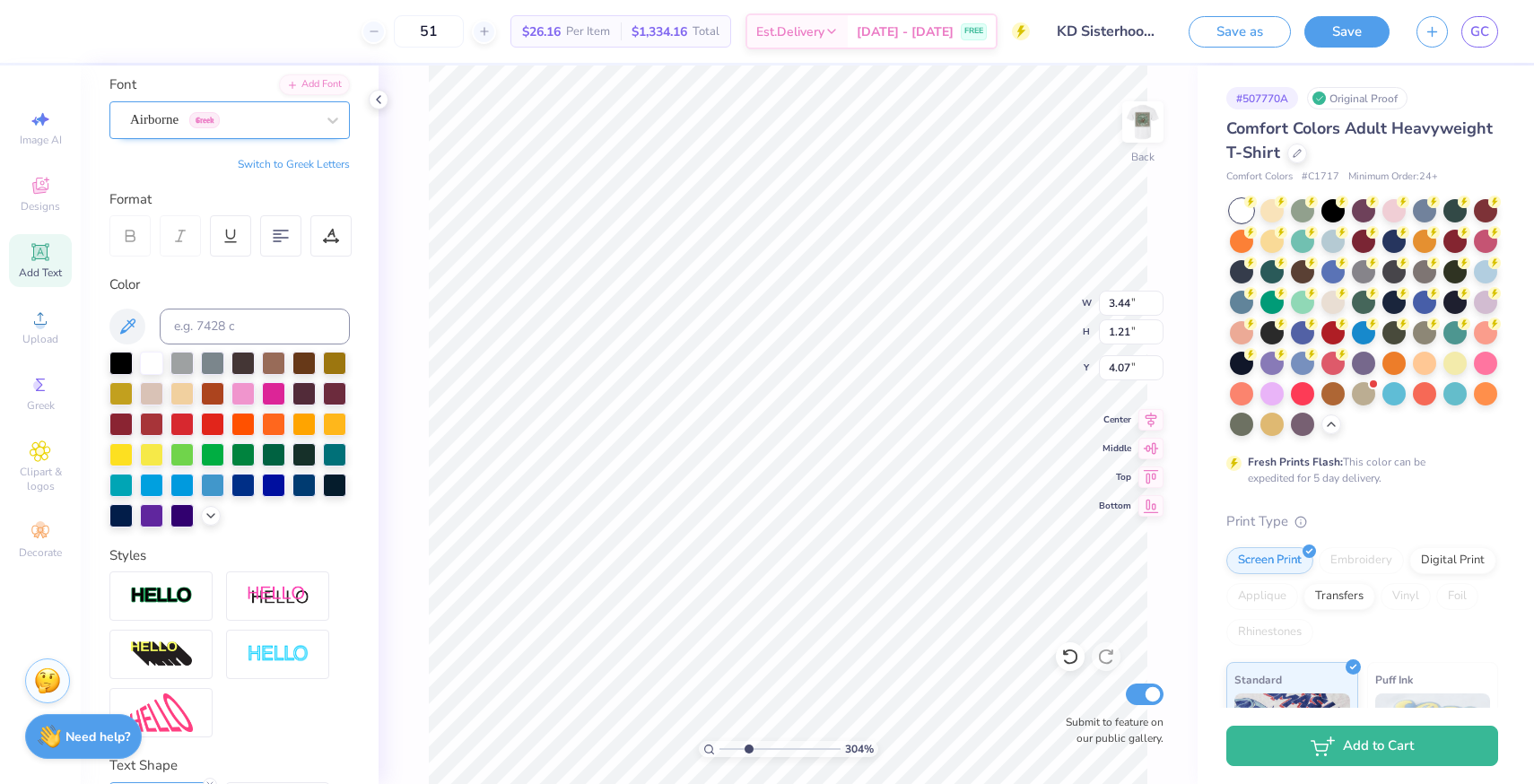
click at [150, 117] on div "Airborne Greek" at bounding box center [223, 119] width 189 height 27
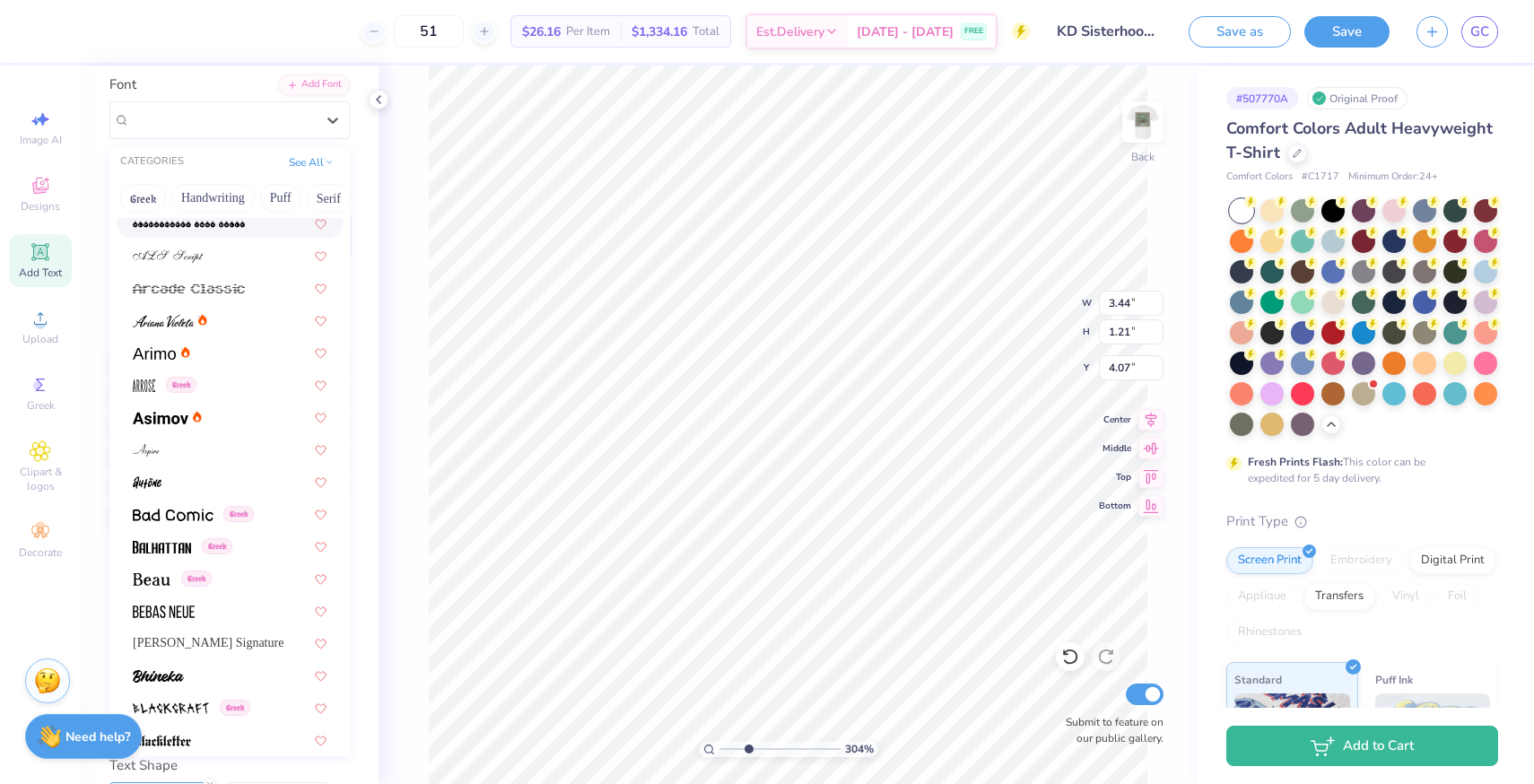
scroll to position [707, 0]
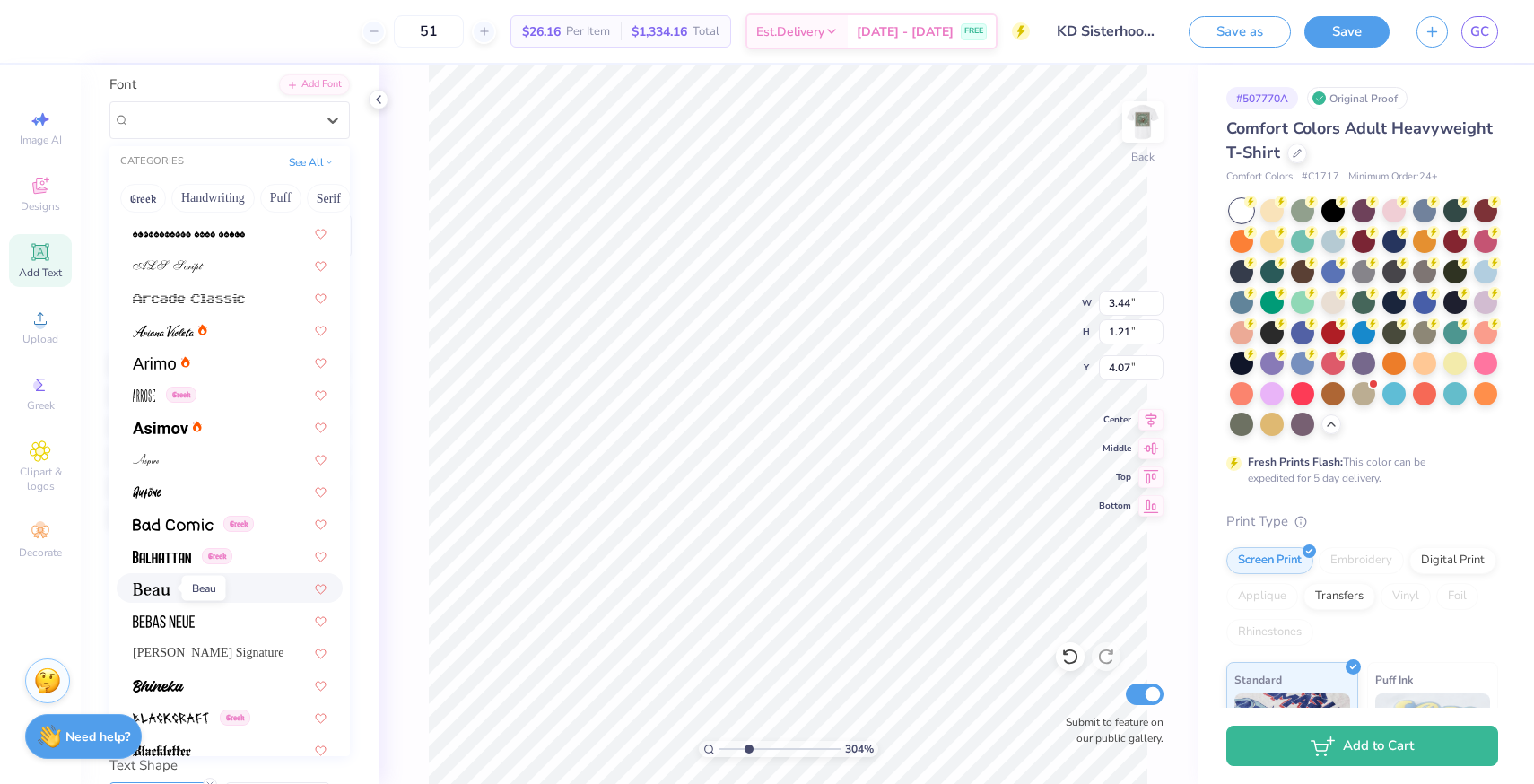
click at [152, 593] on img at bounding box center [151, 589] width 37 height 13
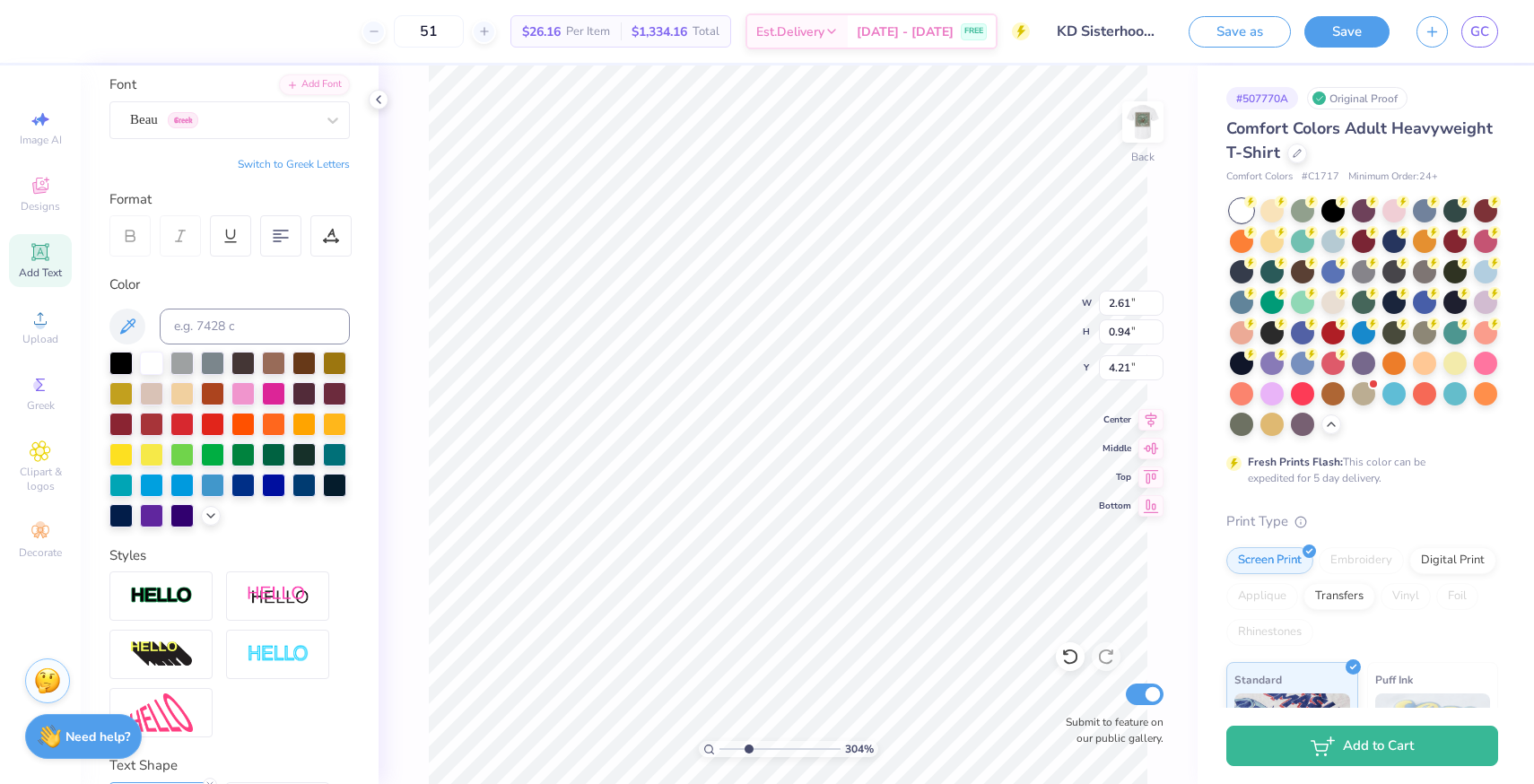
scroll to position [0, 7]
click at [224, 111] on div "Beau Greek" at bounding box center [223, 119] width 189 height 27
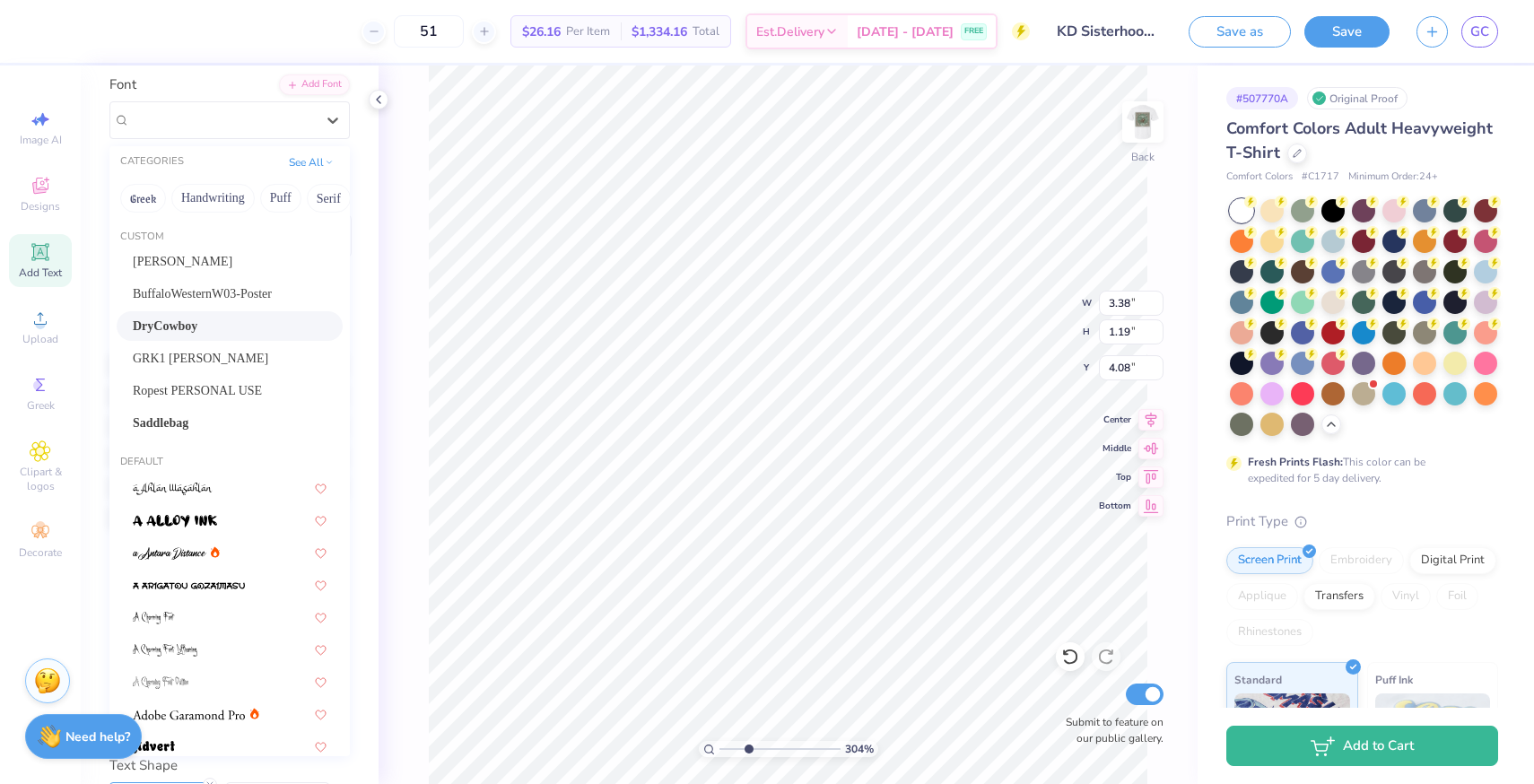
click at [221, 335] on div "DryCowboy" at bounding box center [230, 325] width 193 height 19
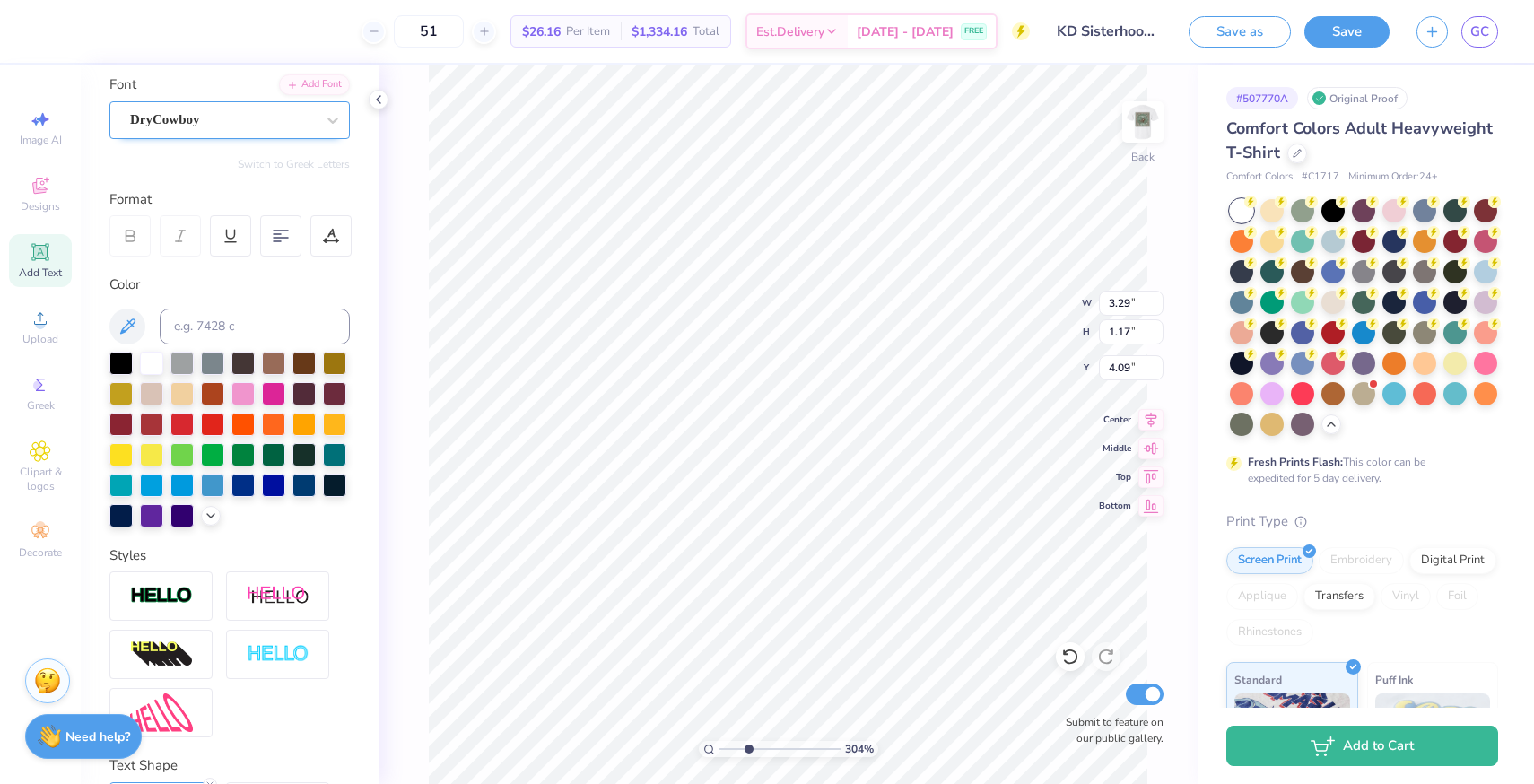
click at [218, 124] on div "DryCowboy" at bounding box center [223, 119] width 189 height 27
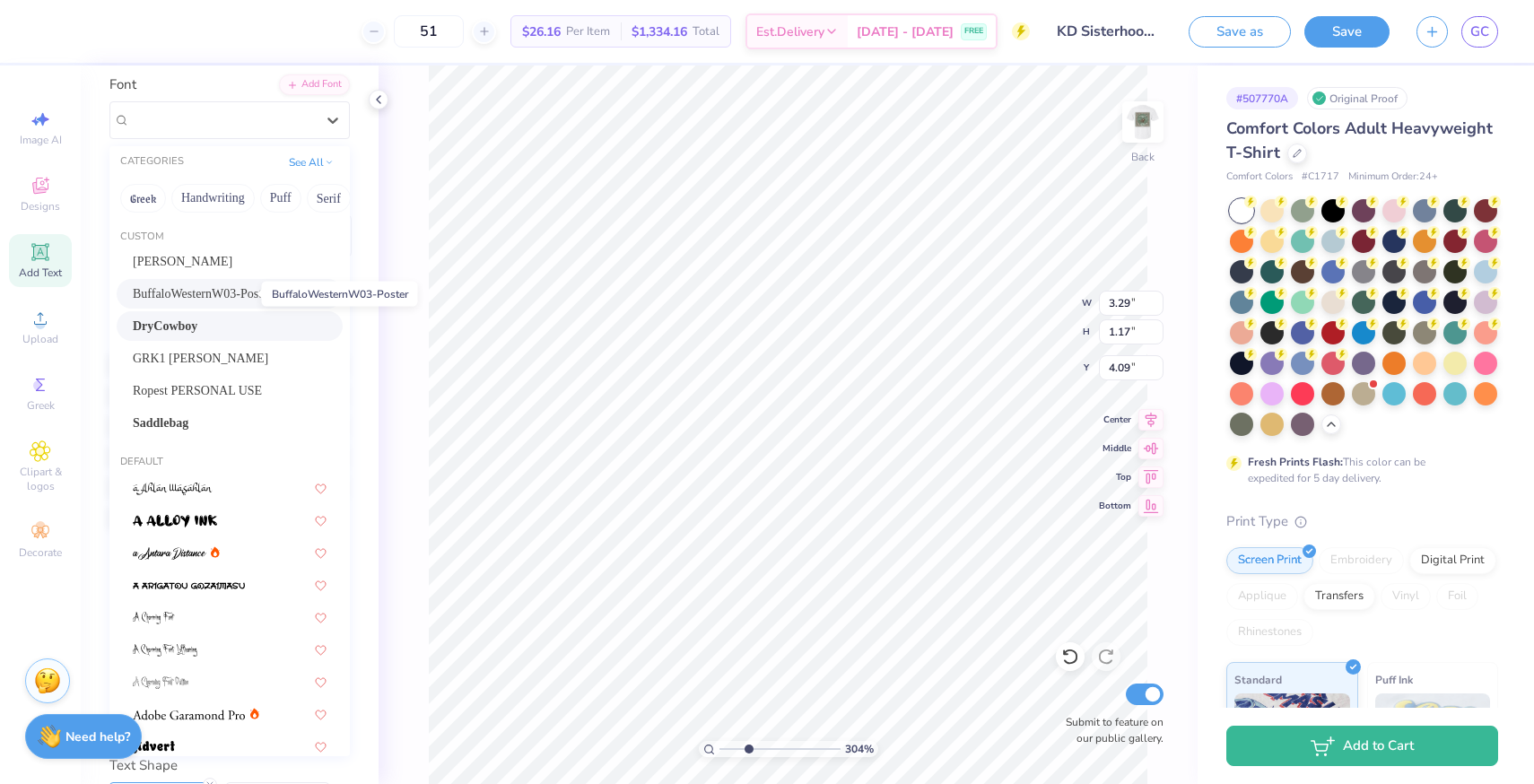
click at [208, 292] on span "BuffaloWesternW03-Poster" at bounding box center [202, 294] width 139 height 19
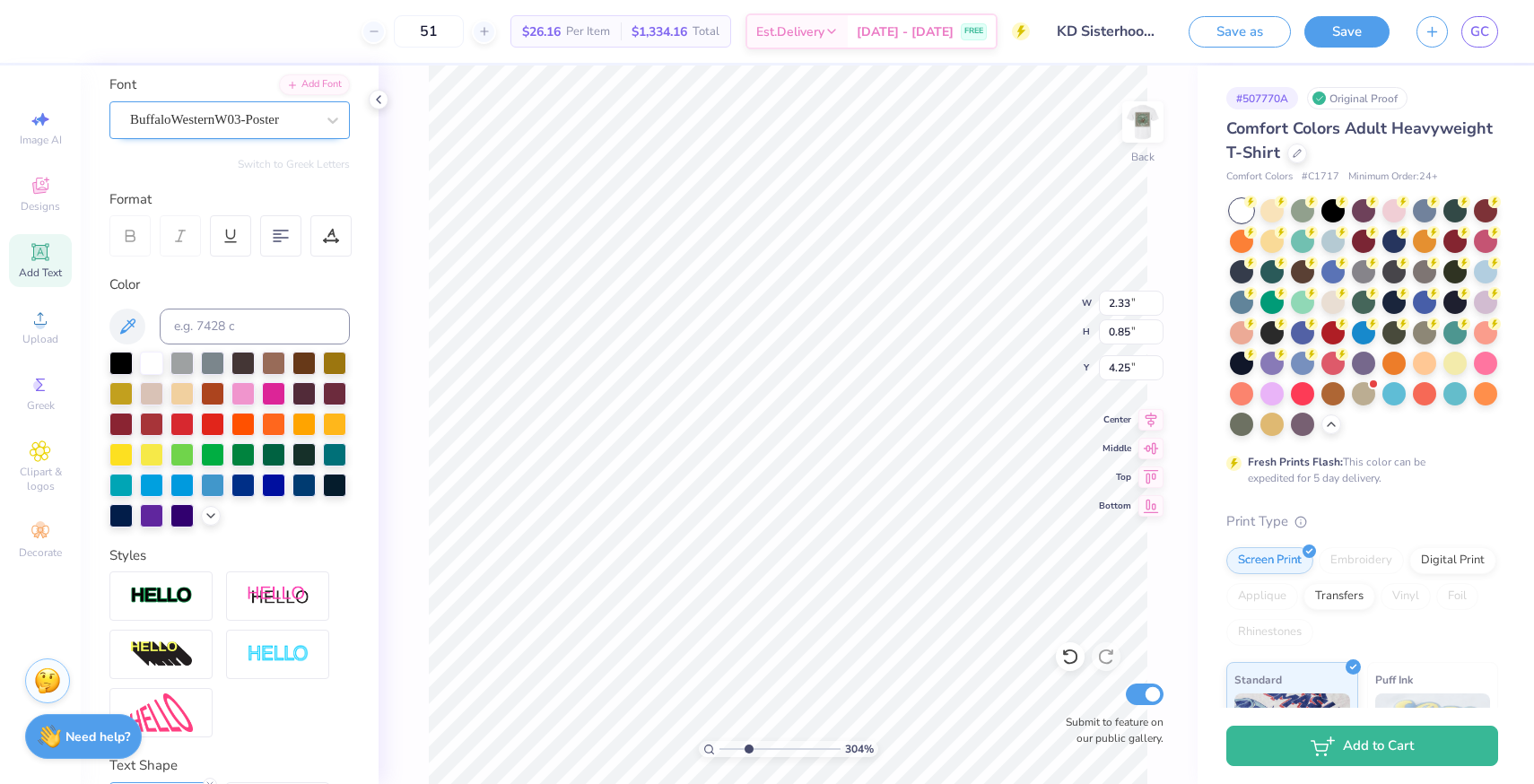
click at [224, 131] on div at bounding box center [223, 119] width 185 height 25
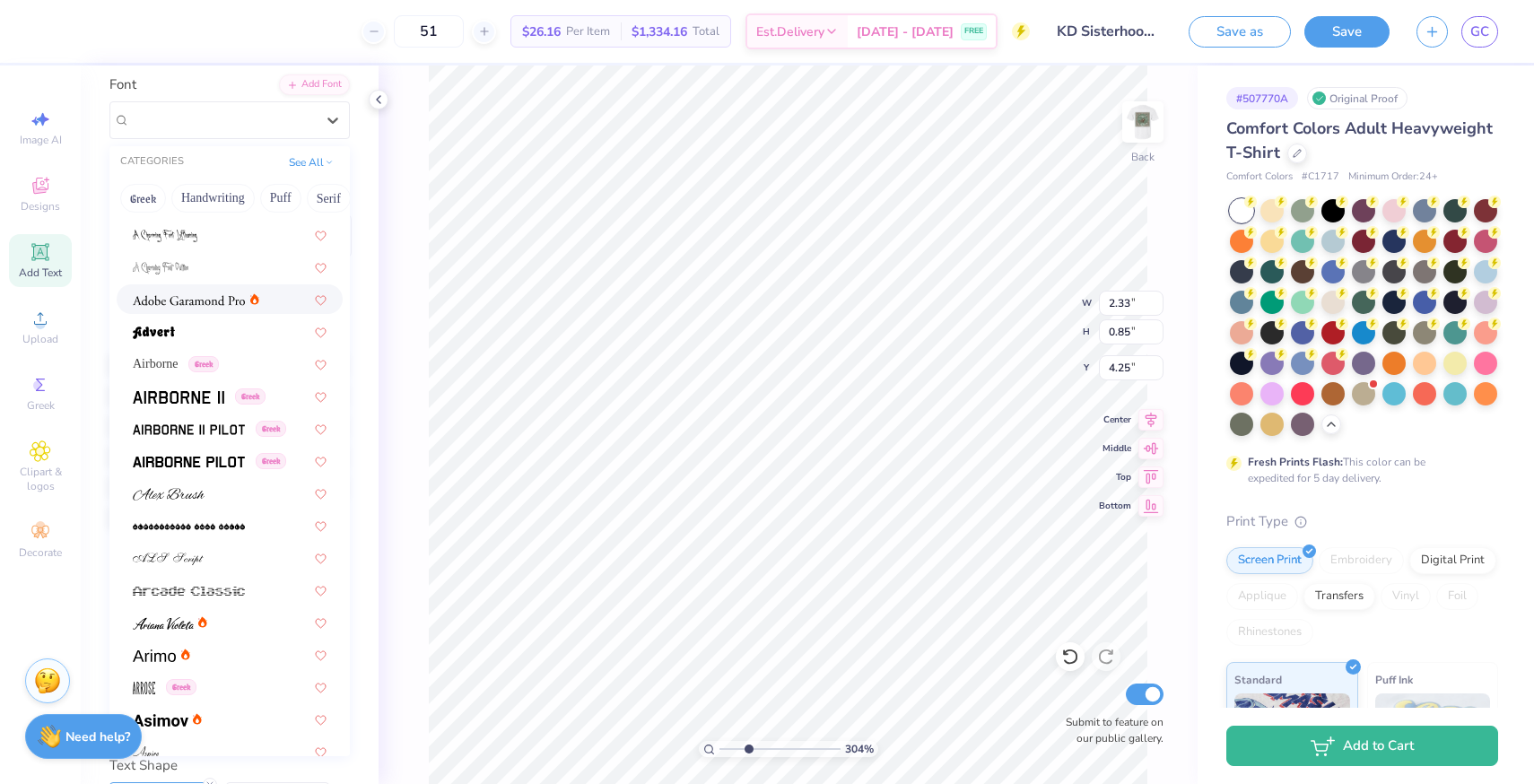
scroll to position [506, 0]
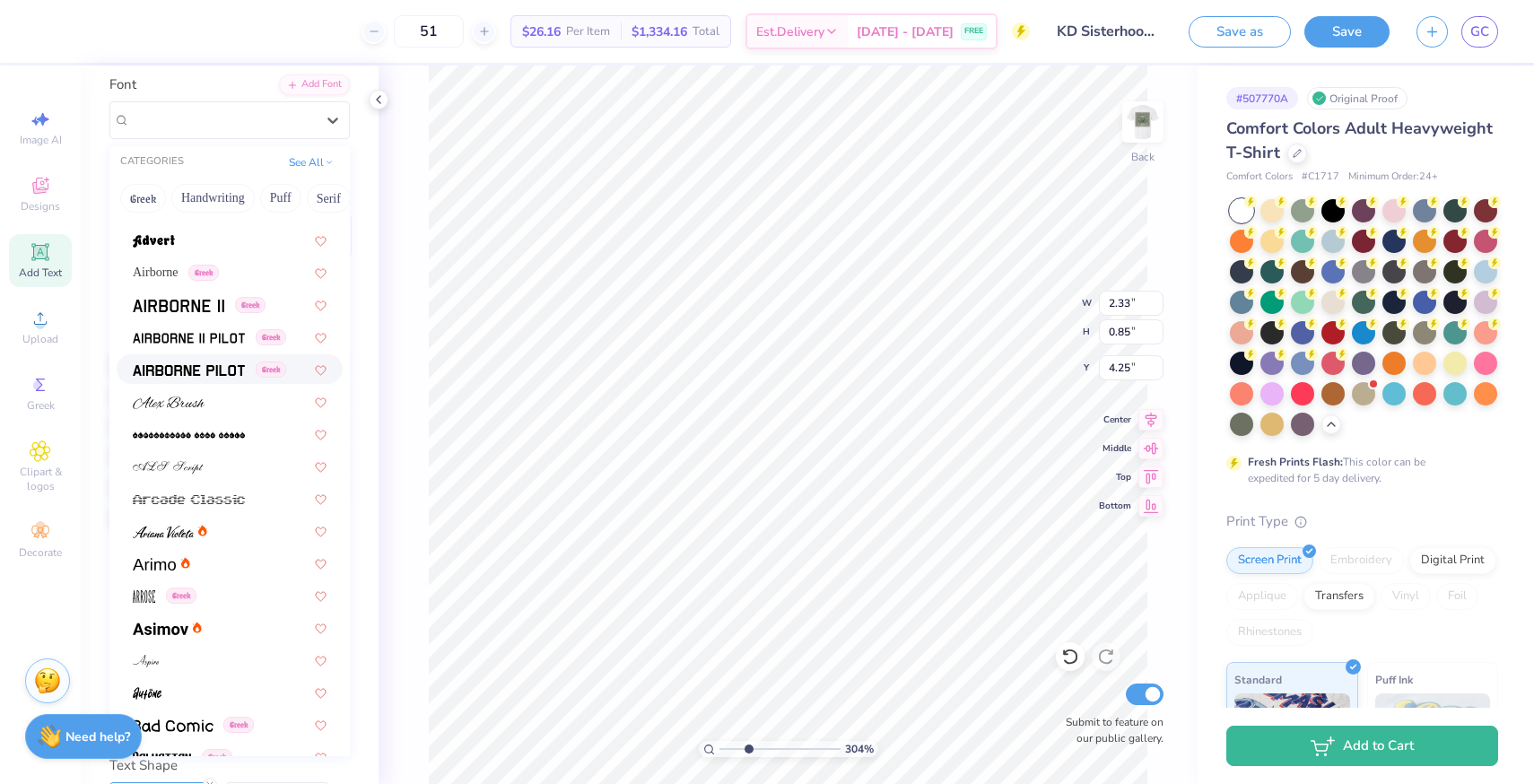
click at [186, 370] on img at bounding box center [189, 370] width 112 height 13
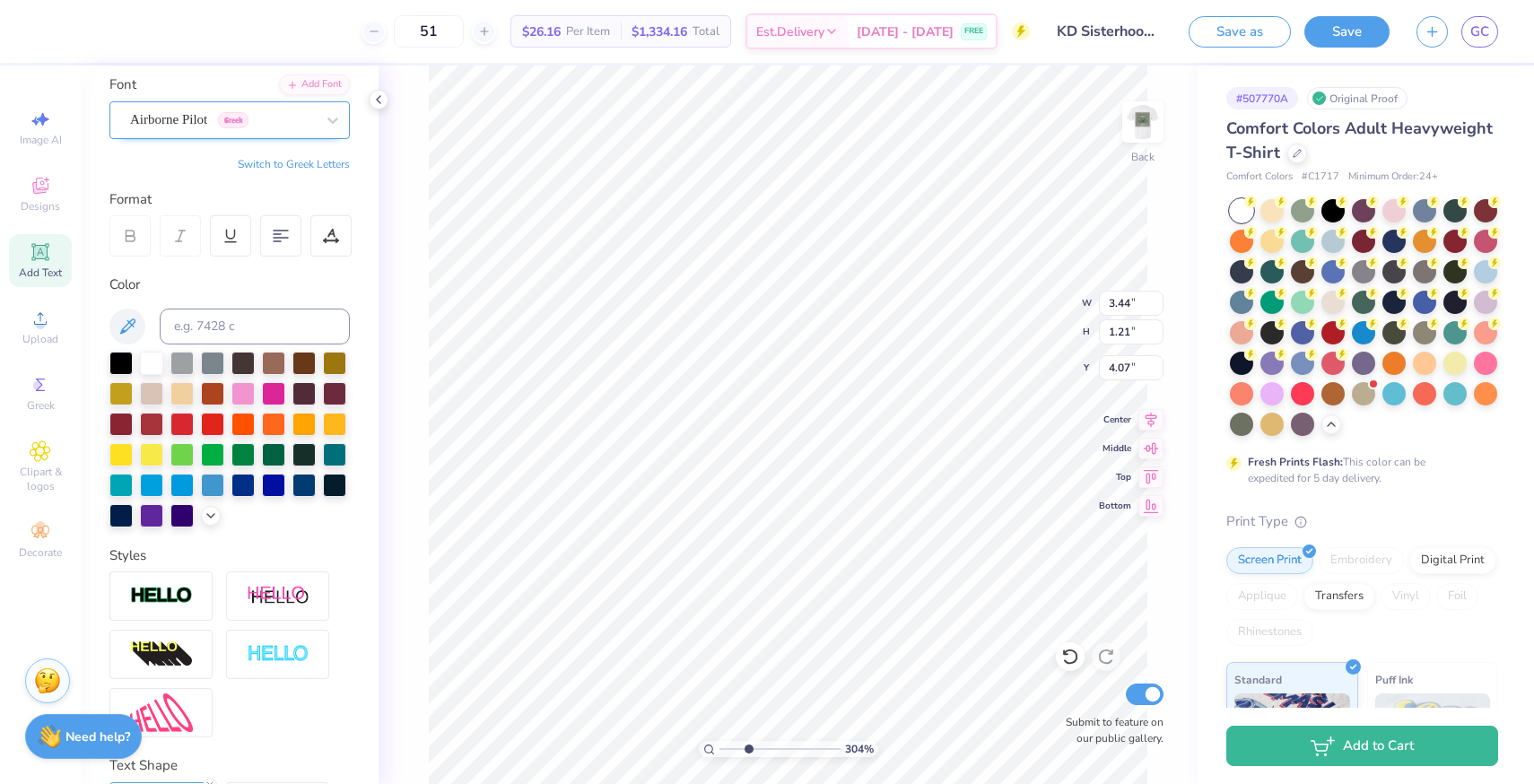
click at [218, 118] on div "Airborne Pilot Greek" at bounding box center [223, 119] width 189 height 27
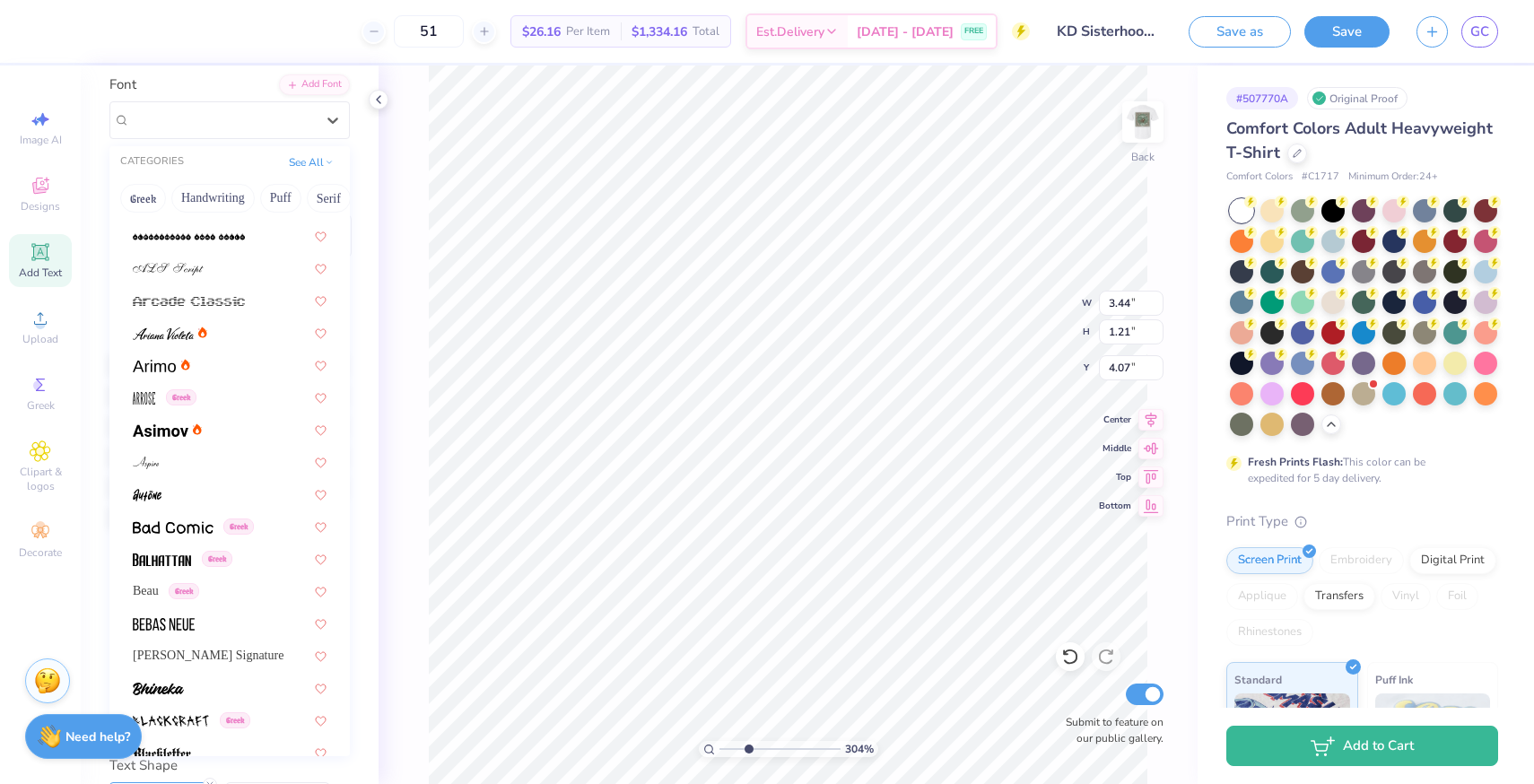
scroll to position [706, 0]
click at [336, 115] on icon at bounding box center [333, 120] width 18 height 18
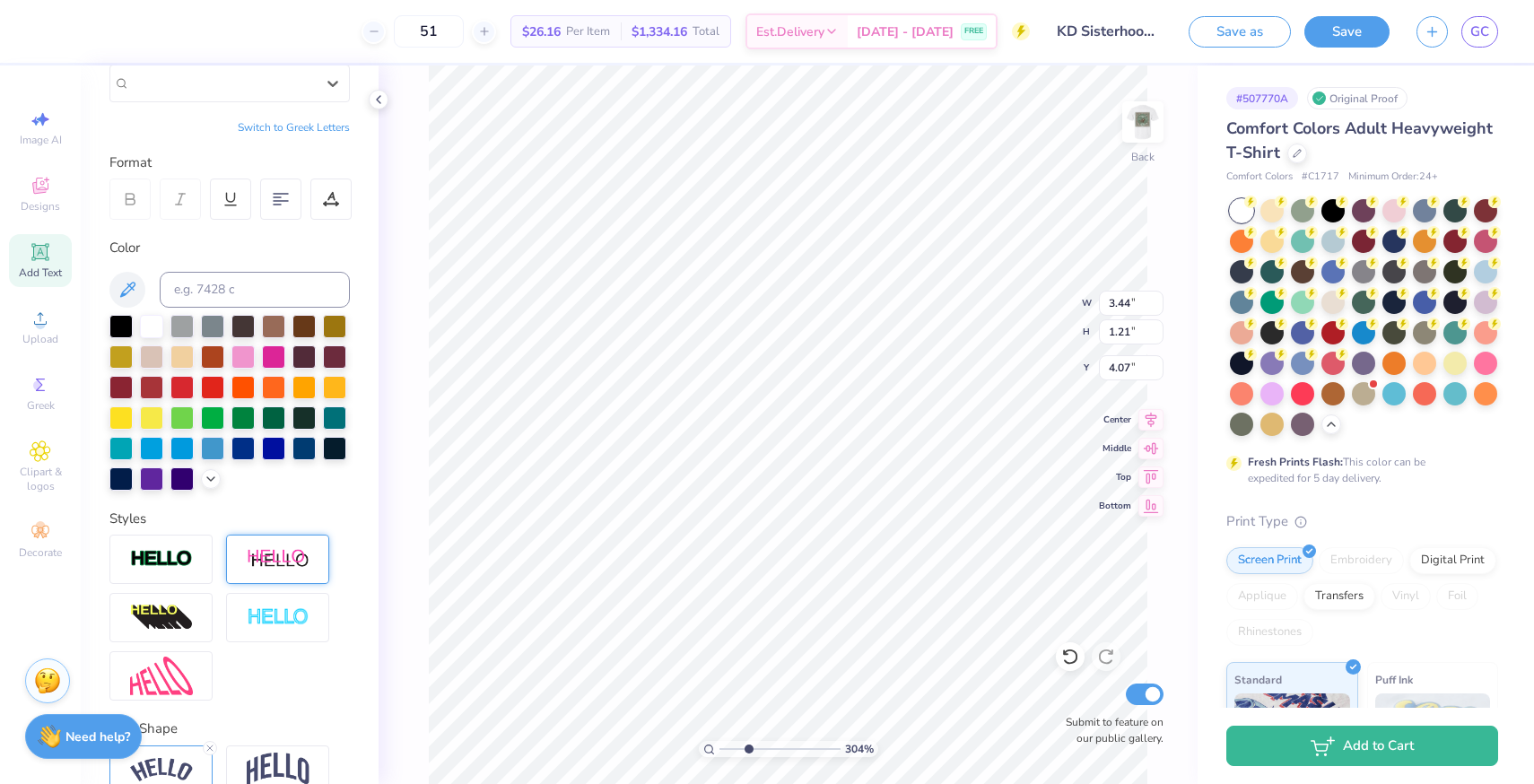
scroll to position [9, 0]
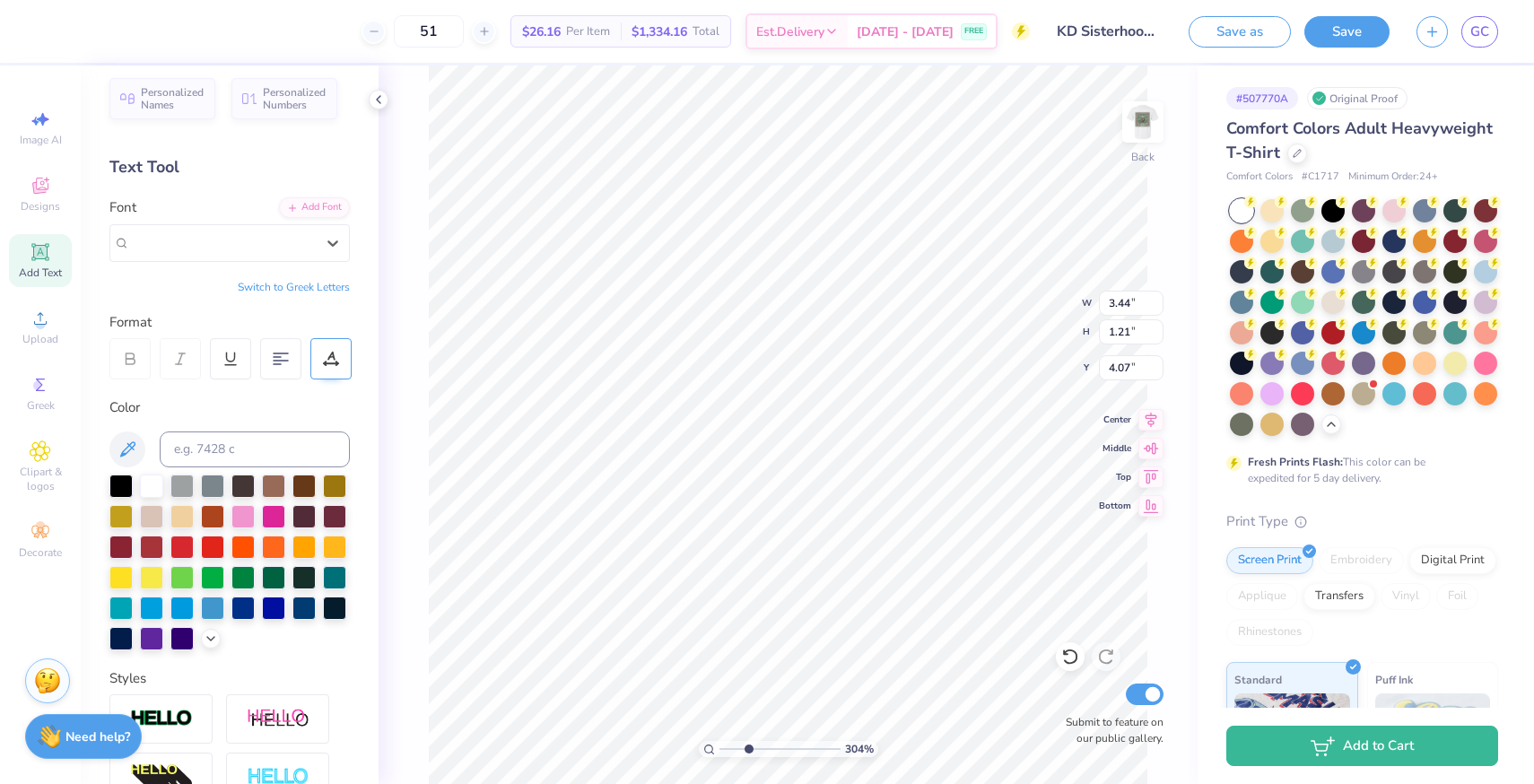
click at [322, 346] on div at bounding box center [330, 358] width 41 height 41
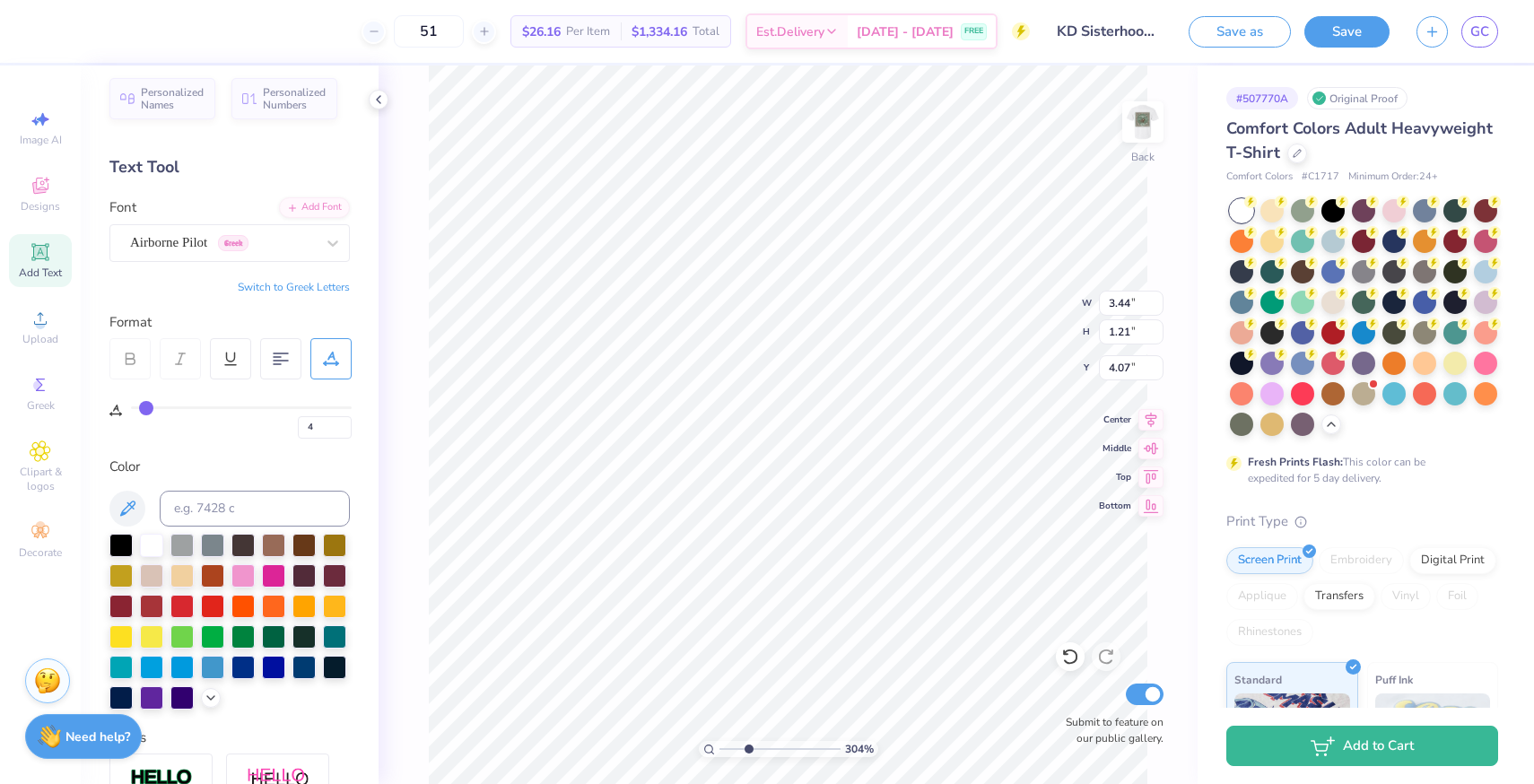
click at [145, 408] on input "range" at bounding box center [242, 407] width 221 height 3
click at [149, 408] on input "range" at bounding box center [242, 407] width 221 height 3
click at [145, 408] on input "range" at bounding box center [242, 407] width 221 height 3
click at [264, 242] on div "Nandaka Western" at bounding box center [223, 242] width 189 height 27
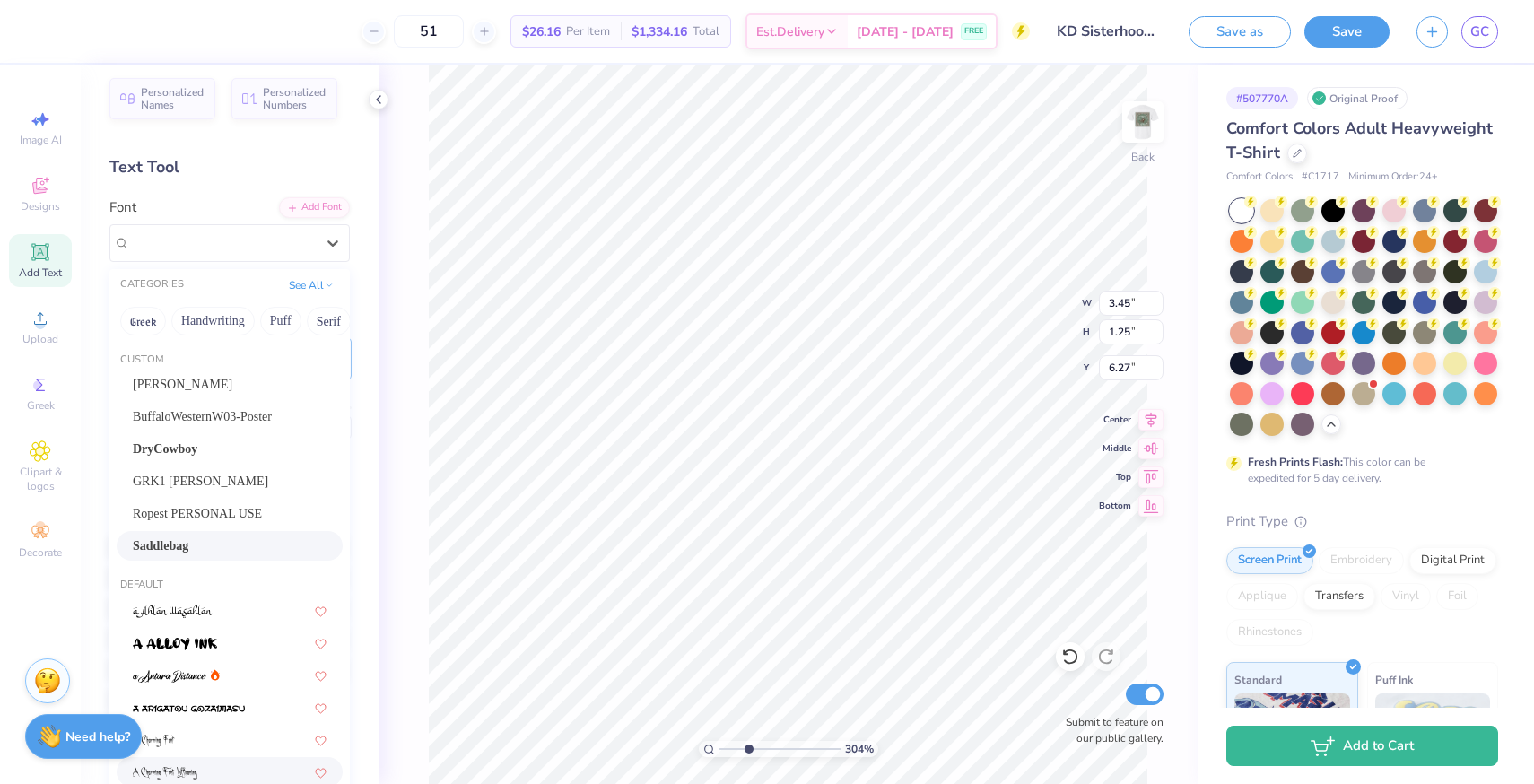
scroll to position [410, 0]
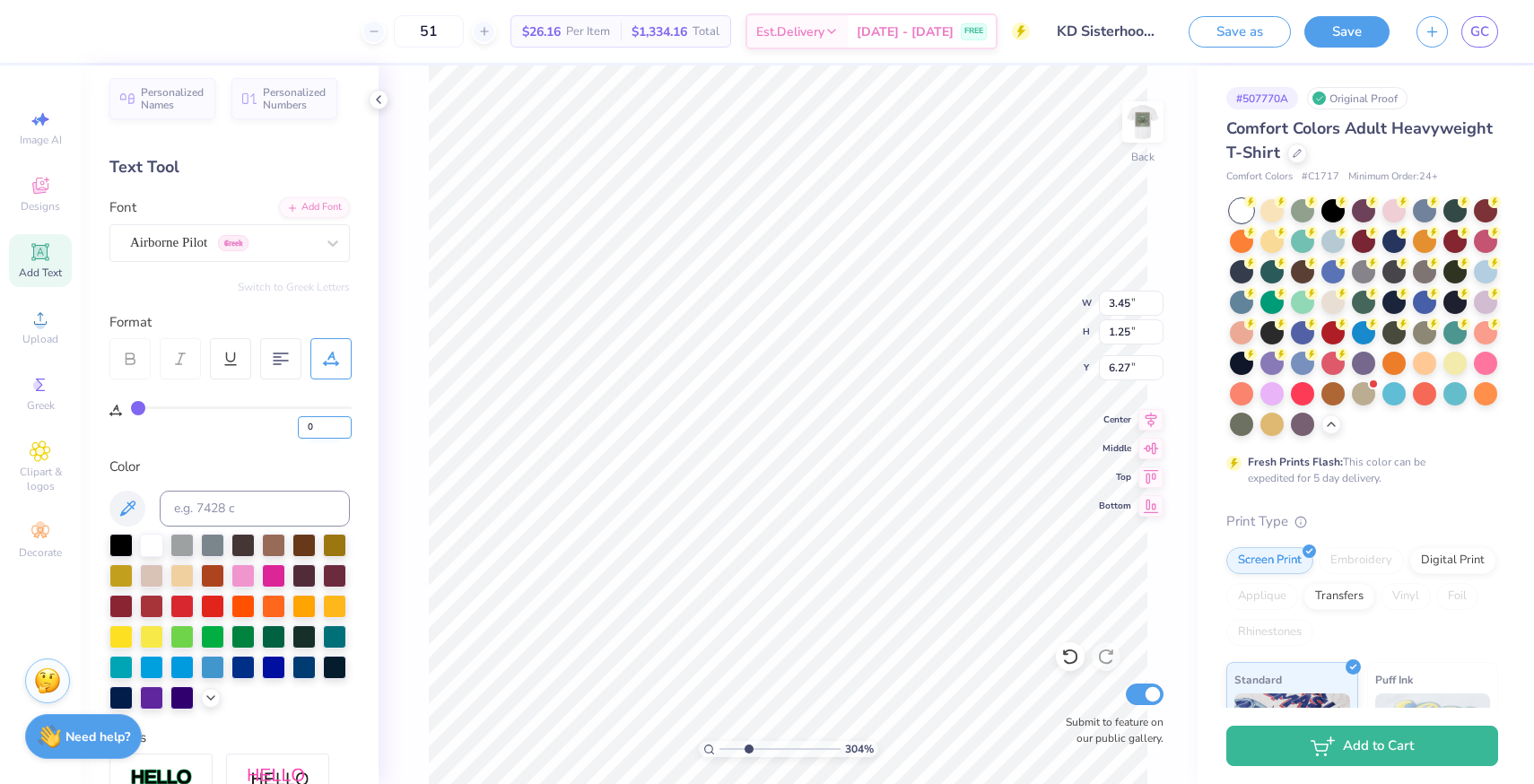
click at [321, 420] on input "0" at bounding box center [325, 427] width 54 height 23
drag, startPoint x: 744, startPoint y: 747, endPoint x: 729, endPoint y: 748, distance: 15.0
click at [729, 748] on input "range" at bounding box center [780, 748] width 121 height 16
click at [1144, 136] on img at bounding box center [1143, 121] width 72 height 72
click at [720, 747] on input "range" at bounding box center [780, 748] width 121 height 16
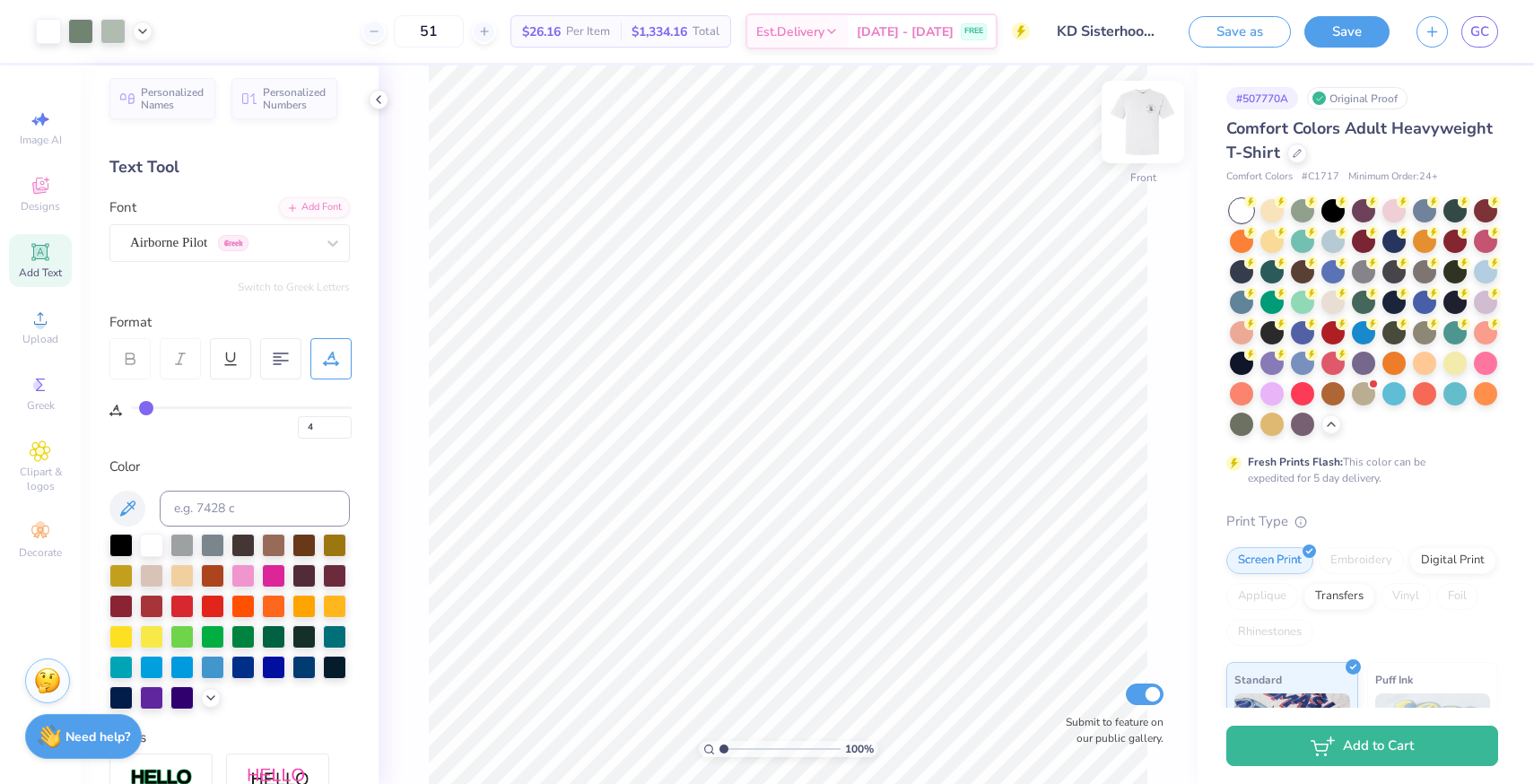
click at [1156, 121] on img at bounding box center [1143, 121] width 72 height 72
drag, startPoint x: 723, startPoint y: 748, endPoint x: 738, endPoint y: 749, distance: 15.0
click at [738, 749] on input "range" at bounding box center [780, 748] width 121 height 16
click at [759, 747] on input "range" at bounding box center [780, 748] width 121 height 16
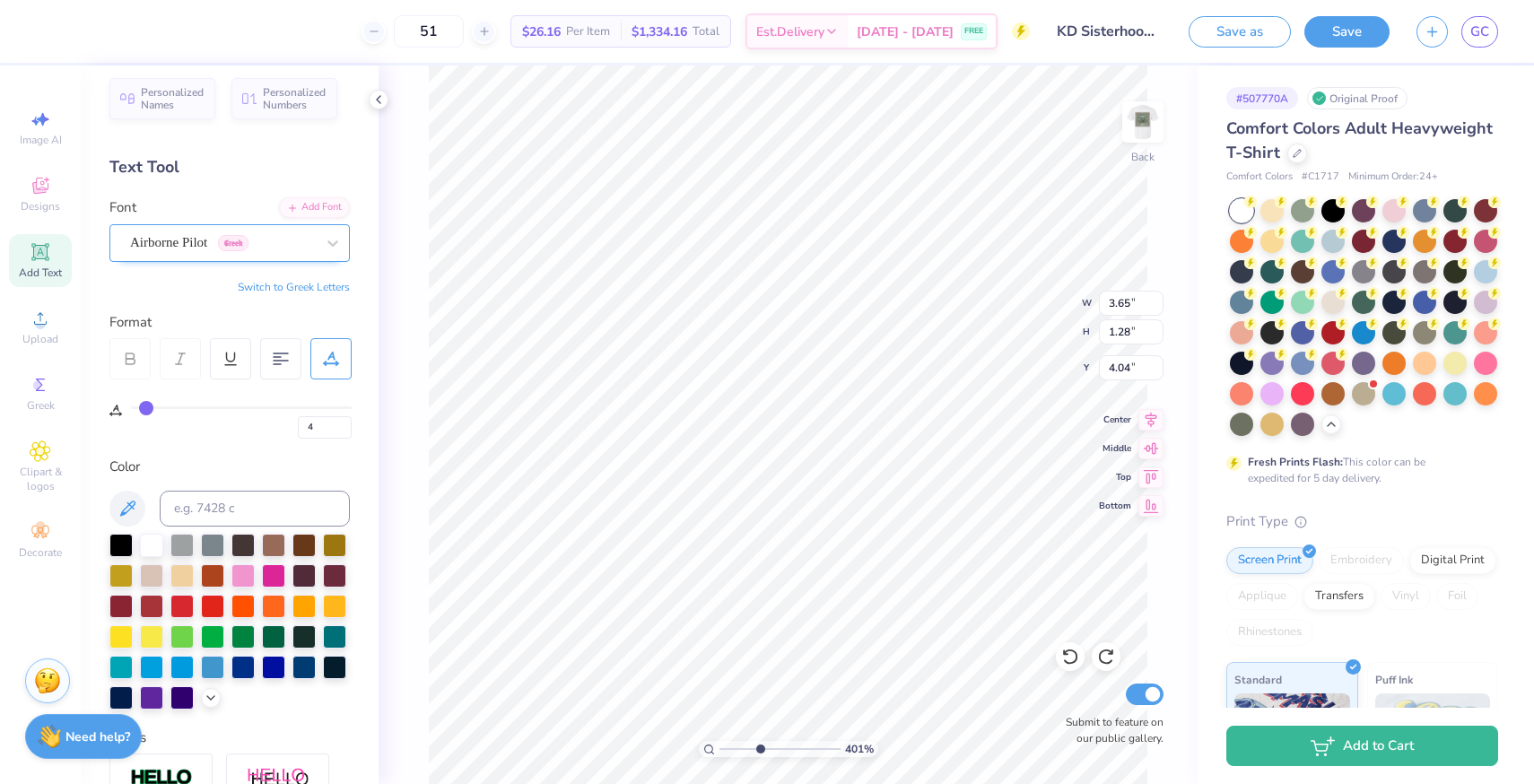
click at [289, 249] on div "Airborne Pilot Greek" at bounding box center [223, 242] width 189 height 27
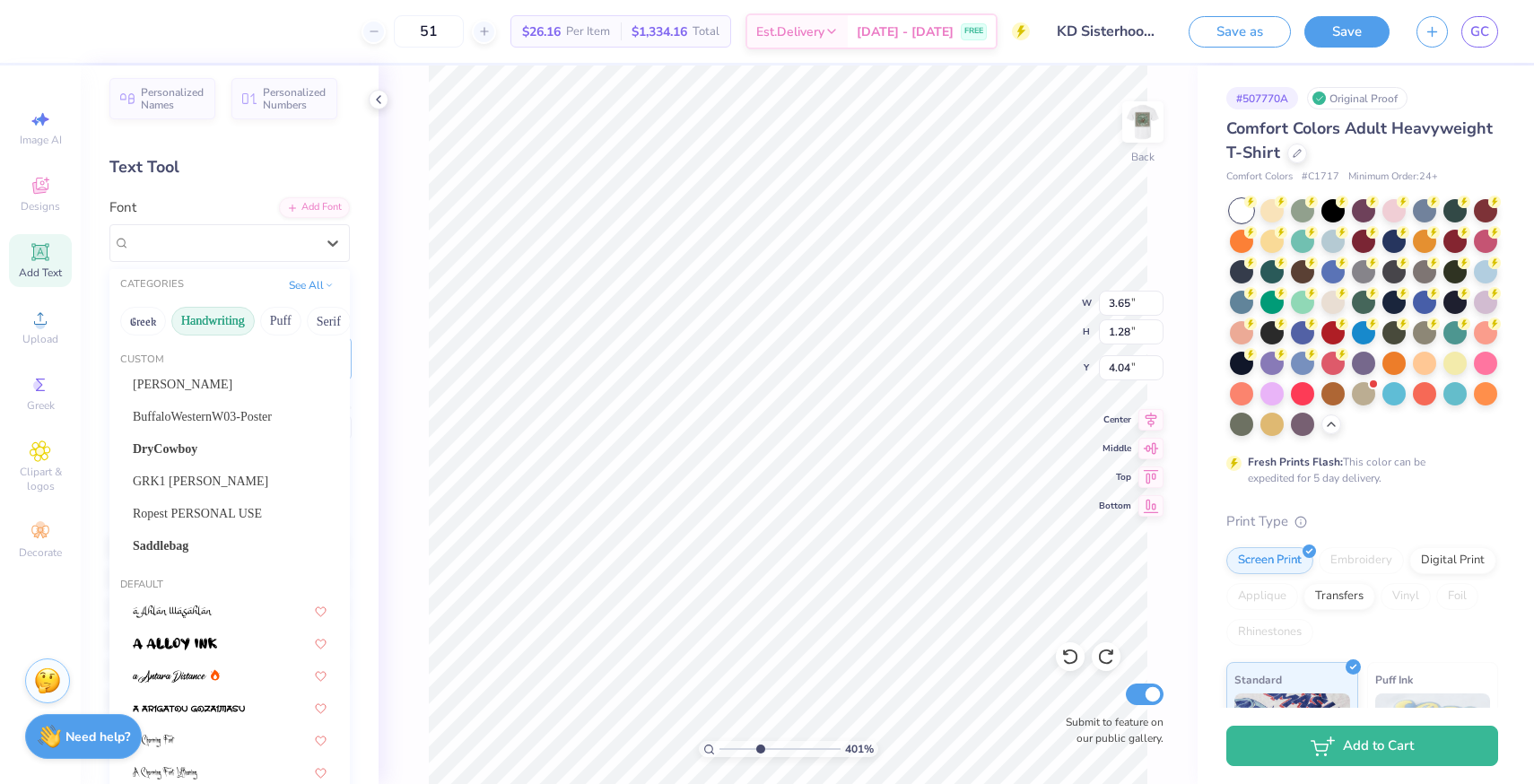
click at [202, 324] on button "Handwriting" at bounding box center [212, 320] width 83 height 28
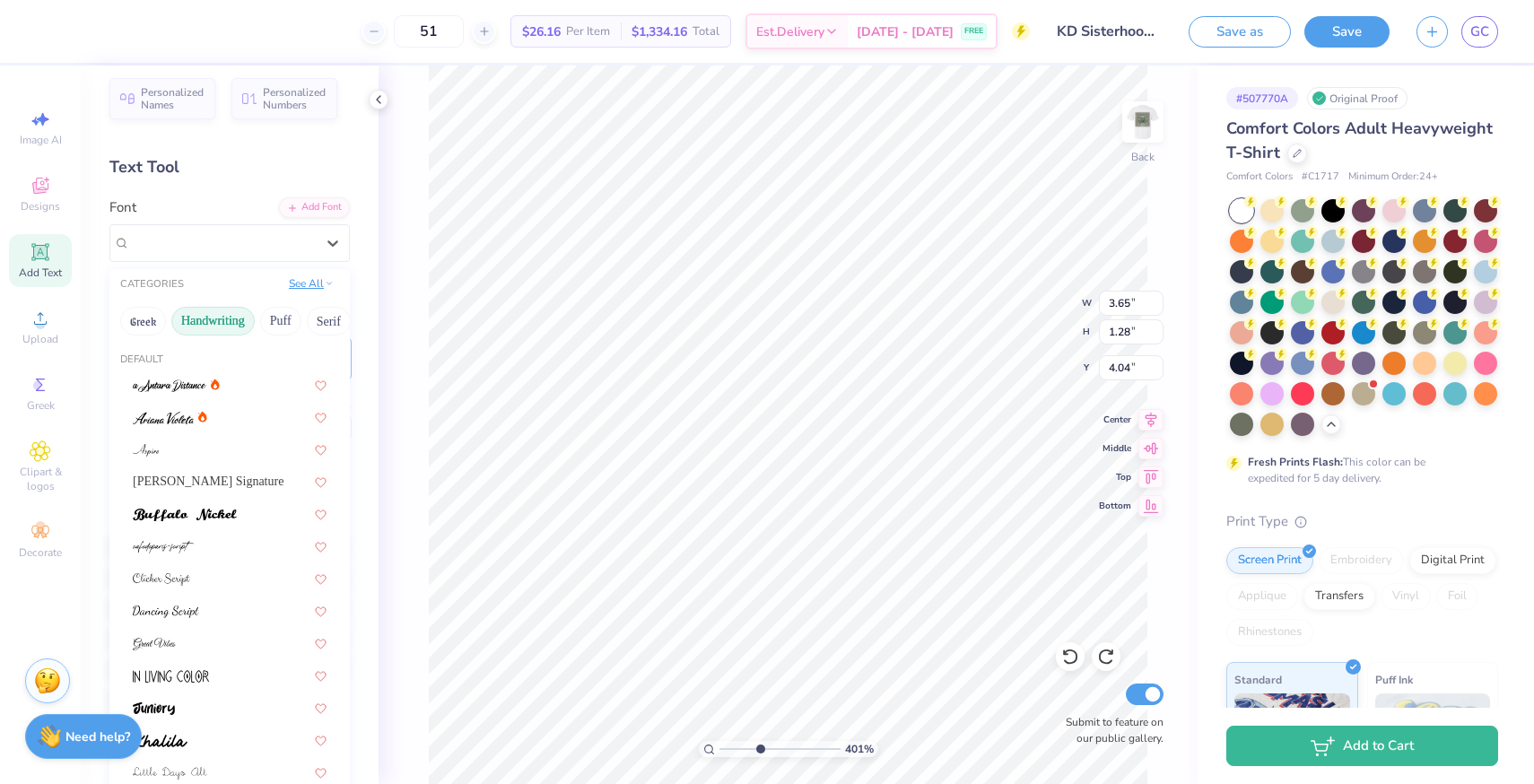
click at [311, 284] on button "See All" at bounding box center [311, 284] width 56 height 18
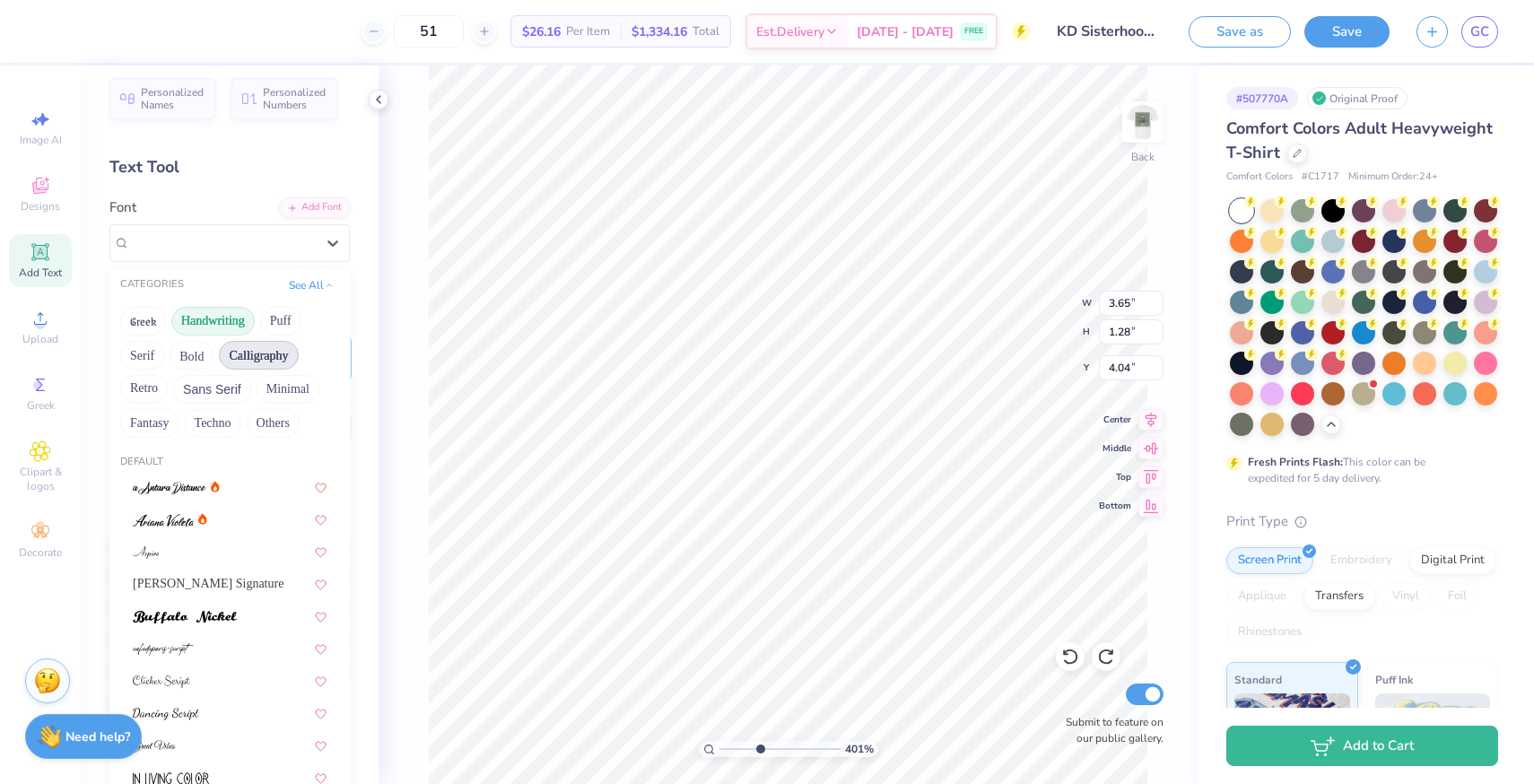
click at [268, 360] on button "Calligraphy" at bounding box center [258, 355] width 79 height 28
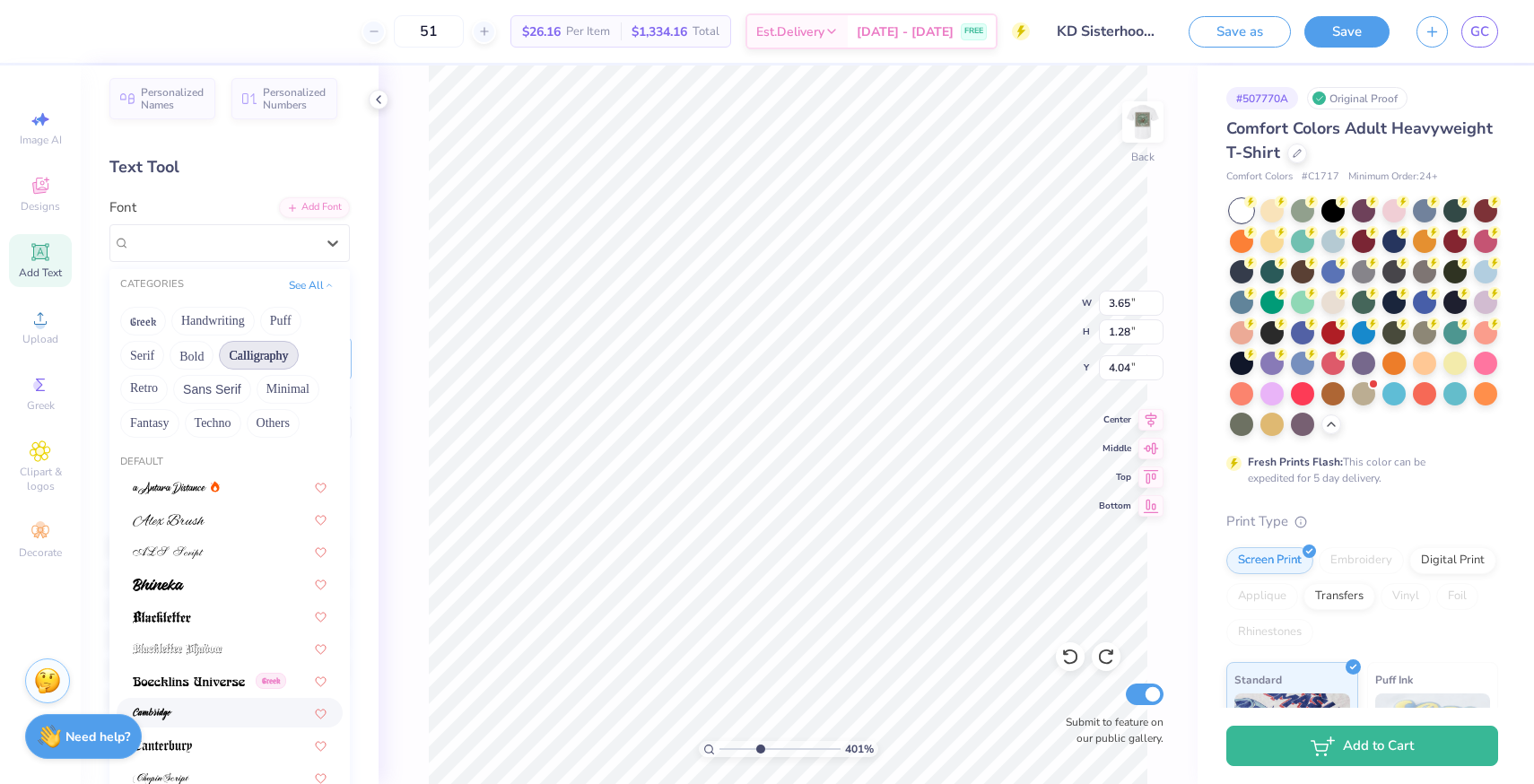
click at [199, 703] on div at bounding box center [230, 712] width 193 height 19
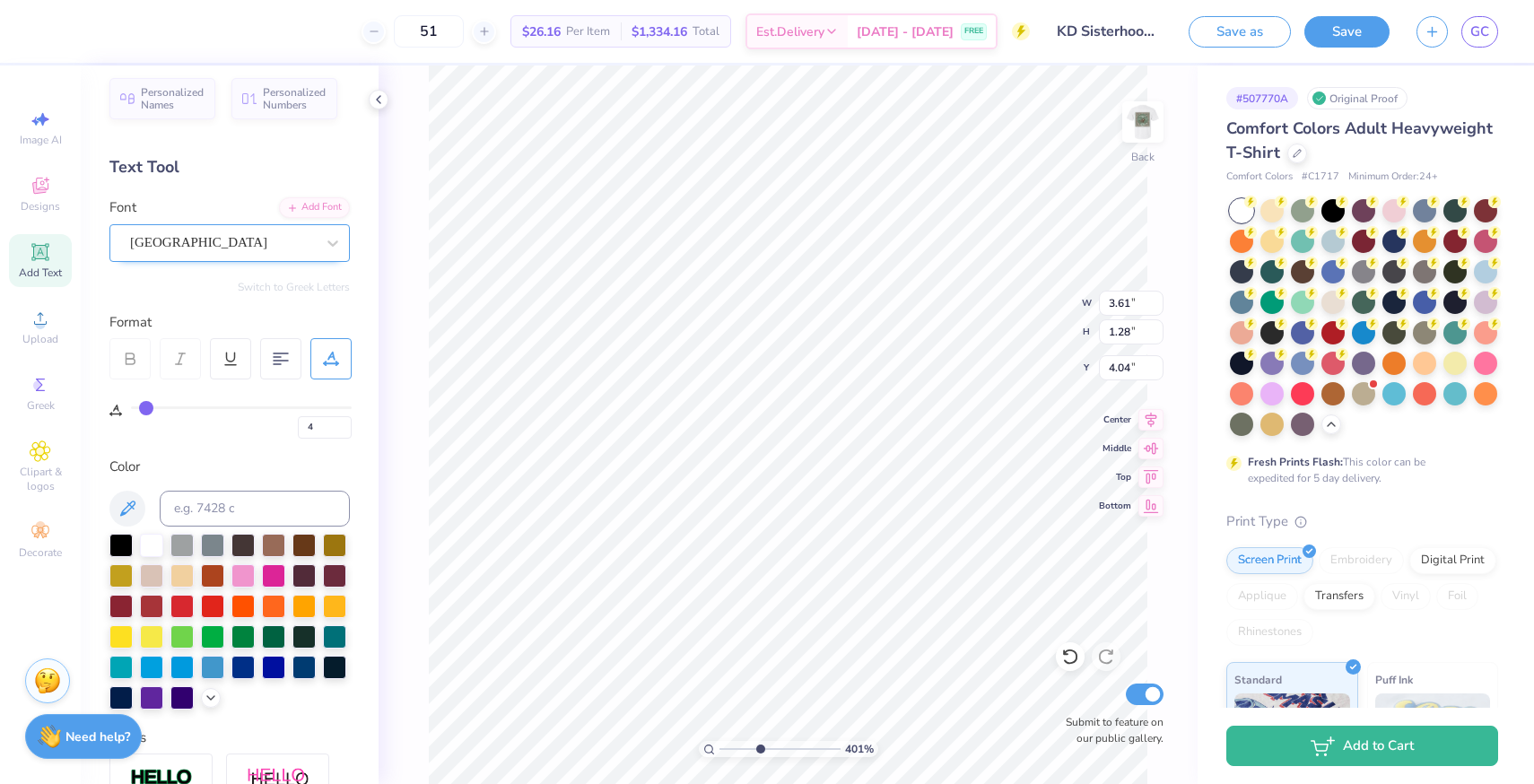
click at [226, 242] on div "Cambridge" at bounding box center [223, 242] width 189 height 27
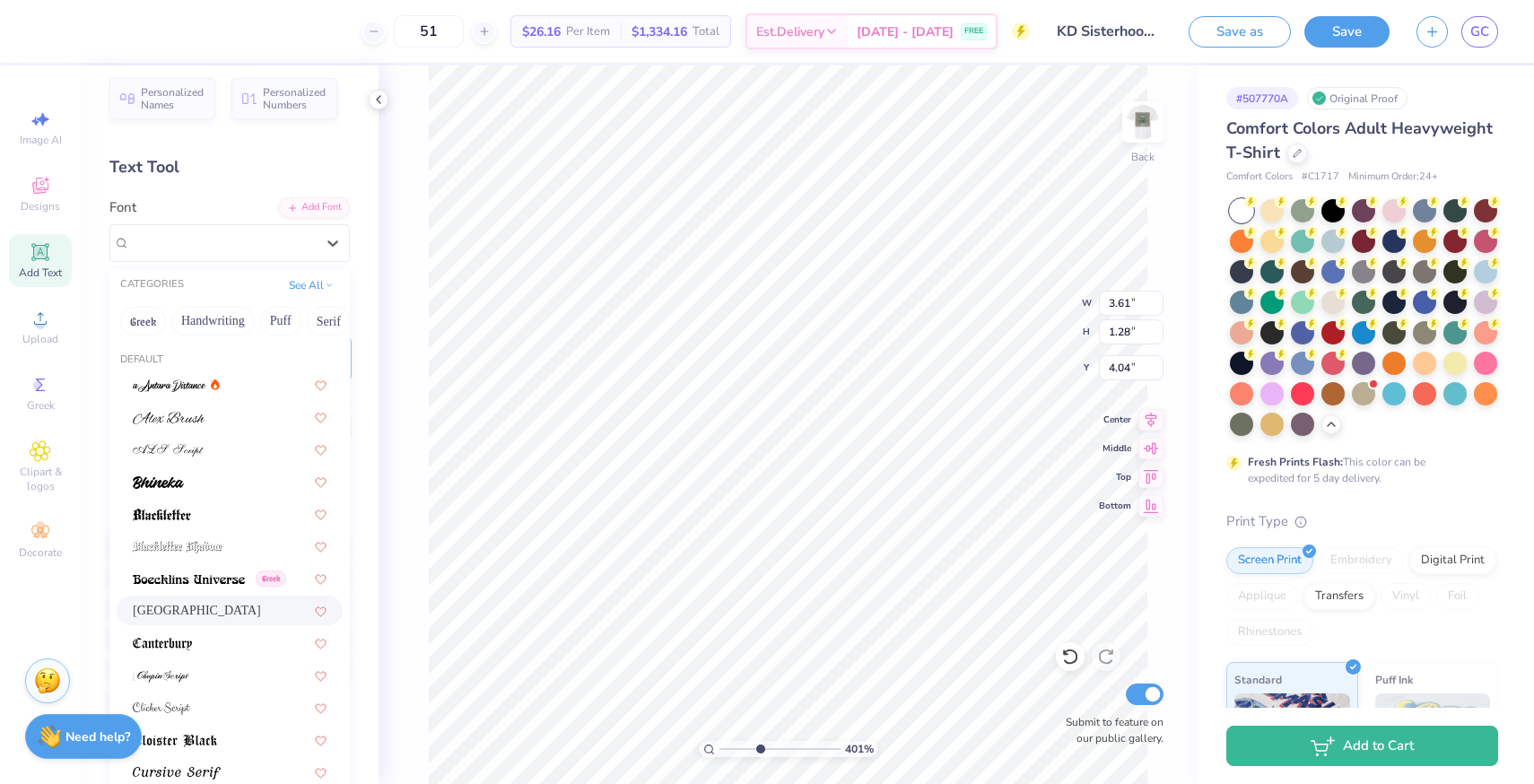
scroll to position [273, 0]
click at [204, 765] on img at bounding box center [177, 773] width 88 height 13
click at [247, 245] on div "Cursive Serif" at bounding box center [223, 242] width 189 height 27
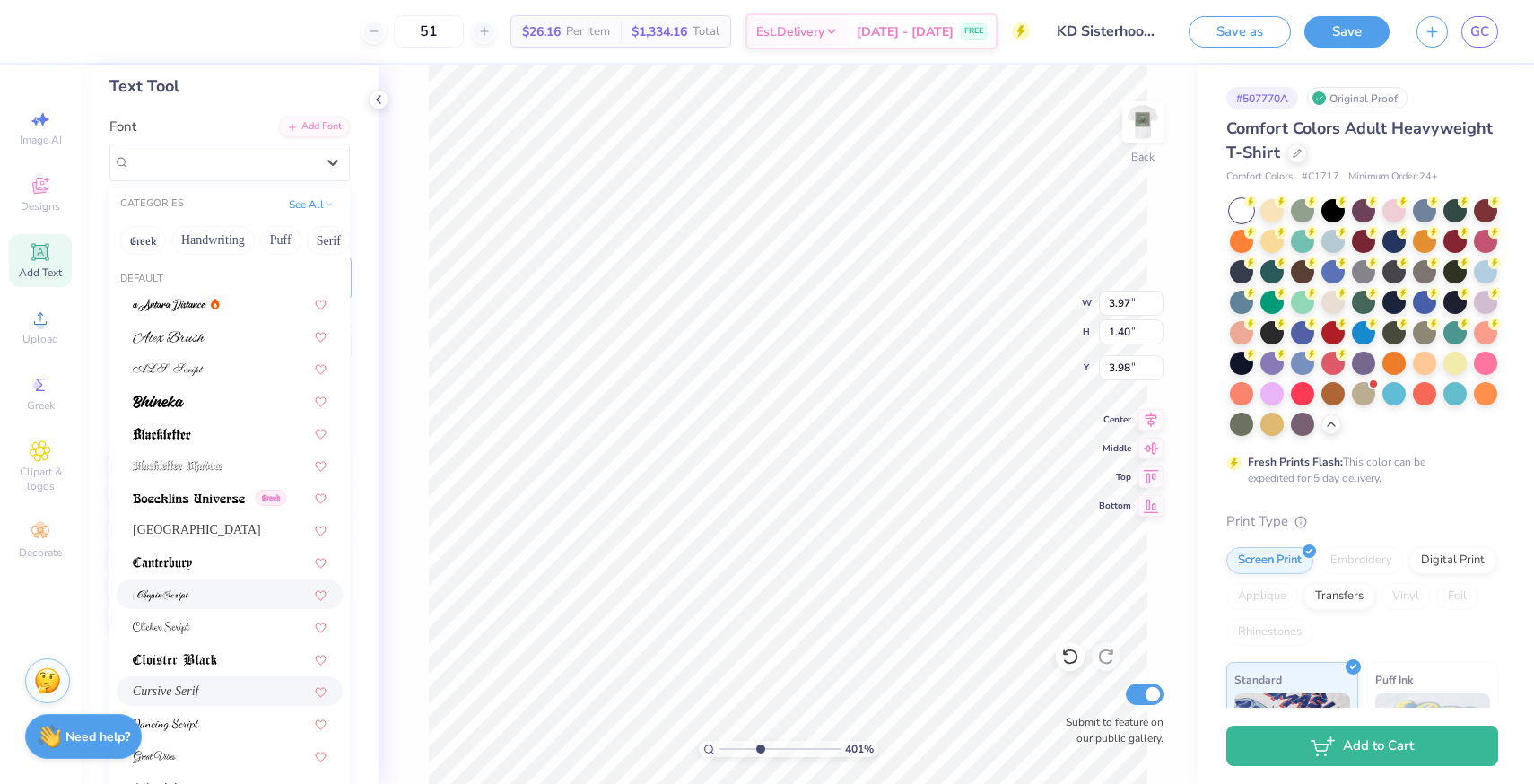
scroll to position [88, 0]
click at [198, 500] on img at bounding box center [189, 500] width 112 height 13
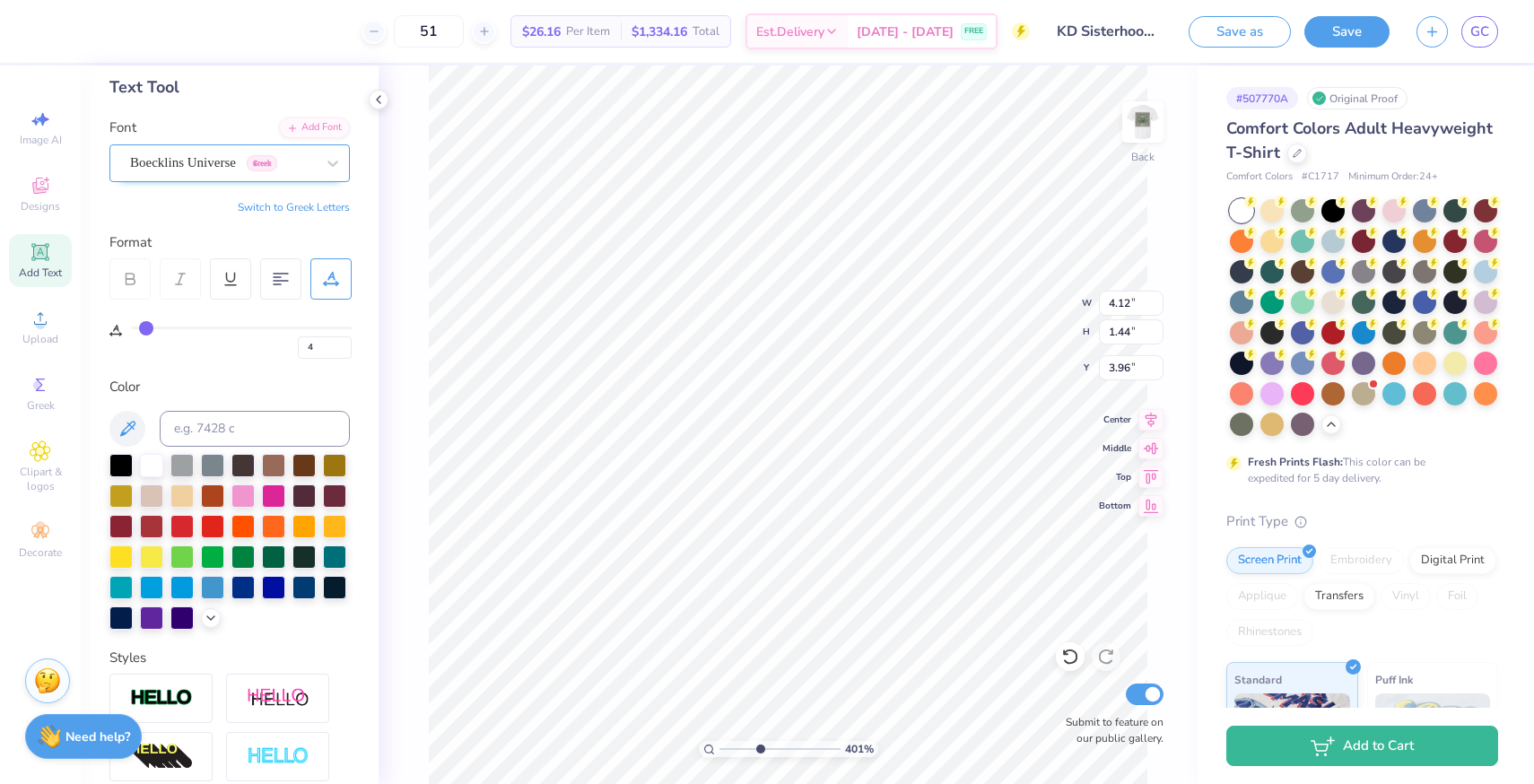
click at [242, 157] on div "Boecklins Universe Greek" at bounding box center [223, 162] width 189 height 27
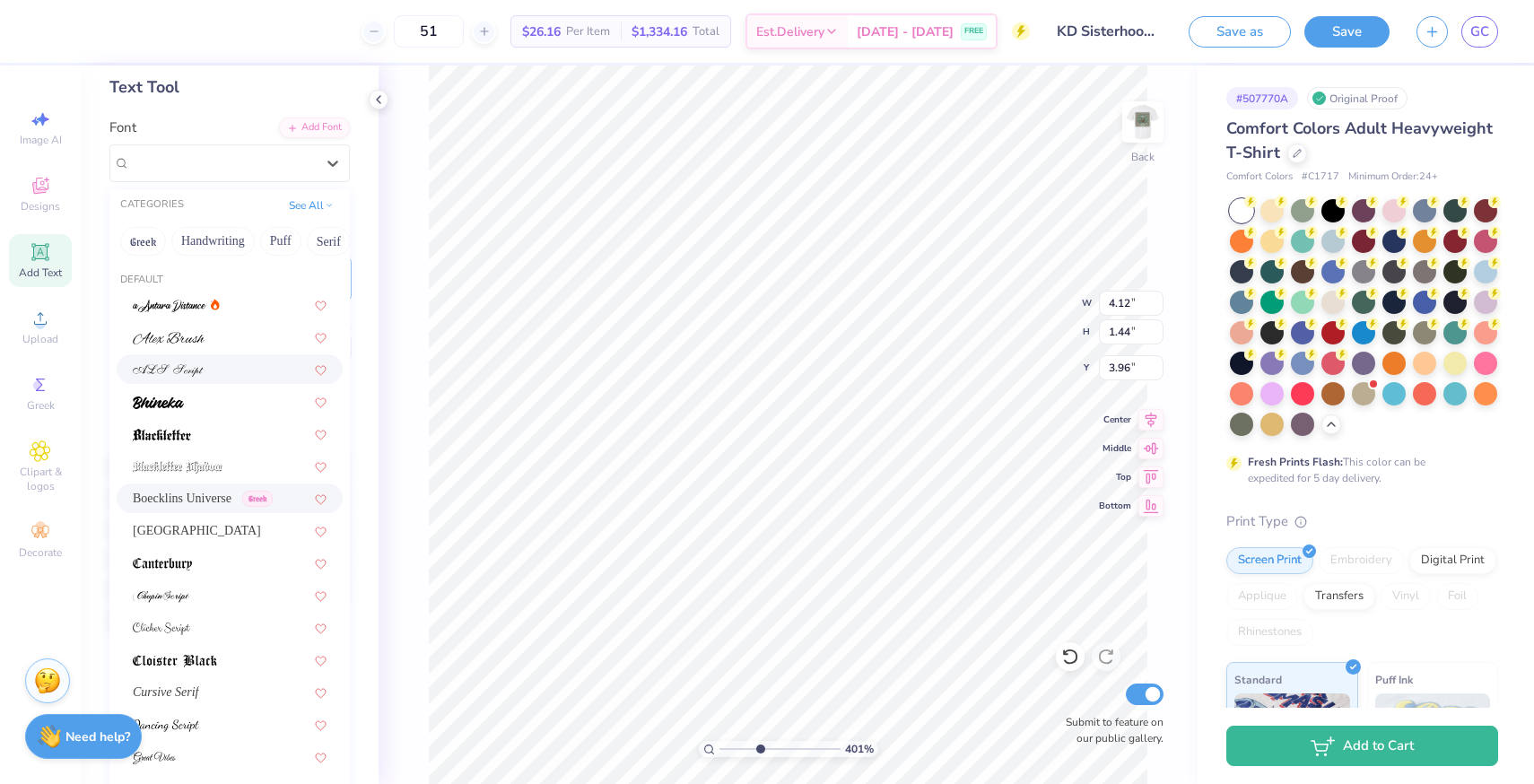
scroll to position [72, 0]
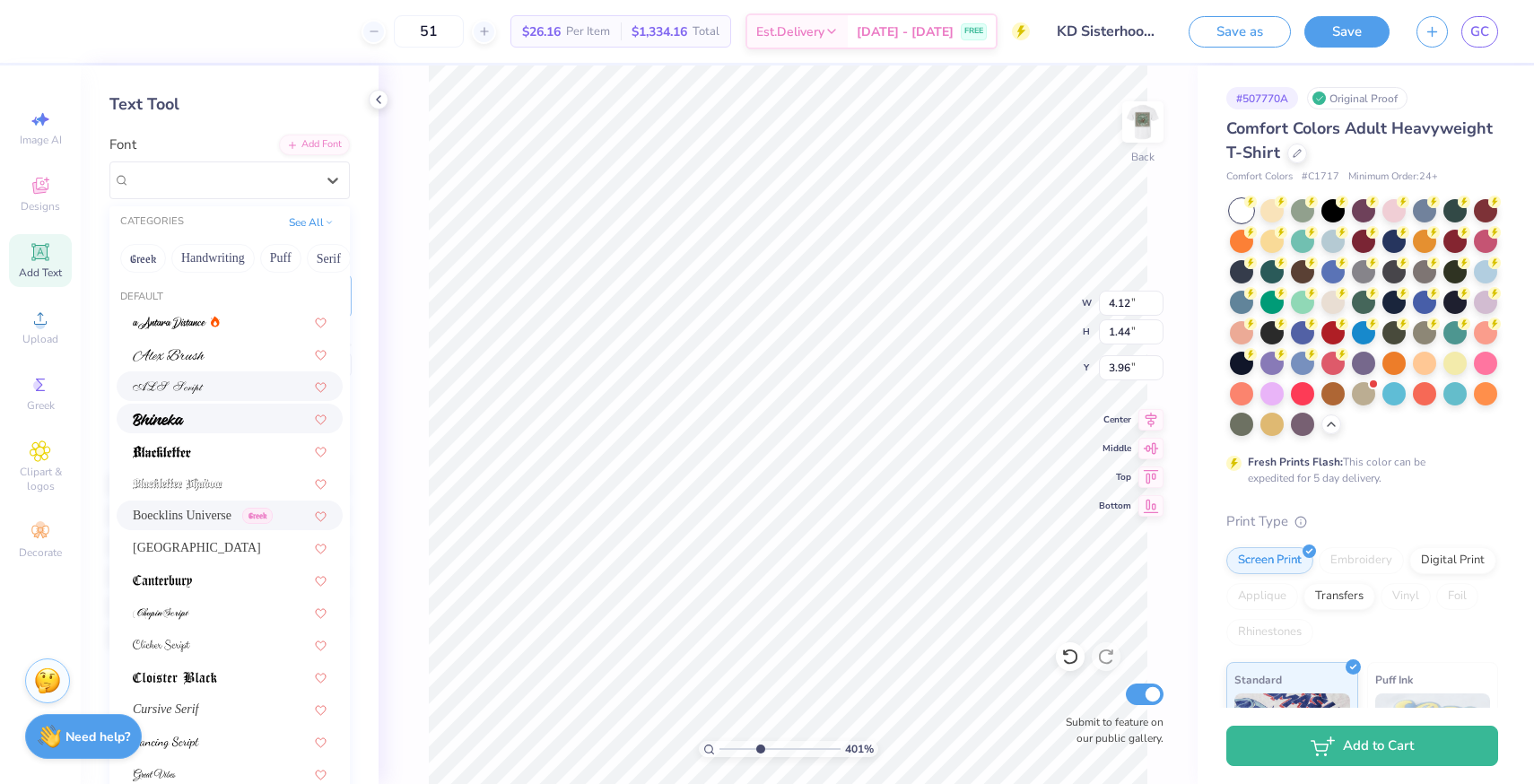
click at [201, 431] on div at bounding box center [230, 418] width 226 height 29
click at [228, 181] on div "Bhineka" at bounding box center [223, 180] width 189 height 27
click at [312, 227] on button "See All" at bounding box center [311, 221] width 56 height 18
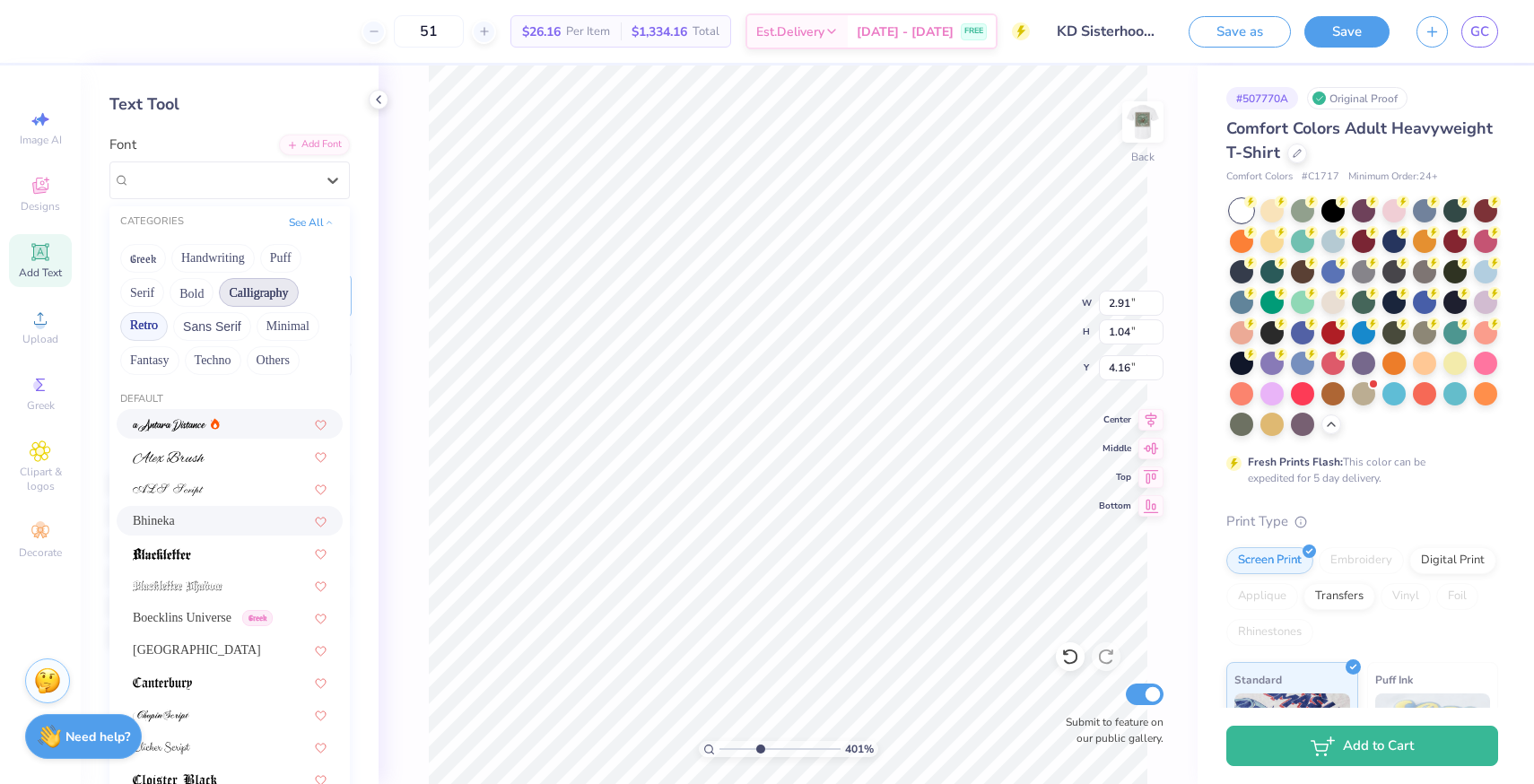
click at [141, 338] on button "Retro" at bounding box center [144, 325] width 47 height 28
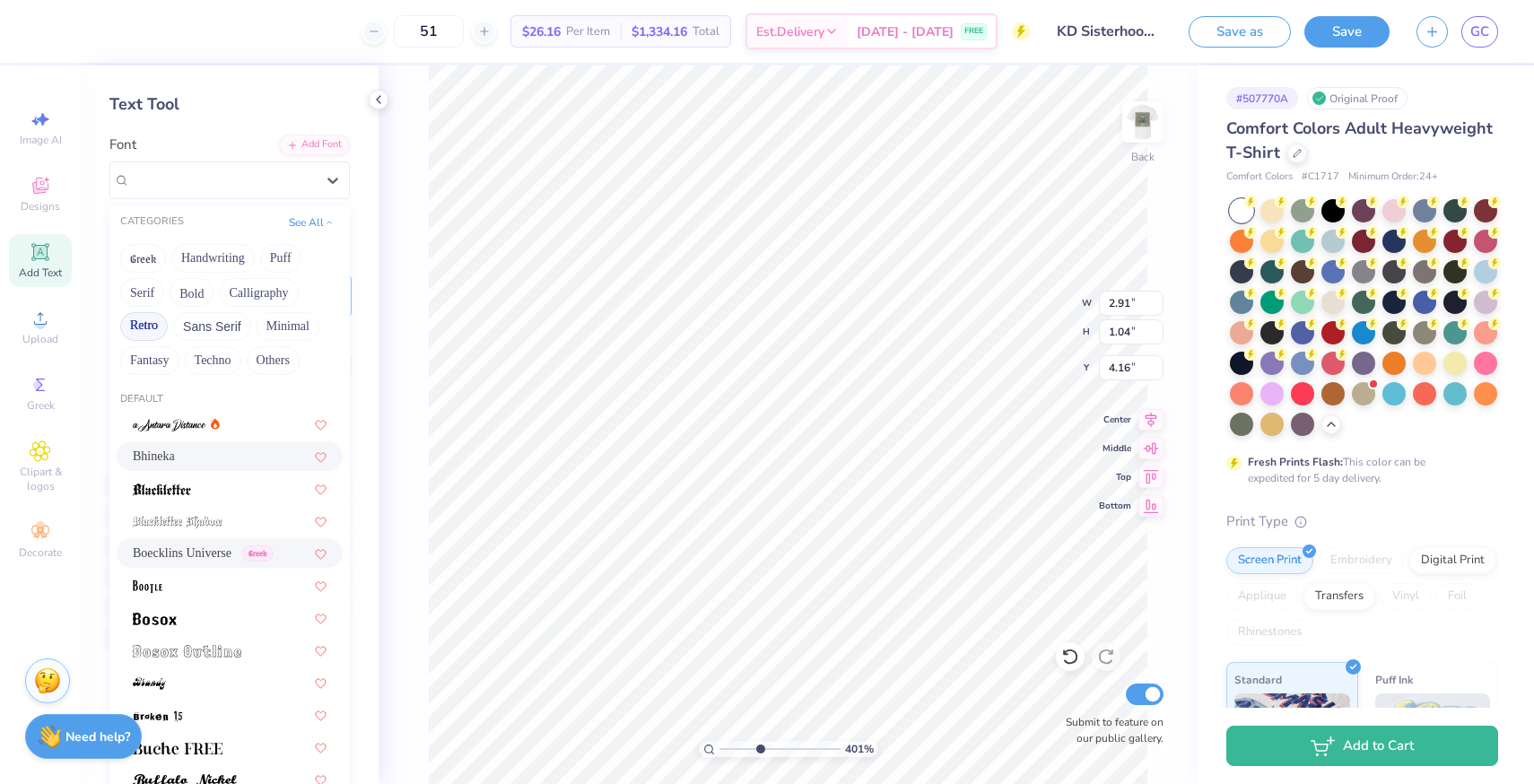
scroll to position [181, 0]
click at [208, 608] on div at bounding box center [230, 617] width 193 height 19
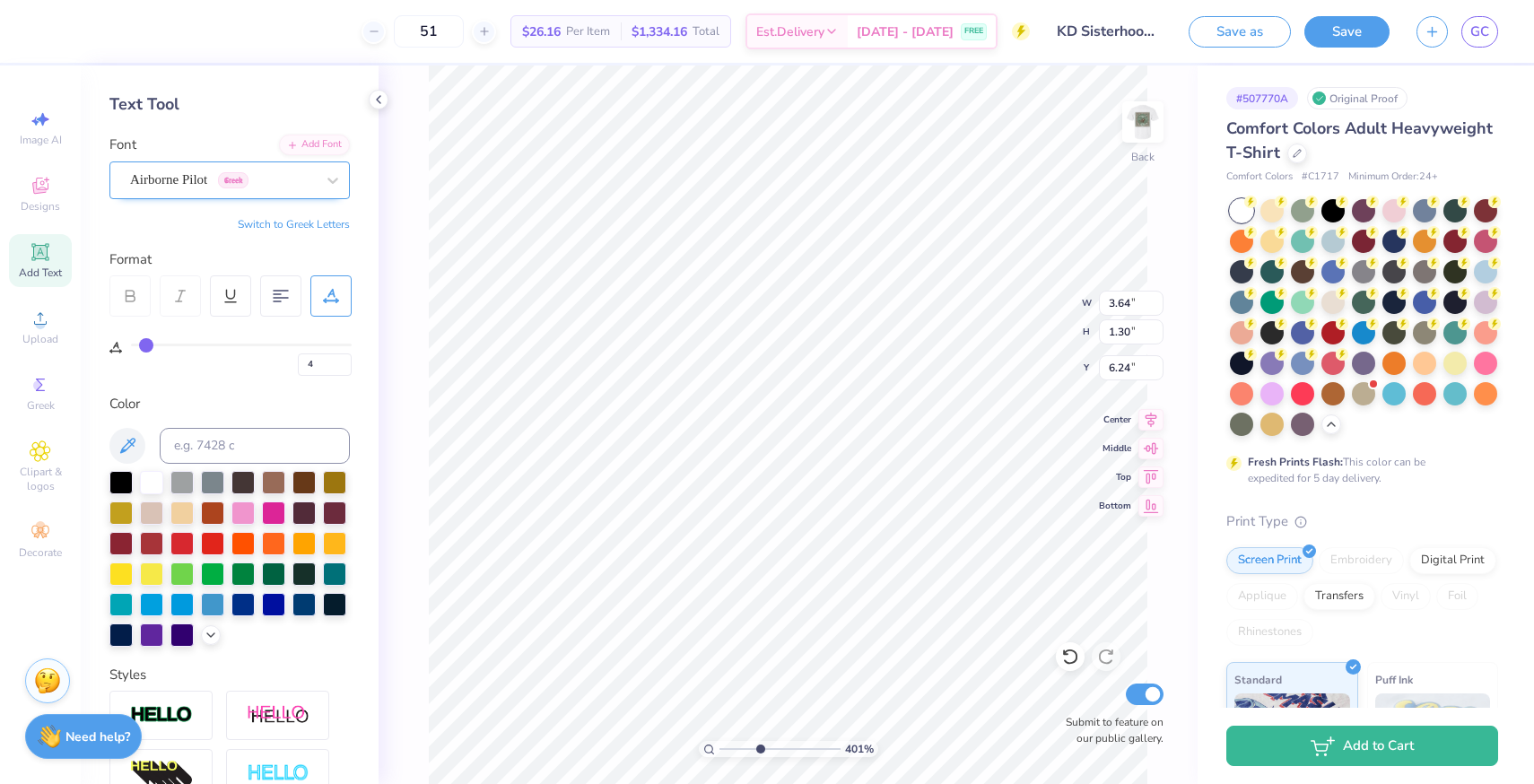
click at [293, 185] on div "Airborne Pilot Greek" at bounding box center [223, 180] width 189 height 27
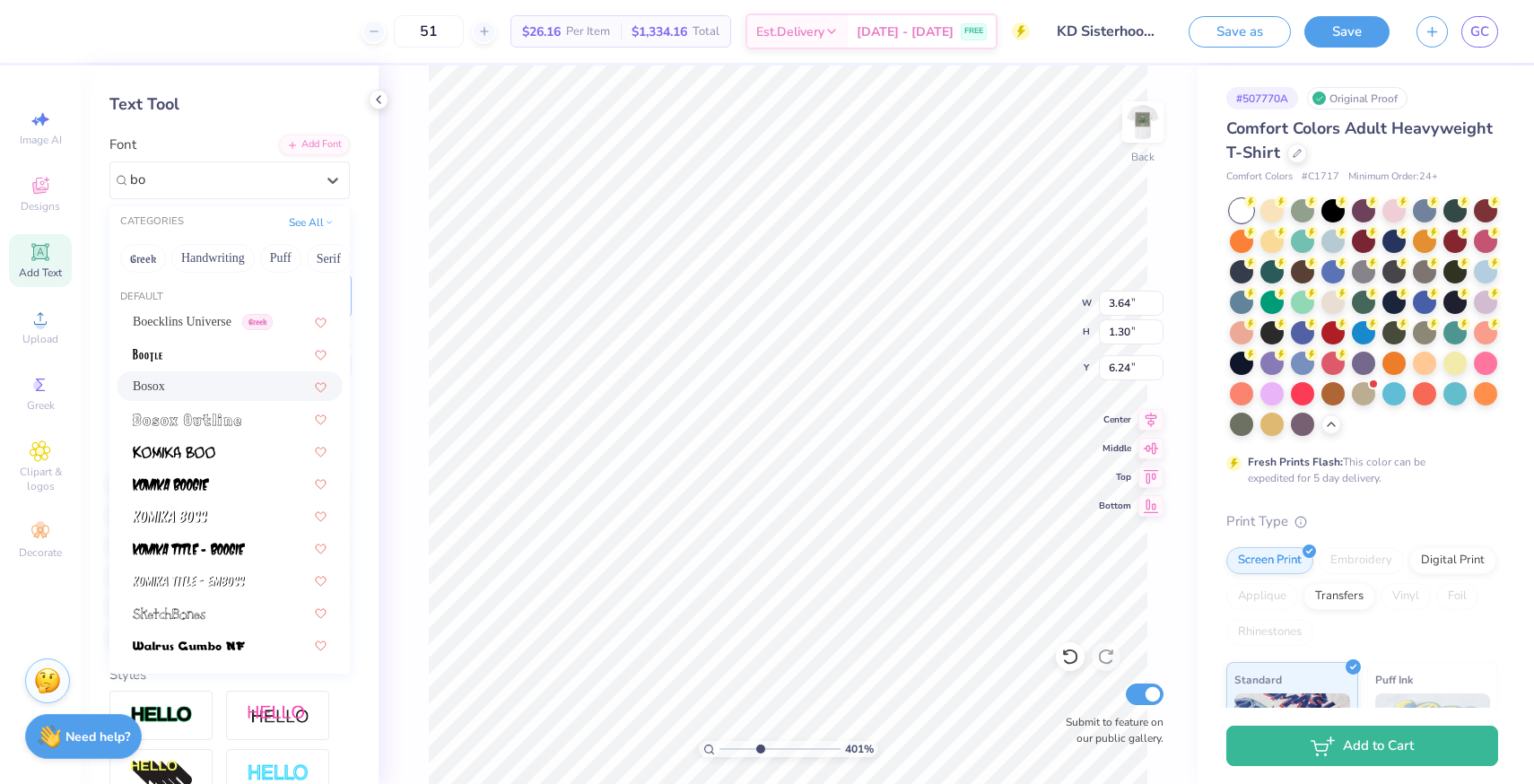
click at [192, 383] on div "Bosox" at bounding box center [230, 386] width 193 height 19
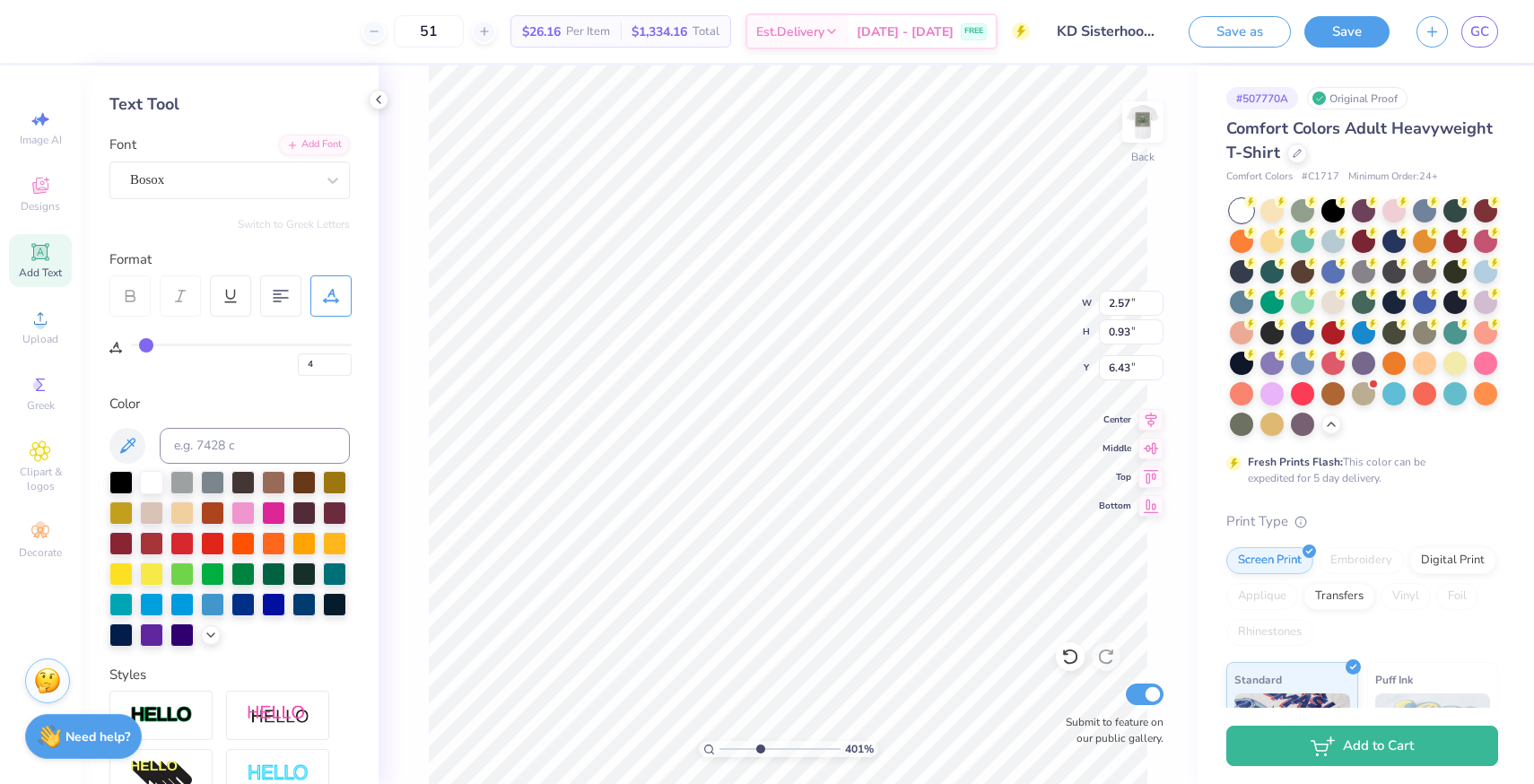
scroll to position [0, 5]
click at [317, 366] on input "4" at bounding box center [325, 365] width 54 height 23
click at [325, 356] on input "4" at bounding box center [325, 365] width 54 height 23
click at [757, 740] on input "range" at bounding box center [780, 748] width 121 height 16
drag, startPoint x: 757, startPoint y: 748, endPoint x: 741, endPoint y: 749, distance: 16.0
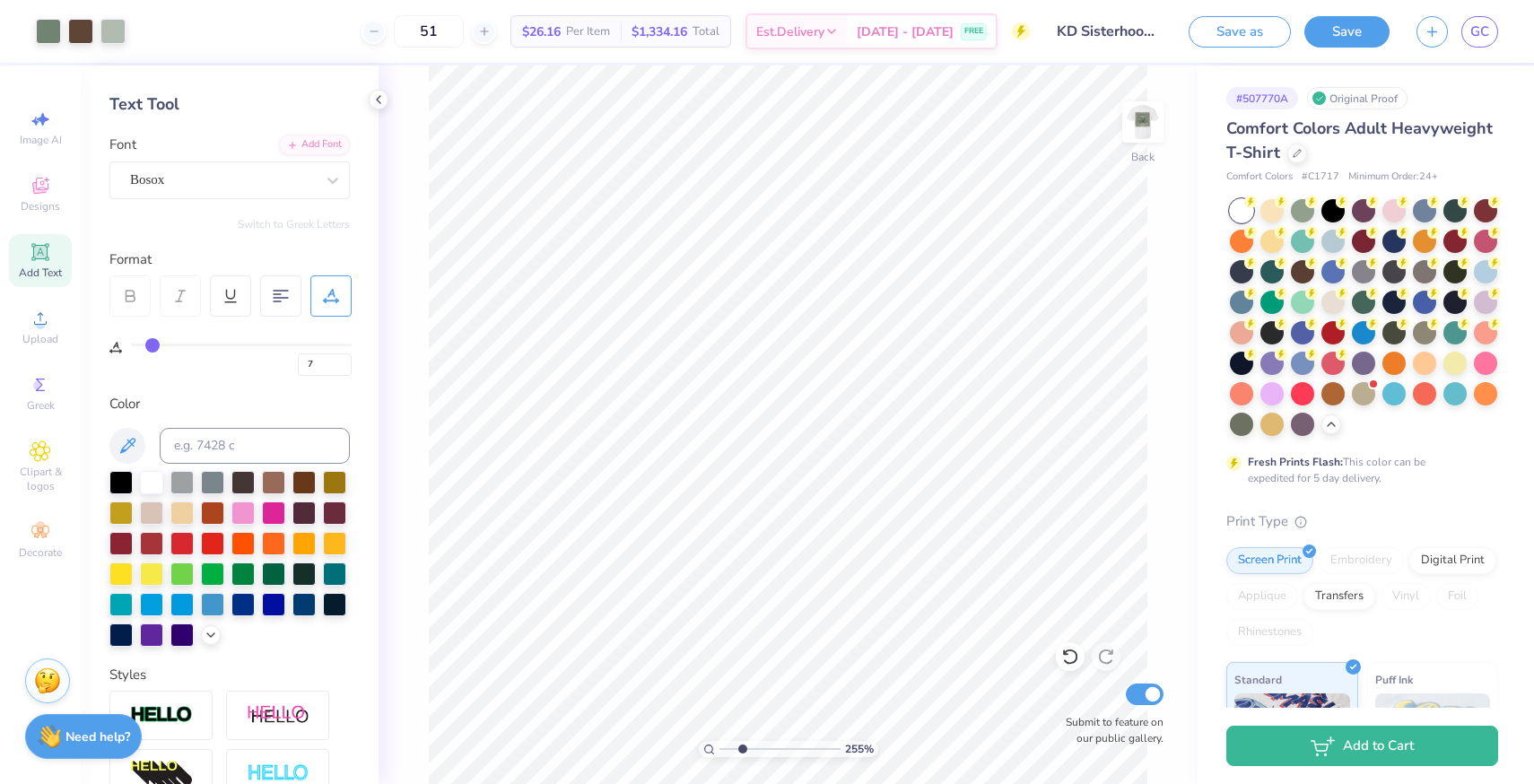
click at [741, 749] on input "range" at bounding box center [780, 748] width 121 height 16
click at [1138, 119] on img at bounding box center [1143, 121] width 72 height 72
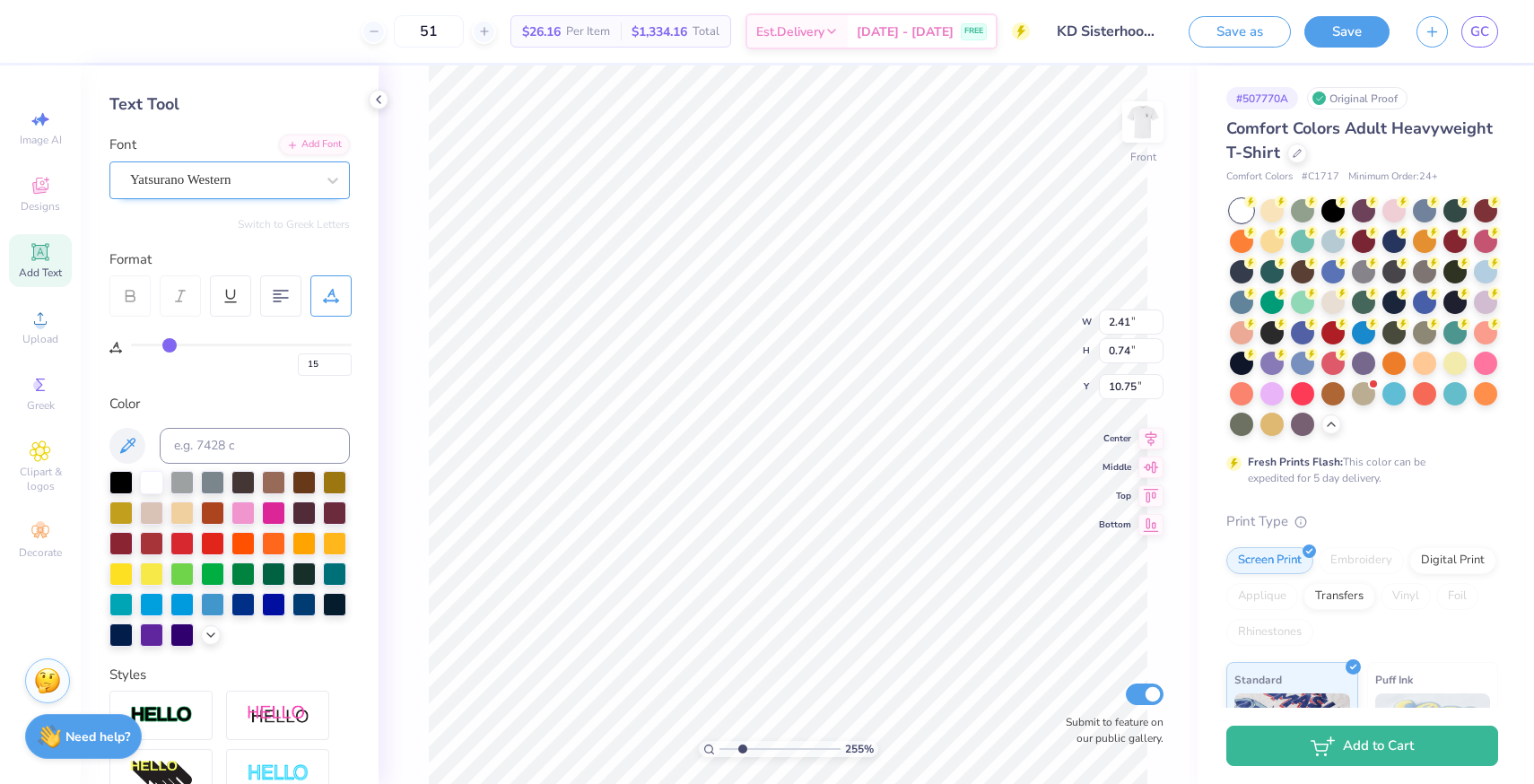
click at [246, 170] on div "Yatsurano Western" at bounding box center [223, 180] width 189 height 27
click at [161, 325] on div "Bosox" at bounding box center [230, 321] width 193 height 19
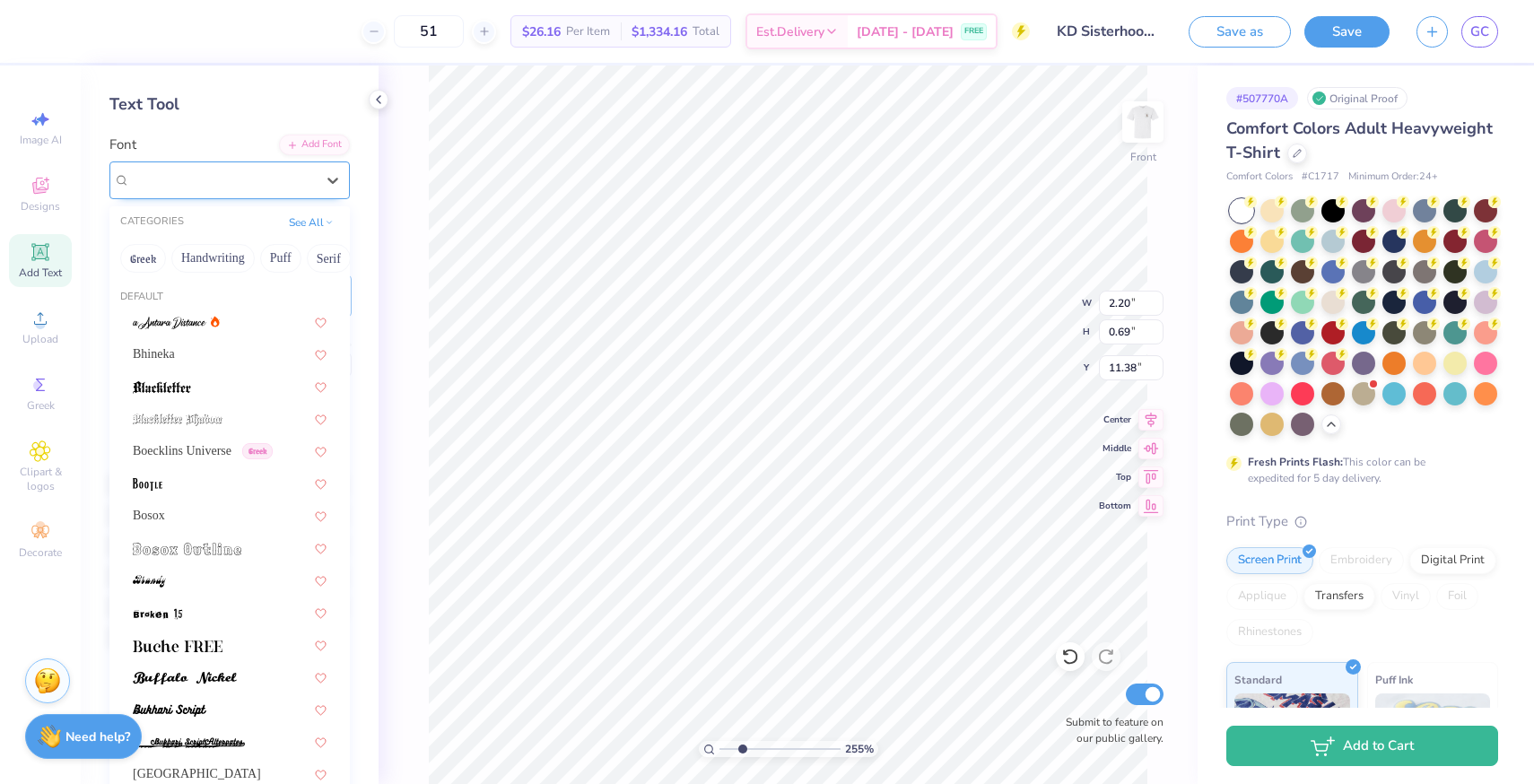
click at [249, 170] on div "Yatsurano Western" at bounding box center [223, 180] width 189 height 27
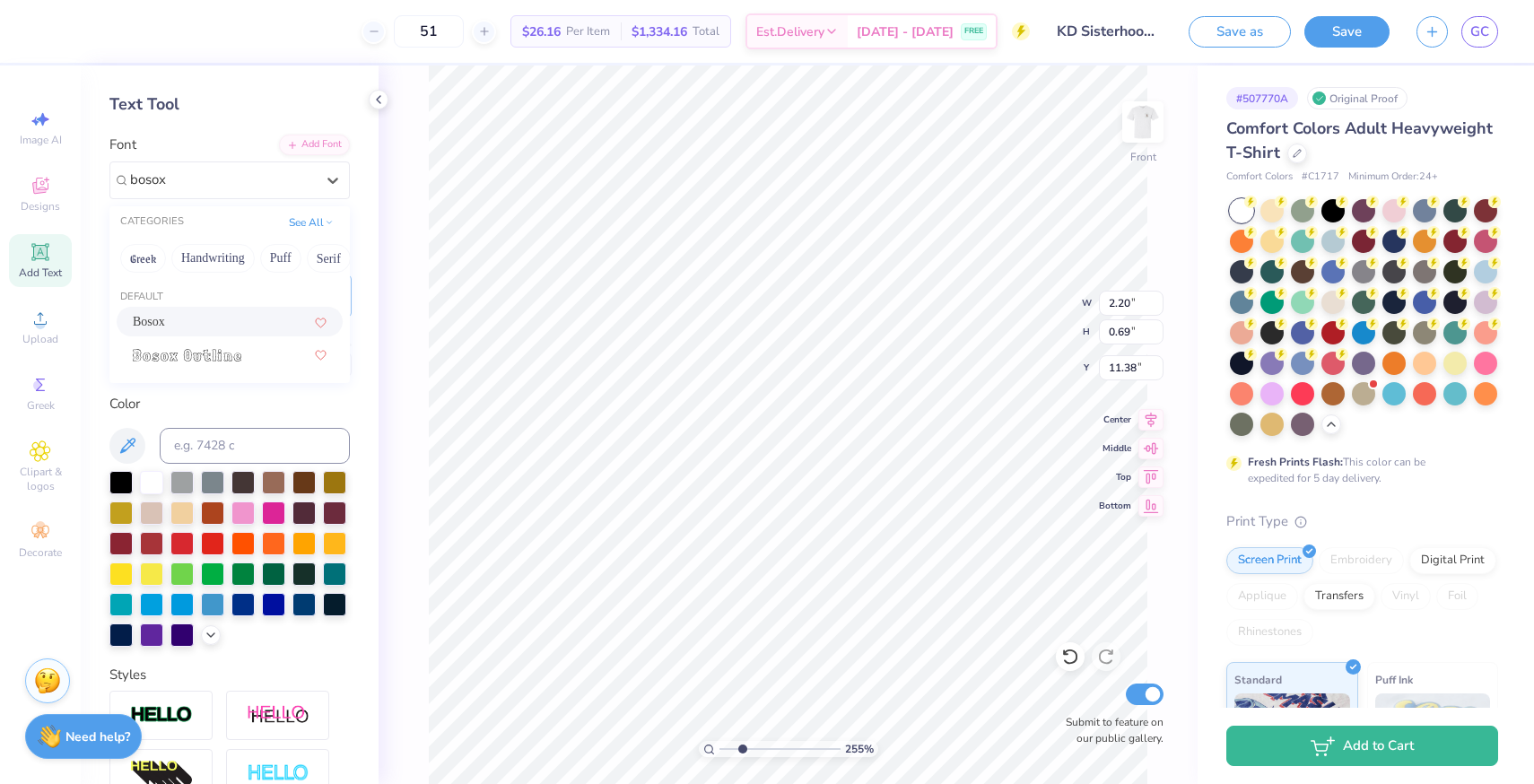
click at [197, 325] on div "Bosox" at bounding box center [230, 321] width 193 height 19
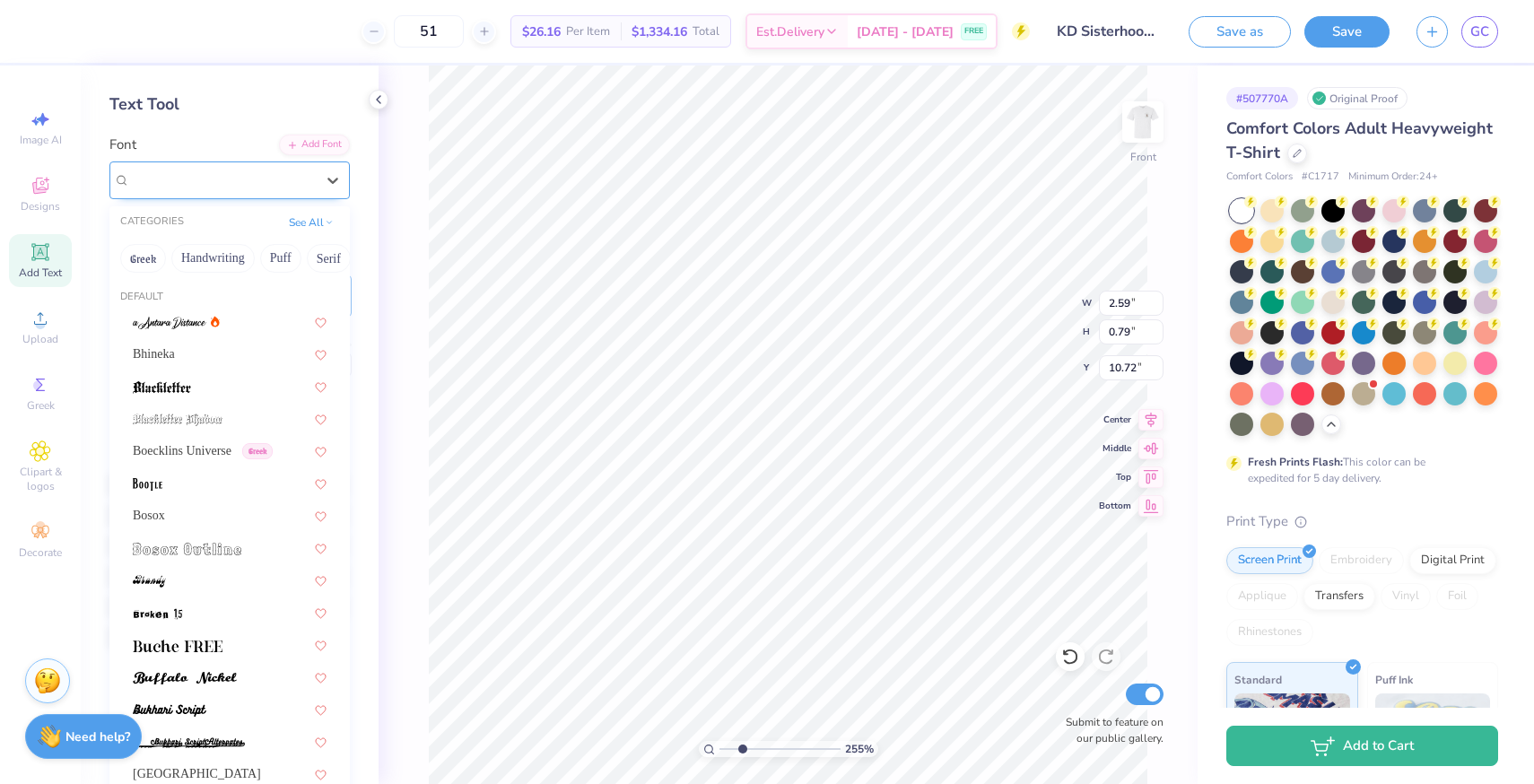
click at [183, 180] on div "Yatsurano Western" at bounding box center [223, 180] width 189 height 27
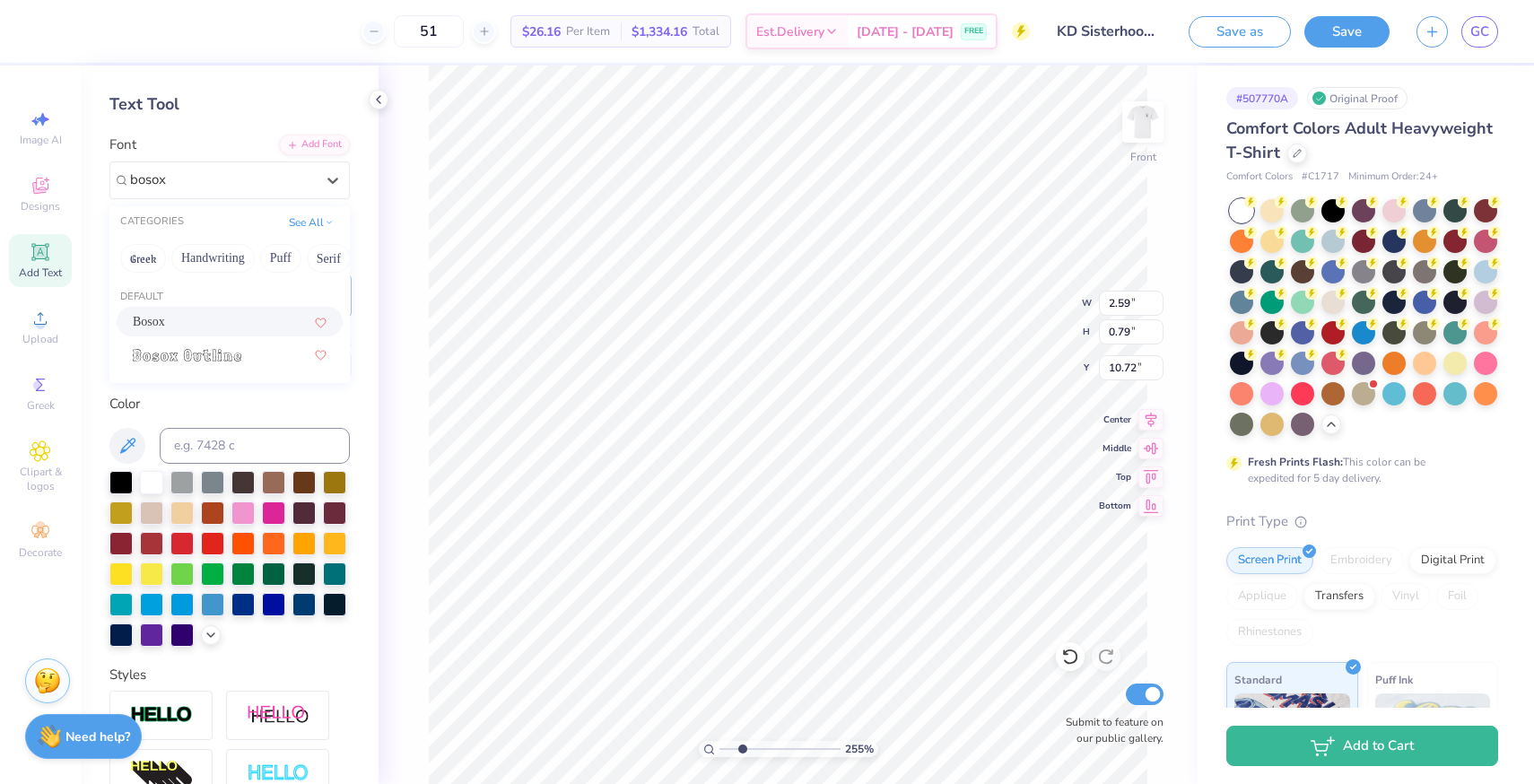
click at [187, 314] on div "Bosox" at bounding box center [230, 321] width 193 height 19
click at [201, 177] on div "Yatsurano Western" at bounding box center [223, 180] width 189 height 27
click at [188, 316] on div "Bosox" at bounding box center [230, 321] width 193 height 19
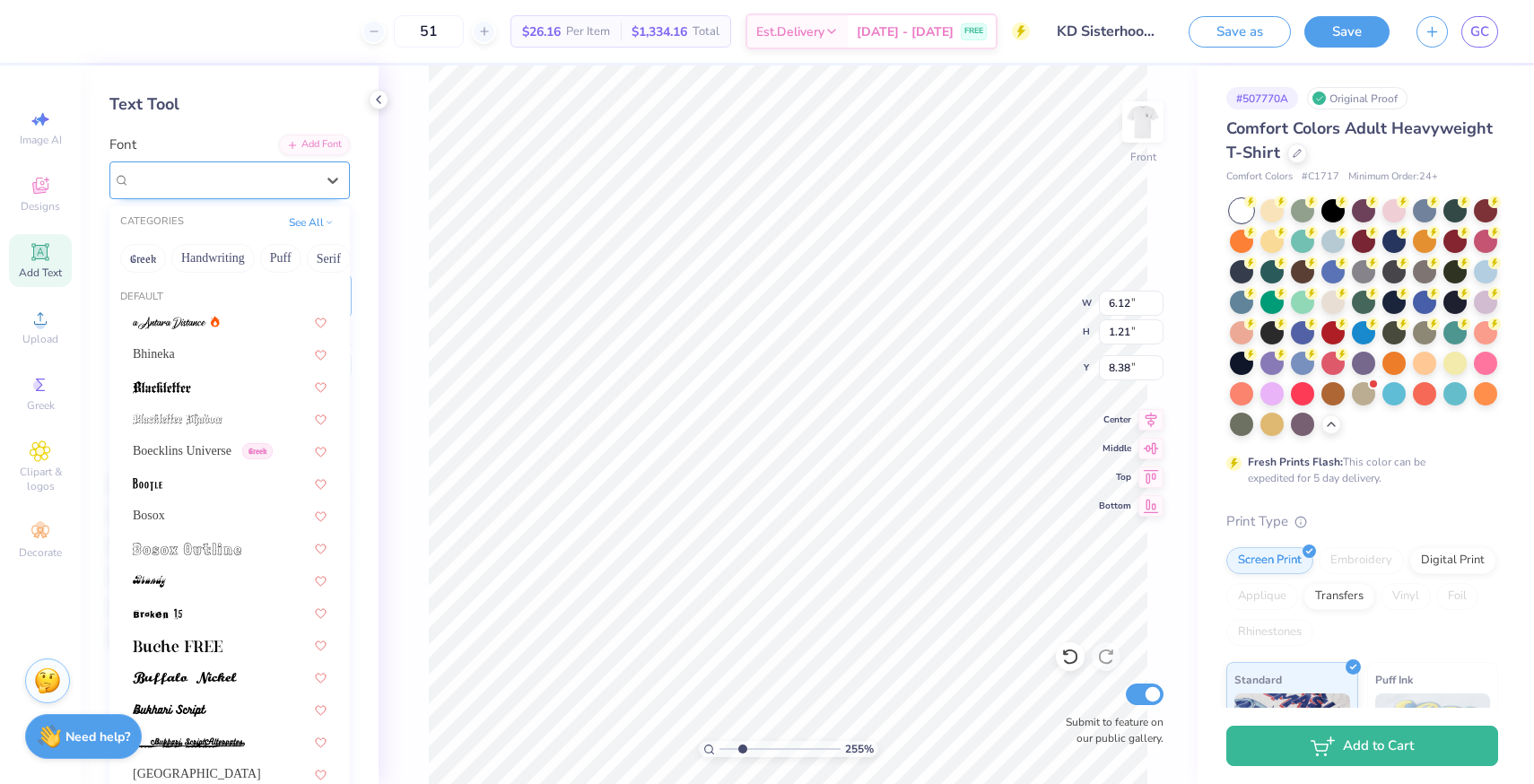
click at [217, 161] on div "Yatsurano Western" at bounding box center [230, 180] width 241 height 37
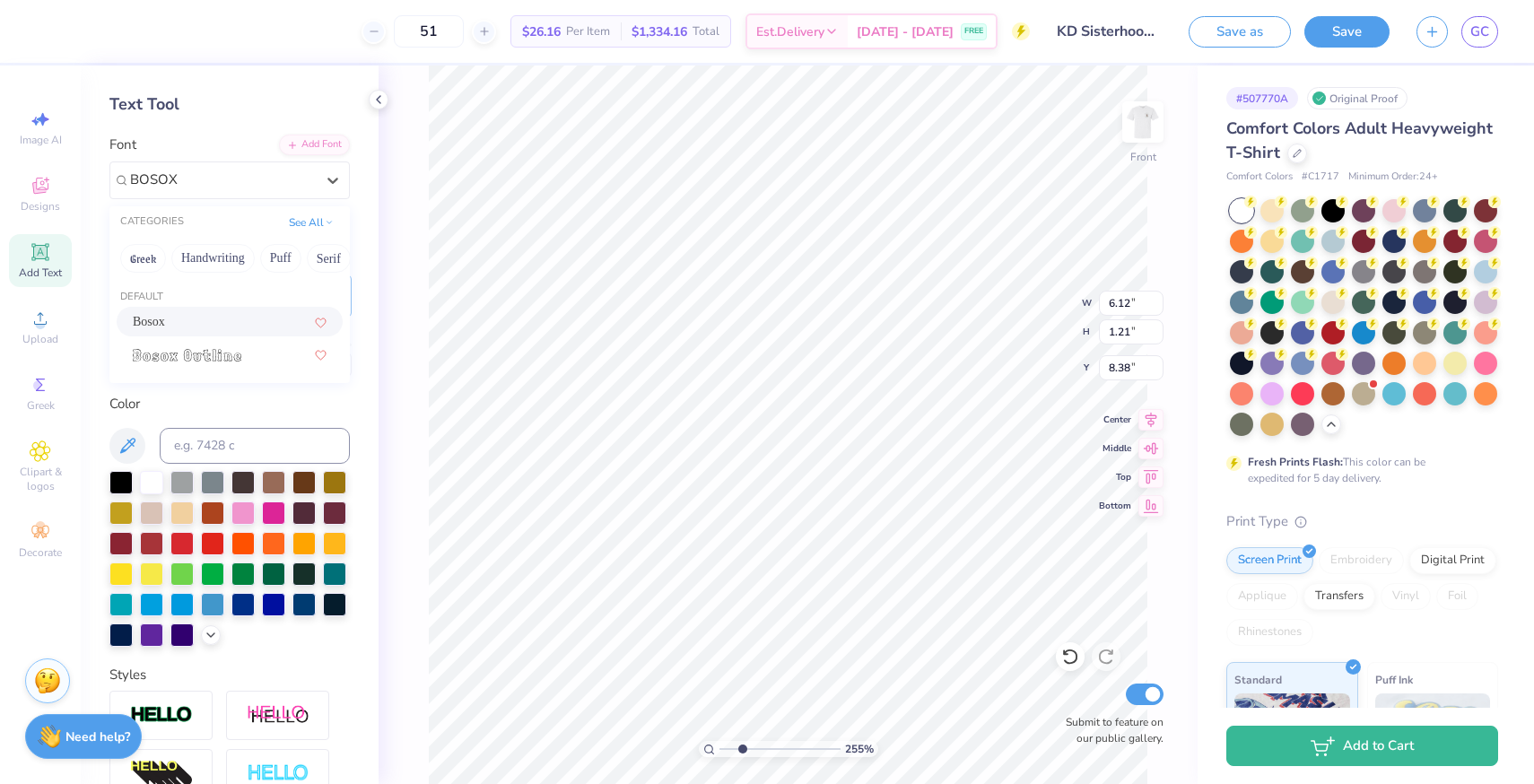
click at [186, 319] on div "Bosox" at bounding box center [230, 321] width 193 height 19
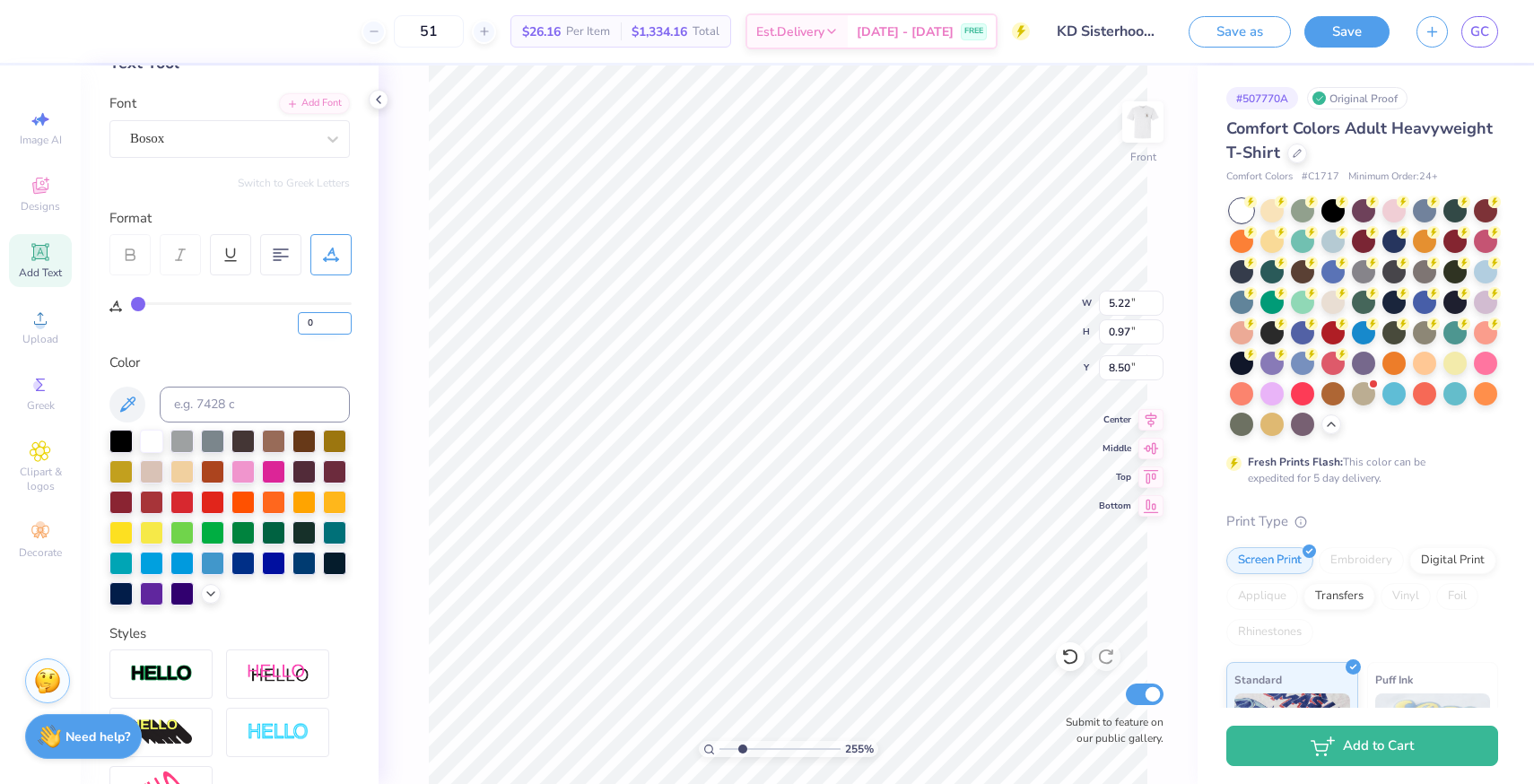
click at [326, 324] on input "0" at bounding box center [325, 323] width 54 height 23
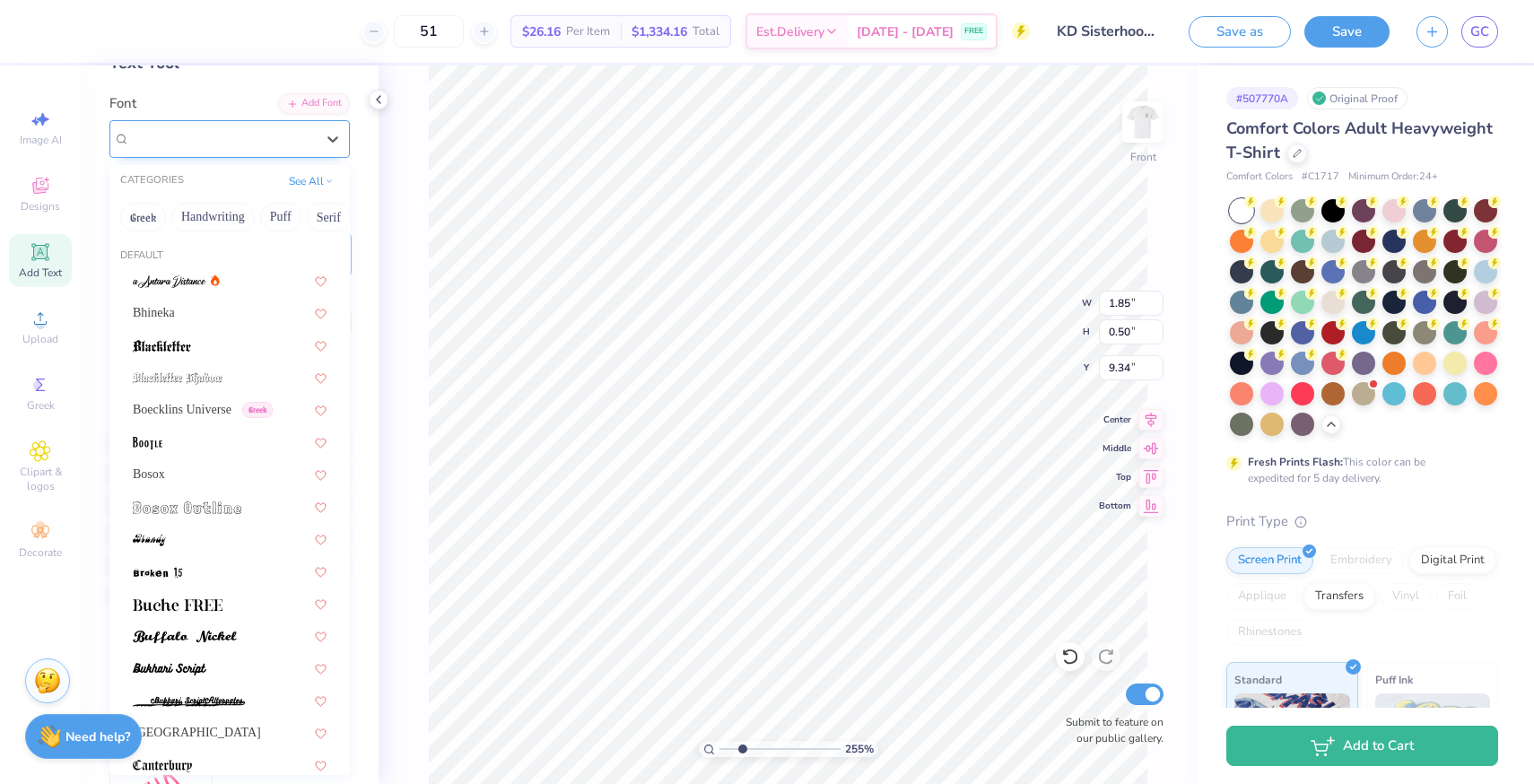
click at [227, 133] on div "Yatsurano Western" at bounding box center [223, 139] width 189 height 27
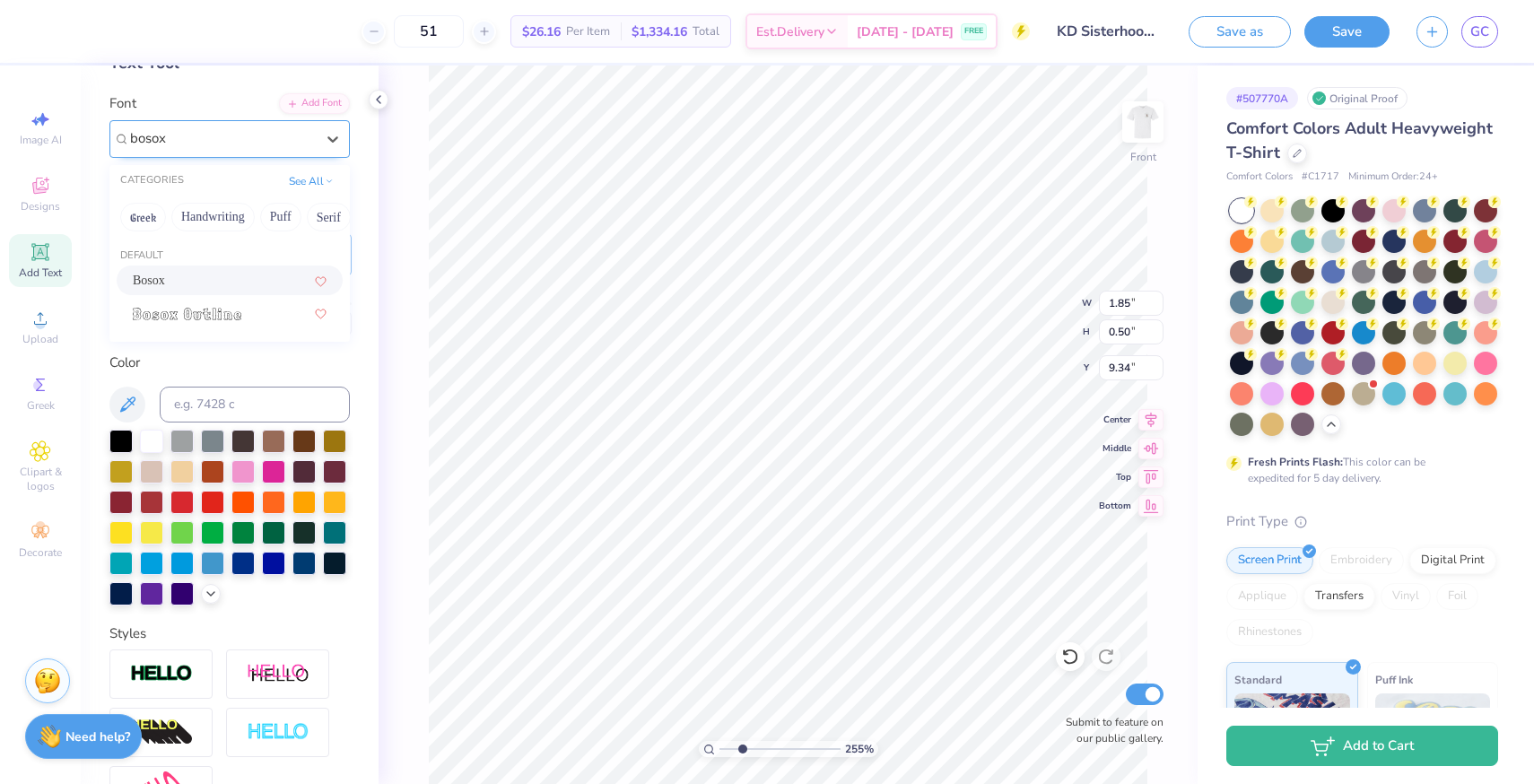
click at [198, 279] on div "Bosox" at bounding box center [230, 280] width 193 height 19
click at [227, 132] on div "Yatsurano Western" at bounding box center [223, 139] width 189 height 27
click at [191, 277] on div "Bosox" at bounding box center [230, 280] width 193 height 19
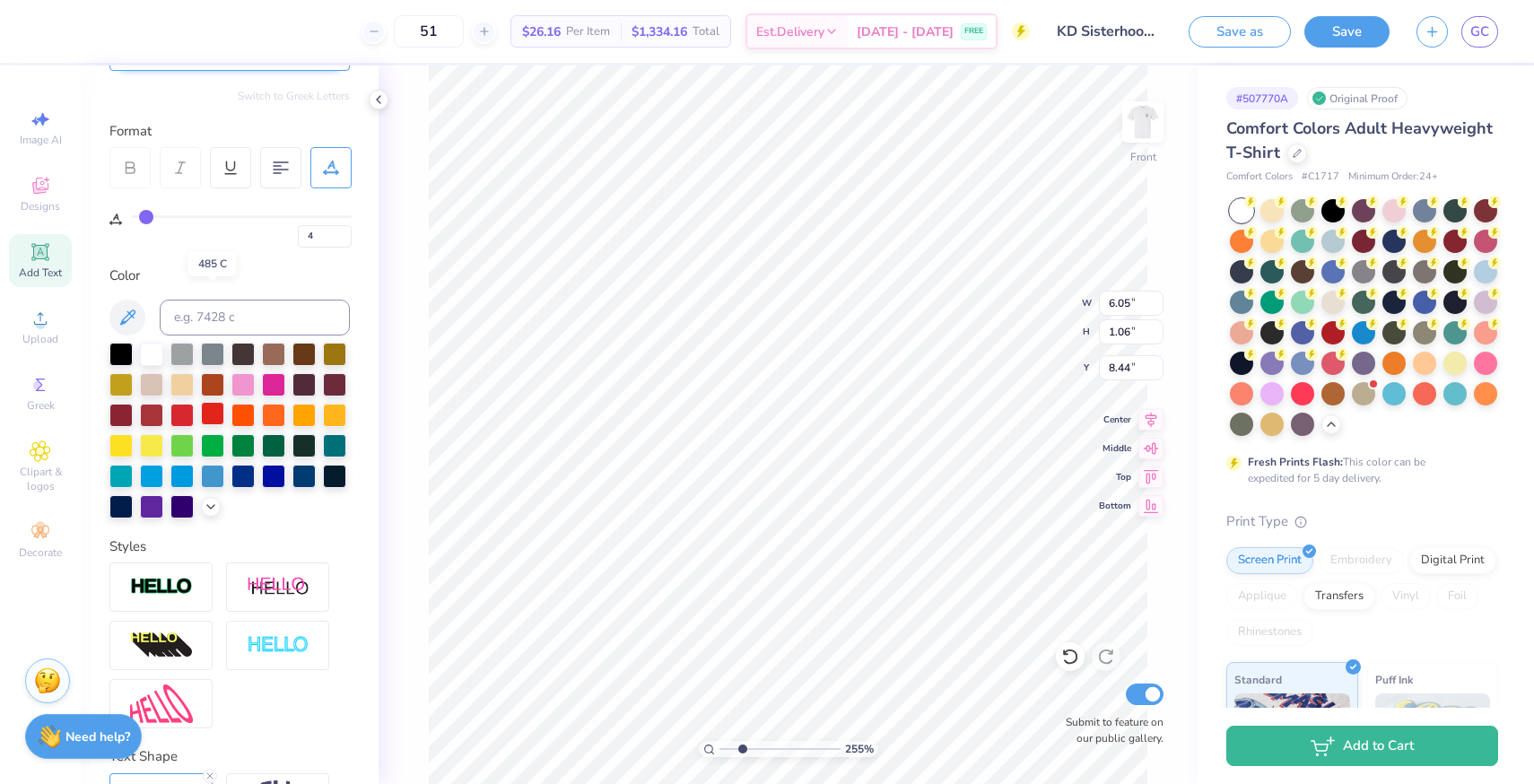
scroll to position [317, 0]
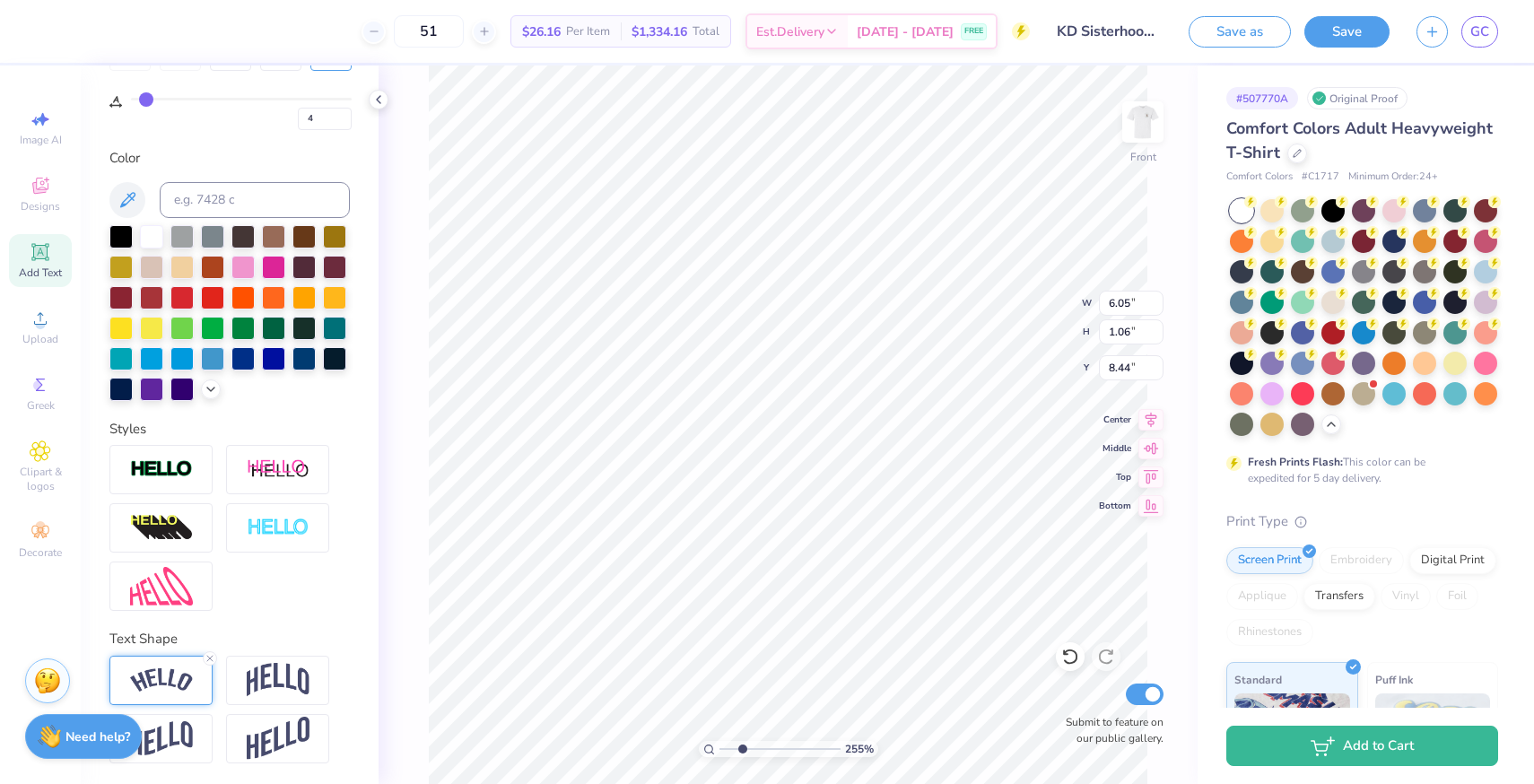
click at [173, 684] on img at bounding box center [161, 680] width 63 height 25
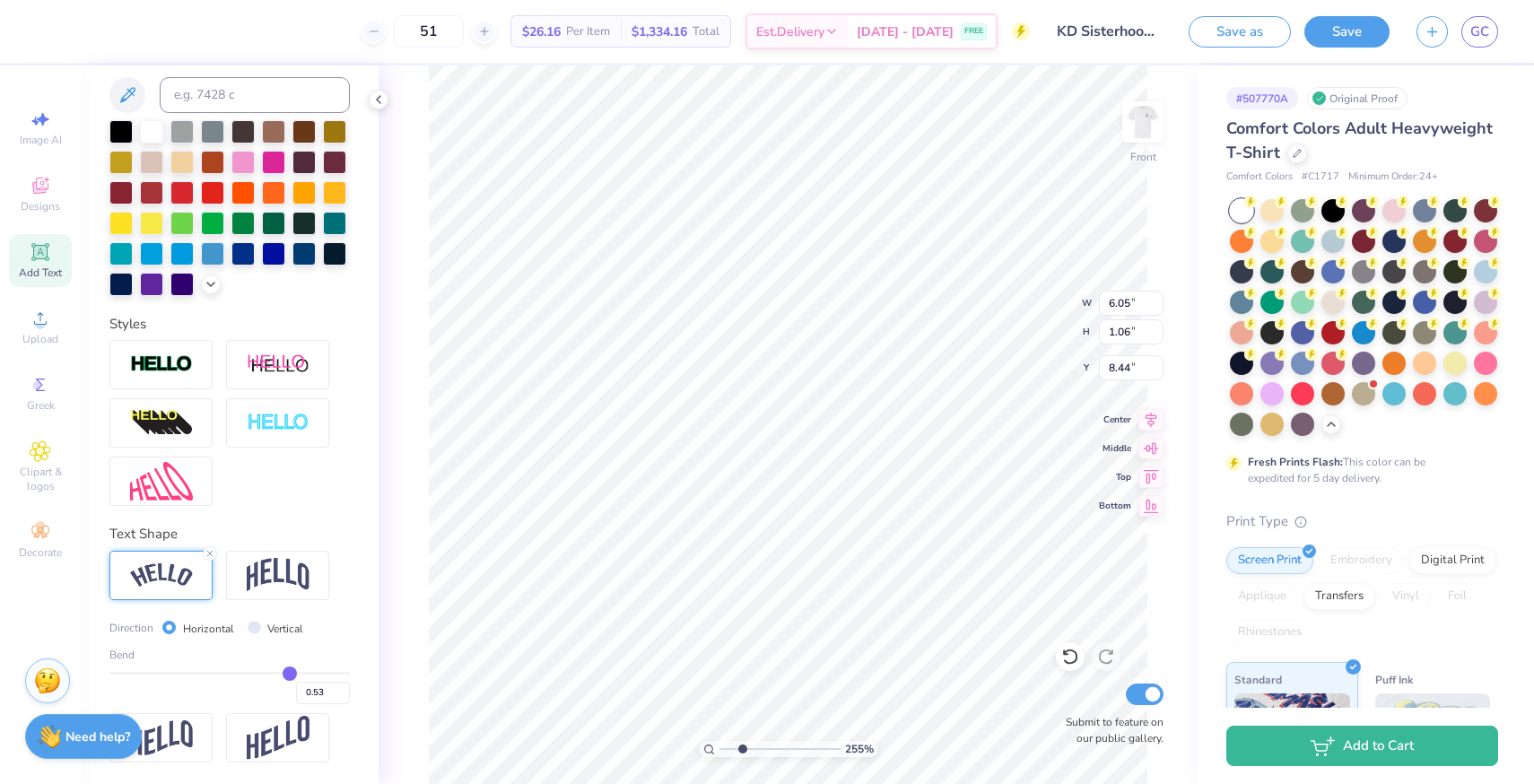
click at [290, 672] on input "range" at bounding box center [230, 673] width 241 height 3
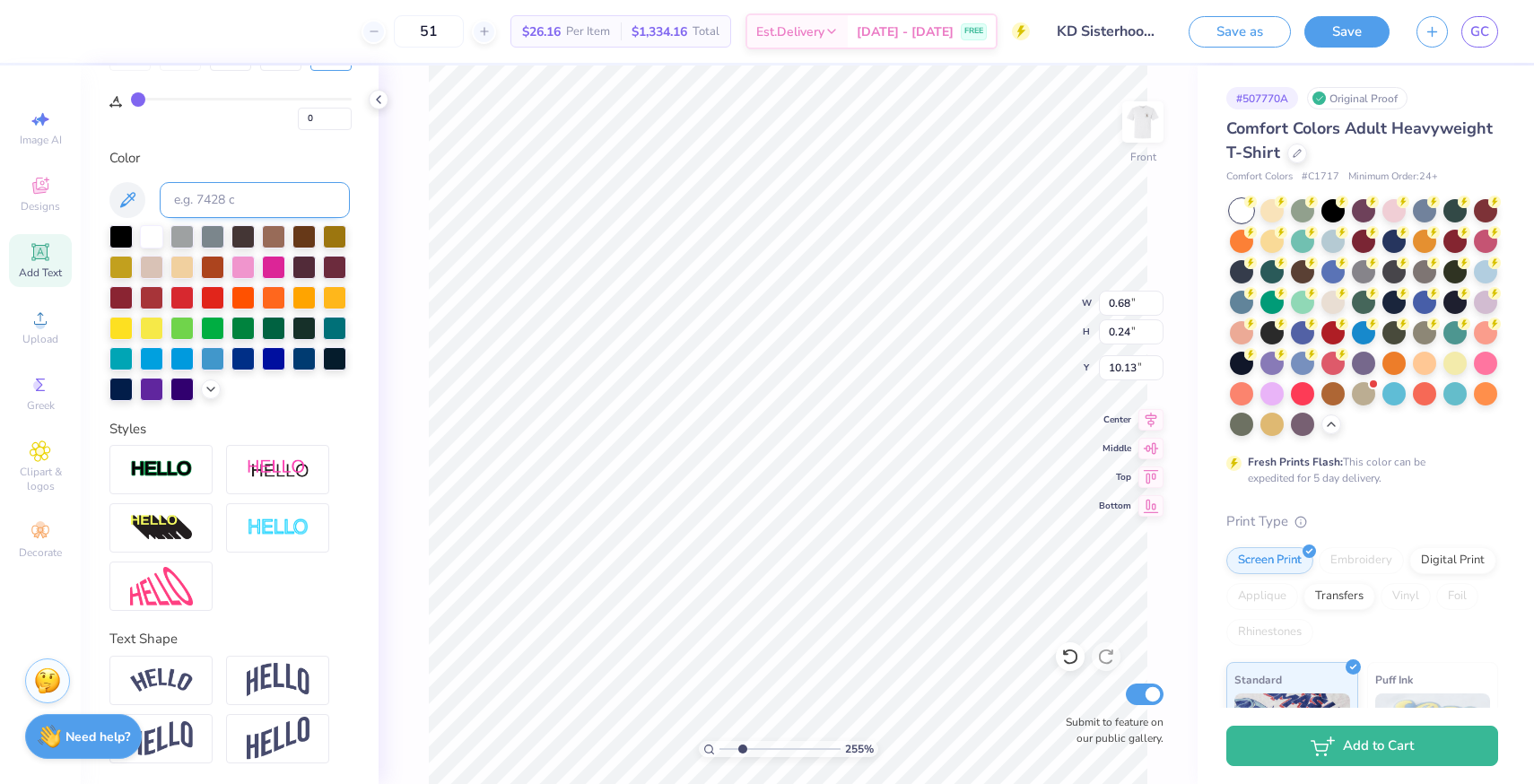
scroll to position [0, 0]
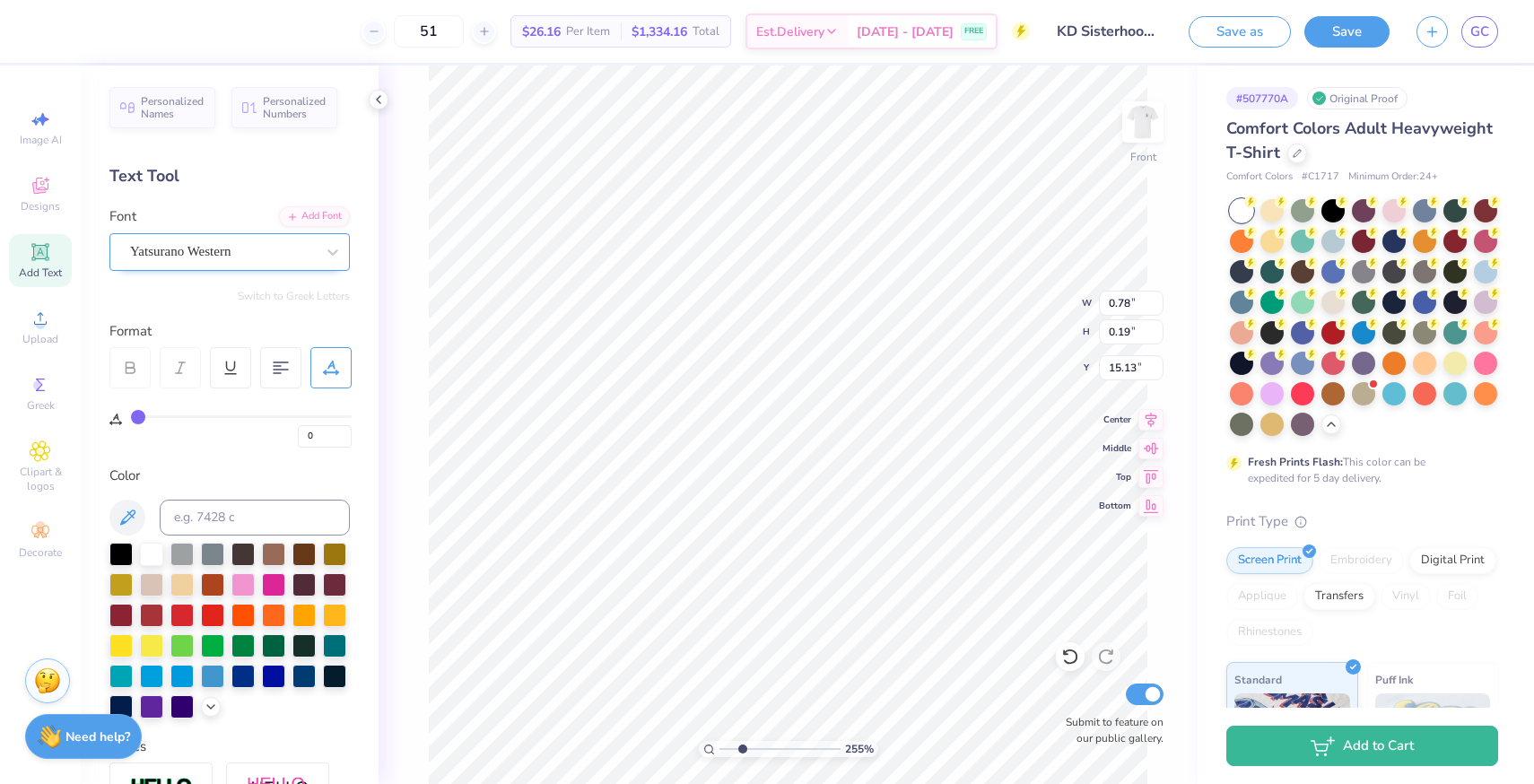
click at [207, 243] on div "Yatsurano Western" at bounding box center [223, 252] width 189 height 27
click at [171, 387] on div "Bosox" at bounding box center [230, 393] width 193 height 19
click at [244, 252] on div "Yatsurano Western" at bounding box center [223, 252] width 189 height 27
click at [165, 396] on div "Bosox" at bounding box center [230, 393] width 193 height 19
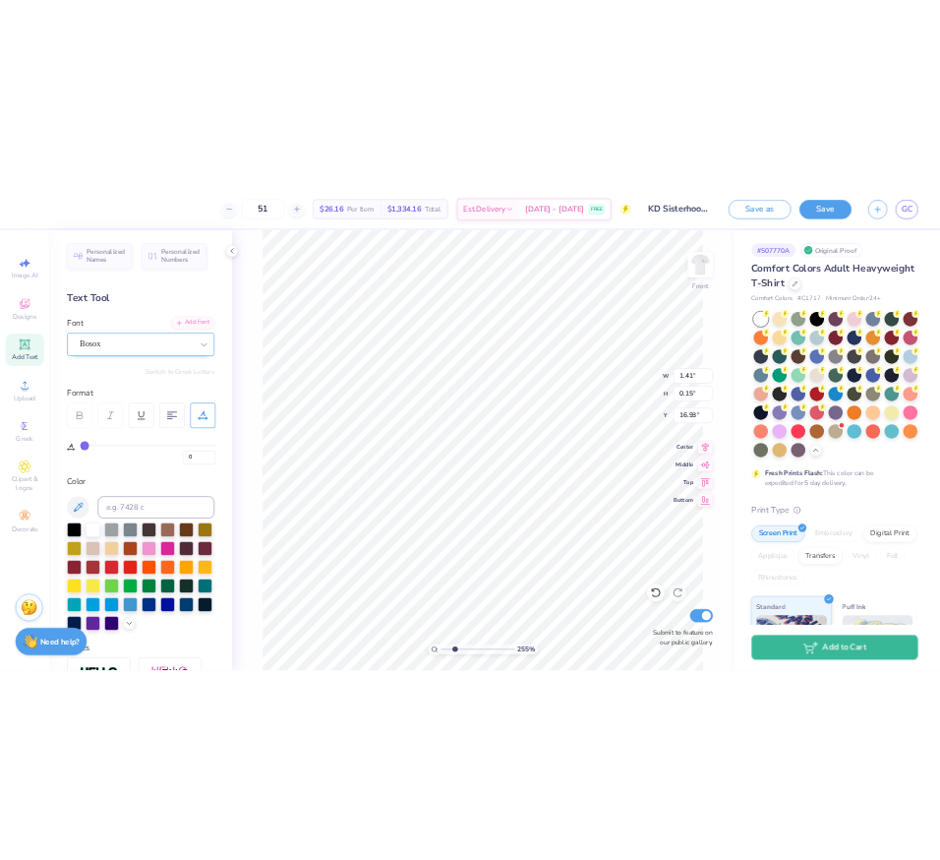
scroll to position [0, 5]
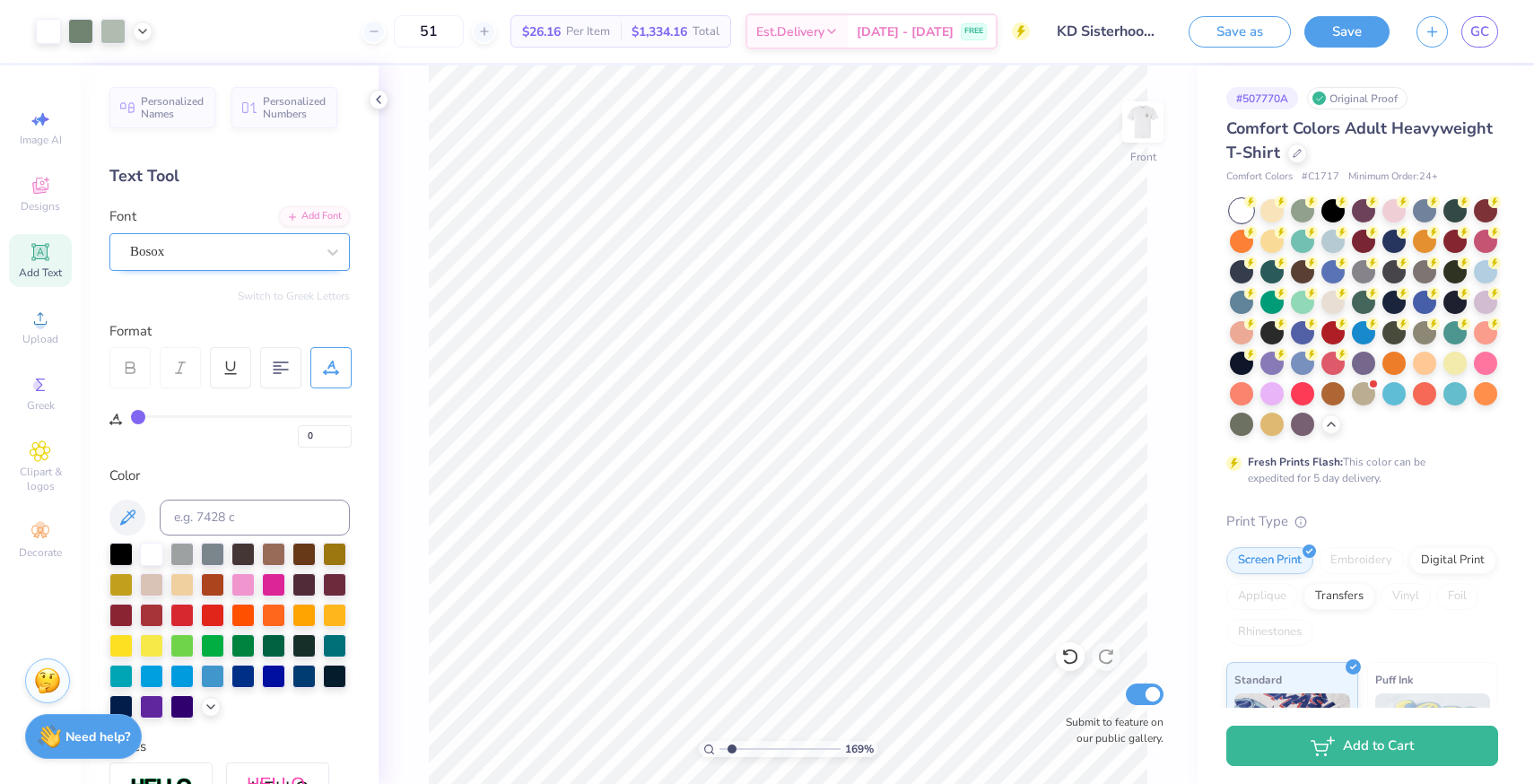
drag, startPoint x: 744, startPoint y: 746, endPoint x: 731, endPoint y: 748, distance: 13.2
click at [731, 748] on input "range" at bounding box center [780, 748] width 121 height 16
click at [1156, 115] on img at bounding box center [1143, 121] width 72 height 72
click at [1152, 127] on img at bounding box center [1143, 121] width 72 height 72
click at [379, 99] on icon at bounding box center [378, 99] width 15 height 15
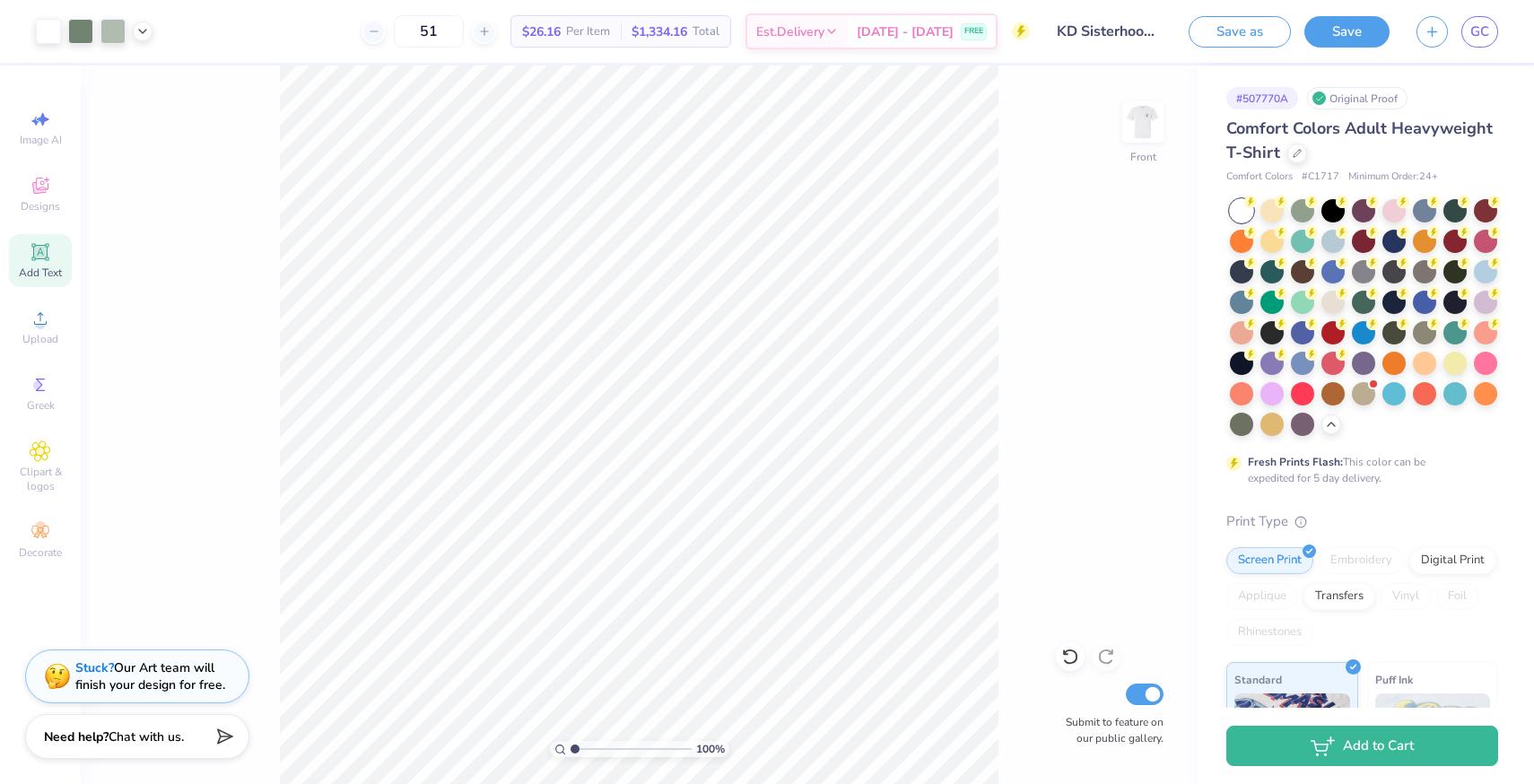
click at [571, 748] on input "range" at bounding box center [631, 748] width 121 height 16
click at [1334, 36] on button "Save" at bounding box center [1346, 29] width 85 height 31
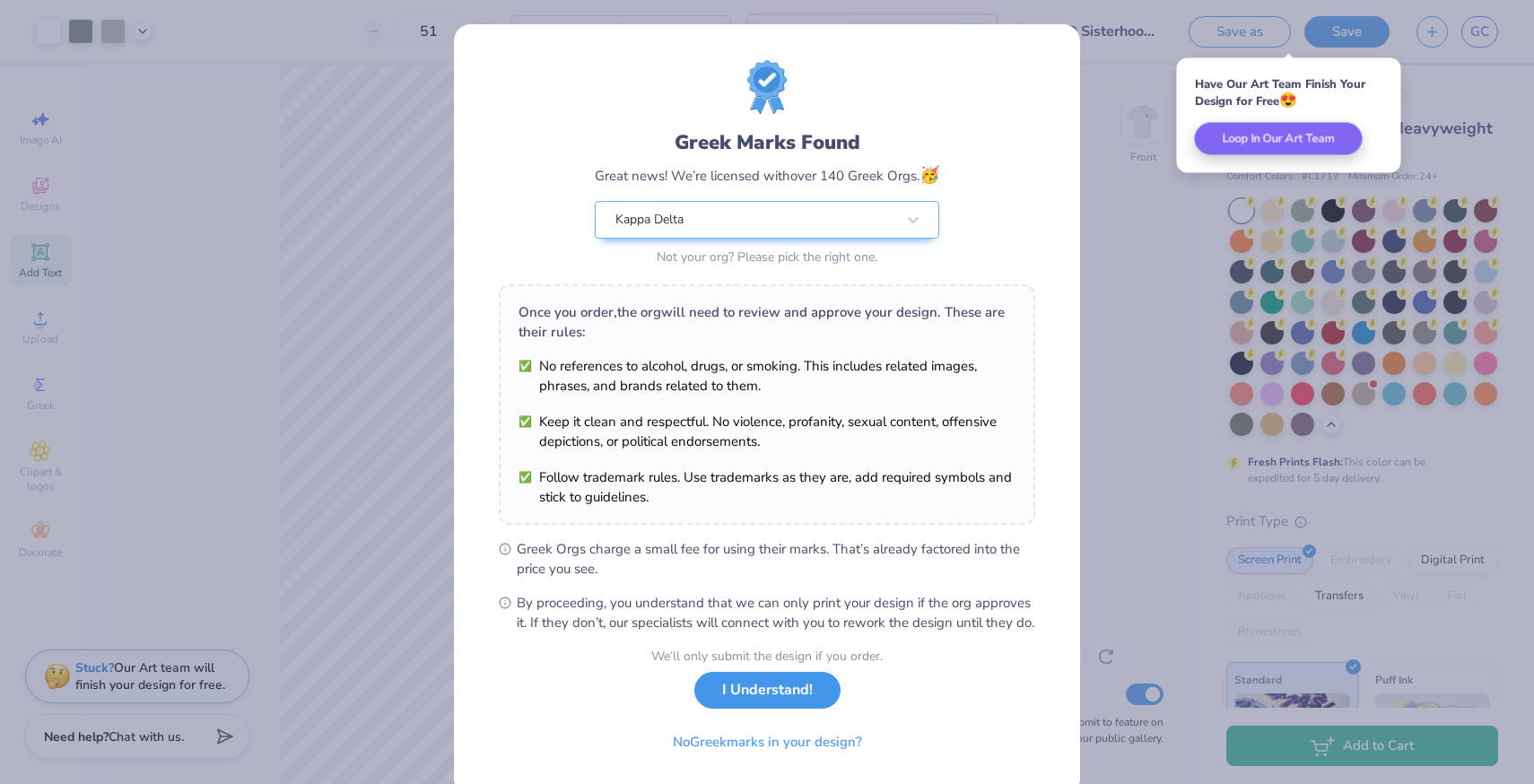
click at [812, 708] on button "I Understand!" at bounding box center [767, 690] width 146 height 36
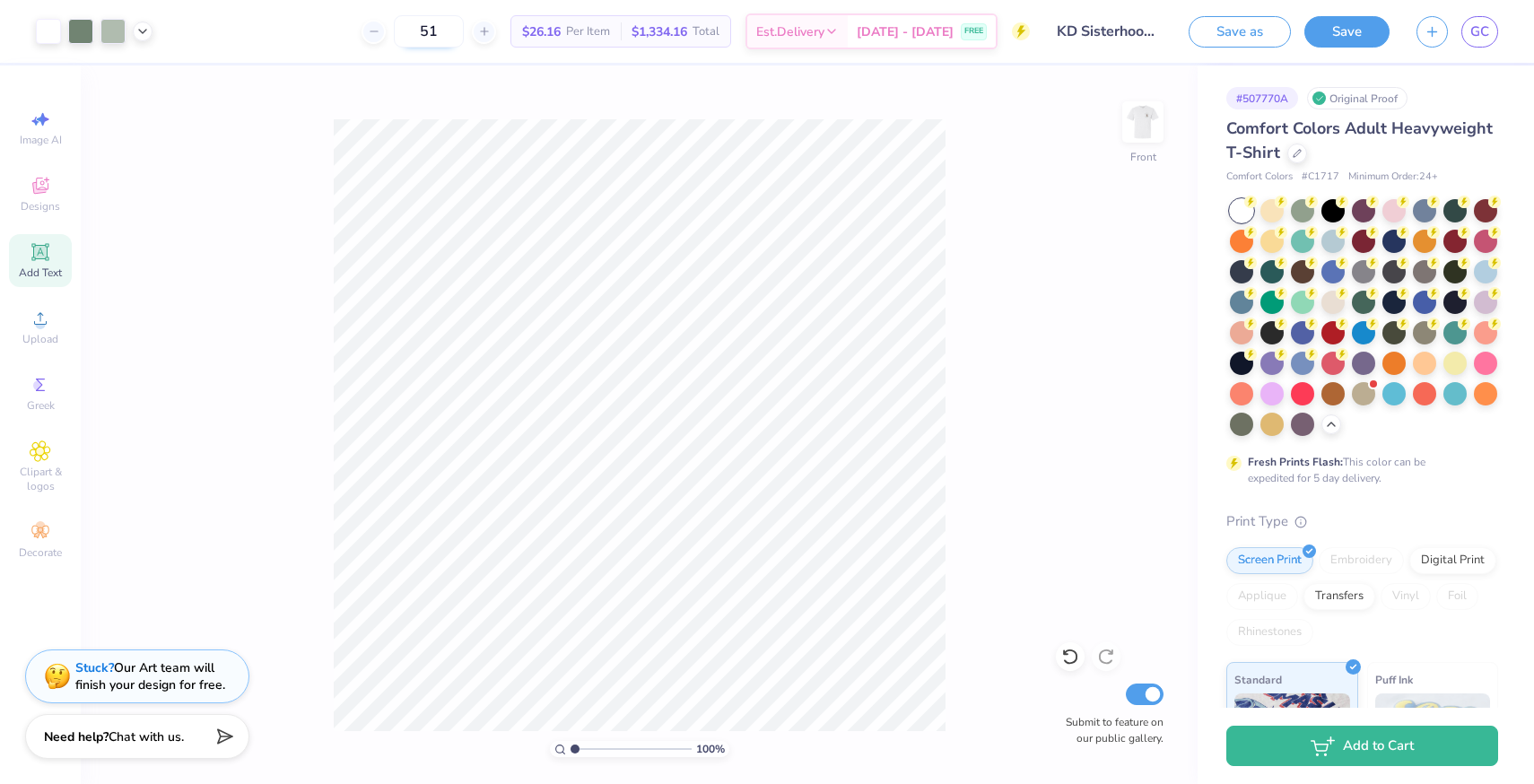
click at [439, 37] on input "51" at bounding box center [429, 31] width 70 height 32
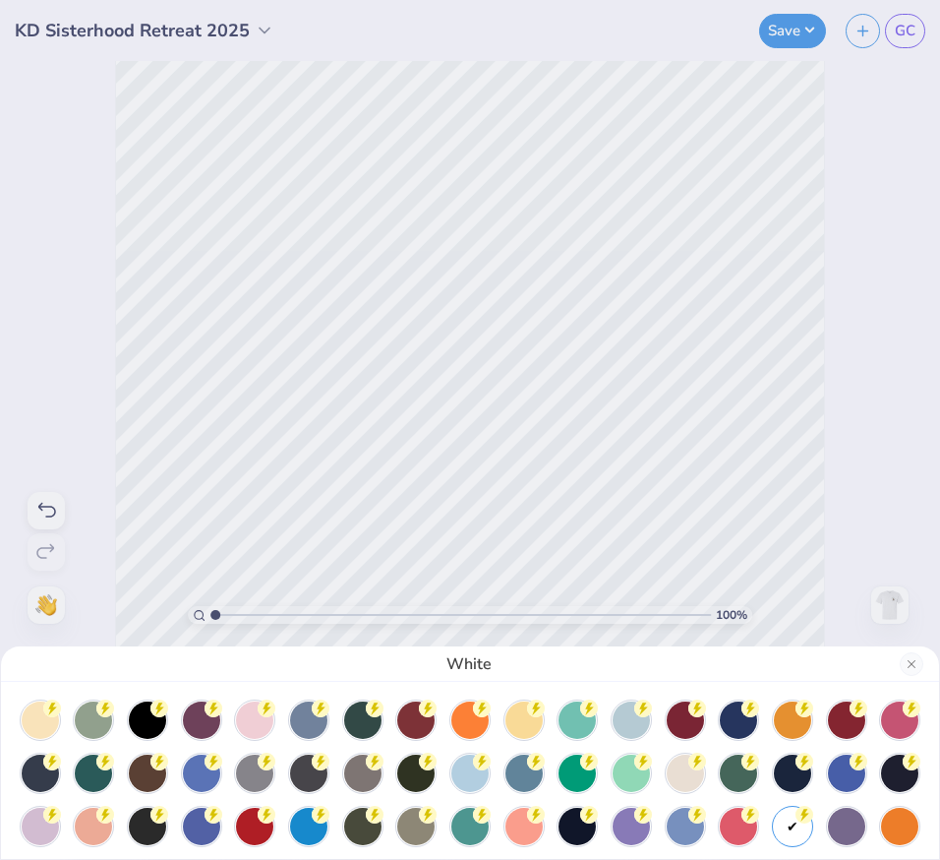
click at [907, 31] on div "White" at bounding box center [470, 430] width 940 height 860
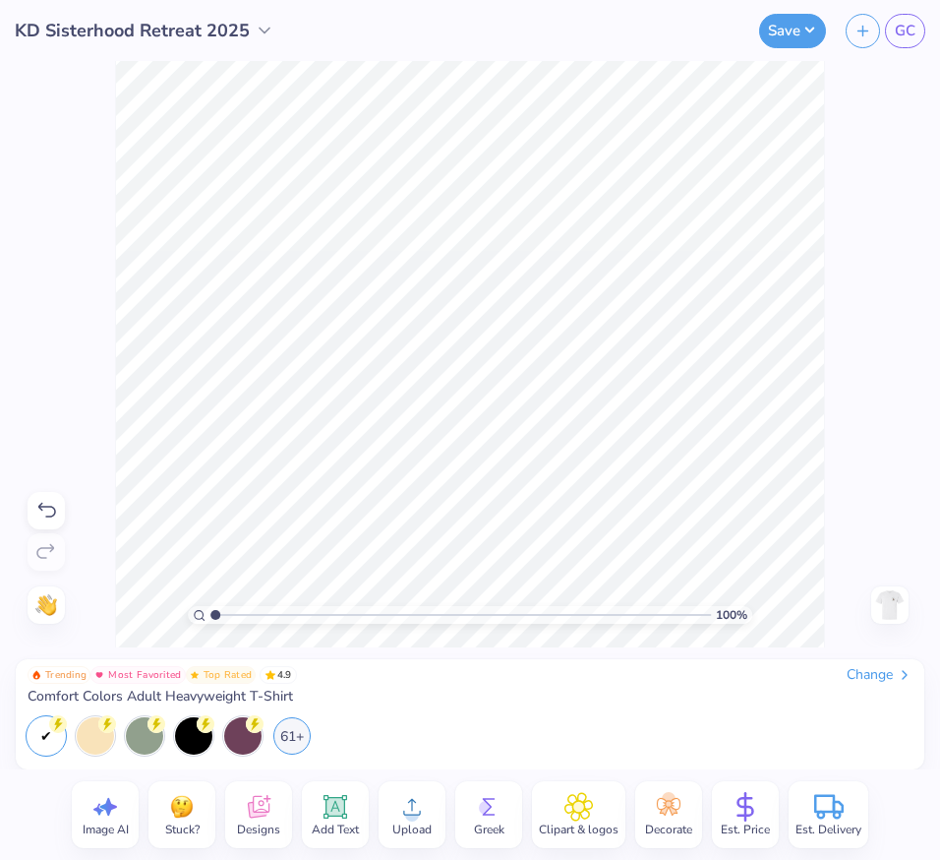
click at [907, 31] on span "GC" at bounding box center [905, 31] width 21 height 23
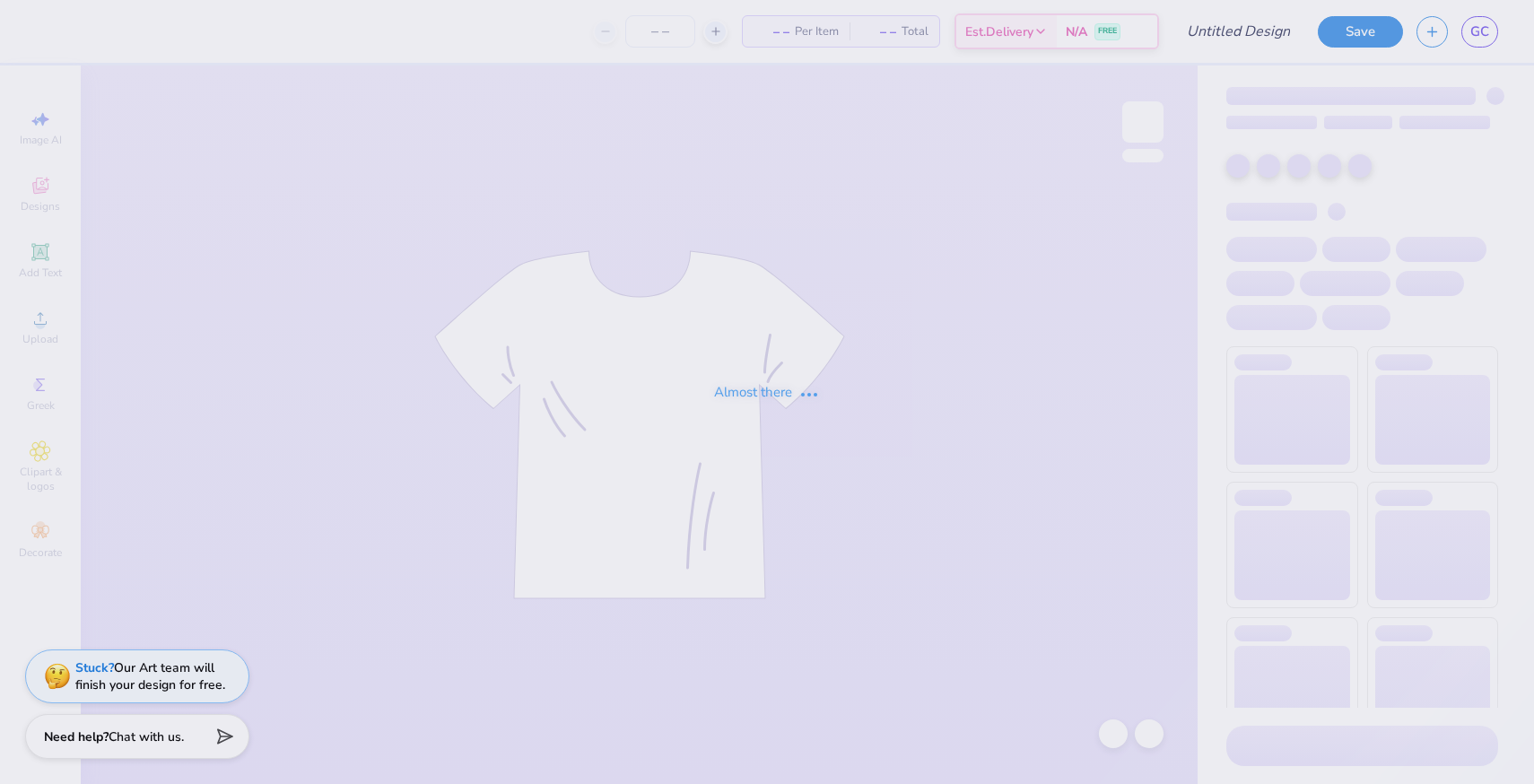
type input "KD FALL LINE TANK"
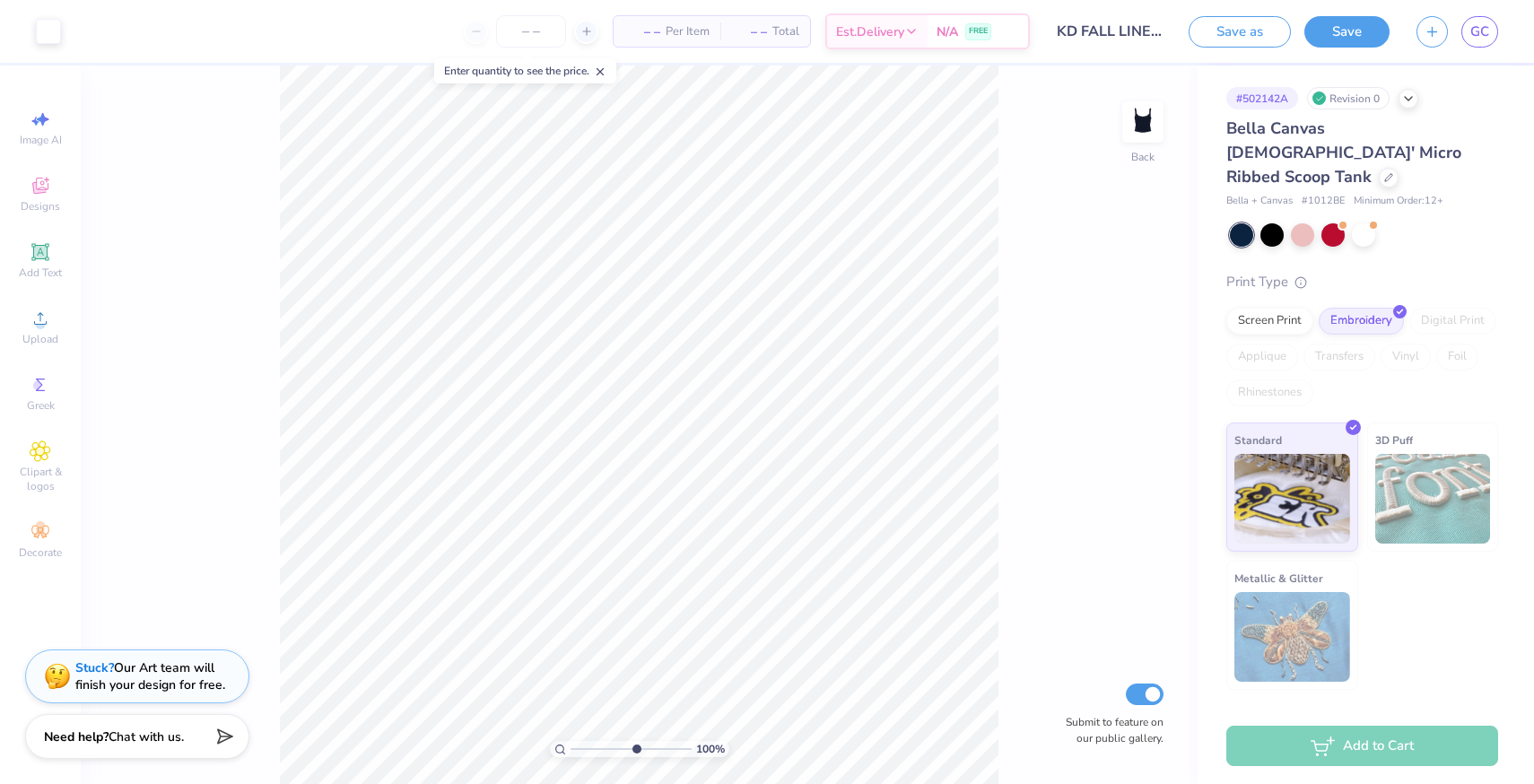
type input "5.99"
click at [634, 750] on input "range" at bounding box center [631, 748] width 121 height 16
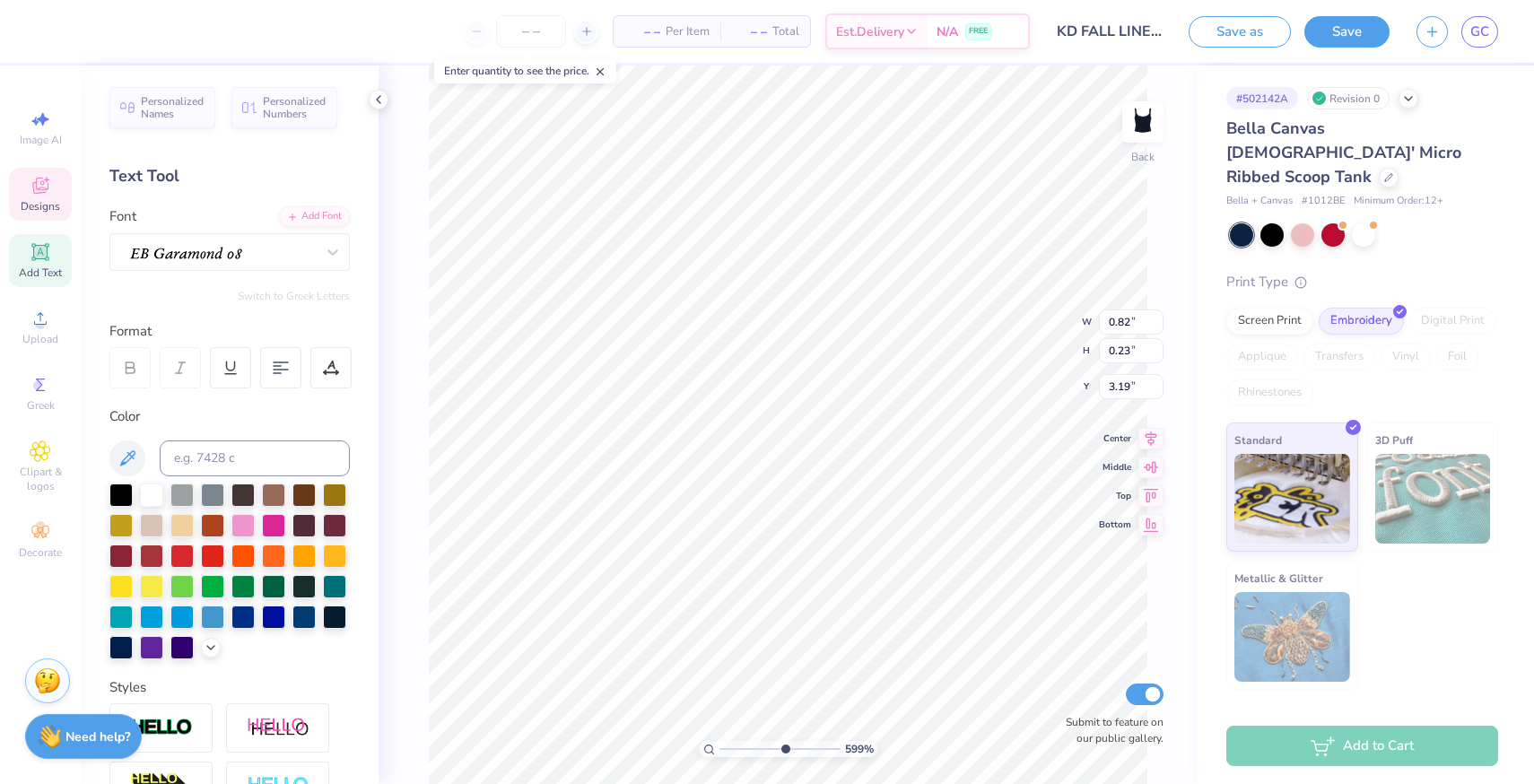
scroll to position [0, 1]
type textarea "Est. 1897"
click at [55, 36] on div at bounding box center [48, 30] width 26 height 26
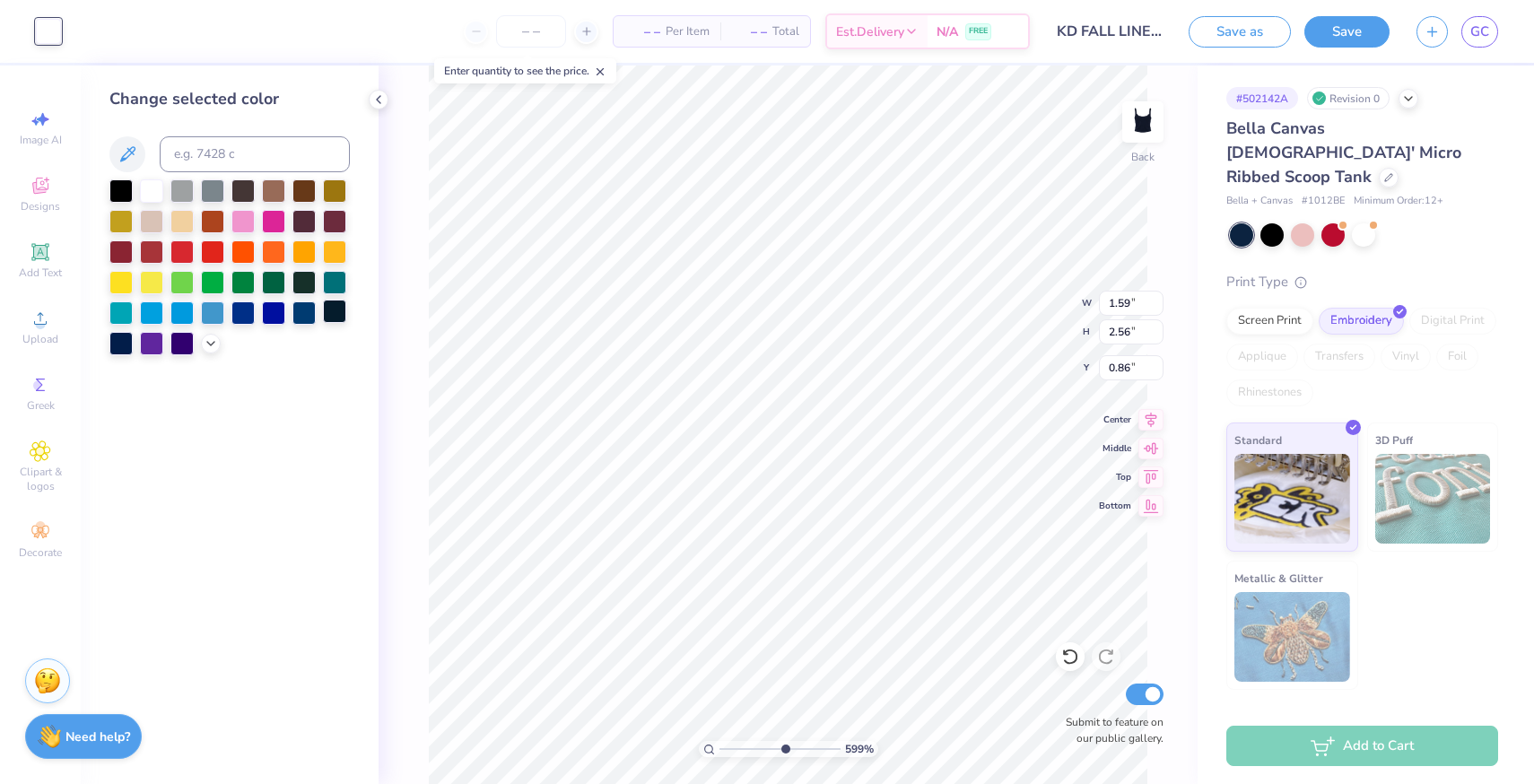
click at [341, 314] on div at bounding box center [335, 311] width 24 height 24
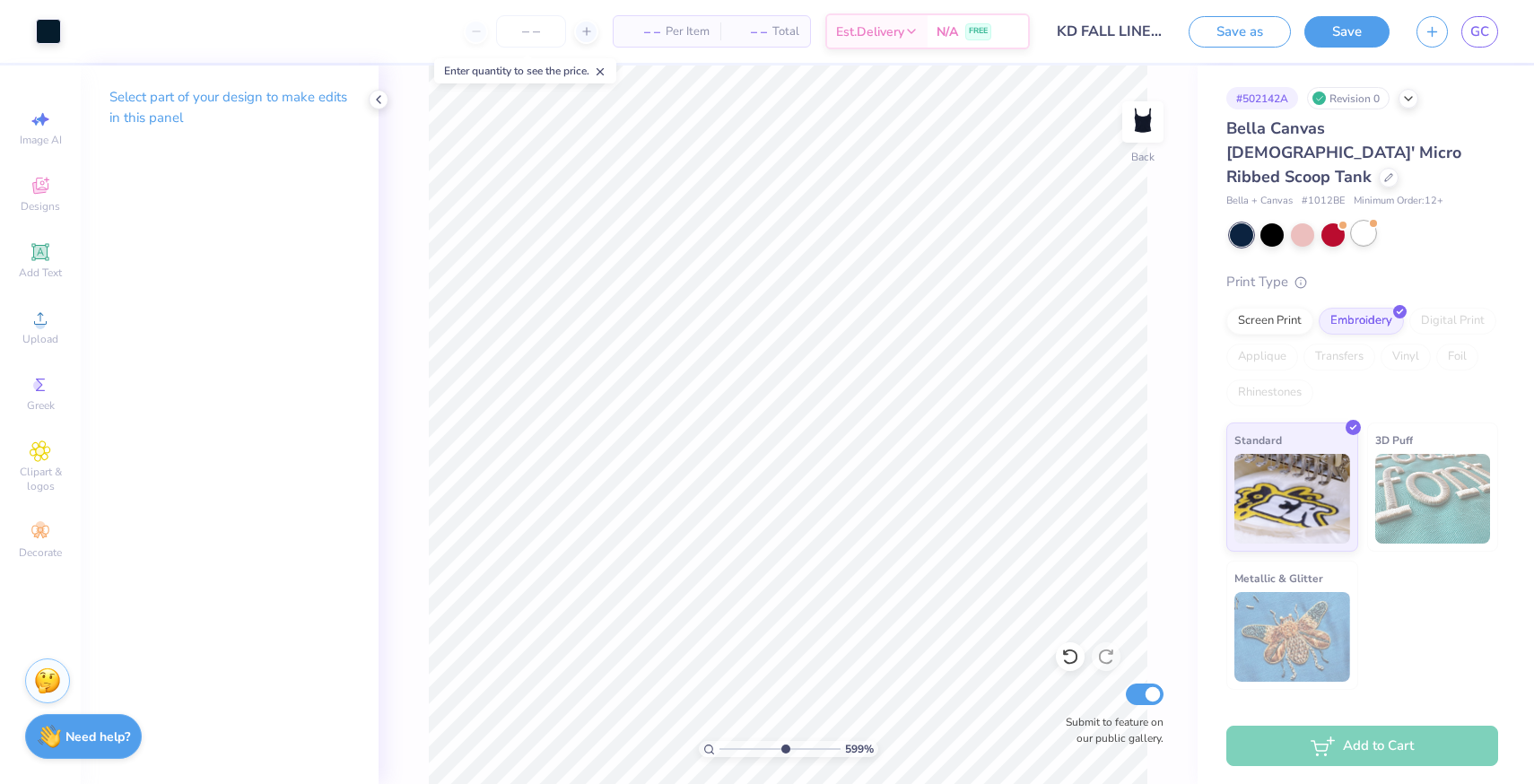
click at [1361, 222] on div at bounding box center [1363, 233] width 24 height 24
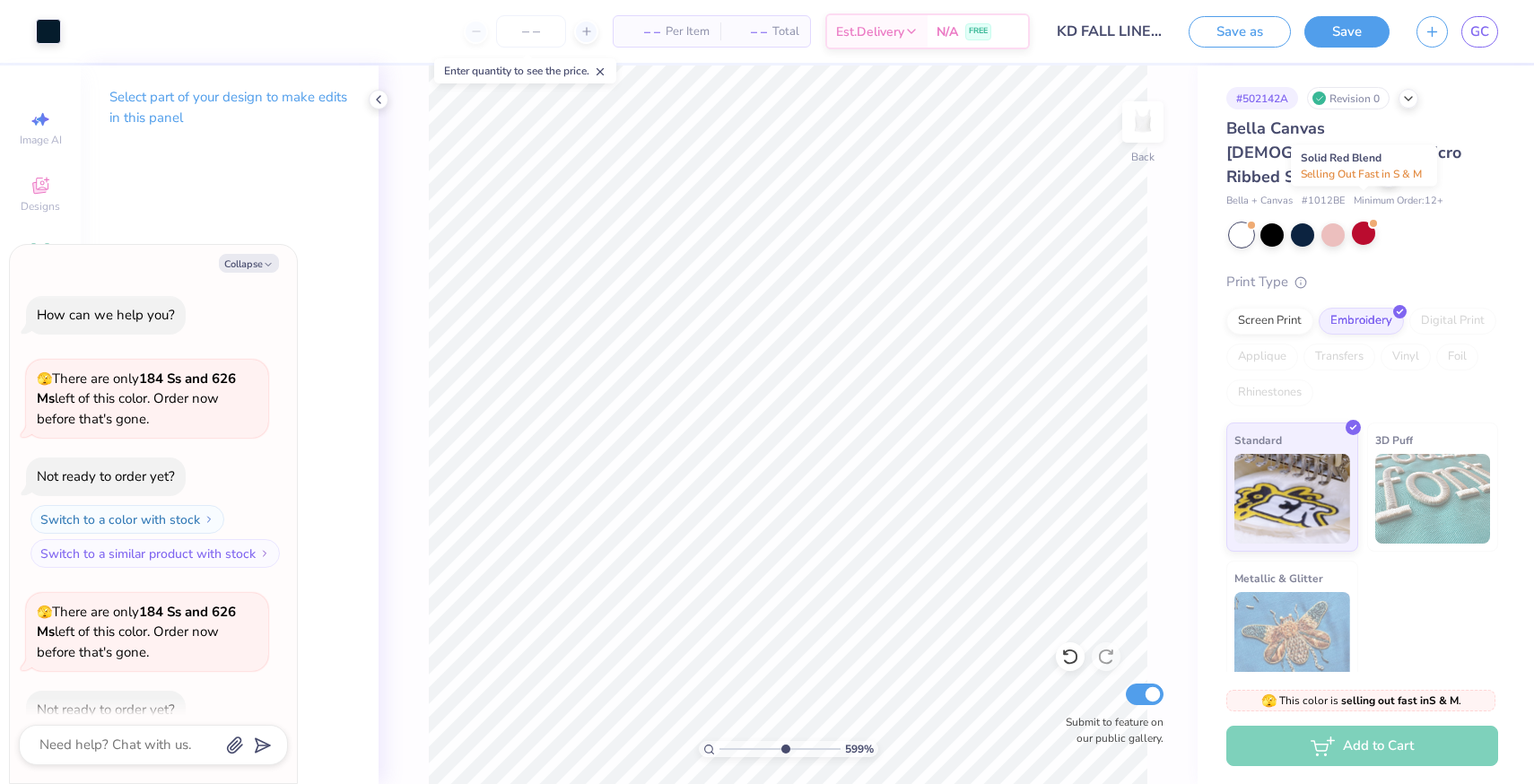
scroll to position [98, 0]
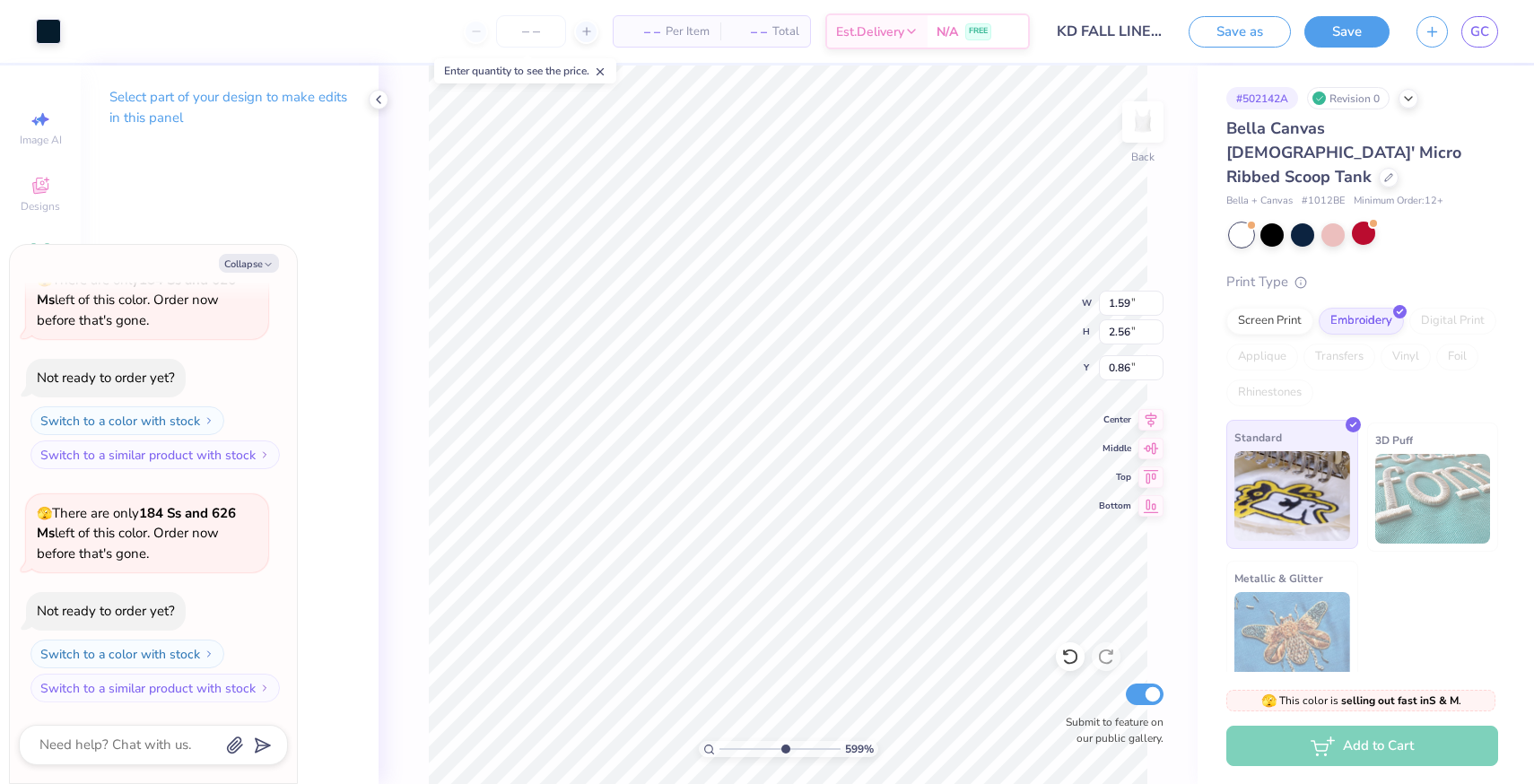
click at [1309, 464] on img at bounding box center [1291, 496] width 116 height 89
type textarea "x"
drag, startPoint x: 783, startPoint y: 748, endPoint x: 696, endPoint y: 748, distance: 87.0
type input "1"
click at [720, 748] on input "range" at bounding box center [780, 748] width 121 height 16
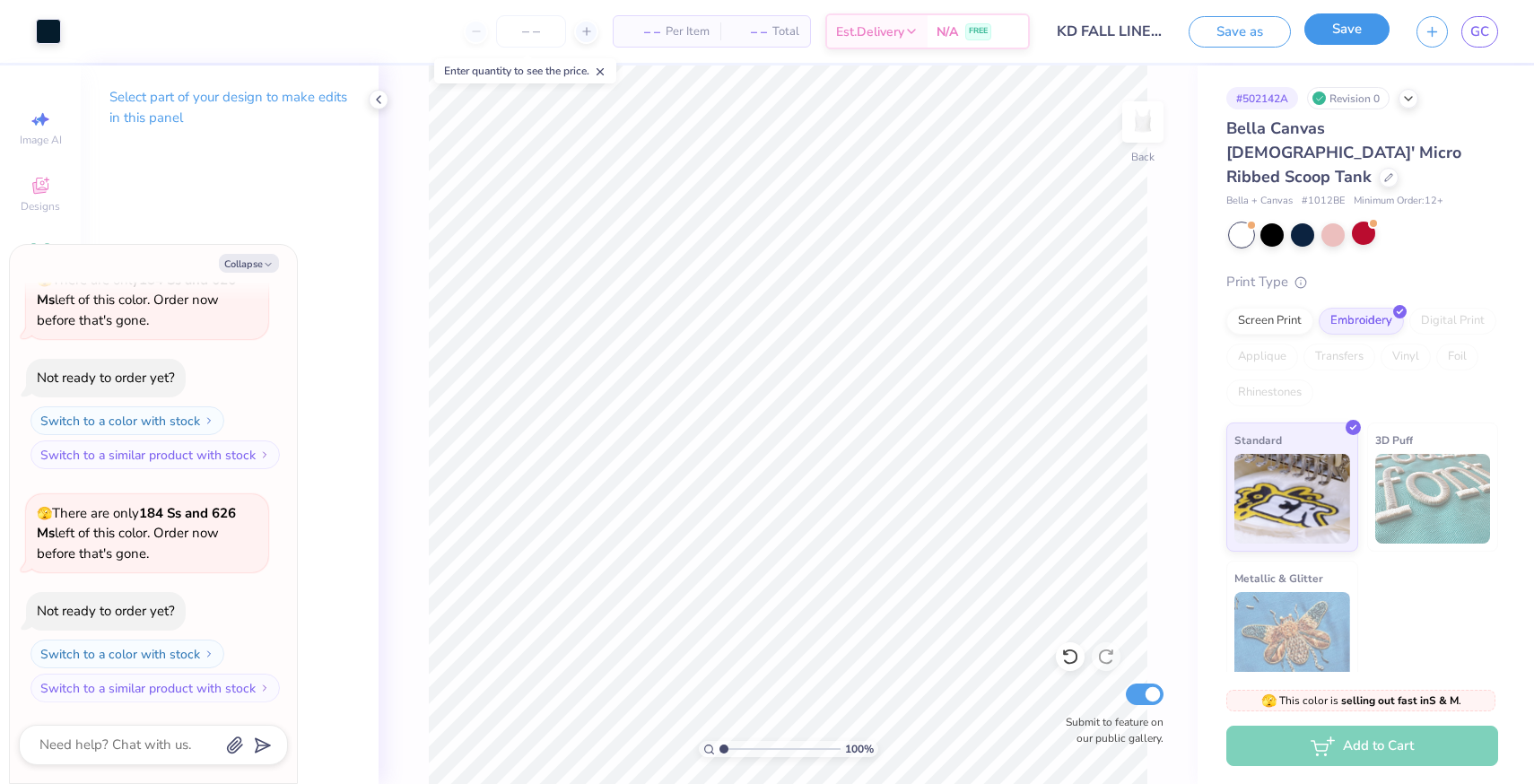
click at [1359, 35] on button "Save" at bounding box center [1346, 29] width 85 height 31
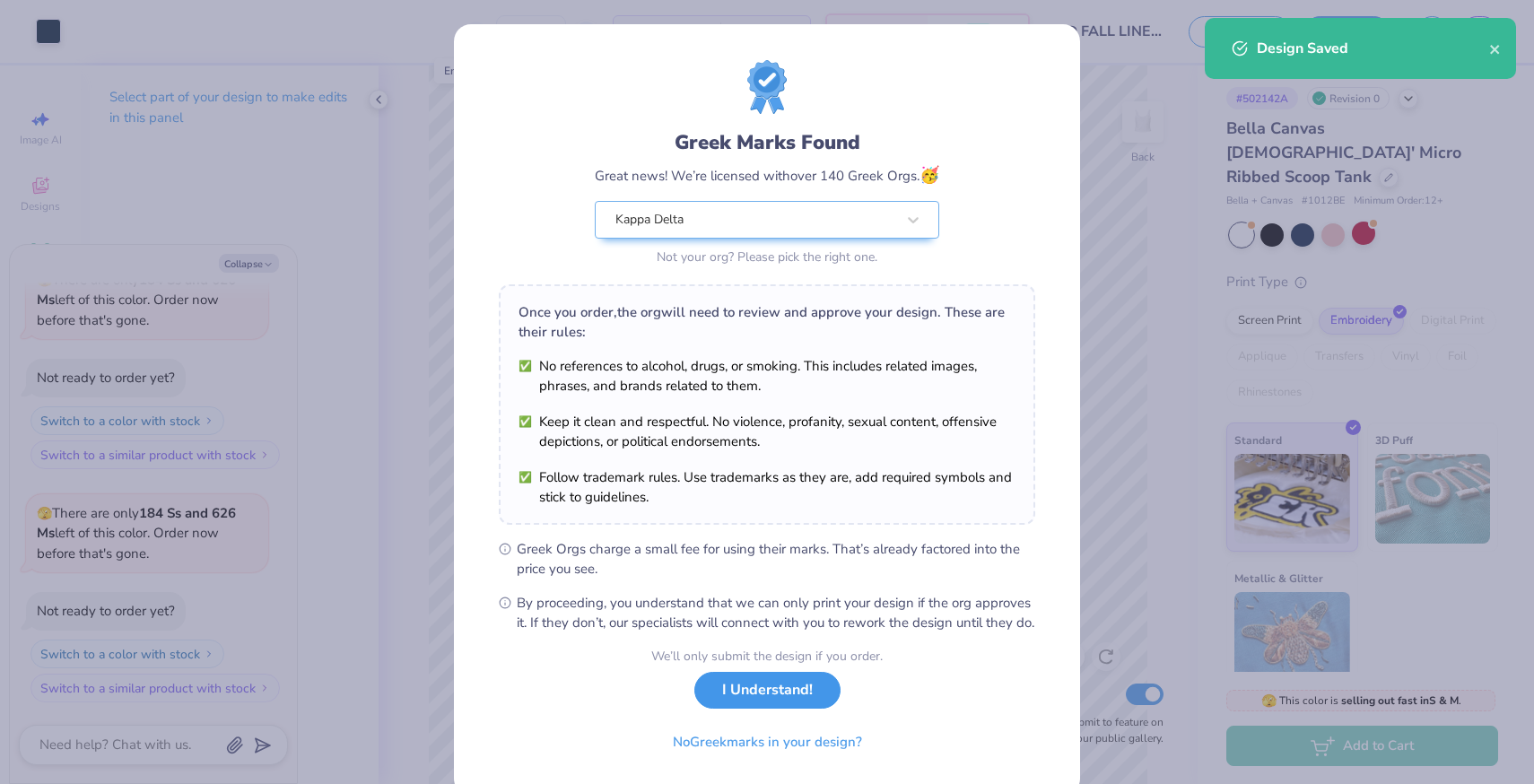
click at [795, 708] on button "I Understand!" at bounding box center [767, 690] width 146 height 36
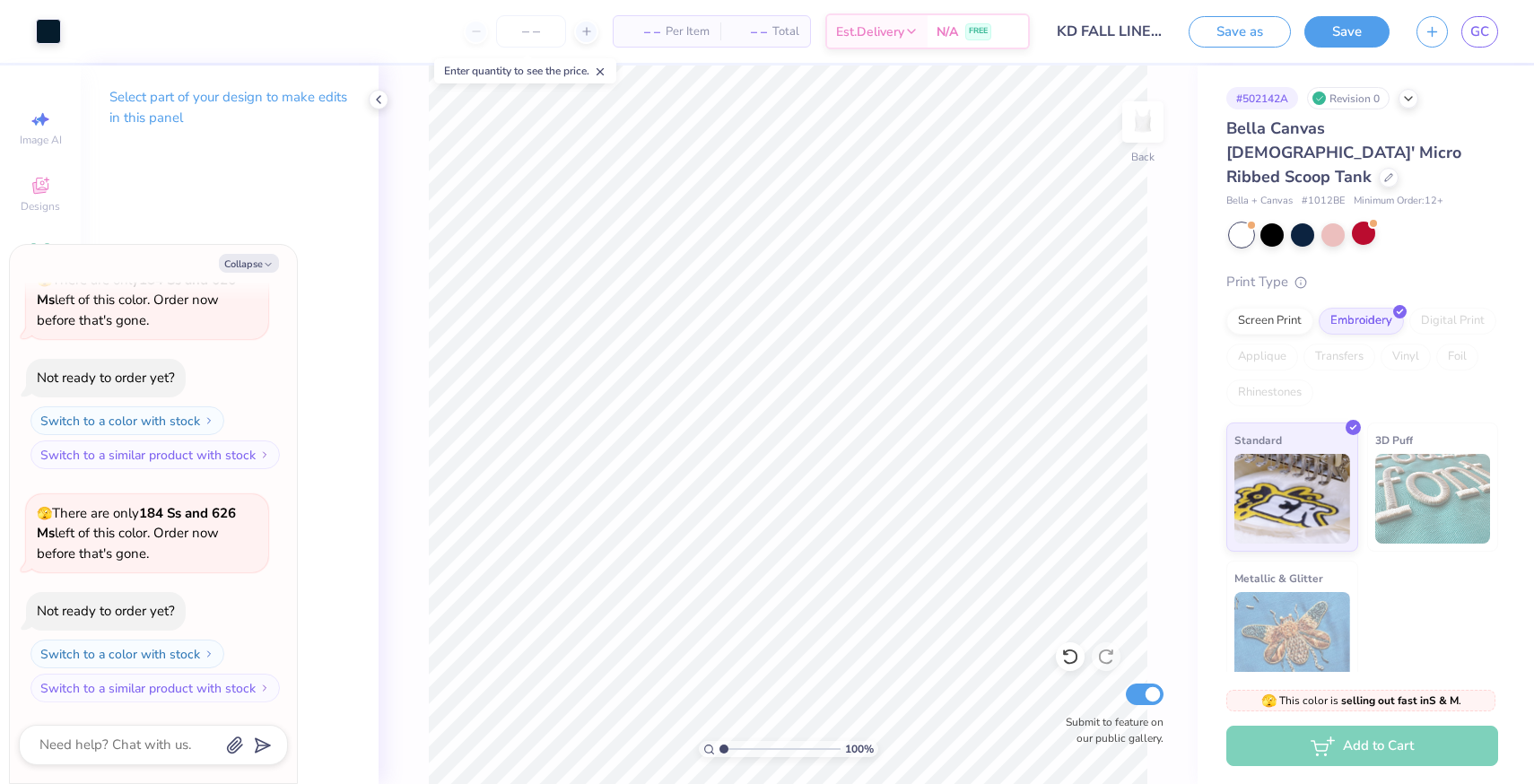
type textarea "x"
click at [1490, 30] on link "GC" at bounding box center [1479, 32] width 36 height 31
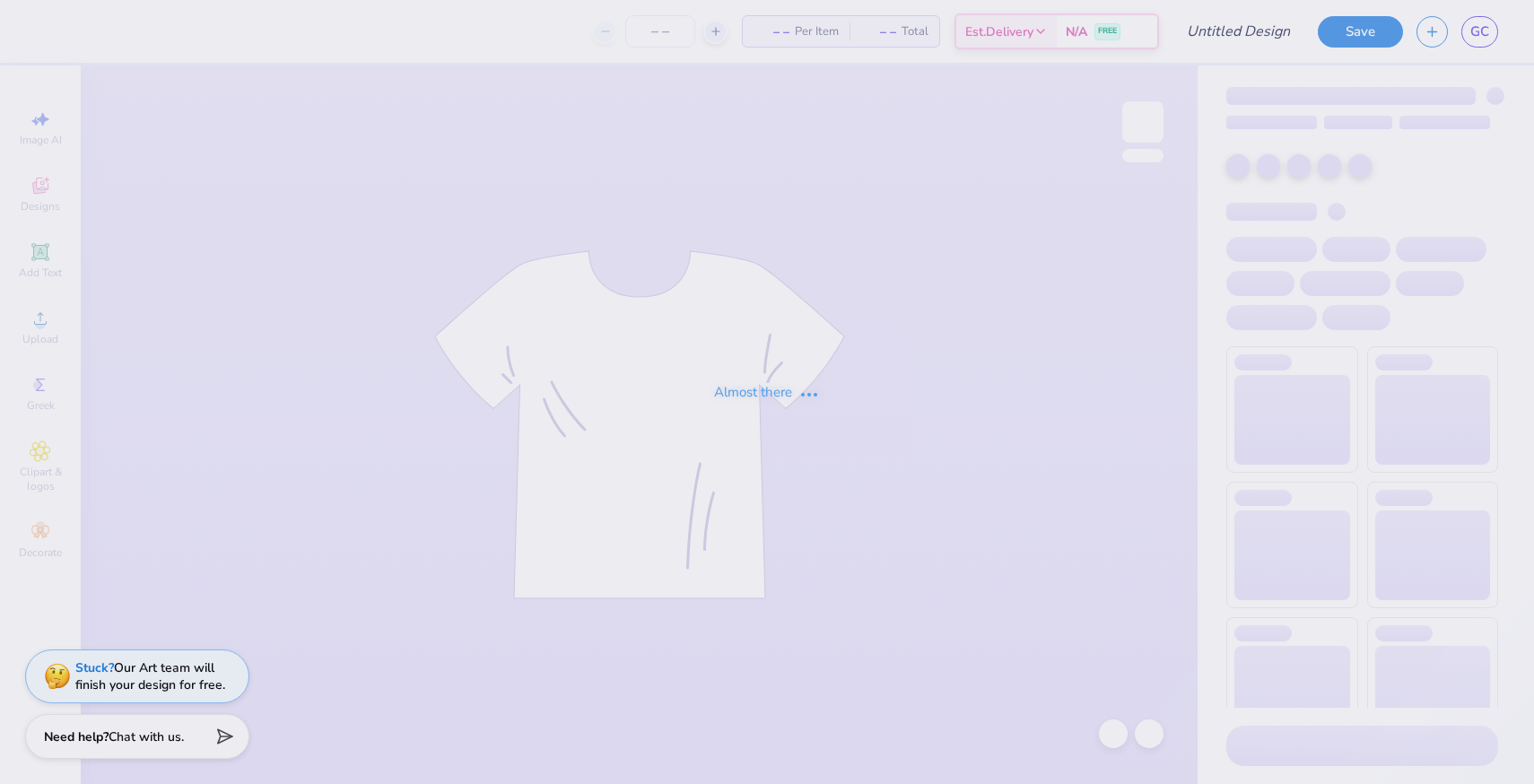
type input "KD FALL LINE"
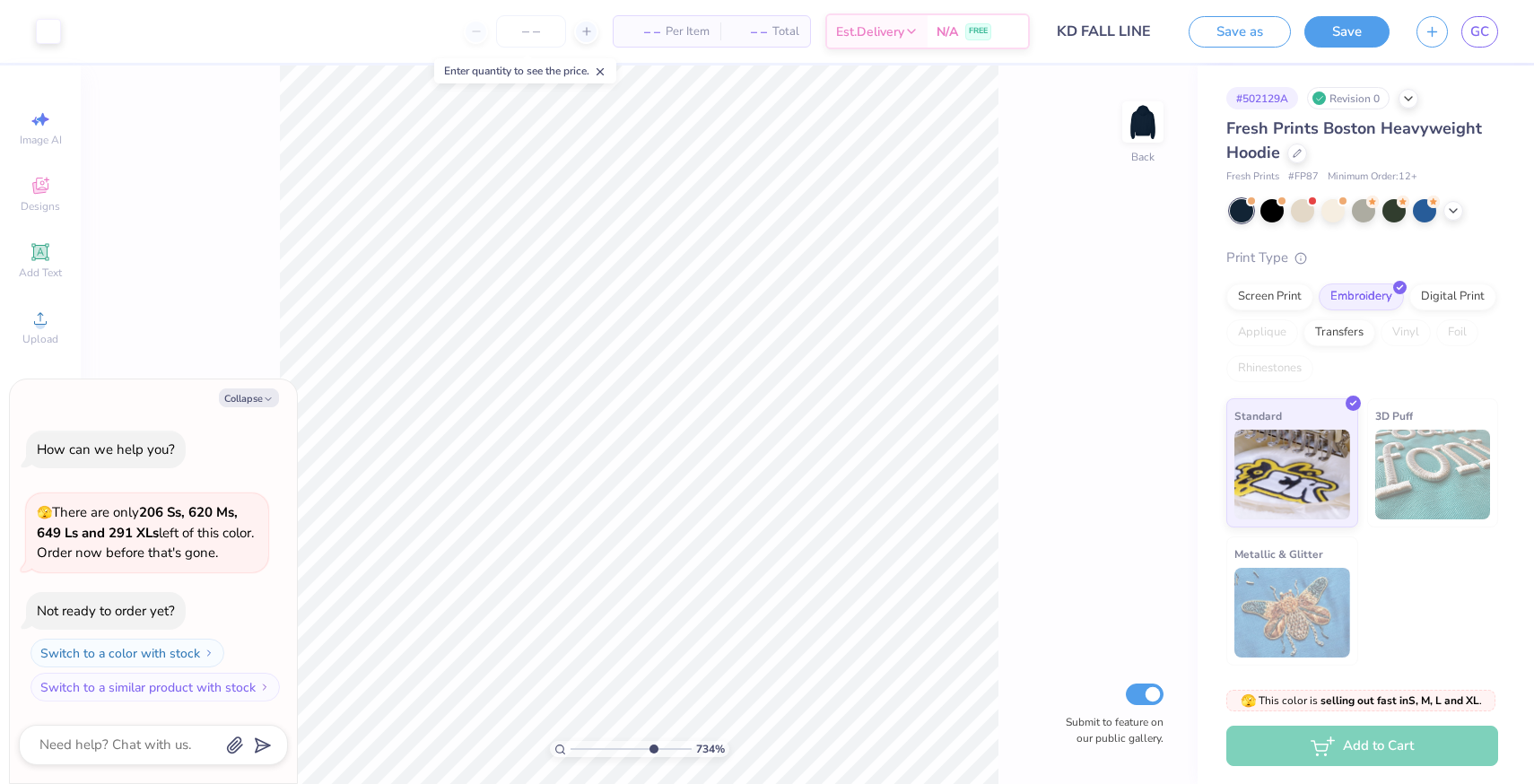
type input "7.34"
click at [650, 749] on input "range" at bounding box center [631, 748] width 121 height 16
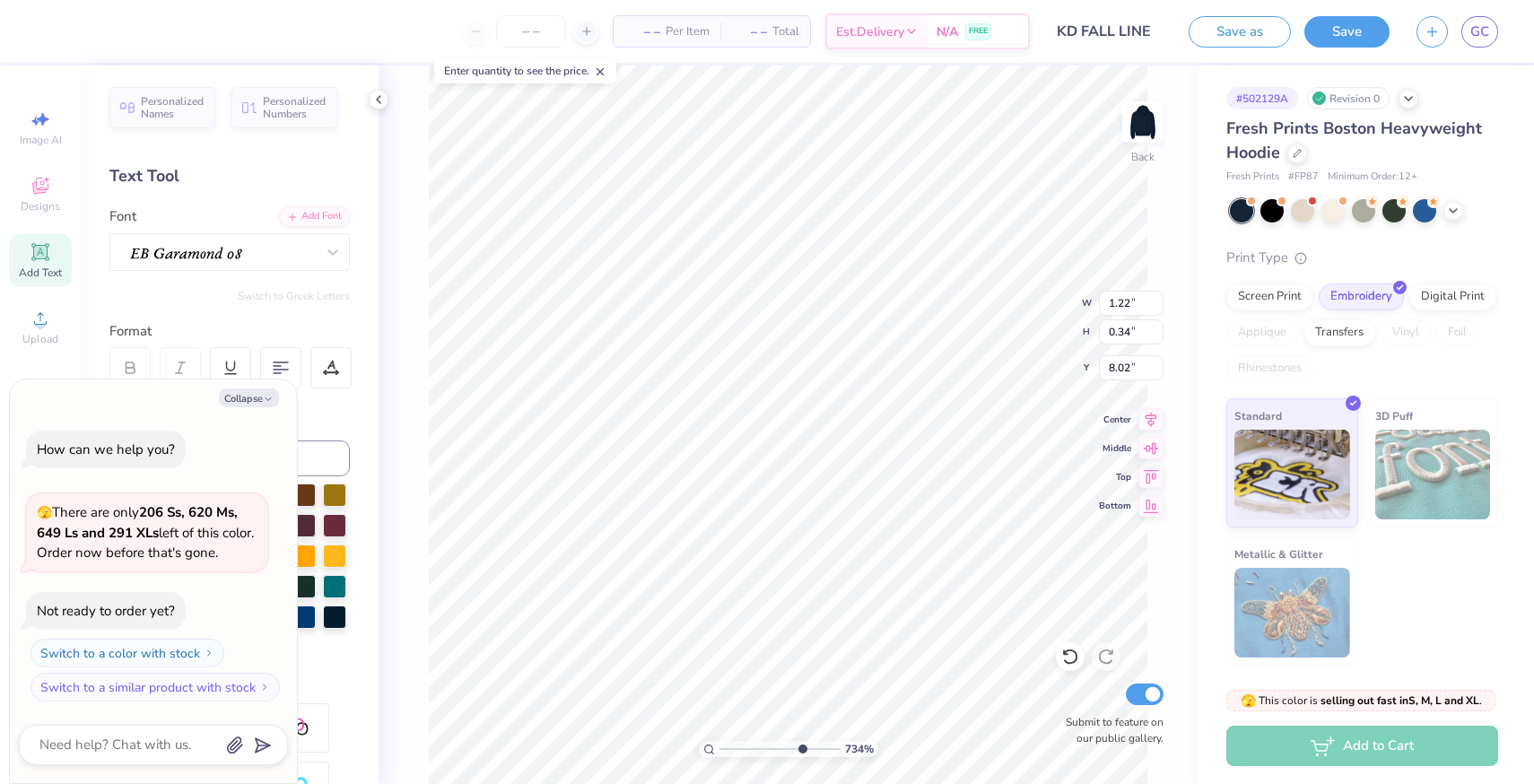
scroll to position [0, 2]
type textarea "x"
type textarea "Est. 1"
type textarea "x"
type textarea "Est. 18"
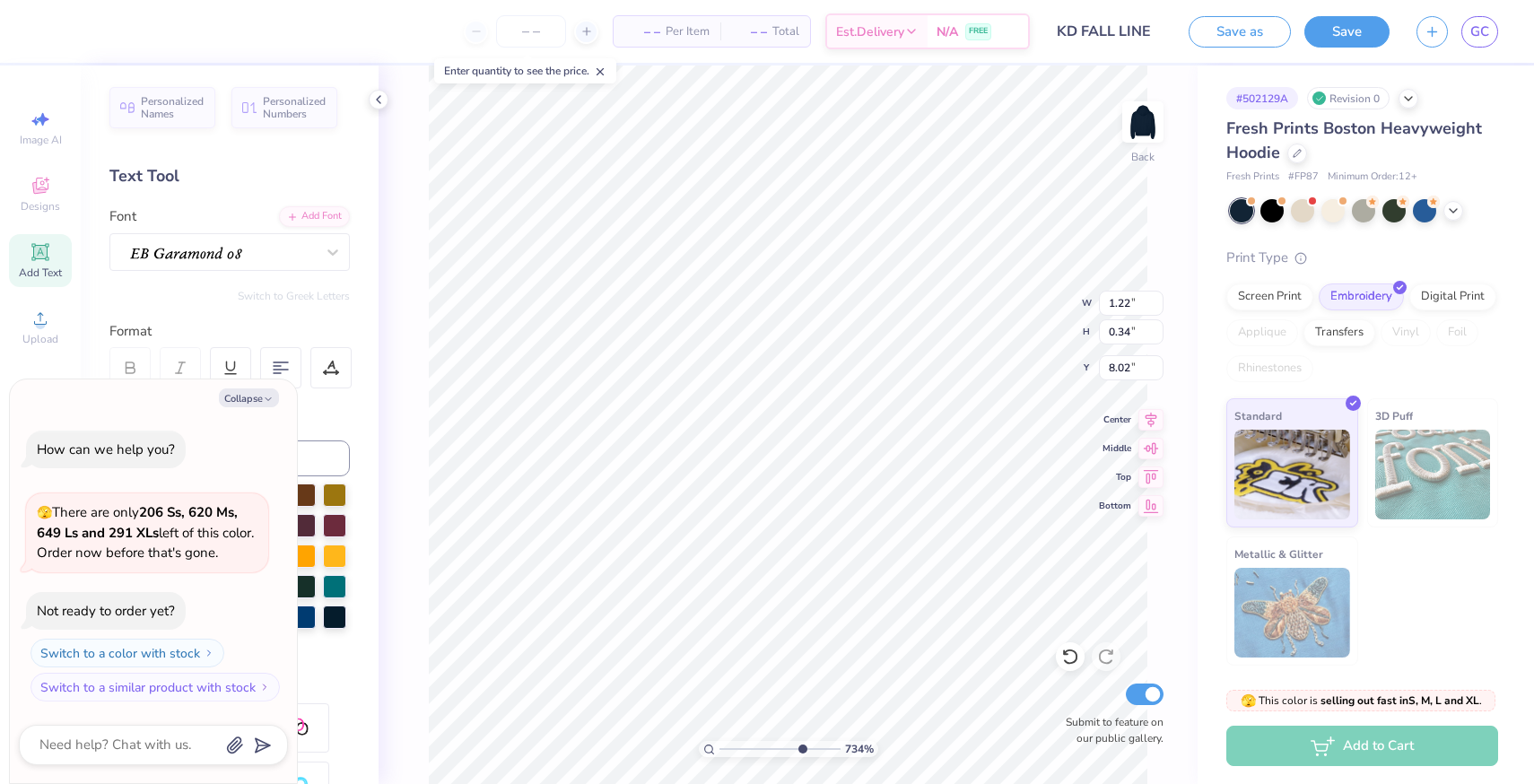
type textarea "x"
type textarea "Est. 189"
type textarea "x"
type textarea "Est. 1897"
type textarea "x"
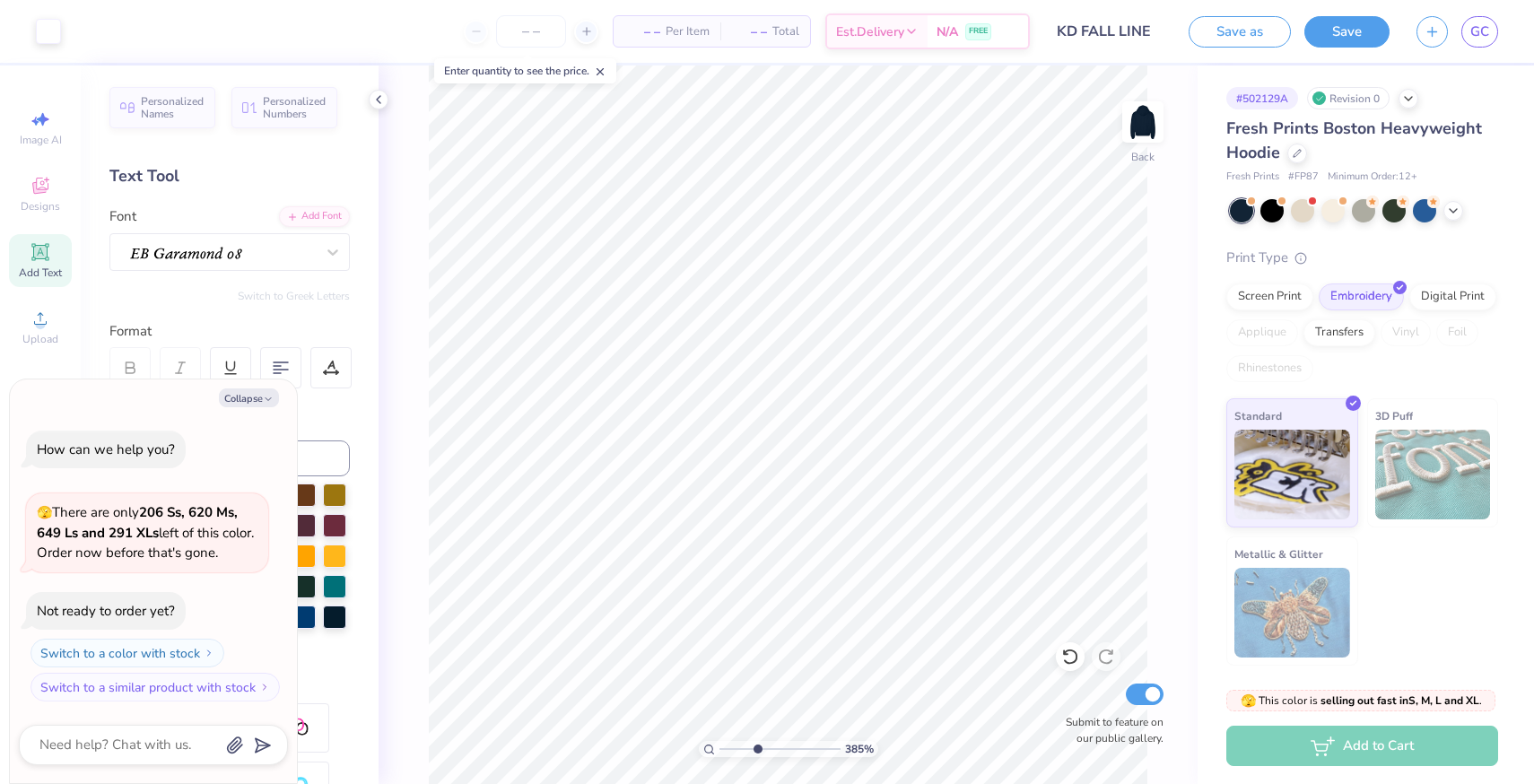
drag, startPoint x: 803, startPoint y: 748, endPoint x: 756, endPoint y: 753, distance: 47.3
type input "3.79"
click at [756, 750] on input "range" at bounding box center [780, 748] width 121 height 16
click at [1331, 33] on button "Save" at bounding box center [1346, 29] width 85 height 31
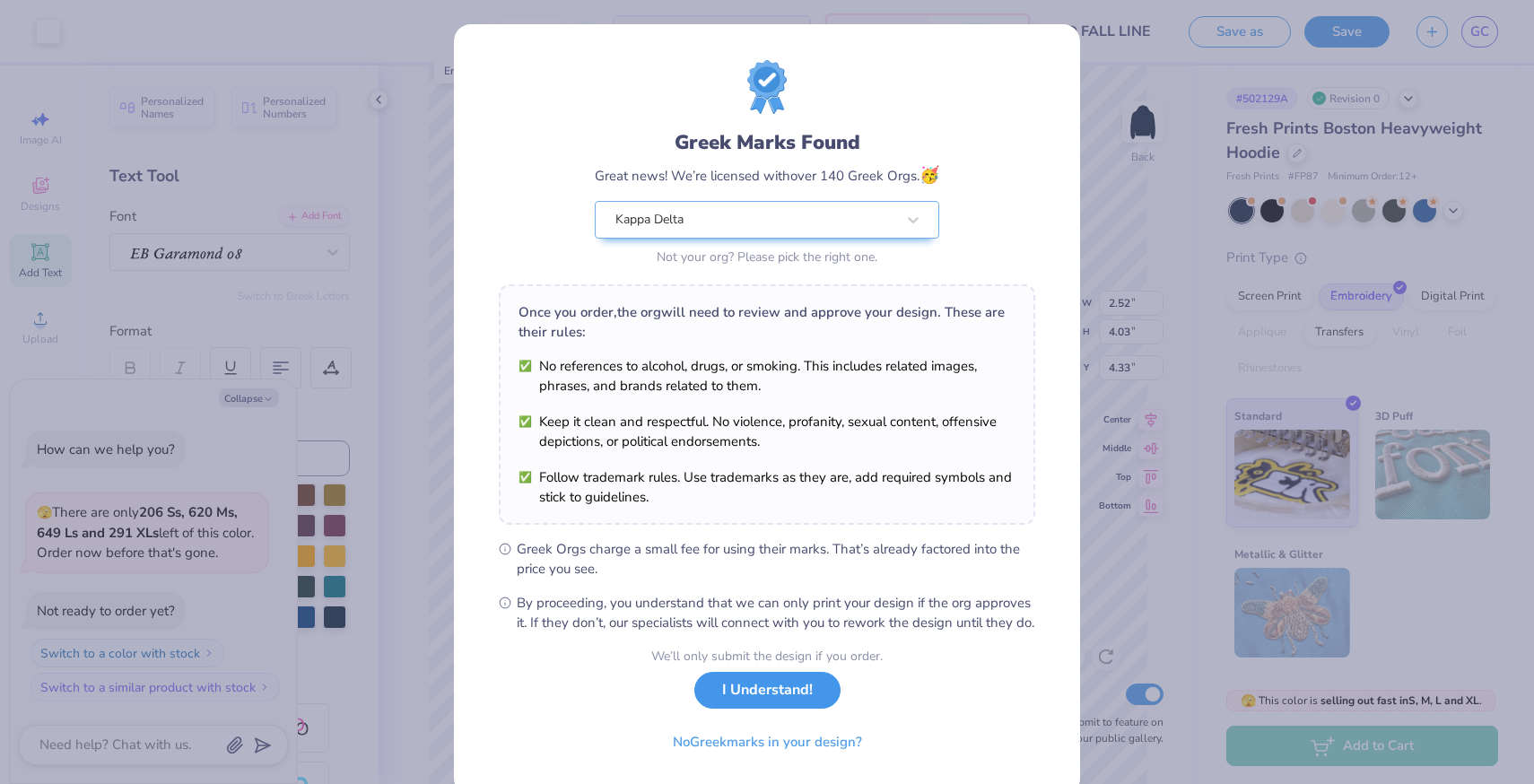
click at [807, 708] on button "I Understand!" at bounding box center [767, 690] width 146 height 36
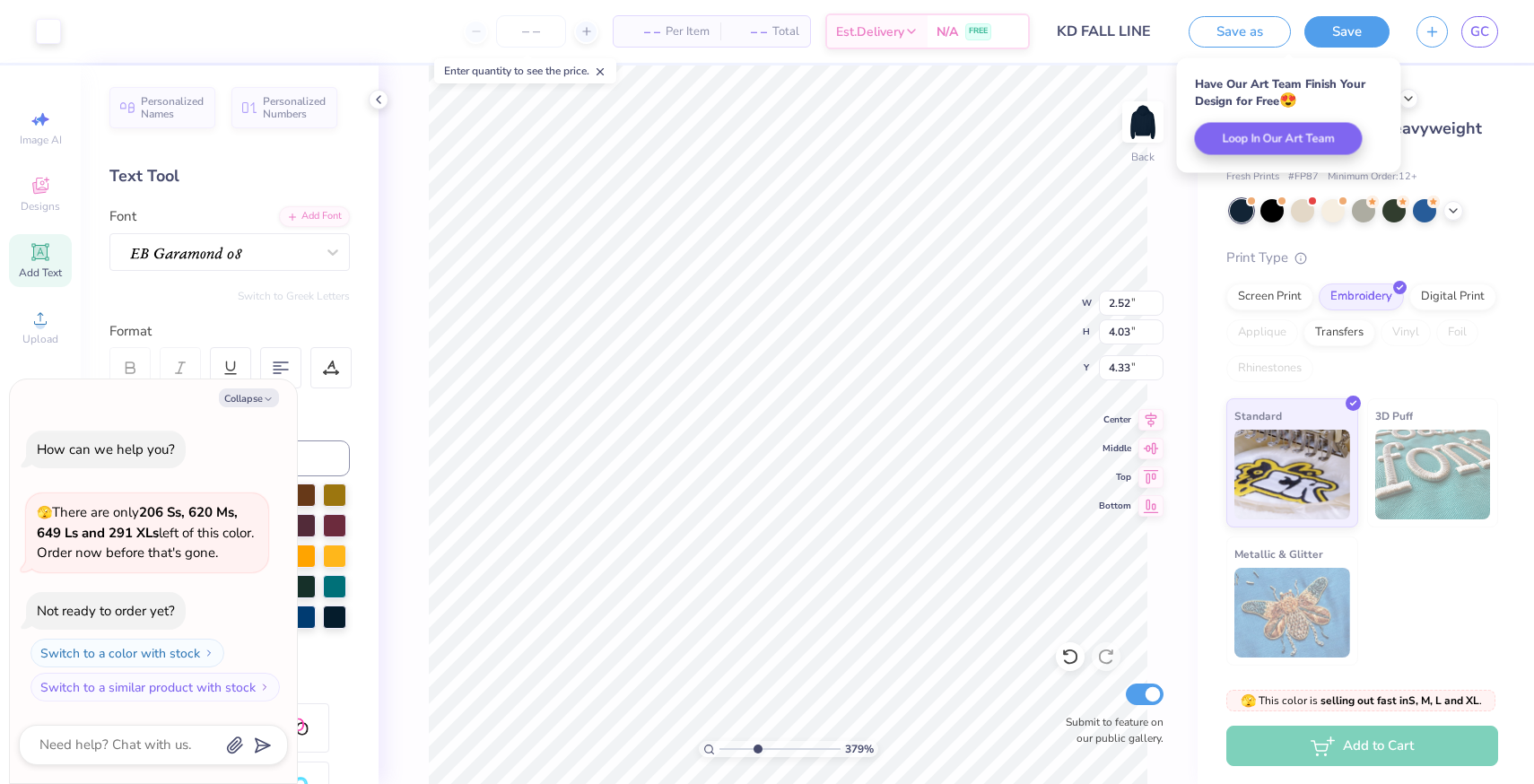
type textarea "x"
click at [1480, 32] on span "GC" at bounding box center [1479, 32] width 19 height 21
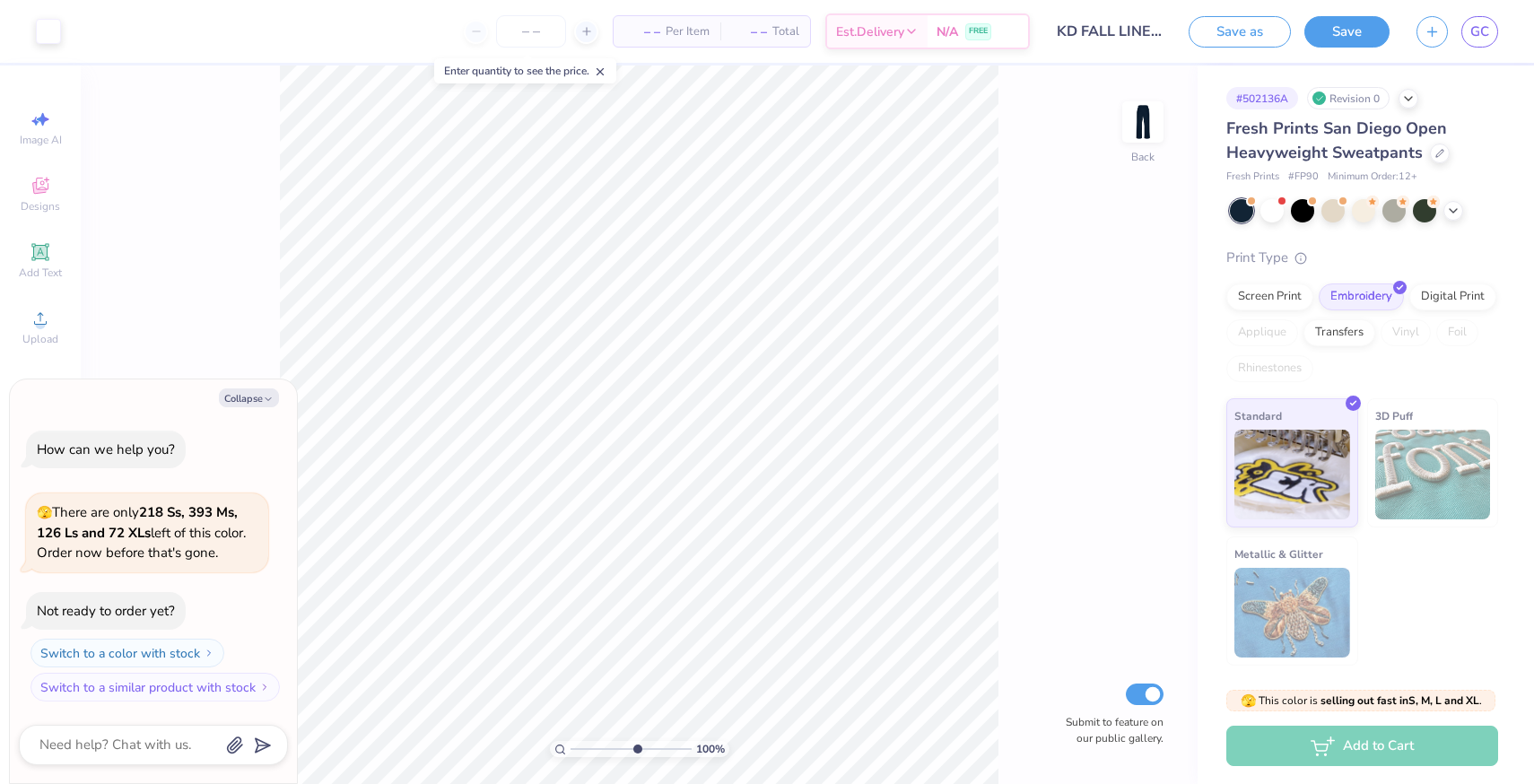
type input "6.05"
click at [635, 745] on input "range" at bounding box center [631, 748] width 121 height 16
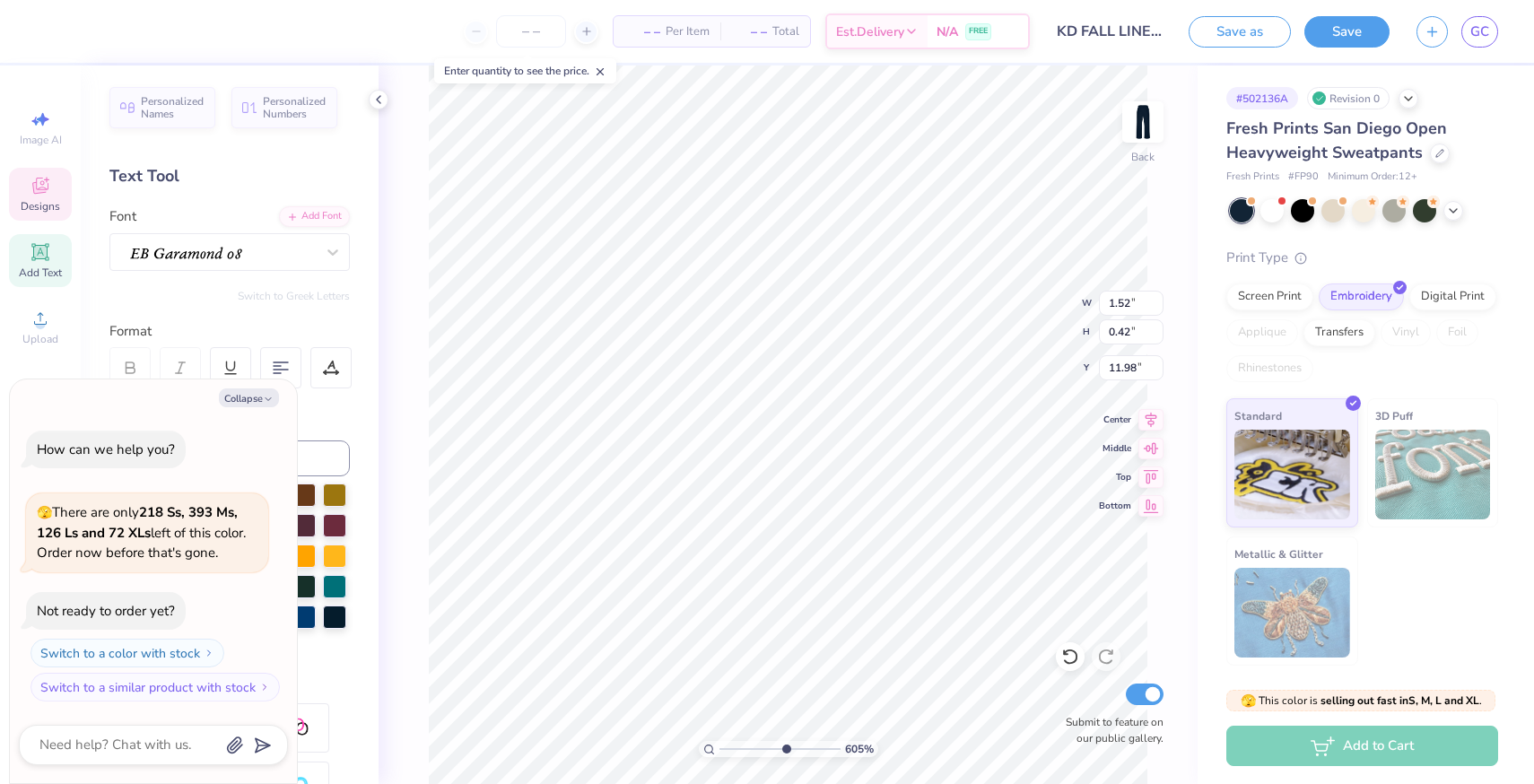
type textarea "x"
type textarea "Est. 1"
type textarea "x"
type textarea "Est. 18"
type textarea "x"
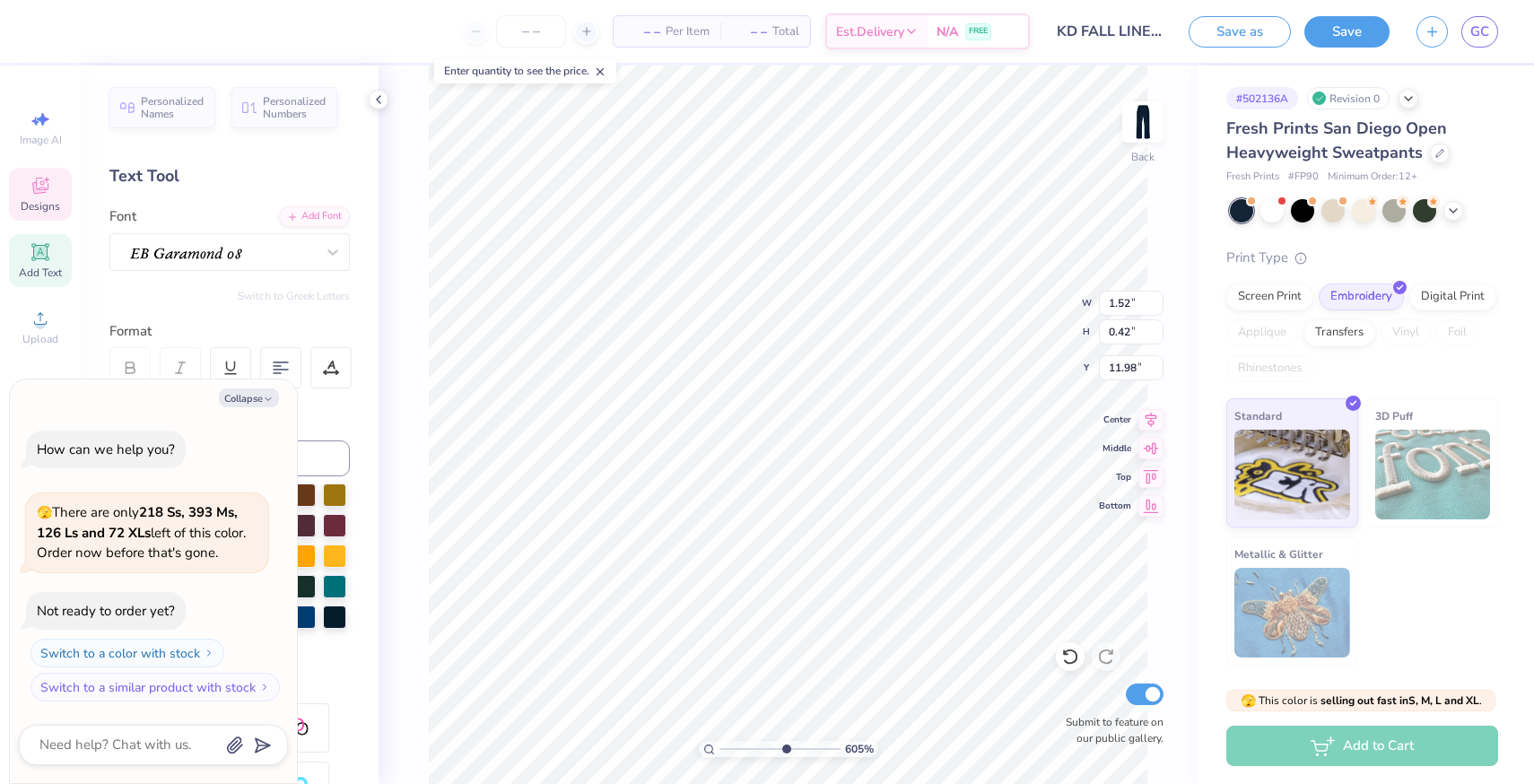
type textarea "Est. 189"
type textarea "x"
type textarea "Est. 1897"
click at [1341, 28] on button "Save" at bounding box center [1346, 29] width 85 height 31
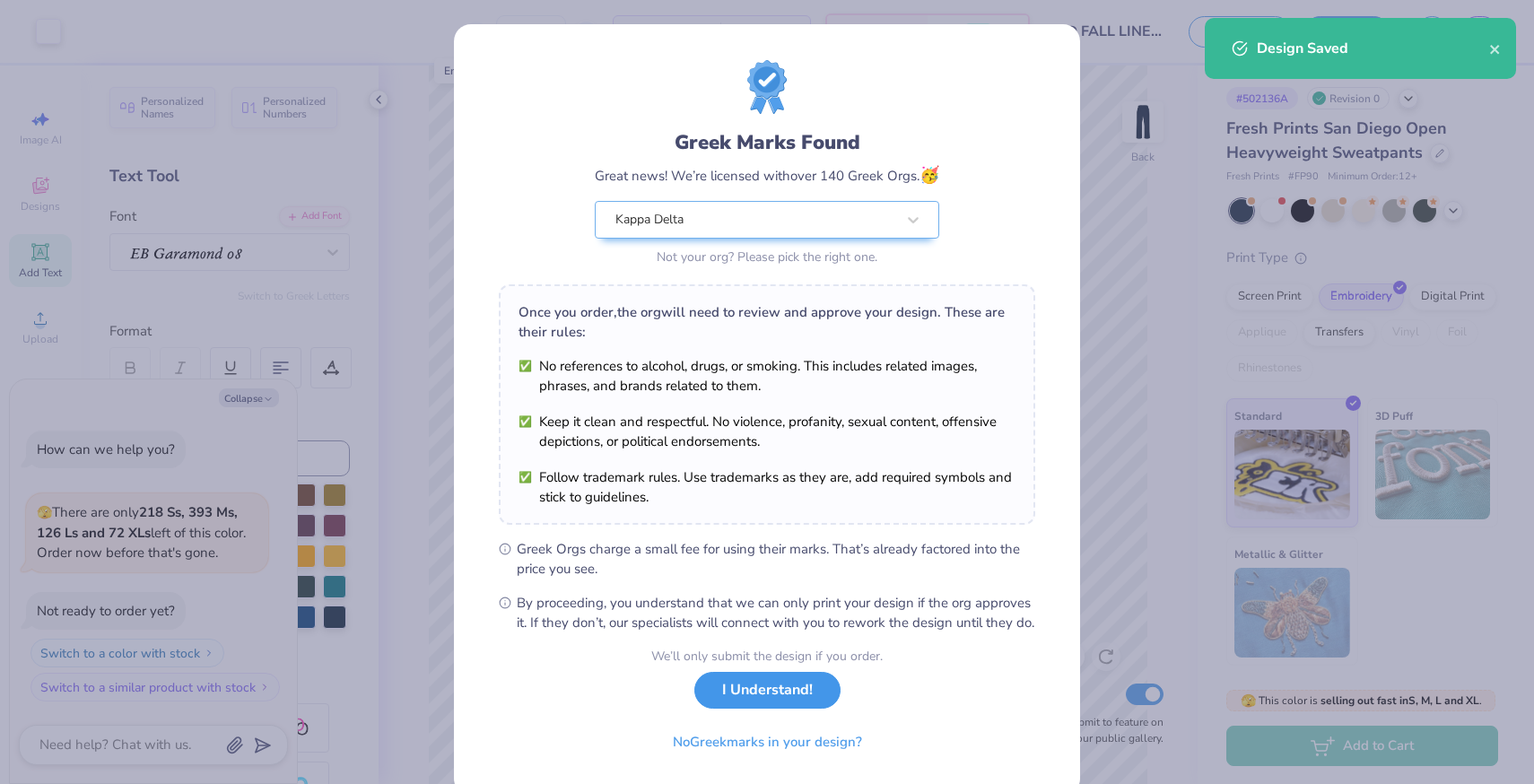
click at [783, 708] on button "I Understand!" at bounding box center [767, 690] width 146 height 36
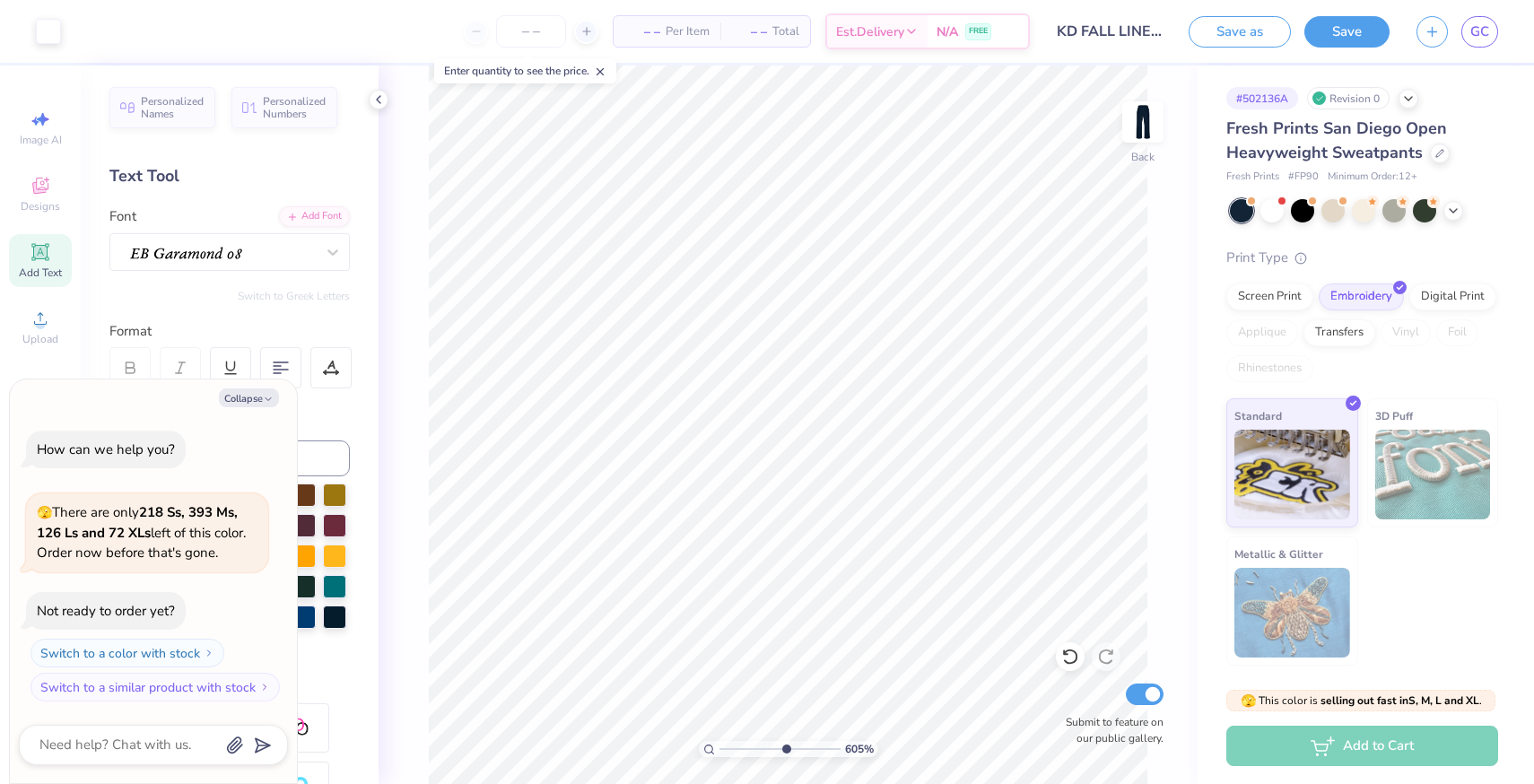
type textarea "x"
